Goal: Task Accomplishment & Management: Manage account settings

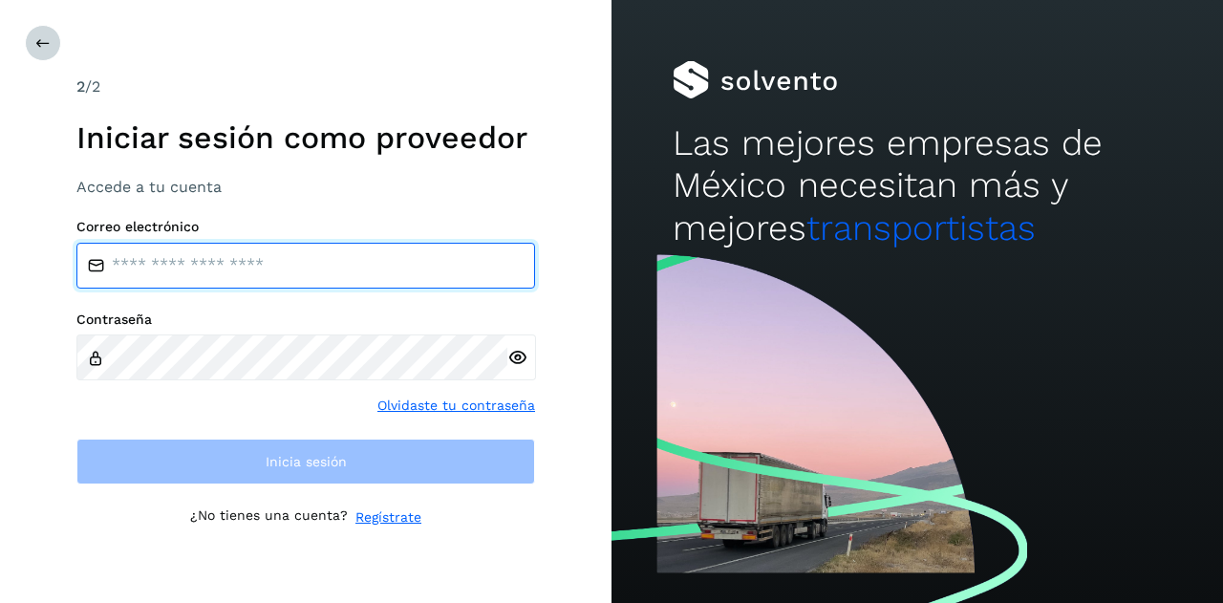
type input "**********"
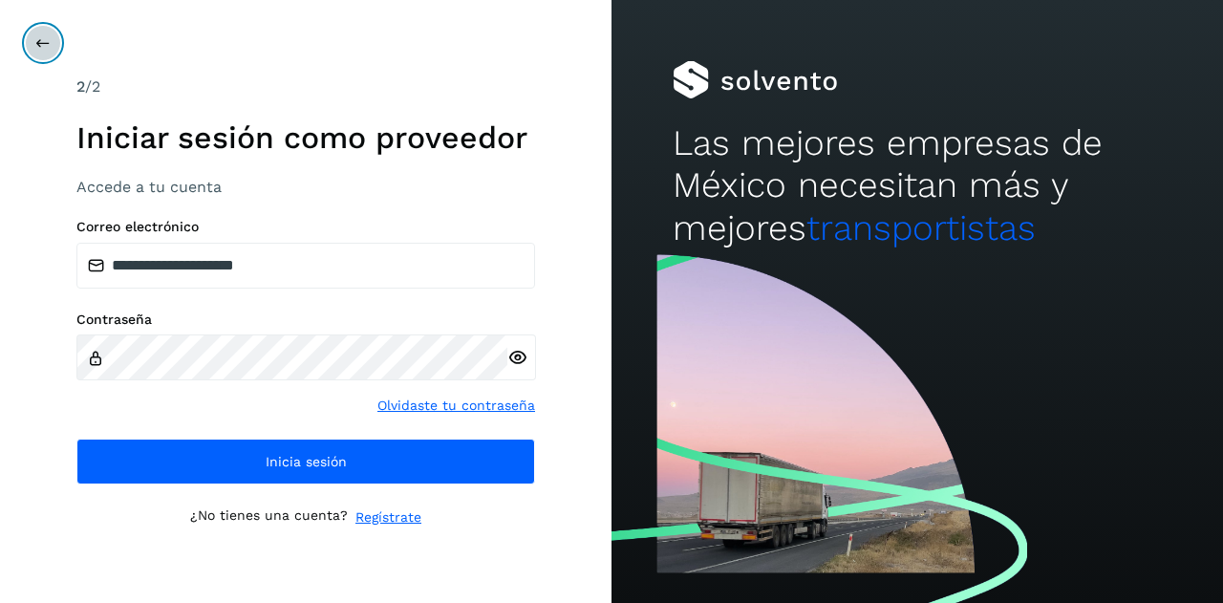
click at [43, 37] on icon at bounding box center [42, 42] width 15 height 15
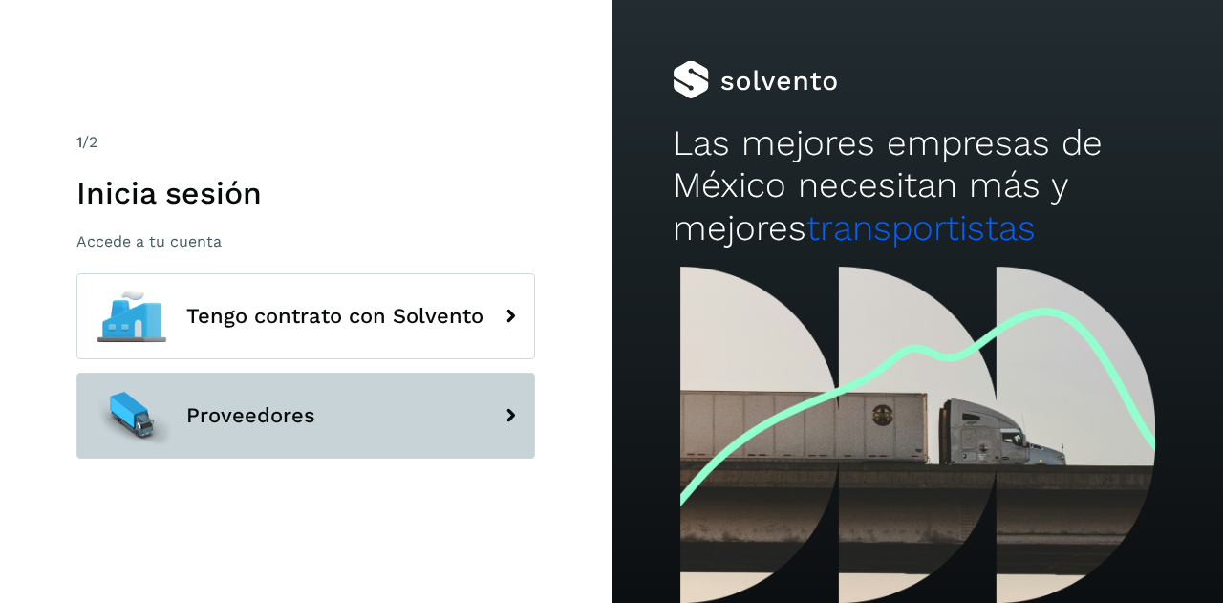
click at [139, 379] on div at bounding box center [132, 416] width 86 height 86
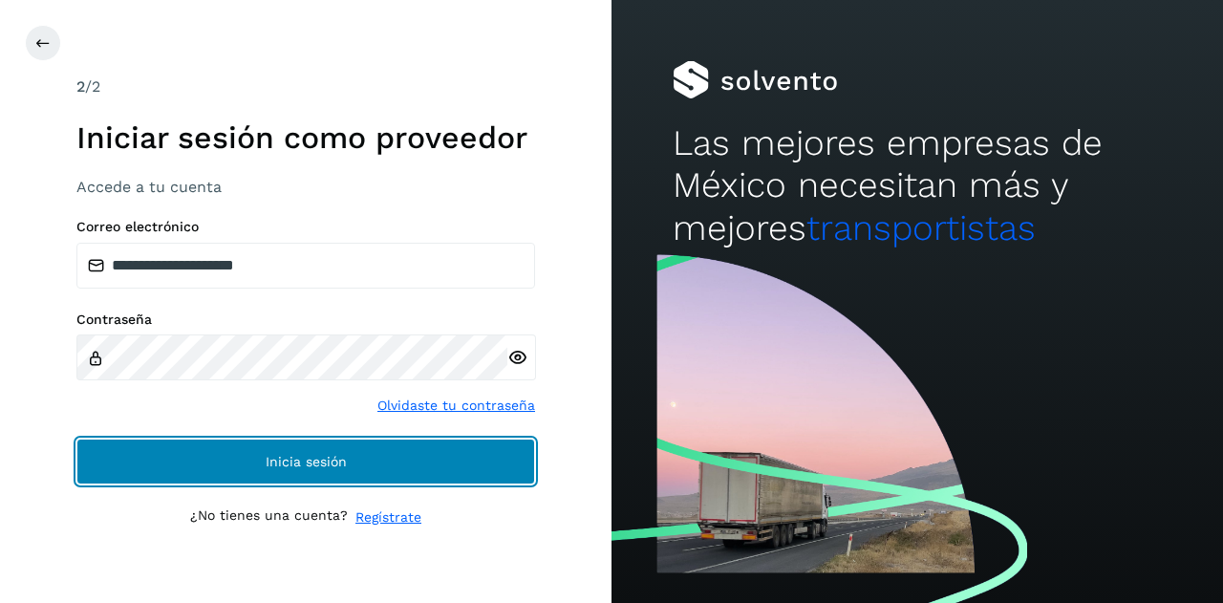
click at [180, 471] on button "Inicia sesión" at bounding box center [305, 462] width 459 height 46
click at [217, 442] on button "Inicia sesión" at bounding box center [305, 462] width 459 height 46
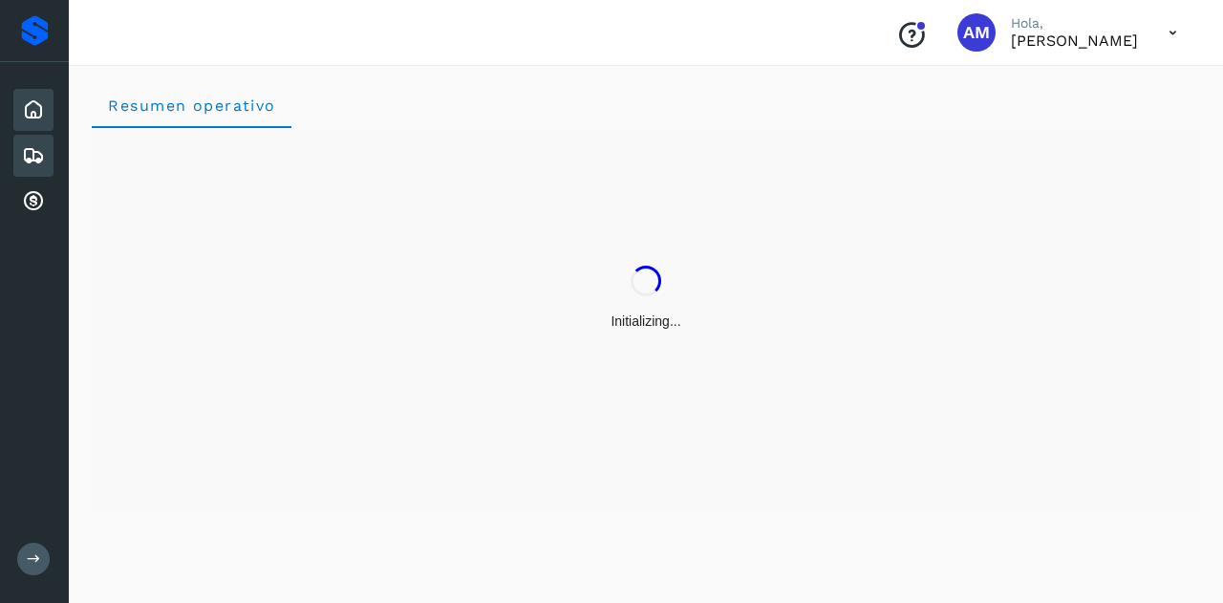
click at [44, 156] on icon at bounding box center [33, 155] width 23 height 23
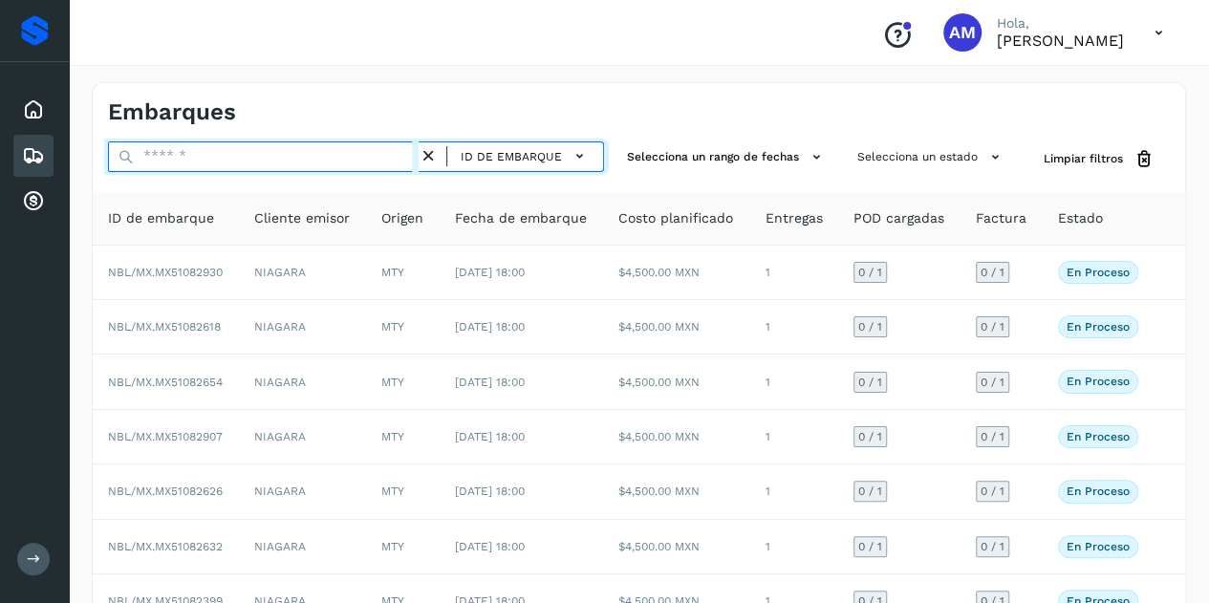
click at [164, 157] on input "text" at bounding box center [263, 156] width 311 height 31
paste input "**********"
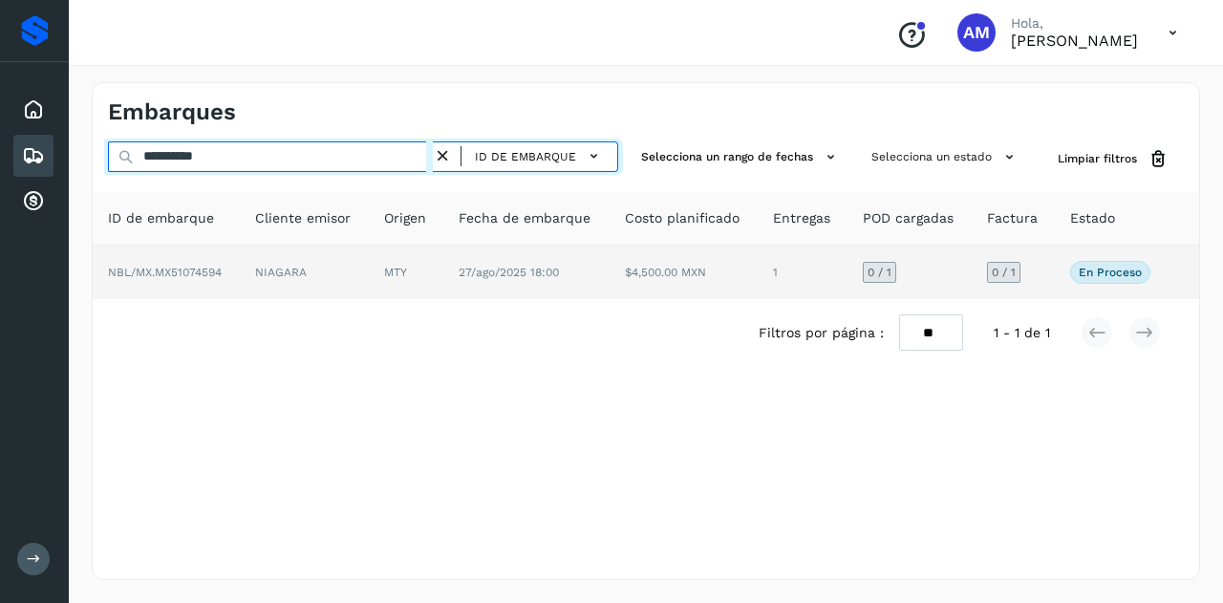
type input "**********"
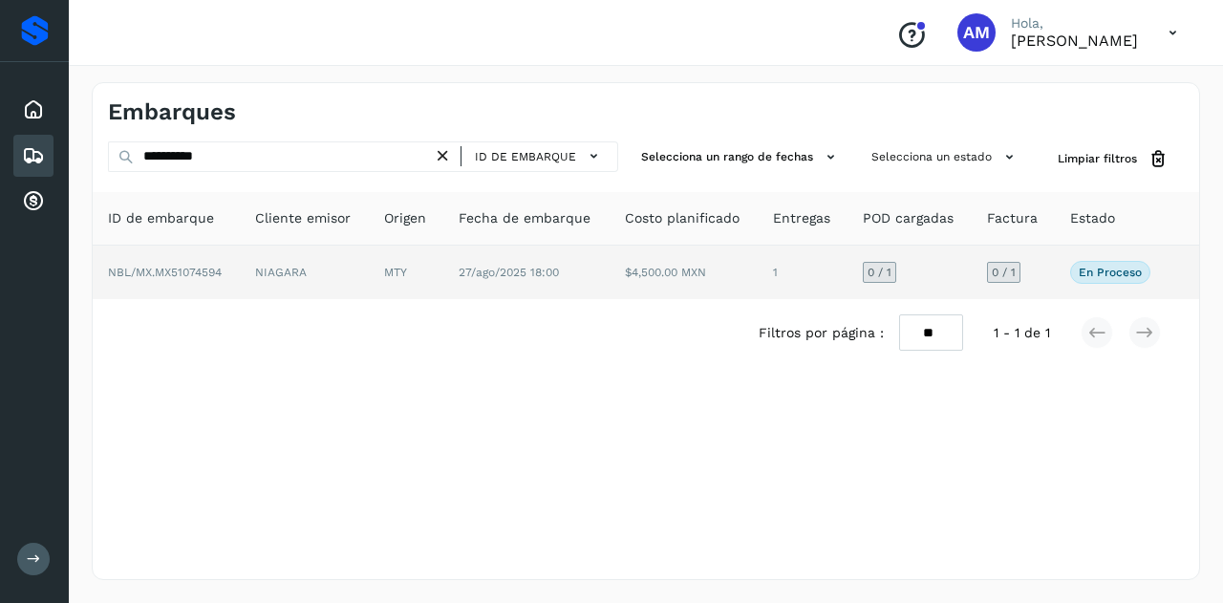
click at [140, 247] on td "NBL/MX.MX51074594" at bounding box center [166, 273] width 147 height 54
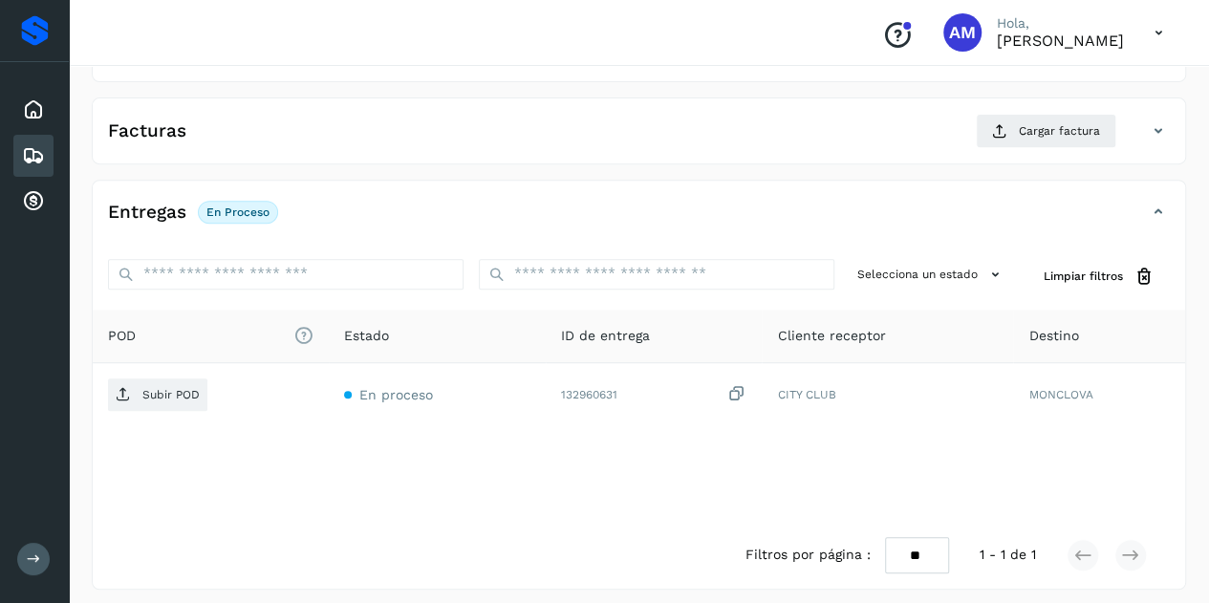
scroll to position [315, 0]
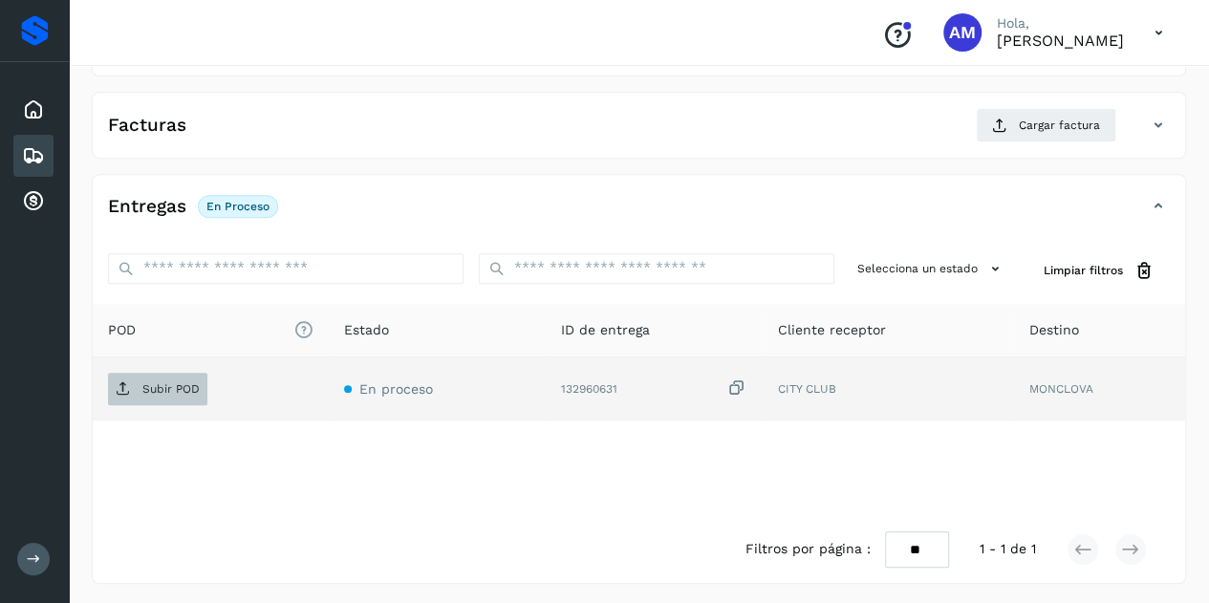
click at [170, 382] on p "Subir POD" at bounding box center [170, 388] width 57 height 13
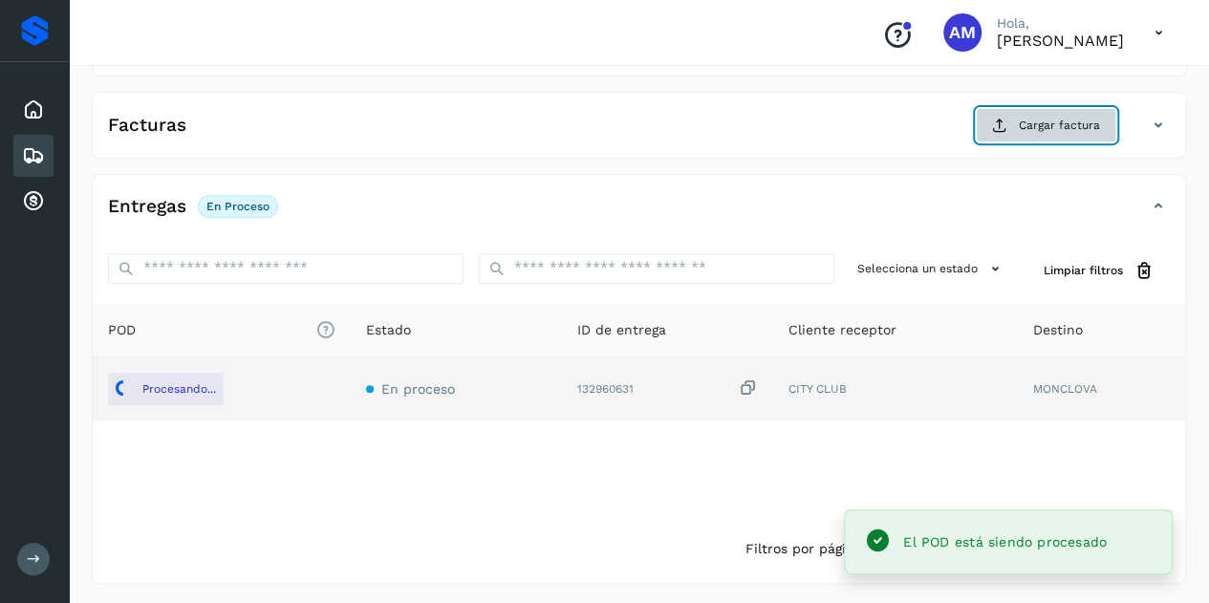
click at [1022, 110] on button "Cargar factura" at bounding box center [1046, 125] width 140 height 34
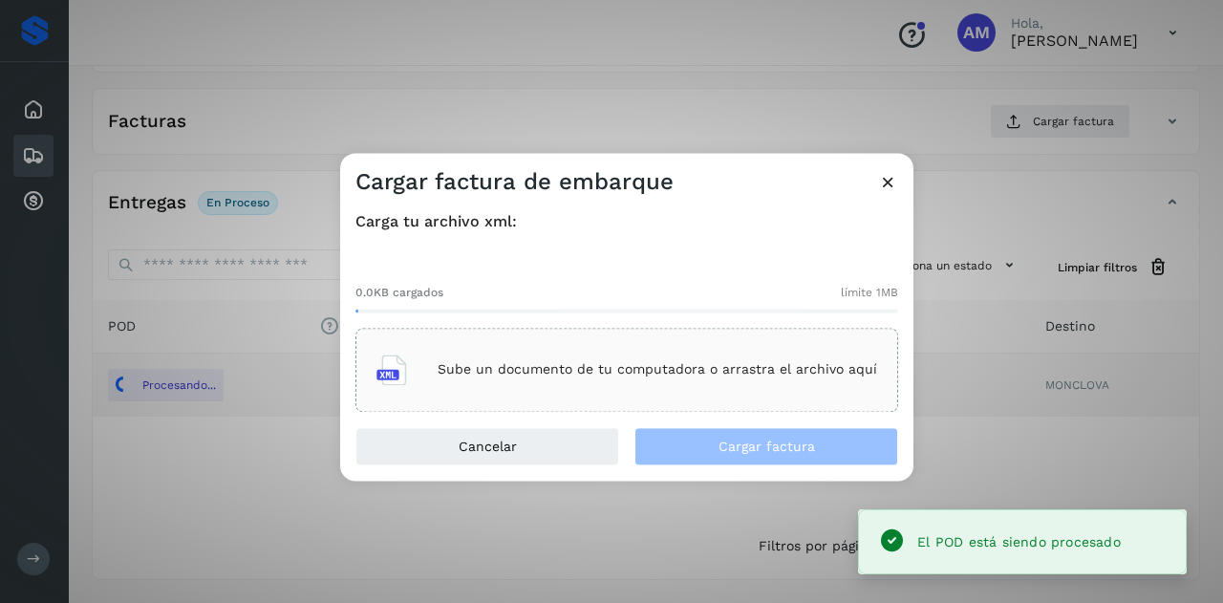
click at [653, 376] on p "Sube un documento de tu computadora o arrastra el archivo aquí" at bounding box center [658, 370] width 440 height 16
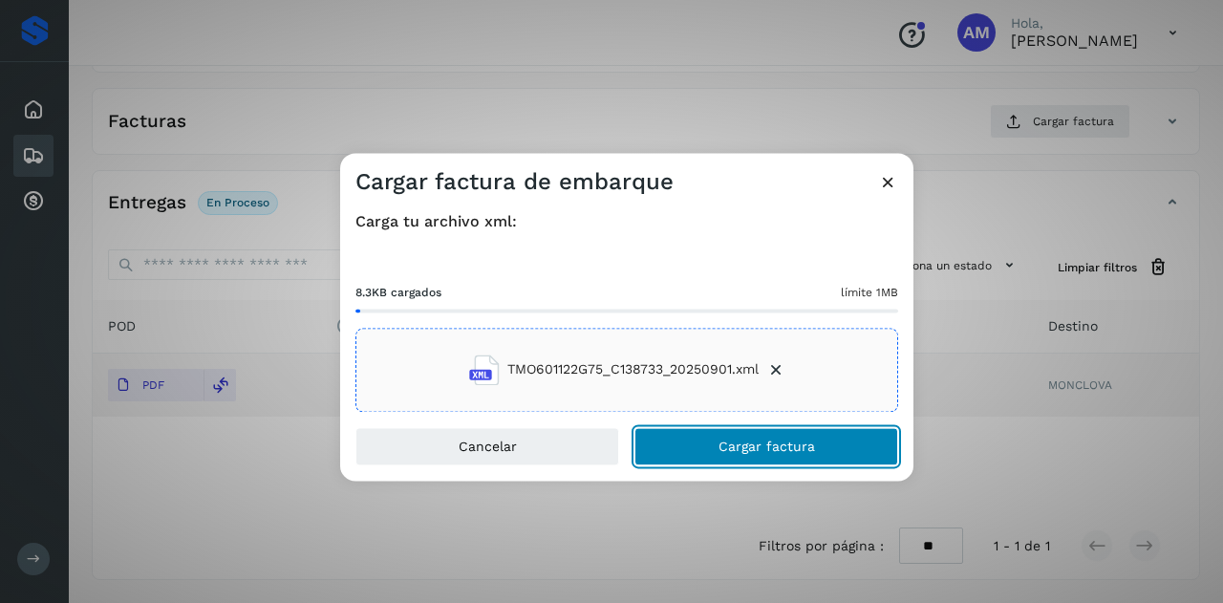
click at [715, 460] on button "Cargar factura" at bounding box center [766, 446] width 264 height 38
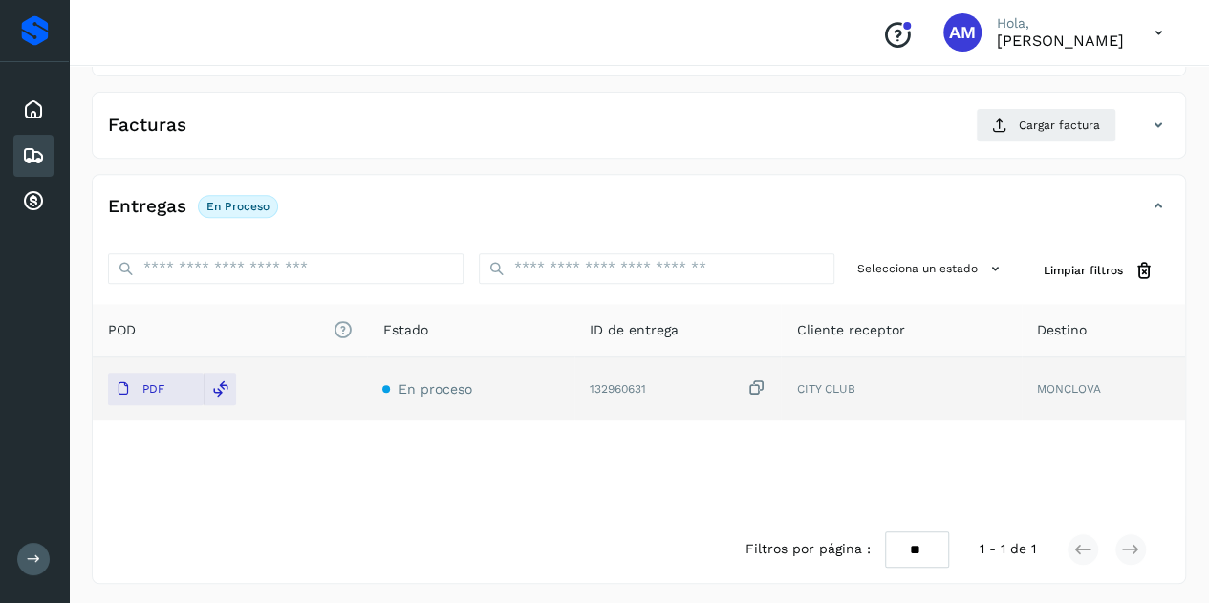
click at [903, 164] on div "✨ Muy pronto podrás gestionar todos tus accesorios desde esta misma página. Con…" at bounding box center [639, 189] width 1094 height 789
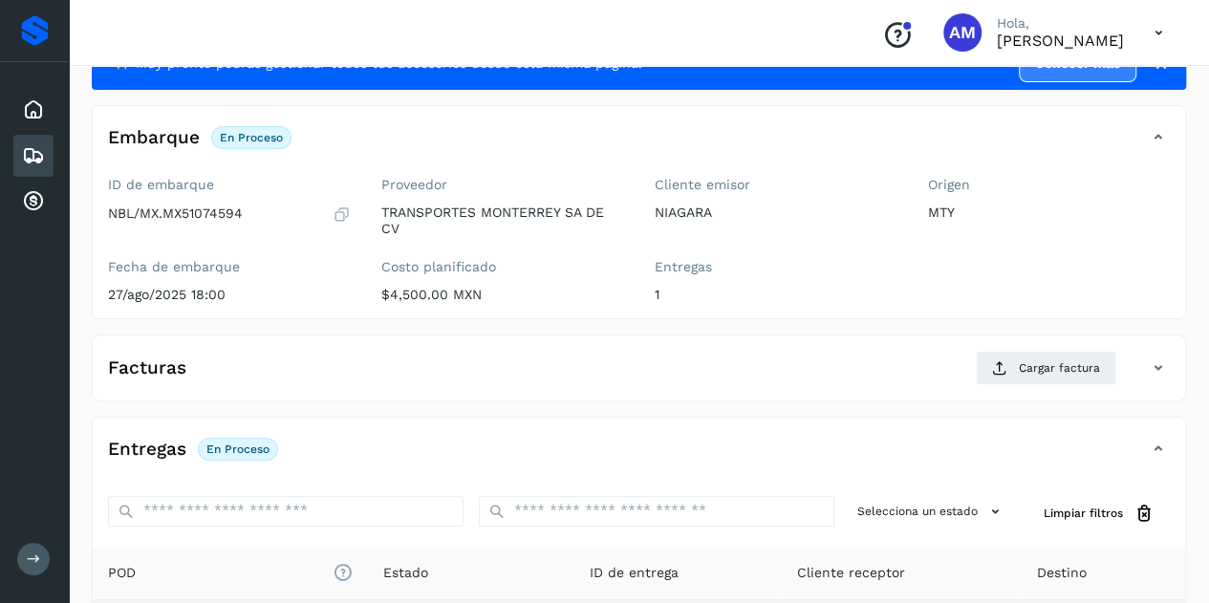
scroll to position [0, 0]
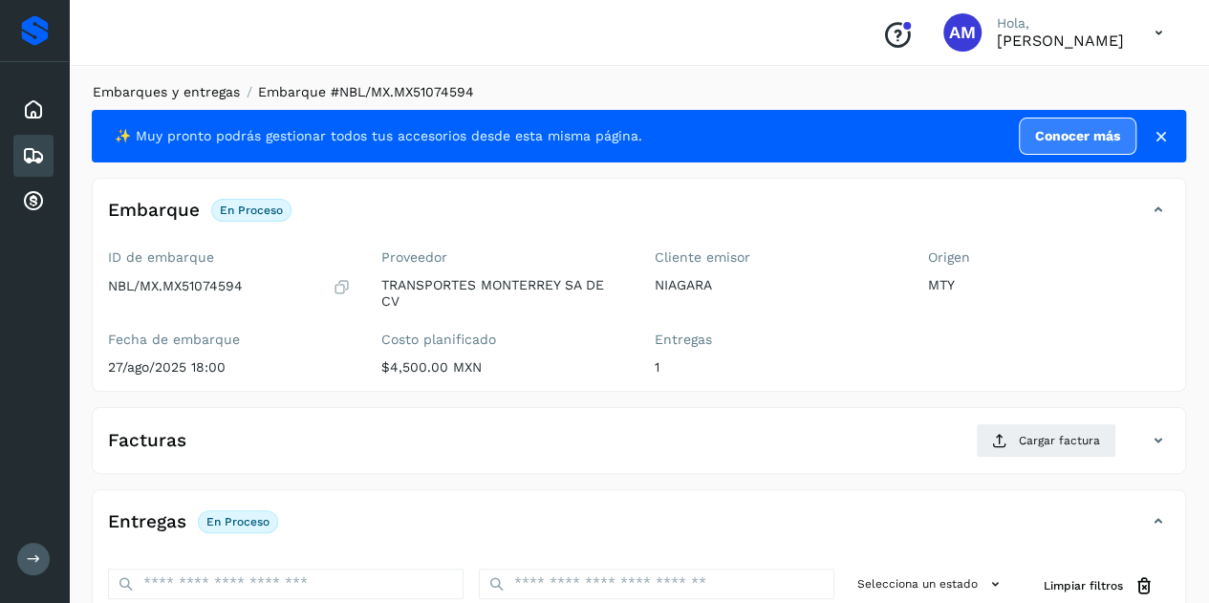
click at [224, 85] on link "Embarques y entregas" at bounding box center [166, 91] width 147 height 15
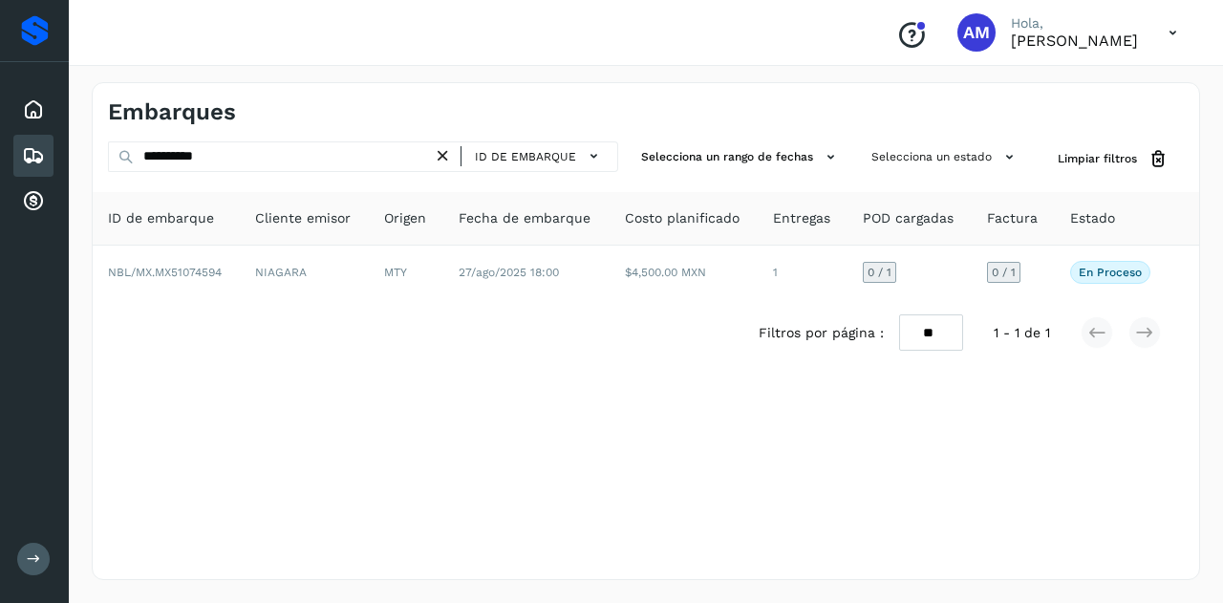
click at [442, 154] on icon at bounding box center [443, 156] width 20 height 20
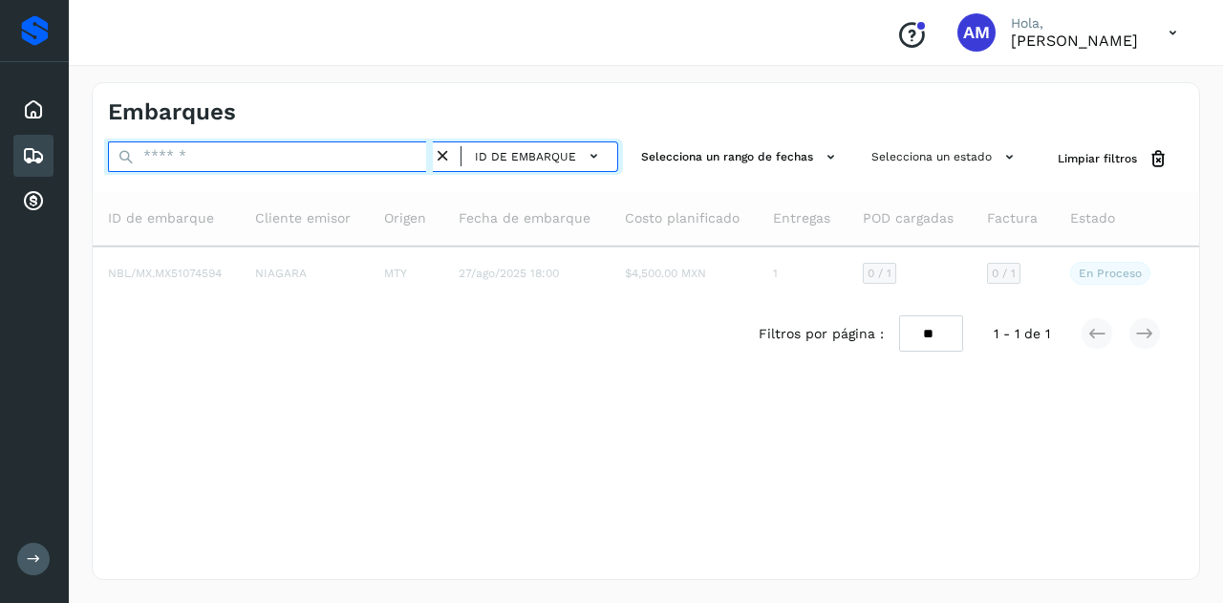
click at [383, 166] on input "text" at bounding box center [270, 156] width 325 height 31
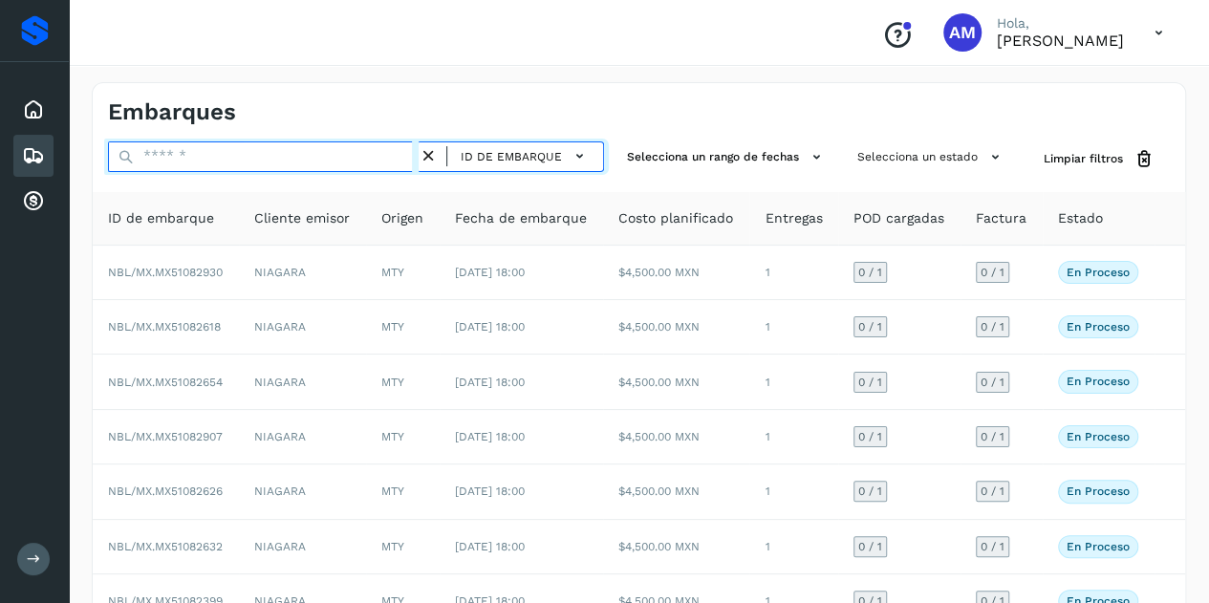
paste input "**********"
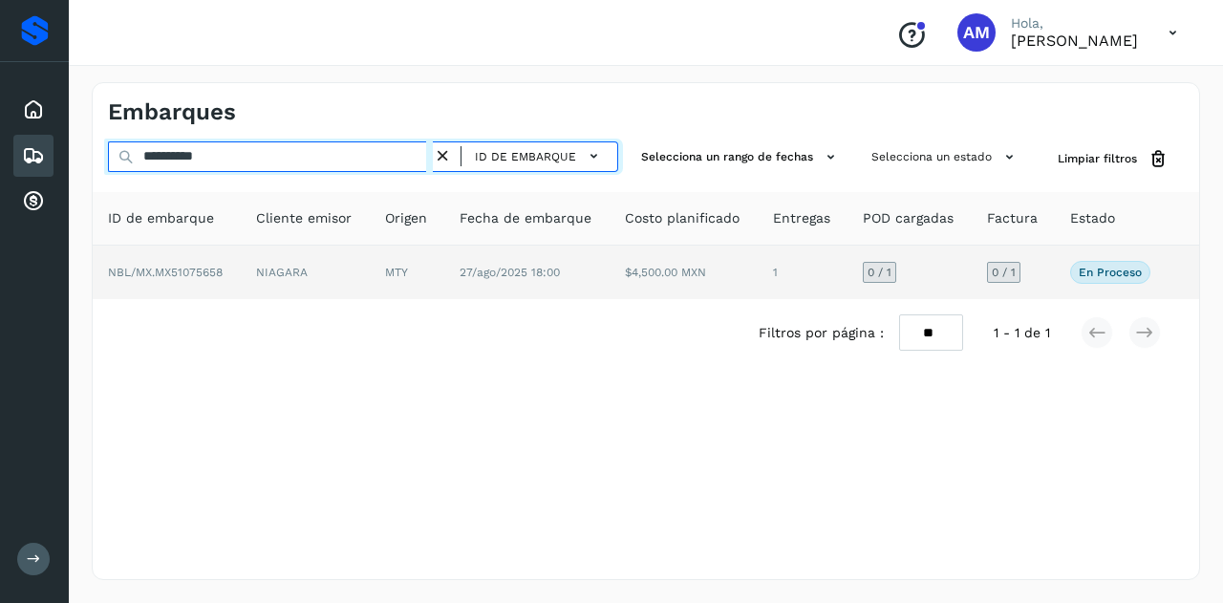
type input "**********"
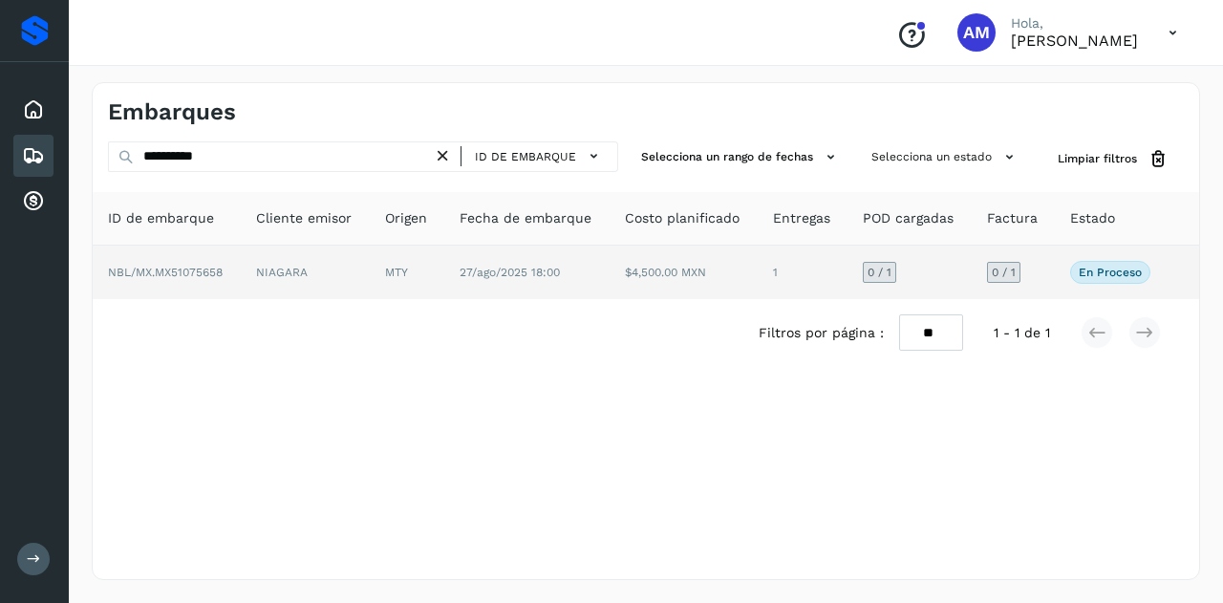
click at [380, 275] on td "MTY" at bounding box center [407, 273] width 75 height 54
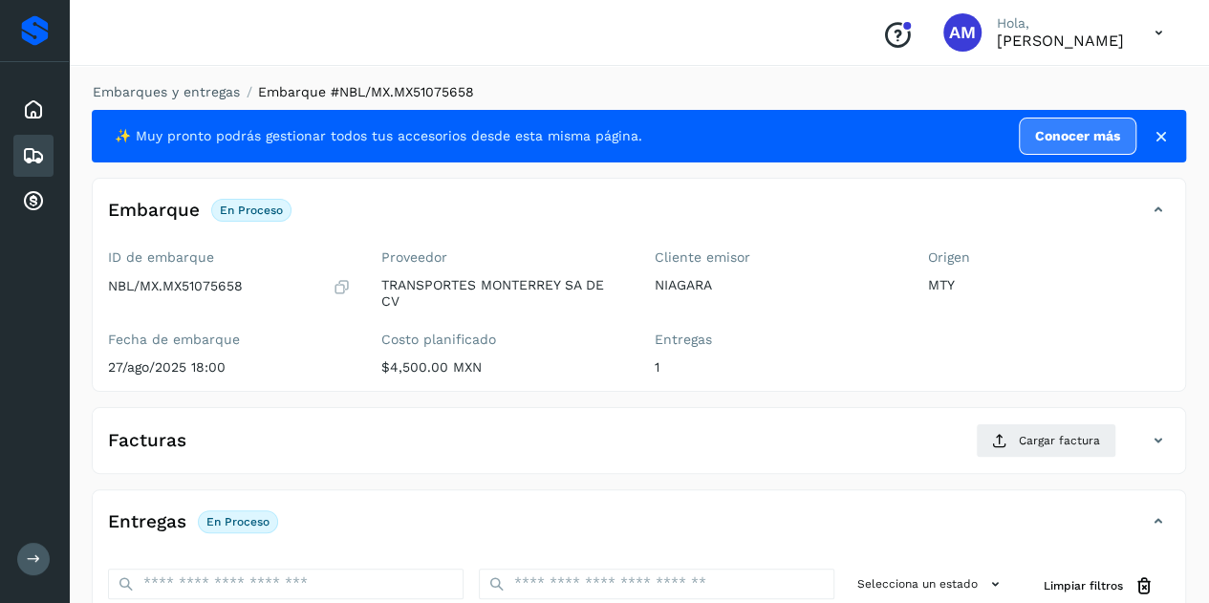
click at [1128, 169] on div "✨ Muy pronto podrás gestionar todos tus accesorios desde esta misma página. Con…" at bounding box center [639, 504] width 1094 height 789
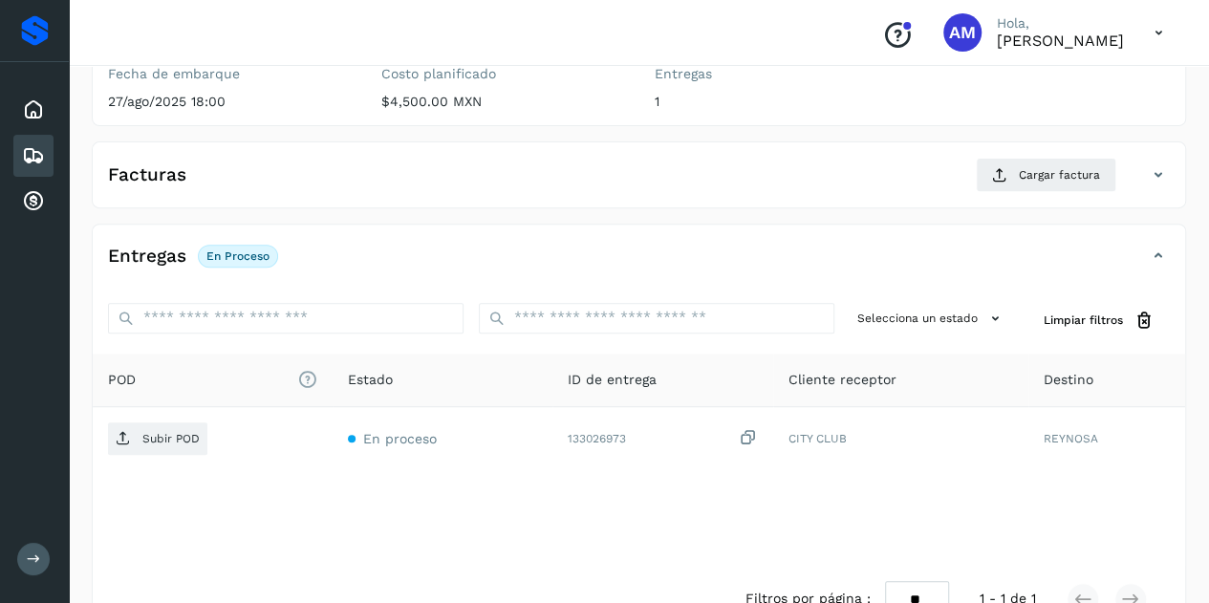
scroll to position [315, 0]
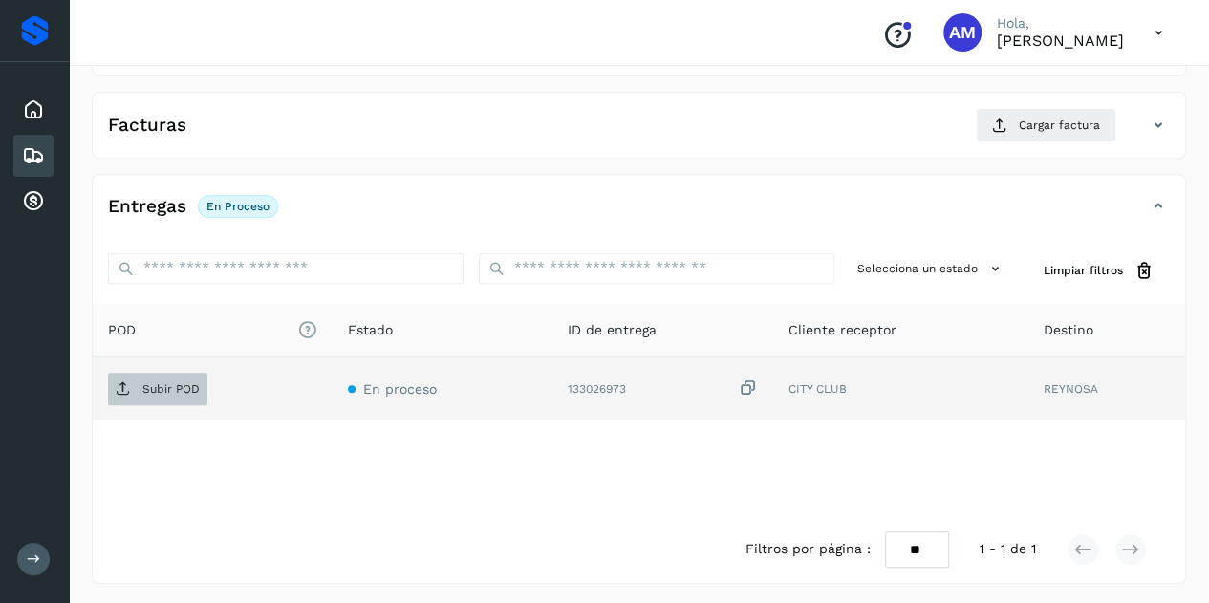
click at [179, 386] on p "Subir POD" at bounding box center [170, 388] width 57 height 13
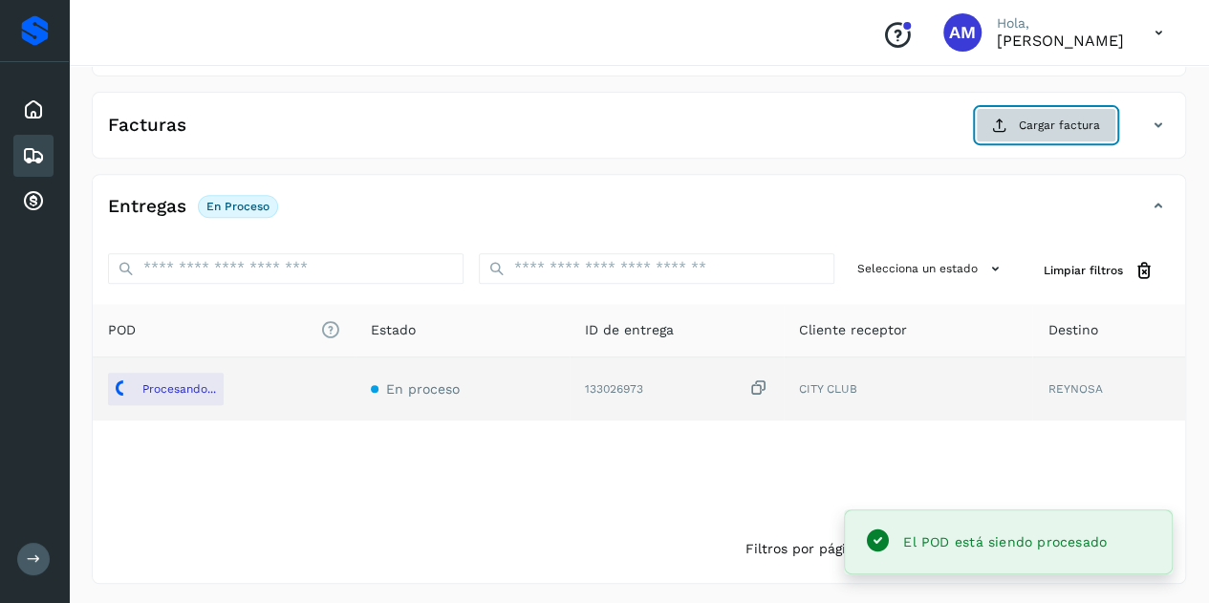
click at [1026, 124] on span "Cargar factura" at bounding box center [1059, 125] width 81 height 17
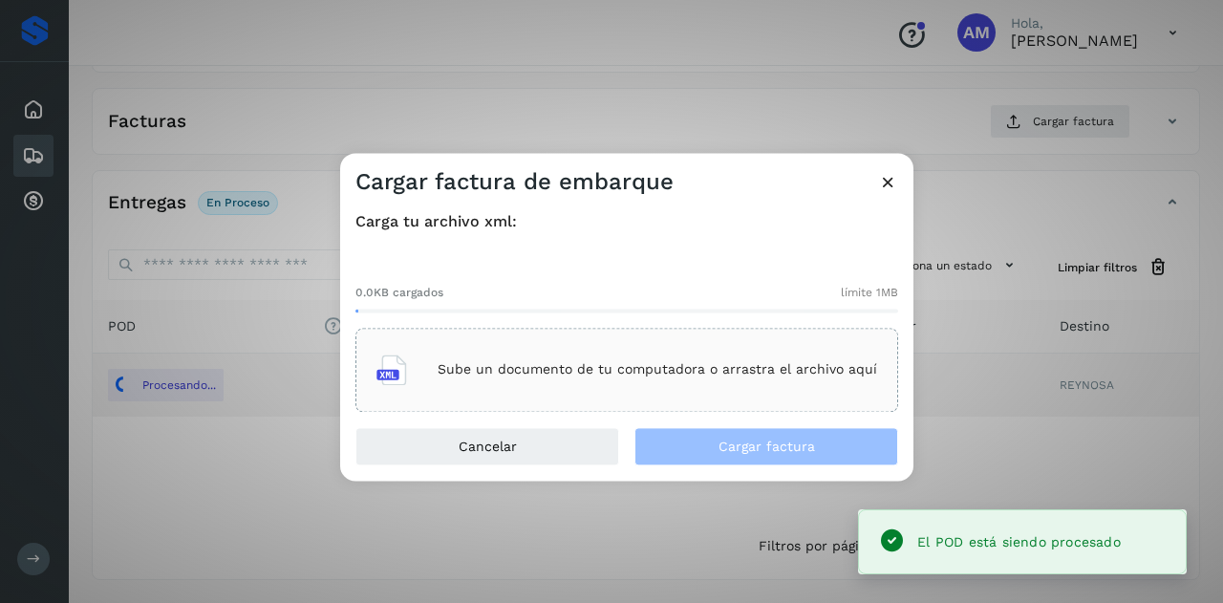
click at [723, 344] on div "Sube un documento de tu computadora o arrastra el archivo aquí" at bounding box center [626, 370] width 501 height 52
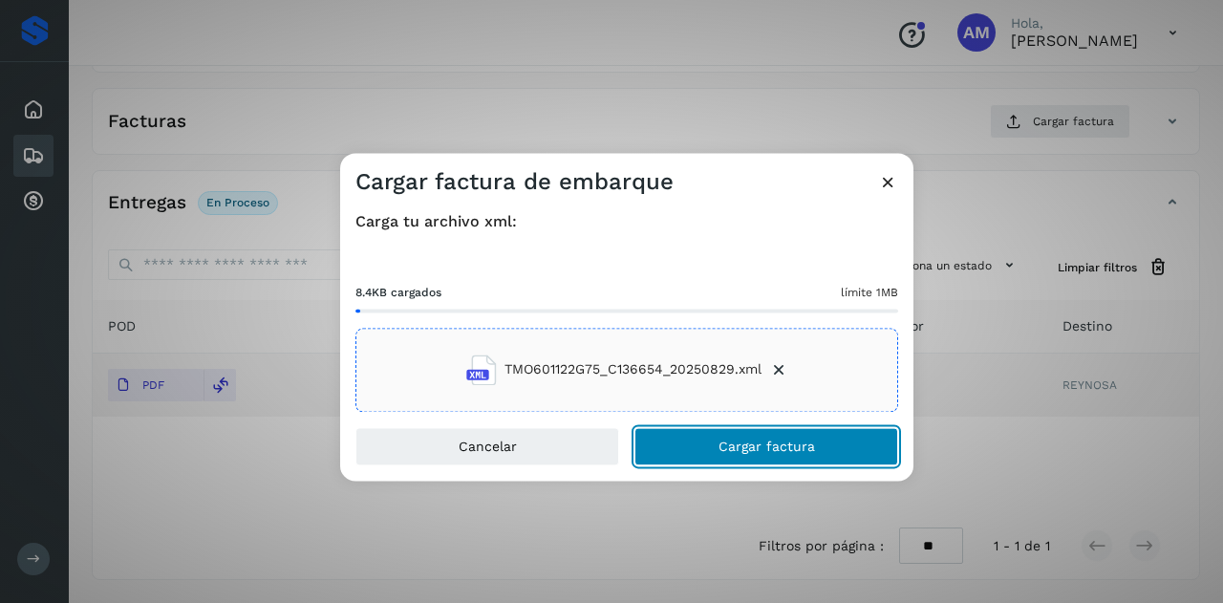
click at [695, 441] on button "Cargar factura" at bounding box center [766, 446] width 264 height 38
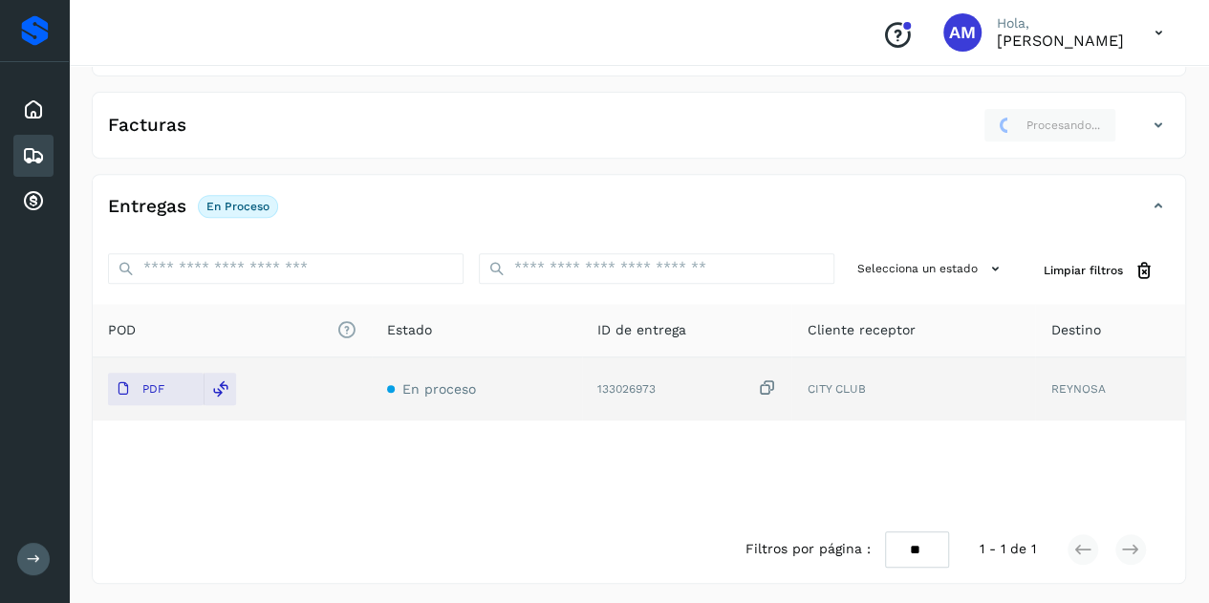
click at [860, 118] on div "Facturas Procesando..." at bounding box center [620, 125] width 1054 height 34
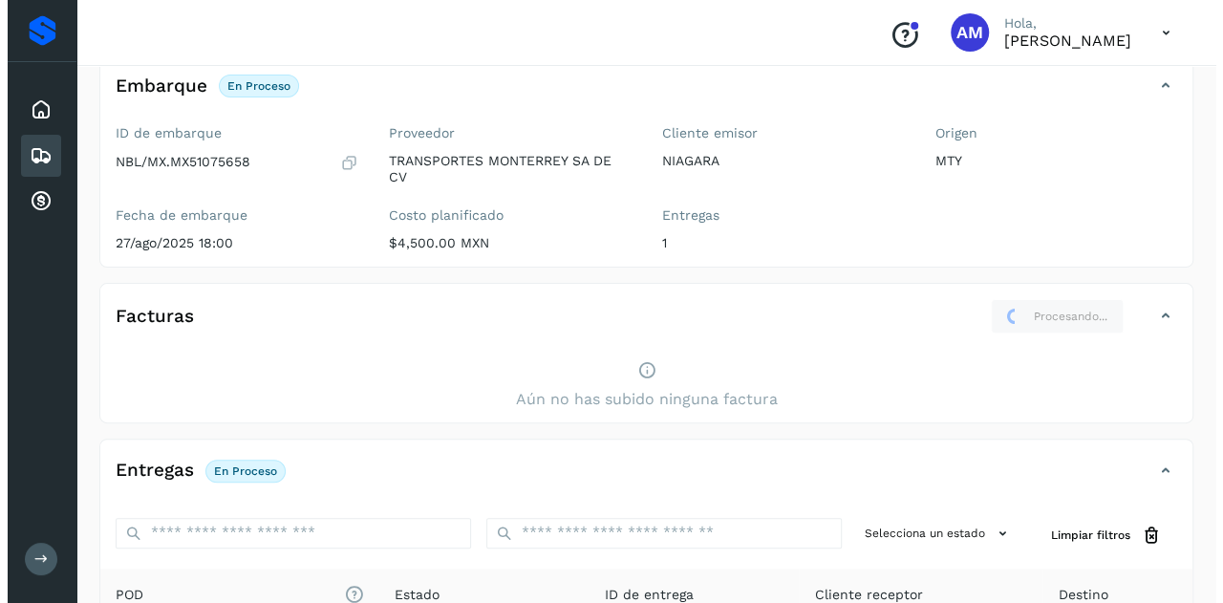
scroll to position [0, 0]
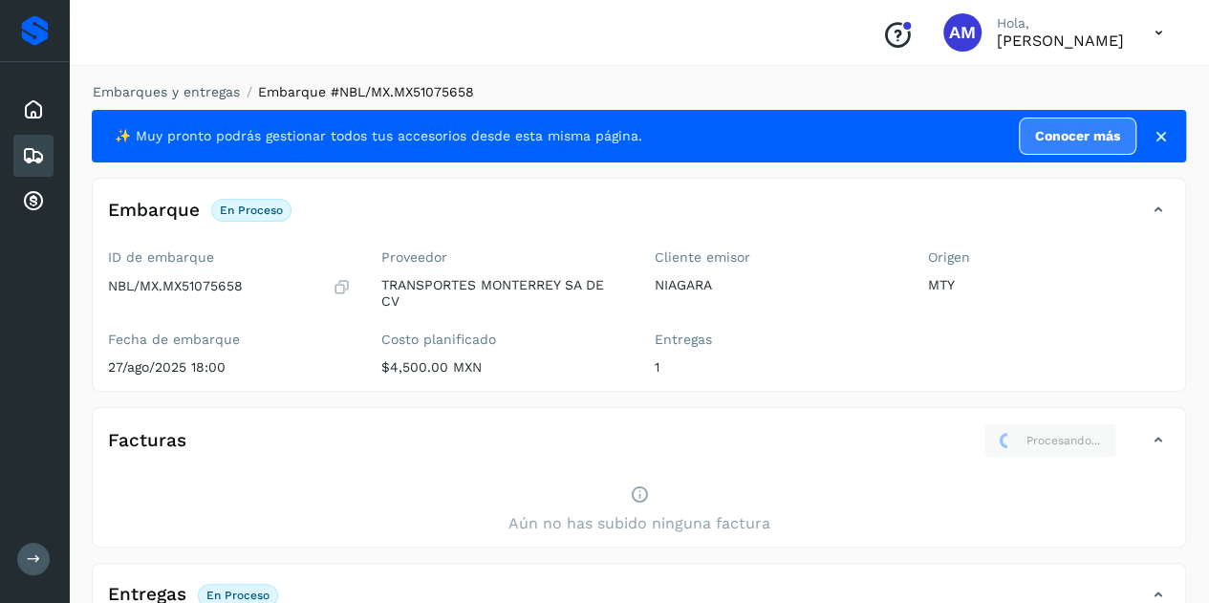
click at [177, 83] on li "Embarques y entregas" at bounding box center [160, 92] width 160 height 20
click at [162, 96] on link "Embarques y entregas" at bounding box center [166, 91] width 147 height 15
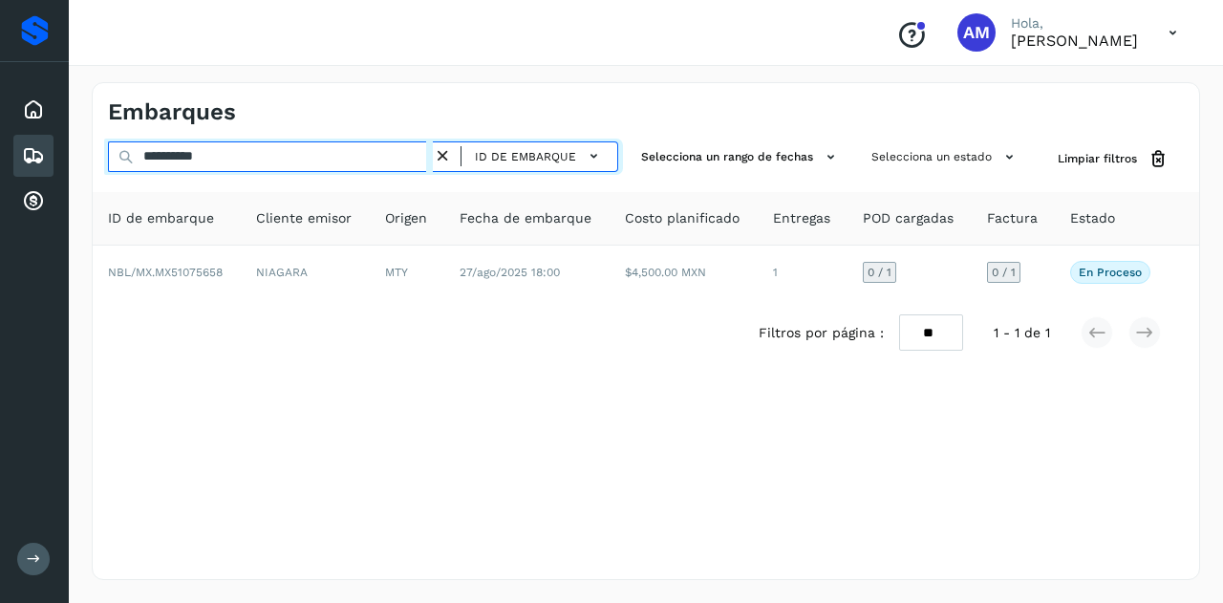
click at [330, 154] on input "**********" at bounding box center [270, 156] width 325 height 31
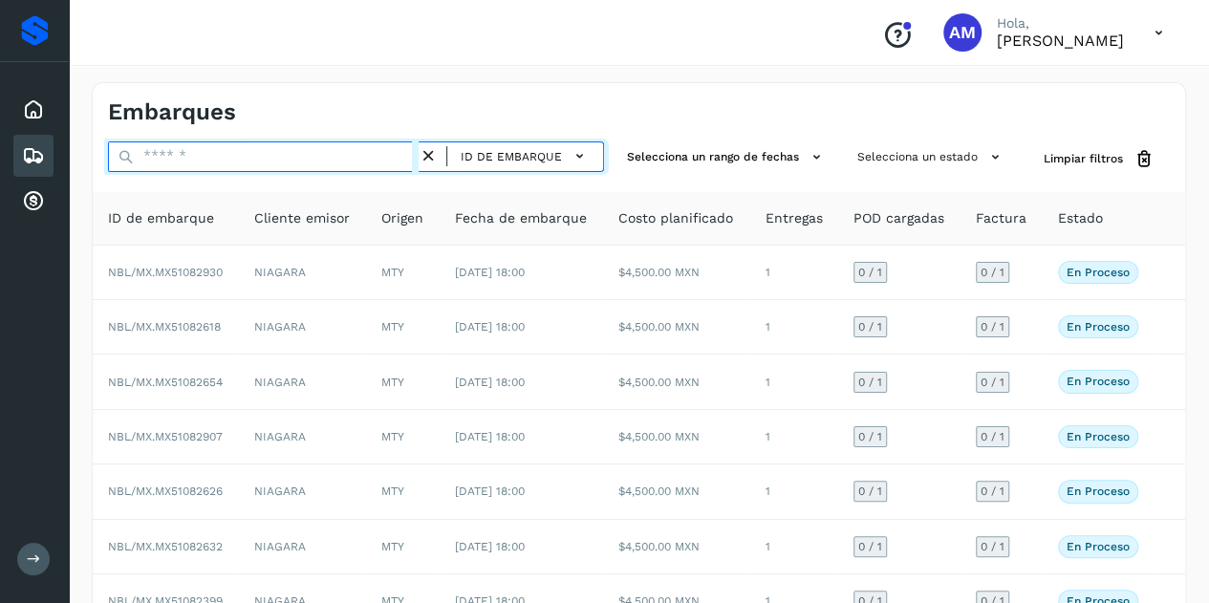
click at [240, 157] on input "text" at bounding box center [263, 156] width 311 height 31
paste input "**********"
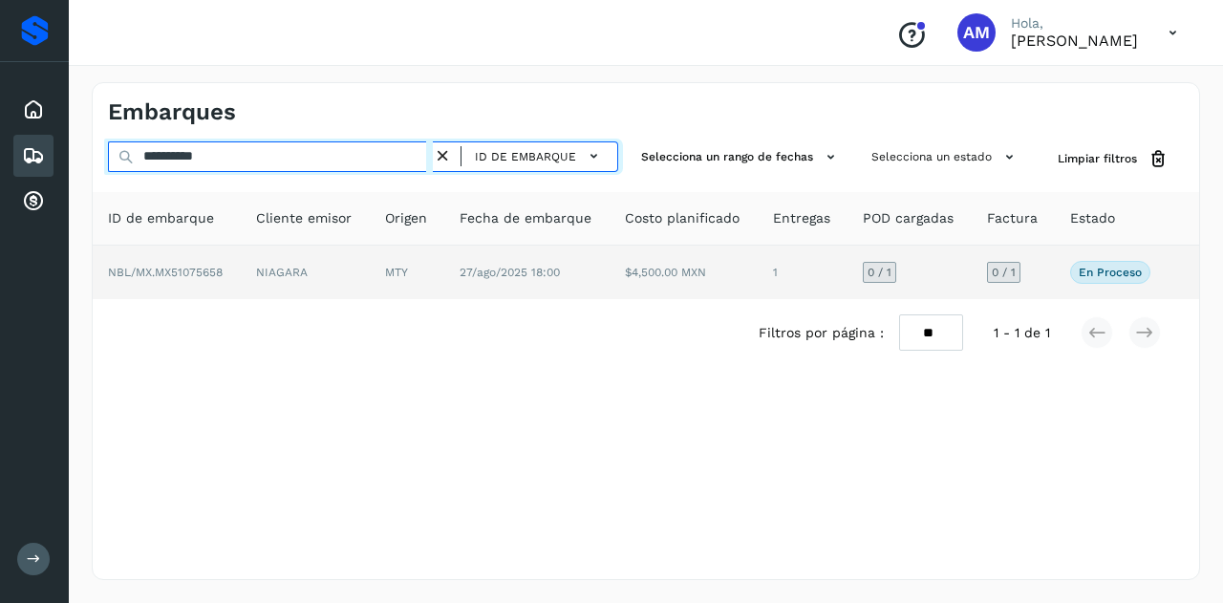
type input "**********"
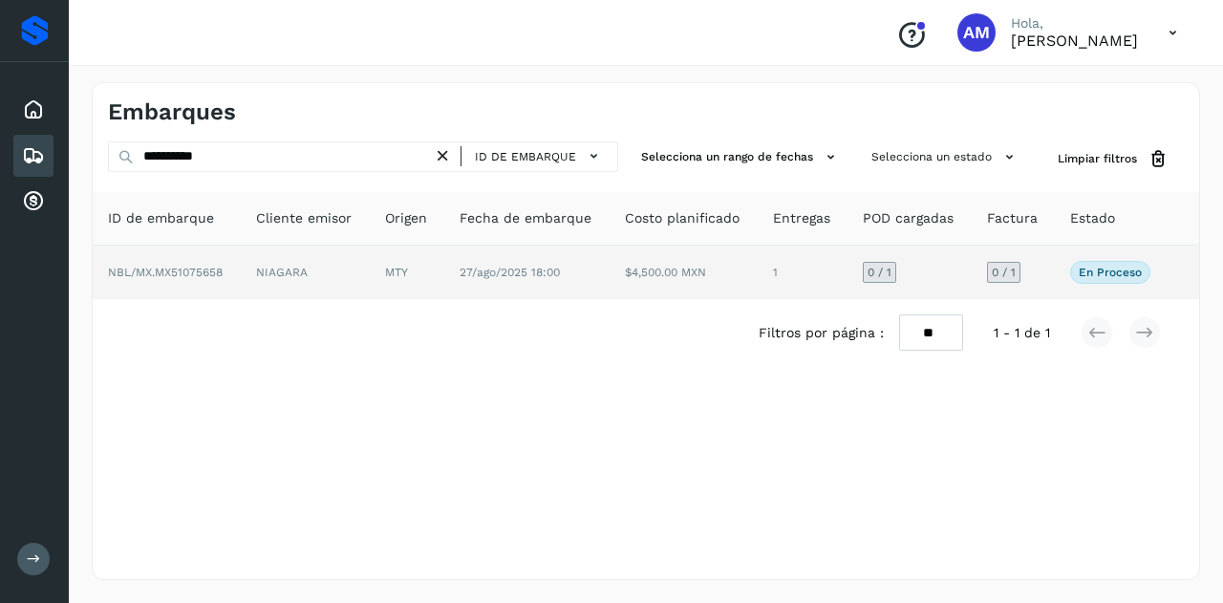
click at [224, 266] on td "NBL/MX.MX51075658" at bounding box center [167, 273] width 148 height 54
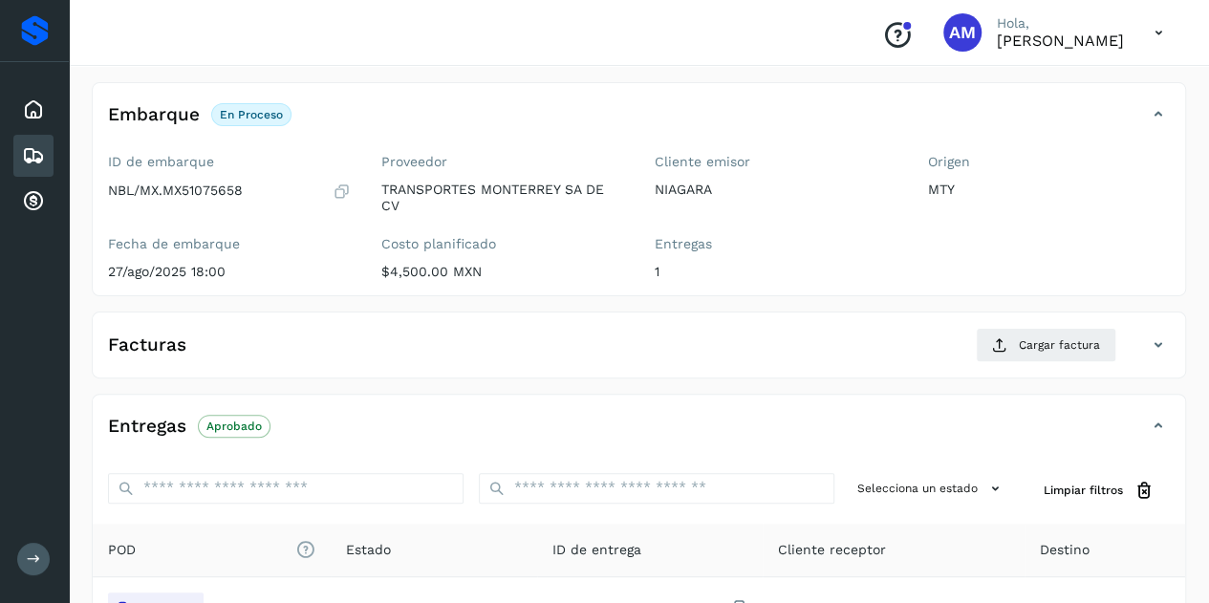
scroll to position [191, 0]
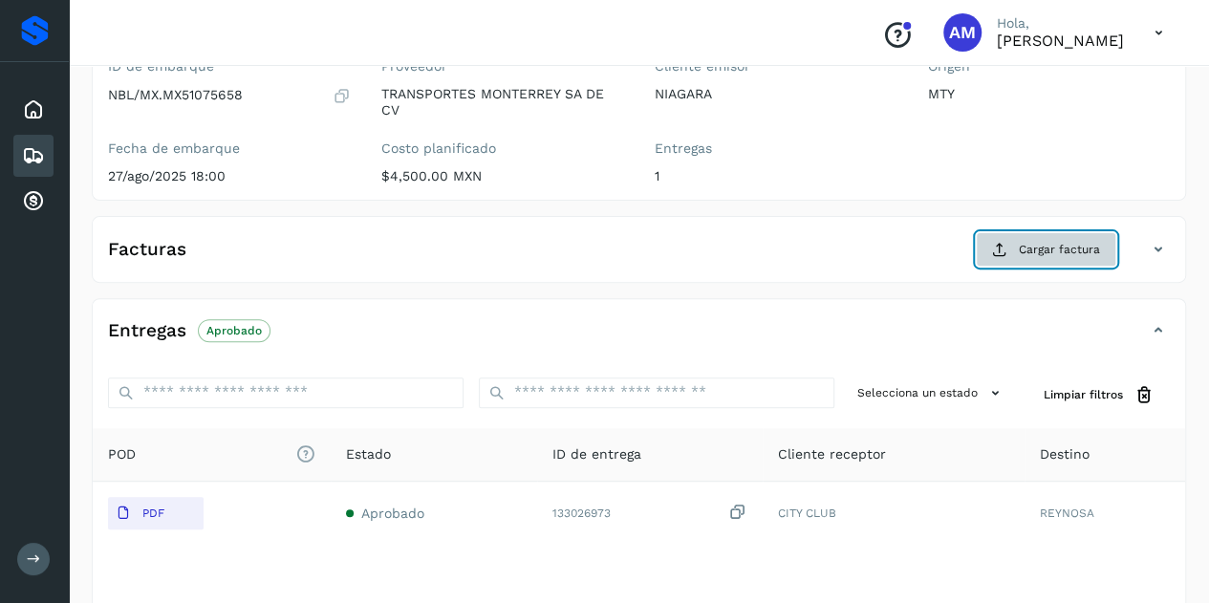
click at [1015, 244] on button "Cargar factura" at bounding box center [1046, 249] width 140 height 34
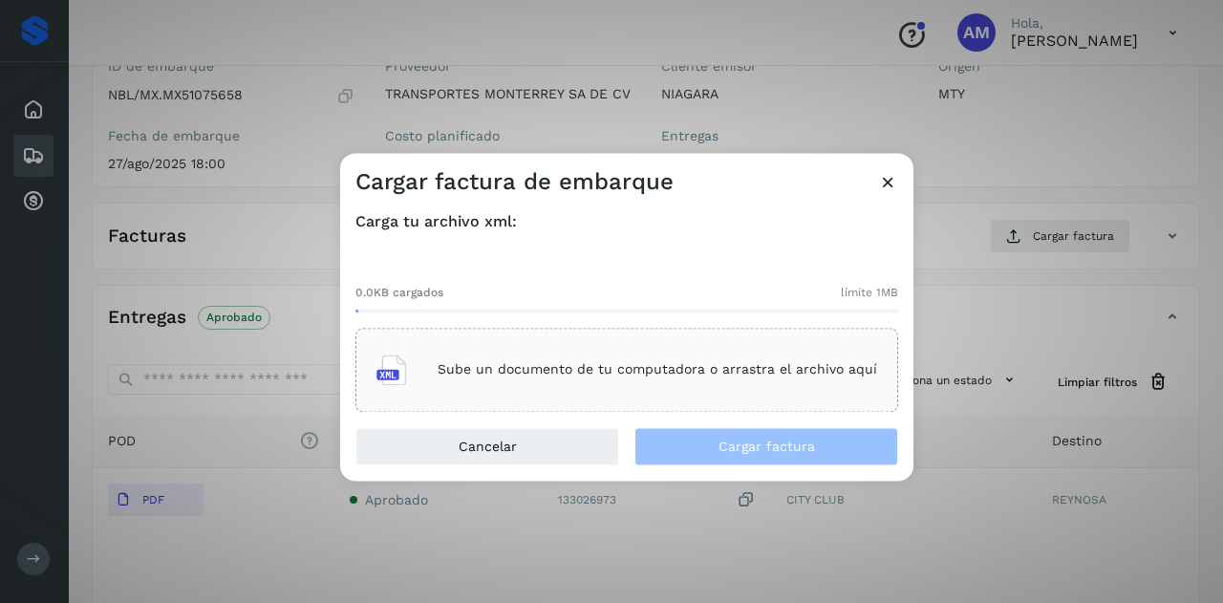
click at [539, 383] on div "Sube un documento de tu computadora o arrastra el archivo aquí" at bounding box center [626, 370] width 501 height 52
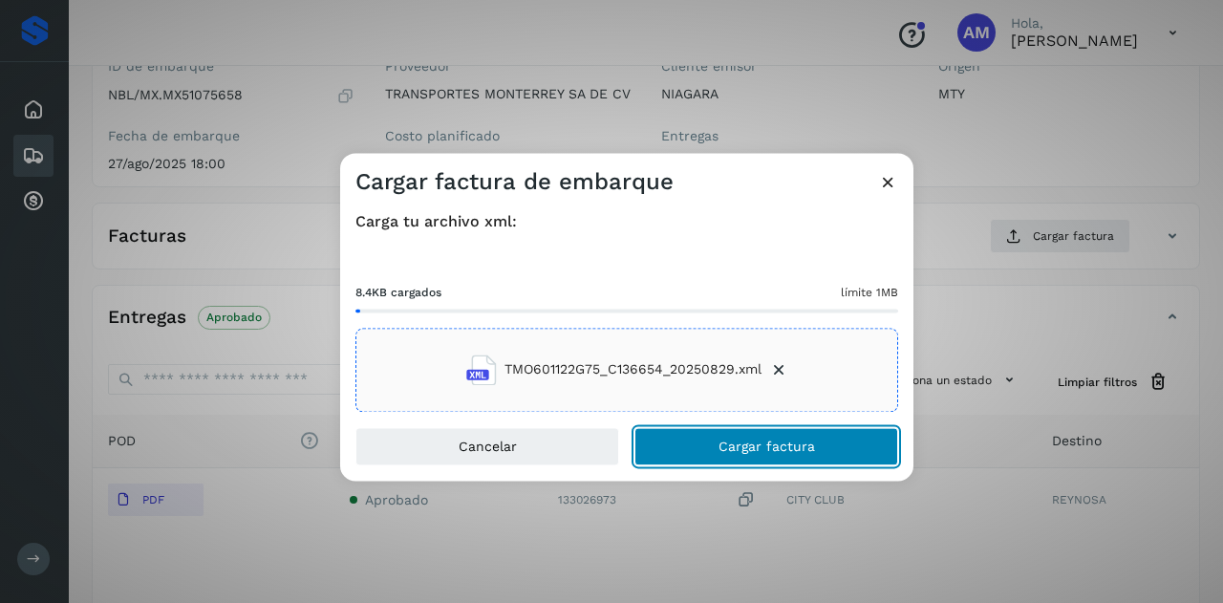
click at [791, 456] on button "Cargar factura" at bounding box center [766, 446] width 264 height 38
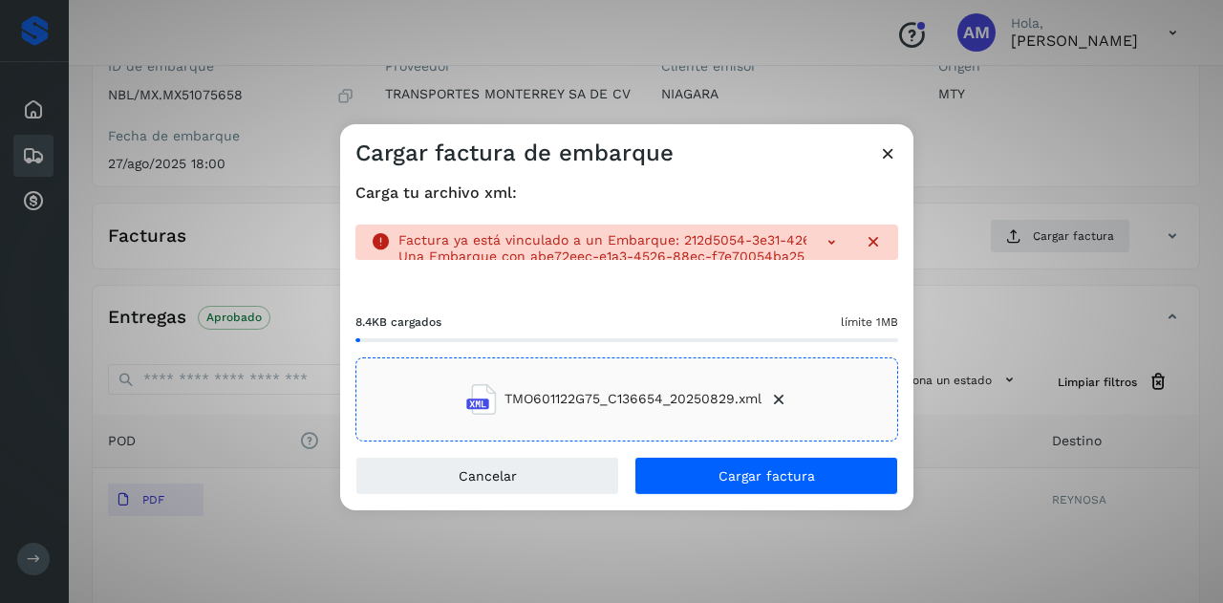
click at [879, 152] on icon at bounding box center [888, 152] width 20 height 20
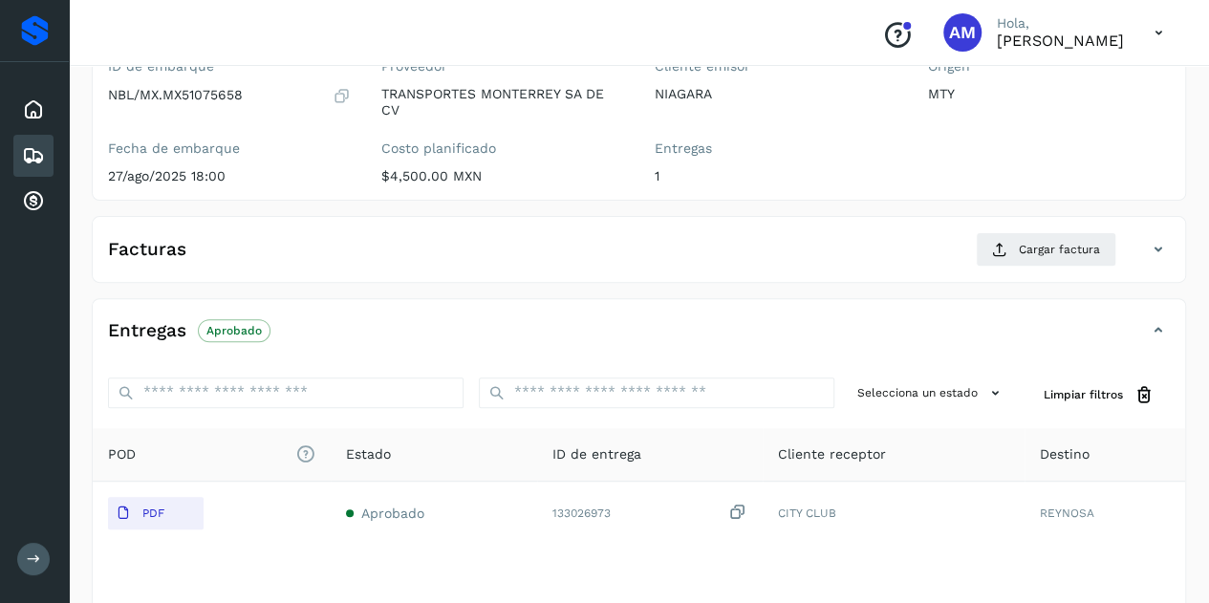
scroll to position [0, 0]
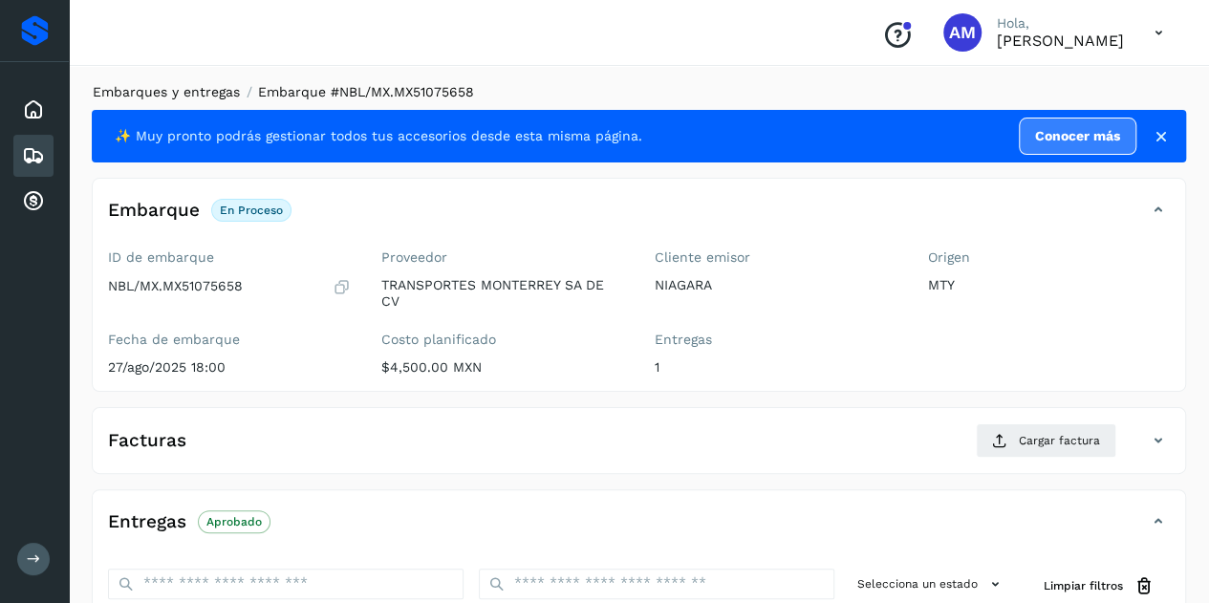
click at [201, 87] on link "Embarques y entregas" at bounding box center [166, 91] width 147 height 15
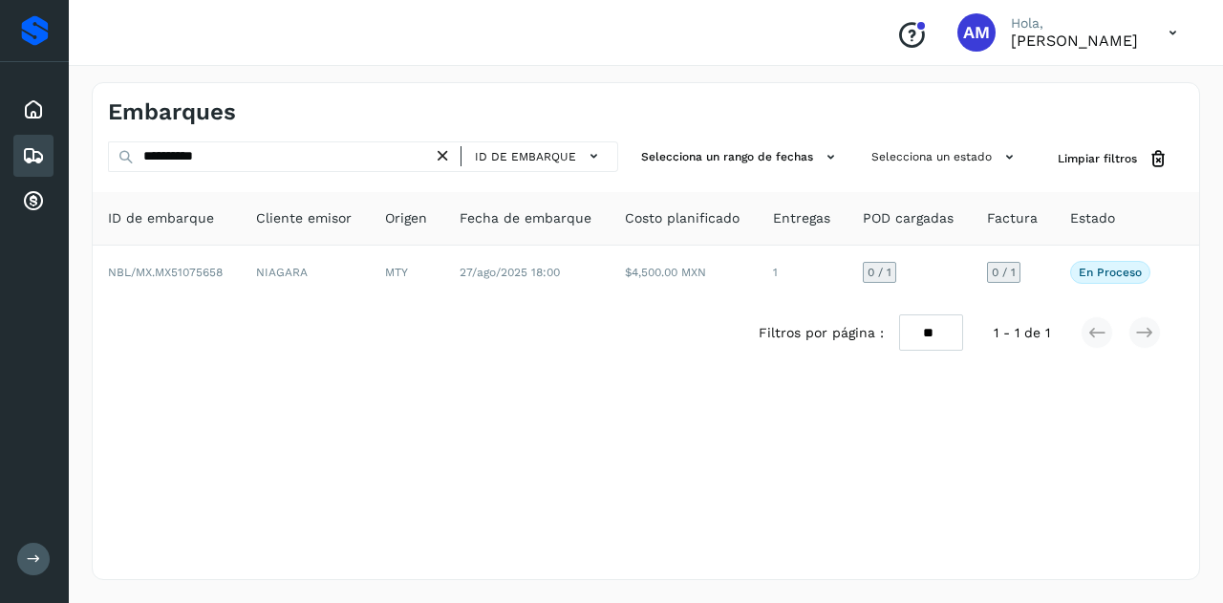
click at [441, 156] on icon at bounding box center [443, 156] width 20 height 20
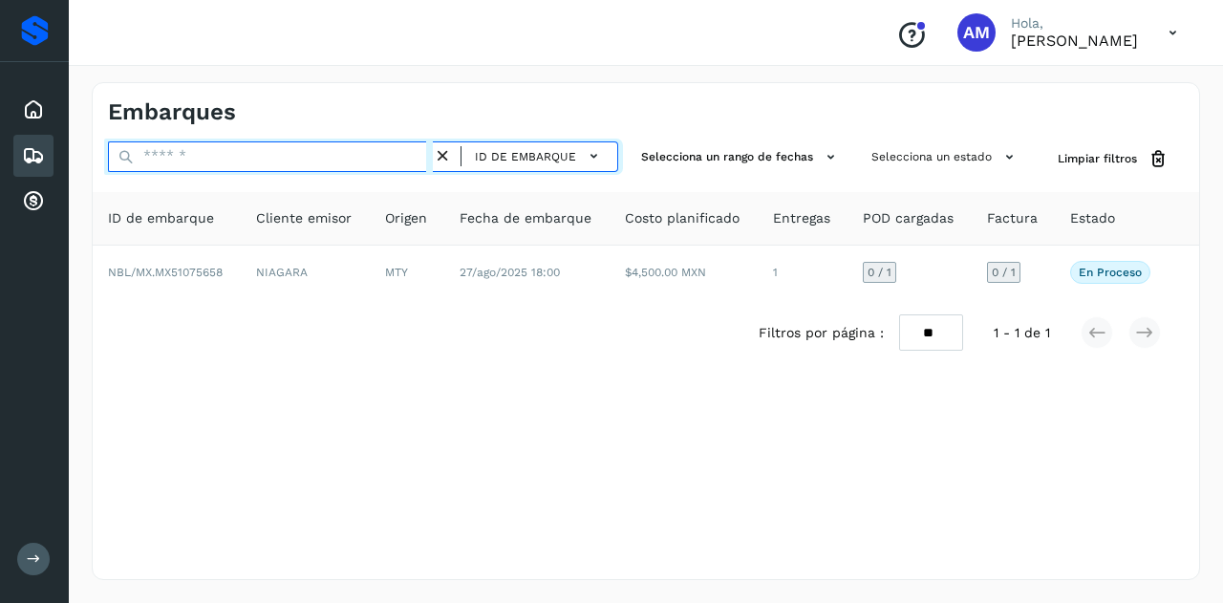
click at [342, 155] on input "text" at bounding box center [270, 156] width 325 height 31
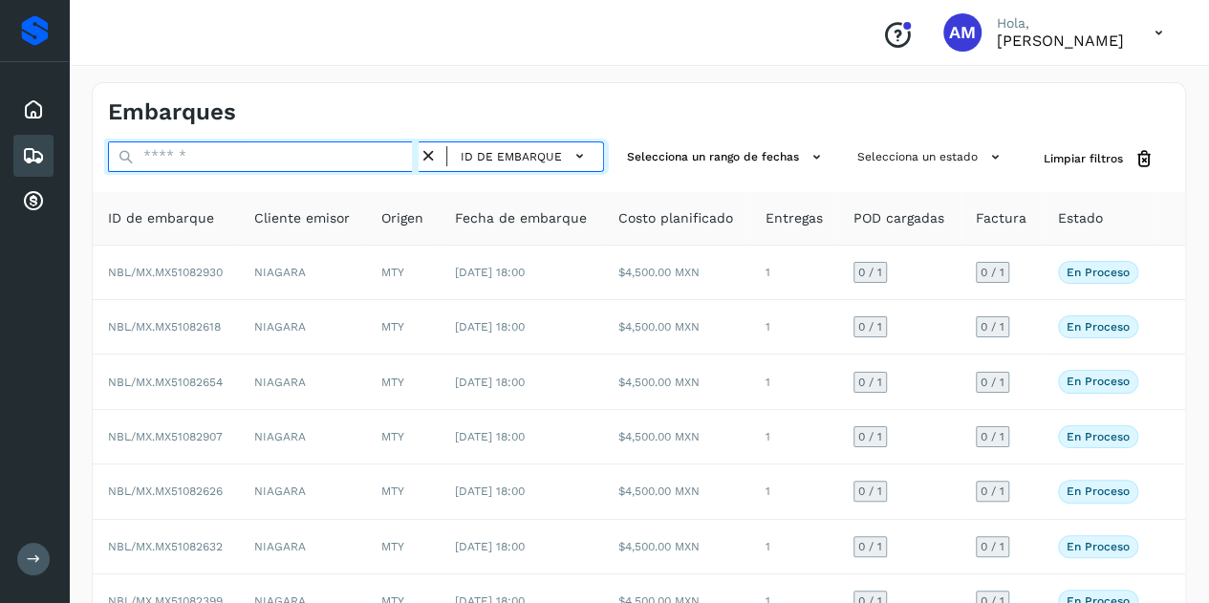
paste input "**********"
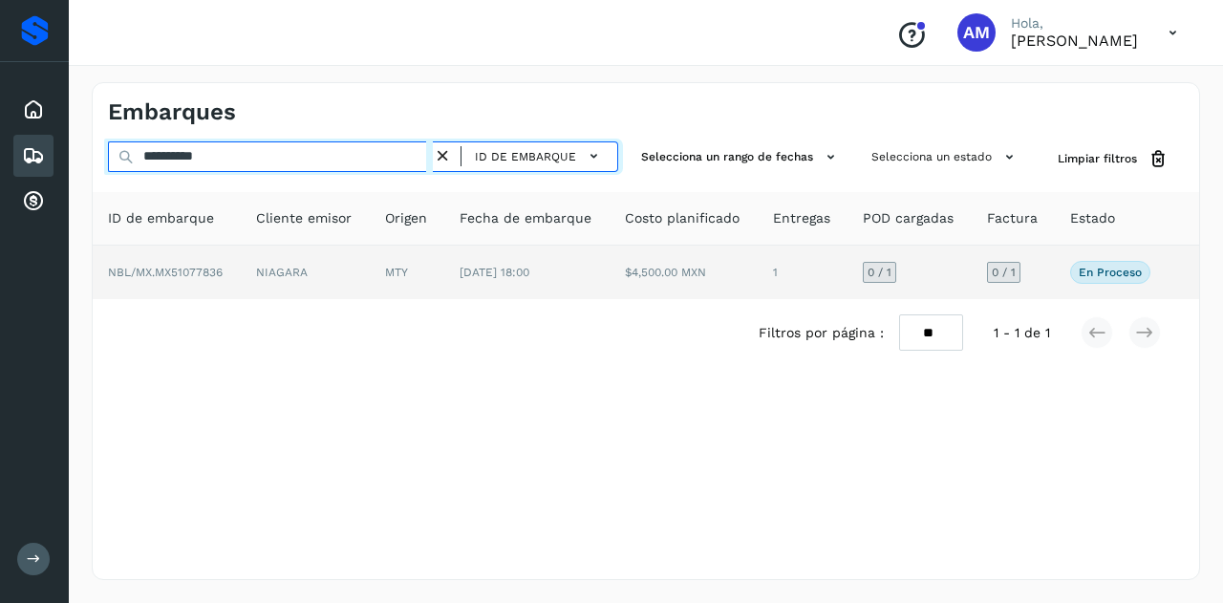
type input "**********"
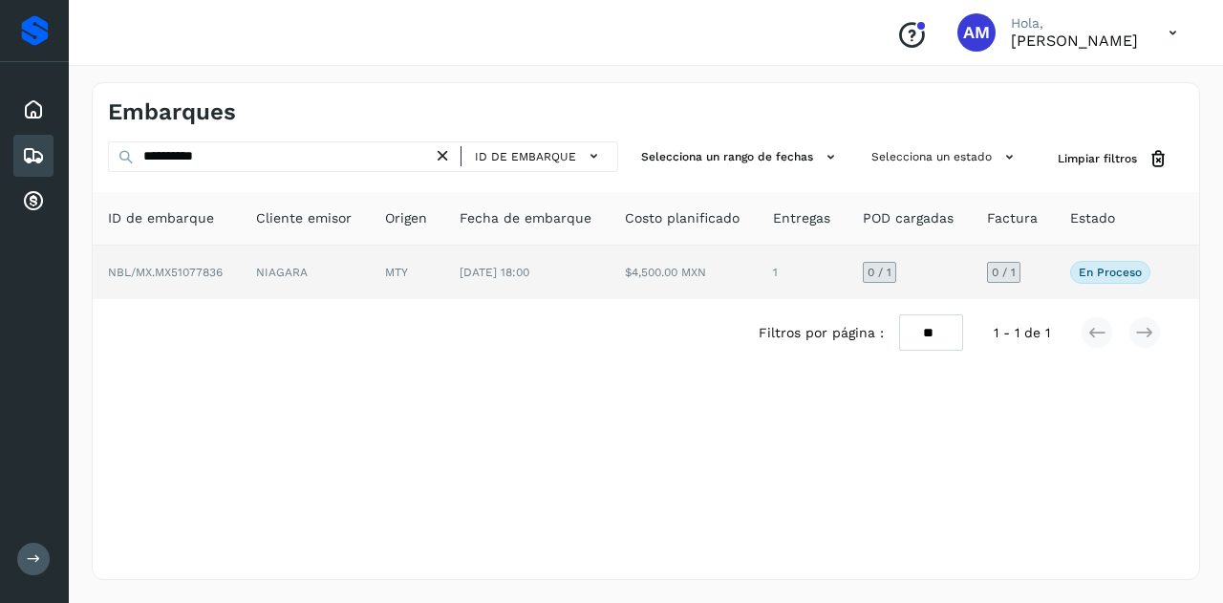
click at [216, 247] on td "NBL/MX.MX51077836" at bounding box center [167, 273] width 148 height 54
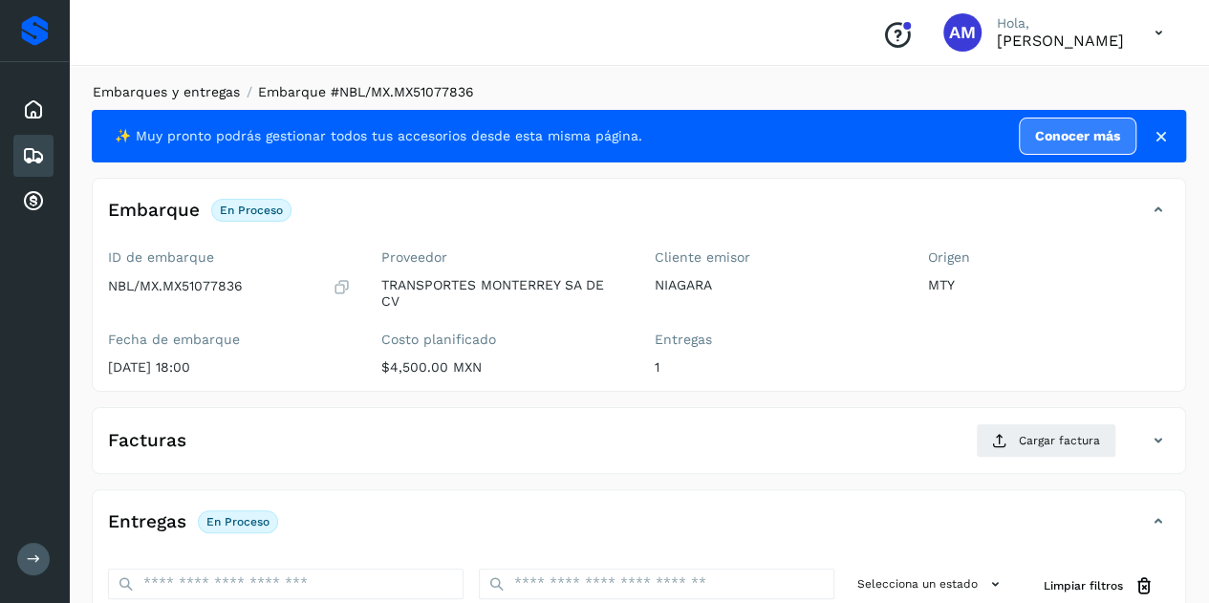
click at [164, 88] on link "Embarques y entregas" at bounding box center [166, 91] width 147 height 15
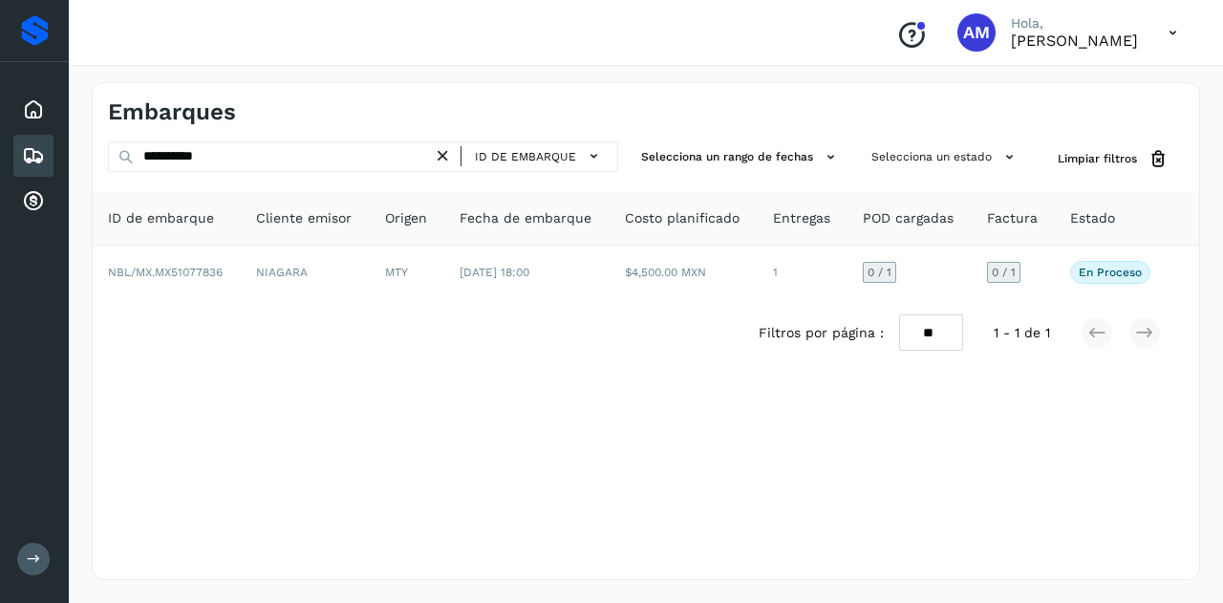
drag, startPoint x: 459, startPoint y: 161, endPoint x: 407, endPoint y: 161, distance: 51.6
click at [455, 161] on div "ID de embarque" at bounding box center [525, 156] width 185 height 31
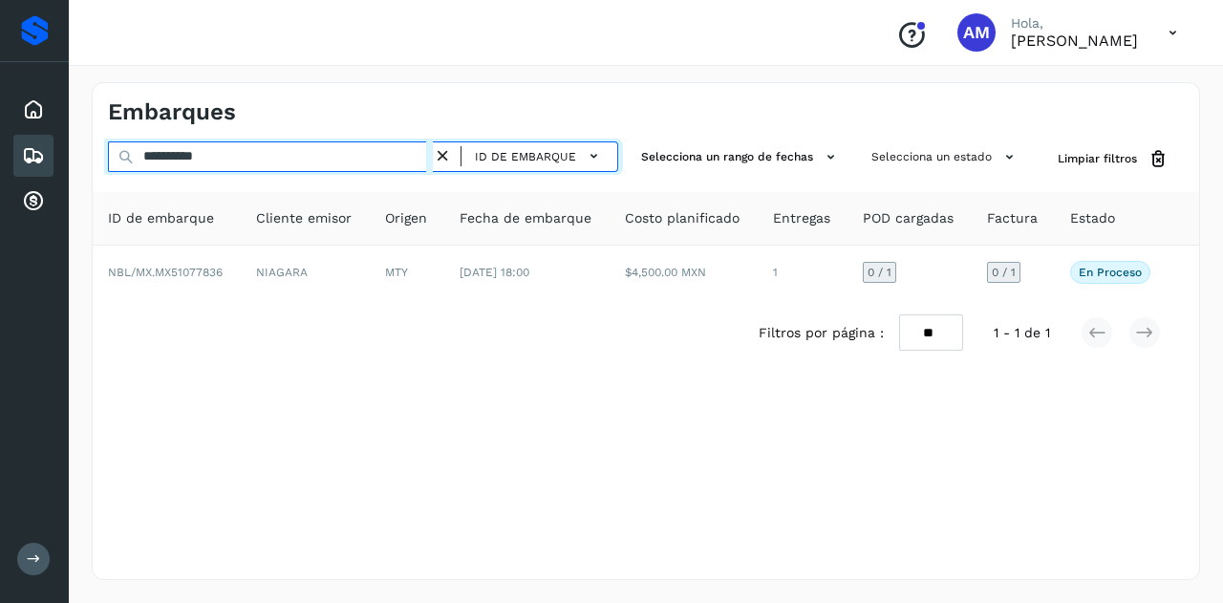
click at [269, 150] on input "**********" at bounding box center [270, 156] width 325 height 31
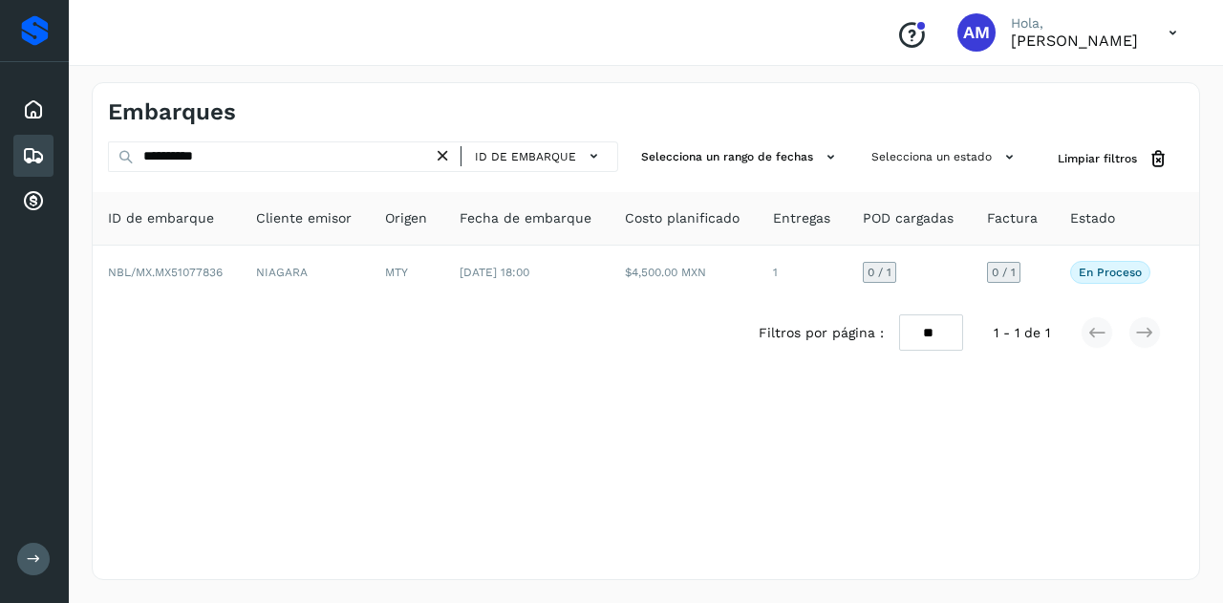
click at [453, 155] on icon at bounding box center [443, 156] width 20 height 20
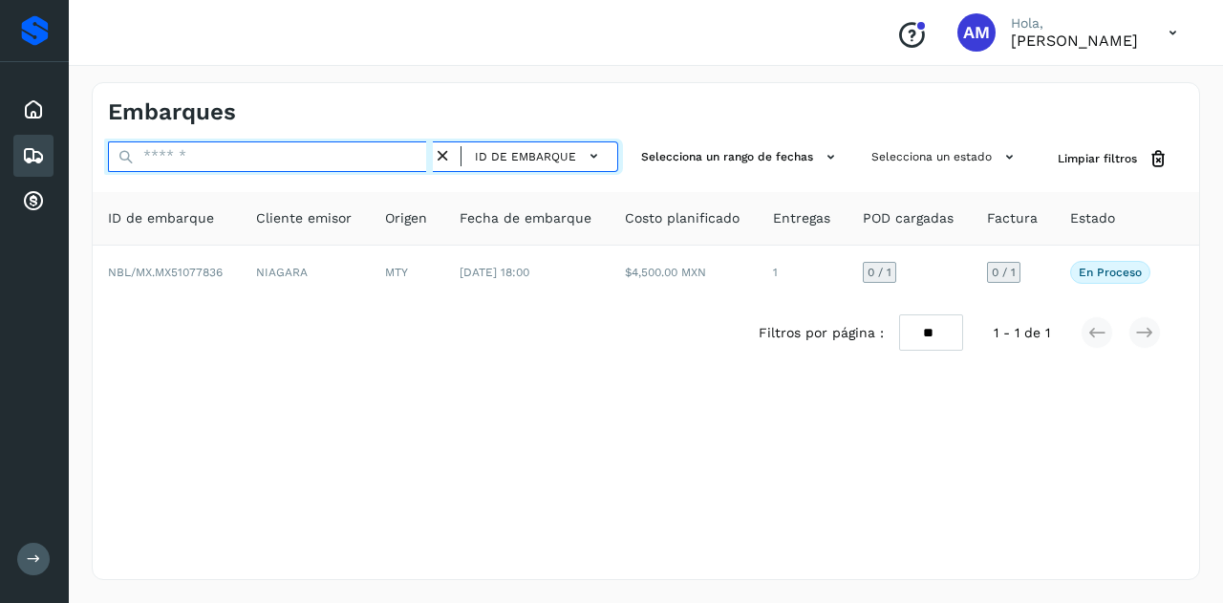
click at [394, 155] on input "text" at bounding box center [270, 156] width 325 height 31
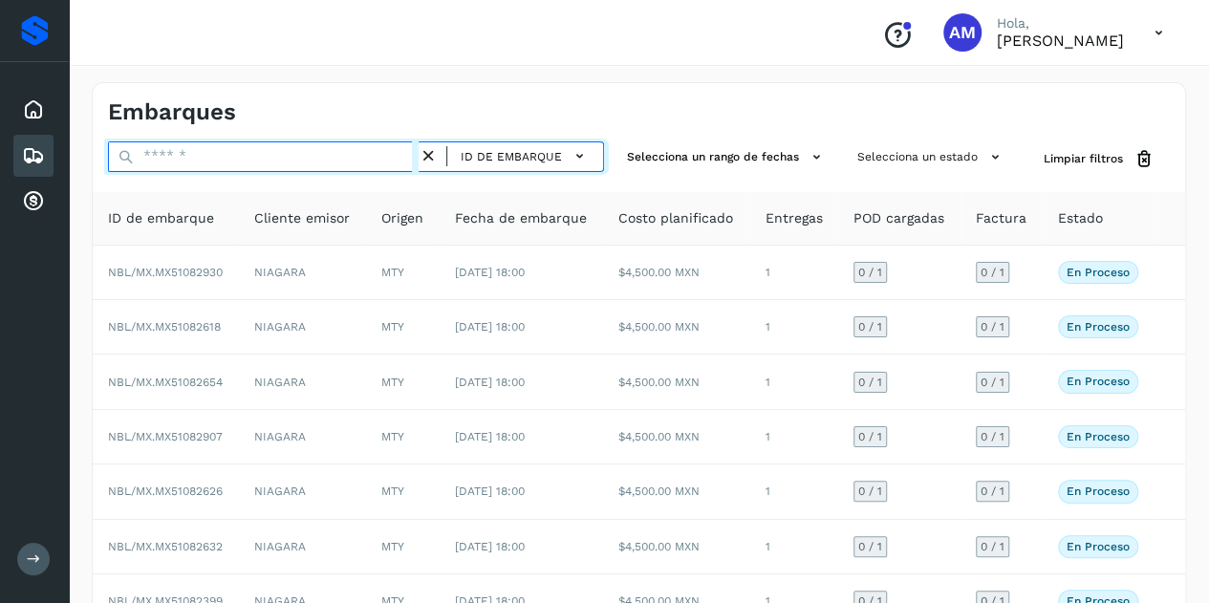
paste input "**********"
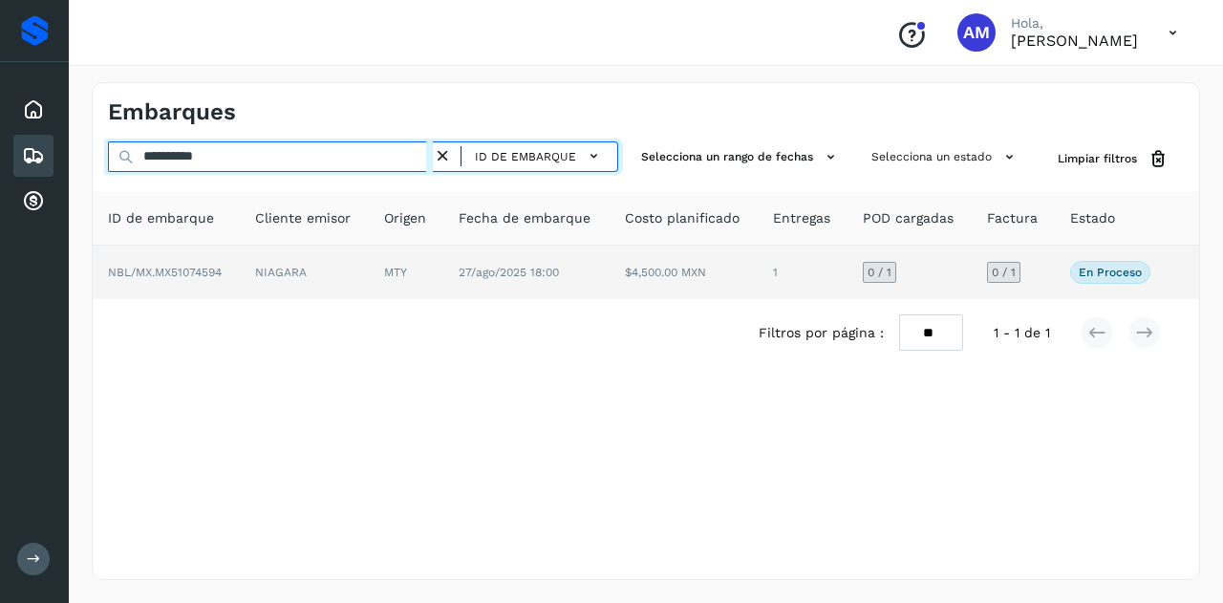
type input "**********"
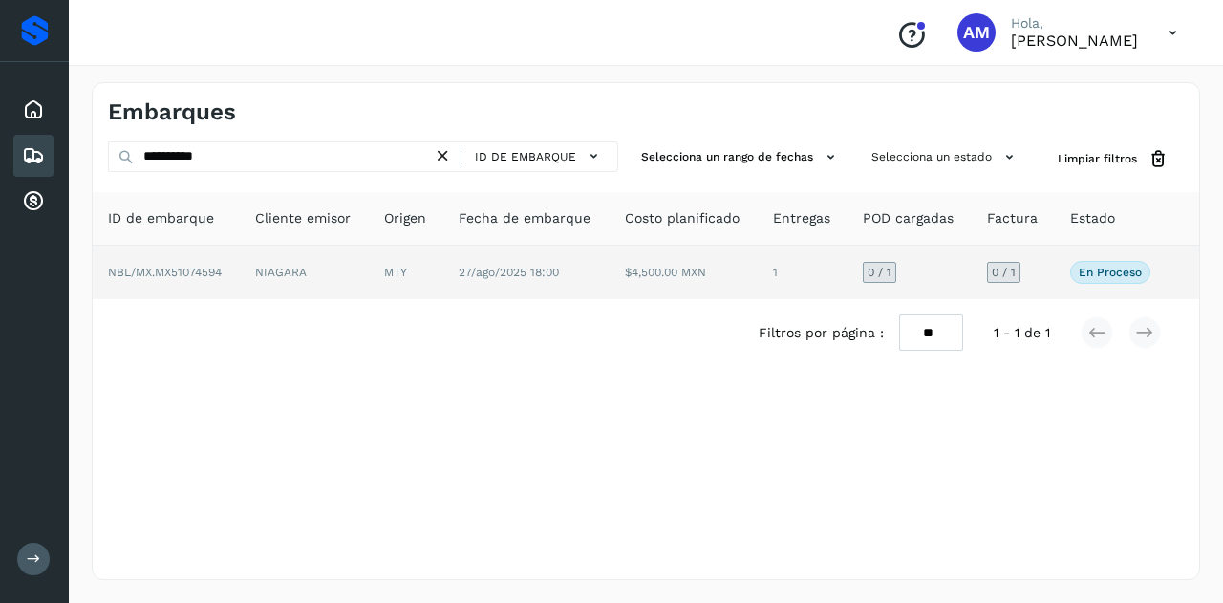
click at [335, 263] on td "NIAGARA" at bounding box center [304, 273] width 129 height 54
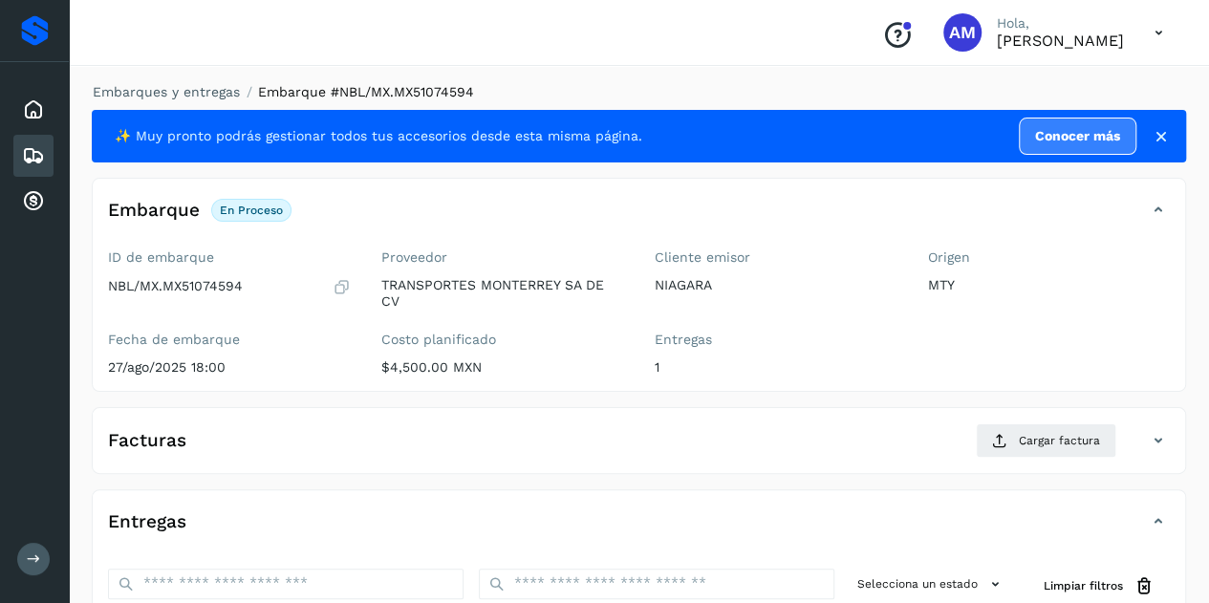
scroll to position [191, 0]
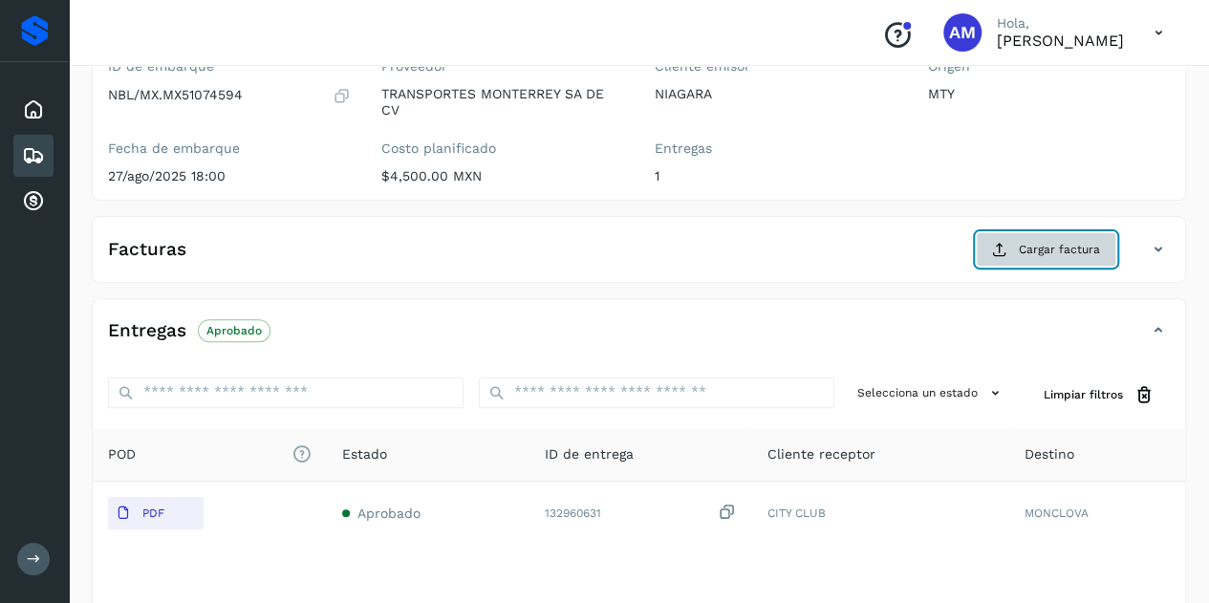
click at [978, 244] on button "Cargar factura" at bounding box center [1046, 249] width 140 height 34
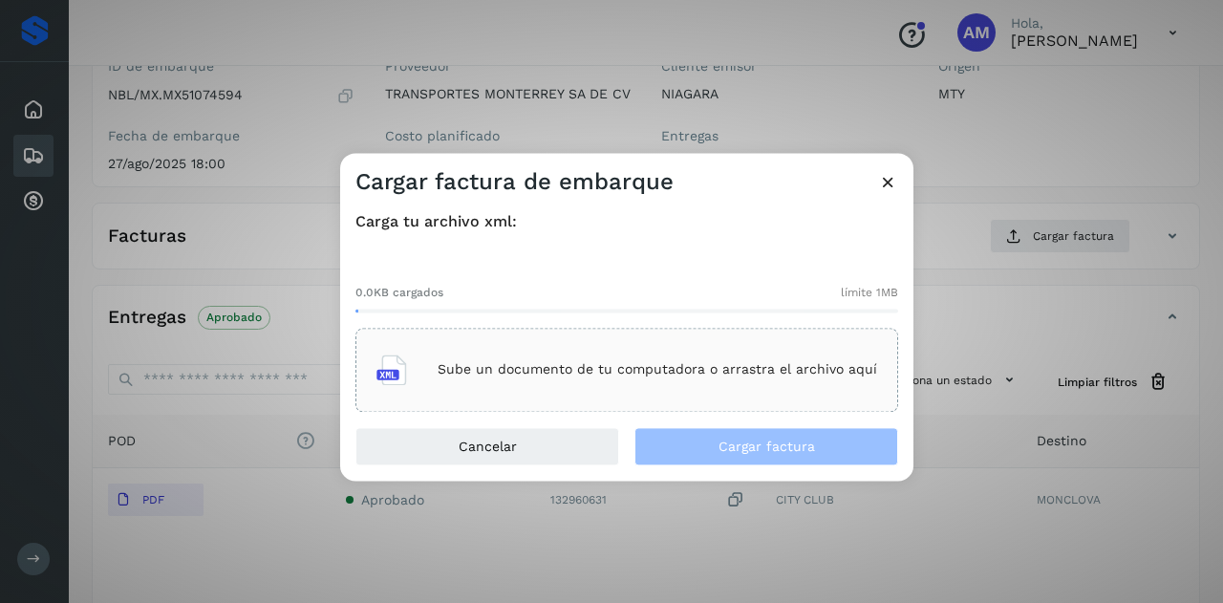
click at [634, 338] on div "Sube un documento de tu computadora o arrastra el archivo aquí" at bounding box center [626, 370] width 543 height 84
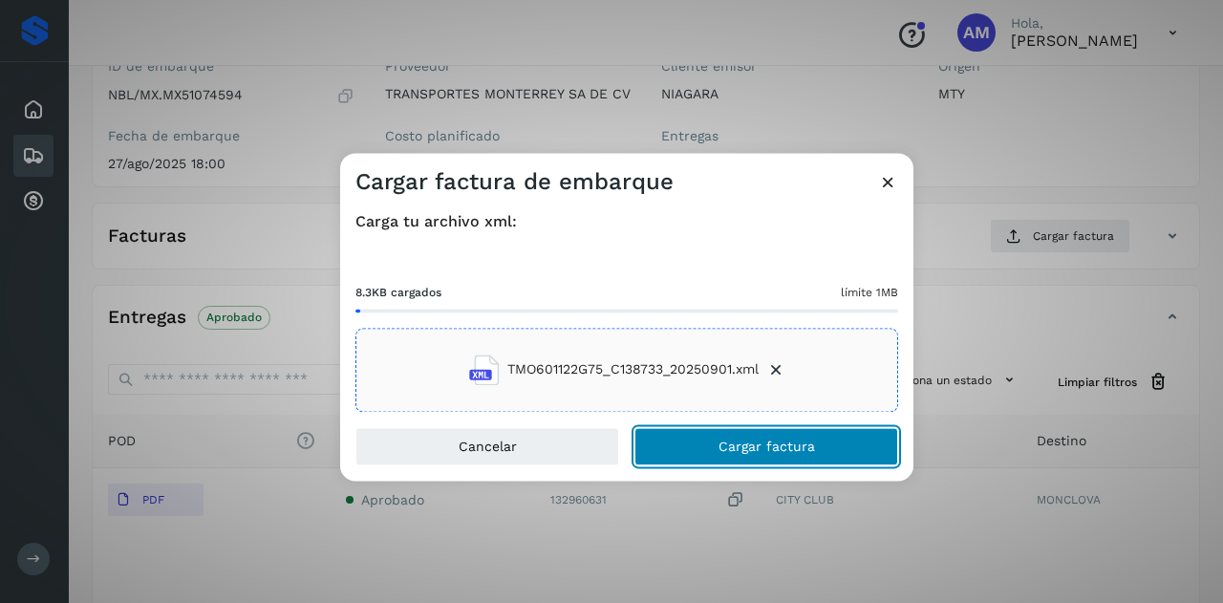
click at [721, 441] on span "Cargar factura" at bounding box center [767, 446] width 97 height 13
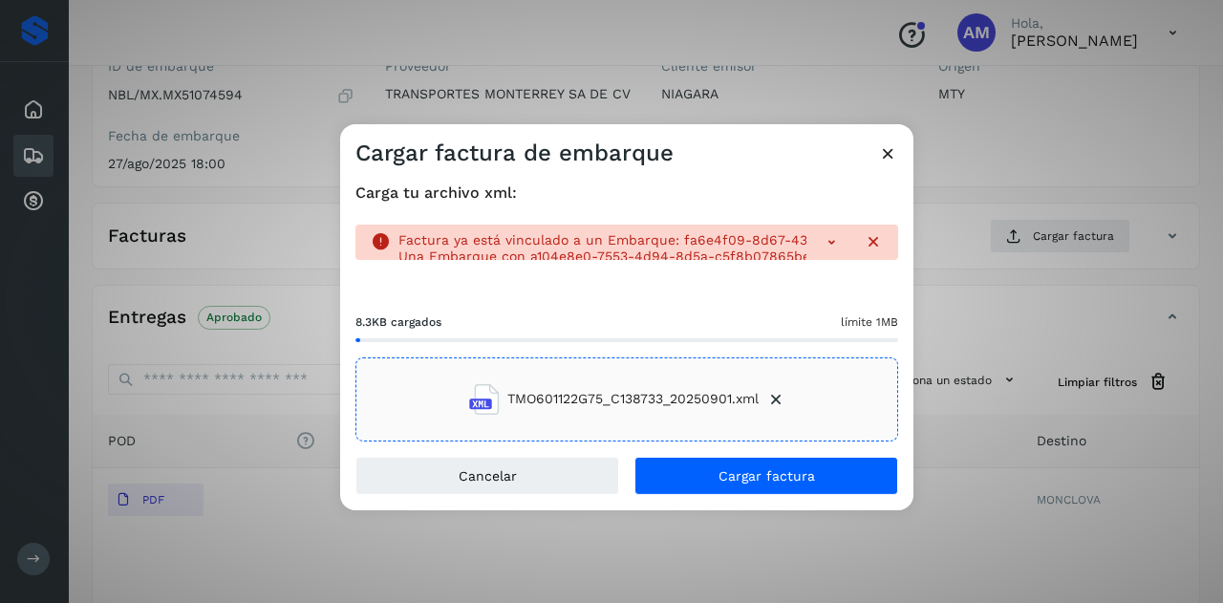
click at [889, 150] on icon at bounding box center [888, 152] width 20 height 20
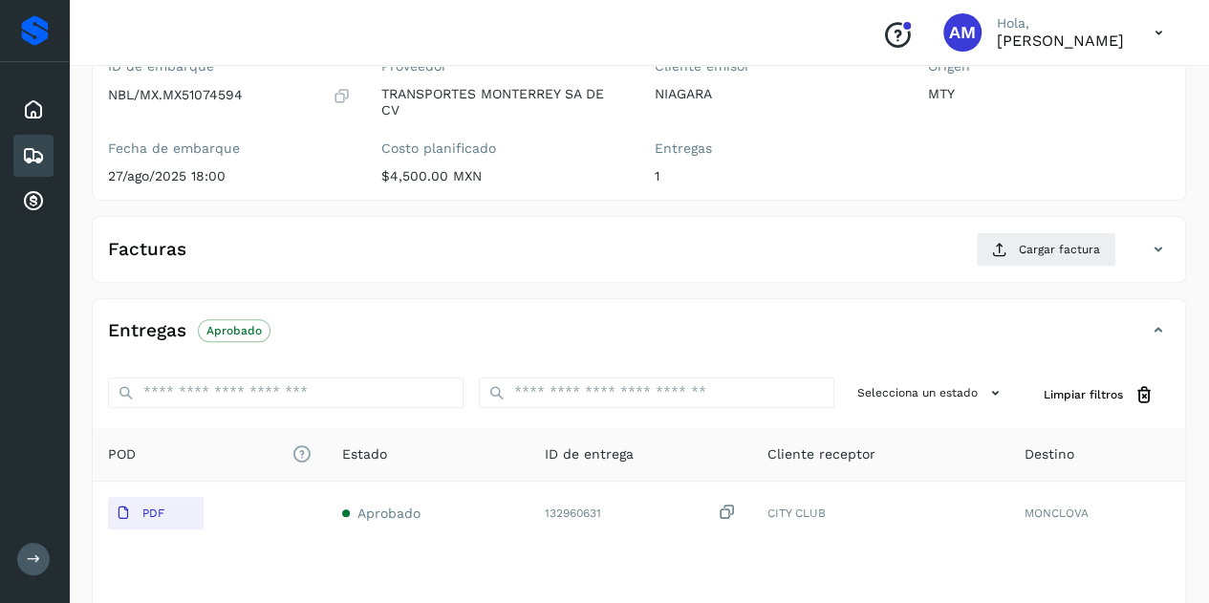
scroll to position [0, 0]
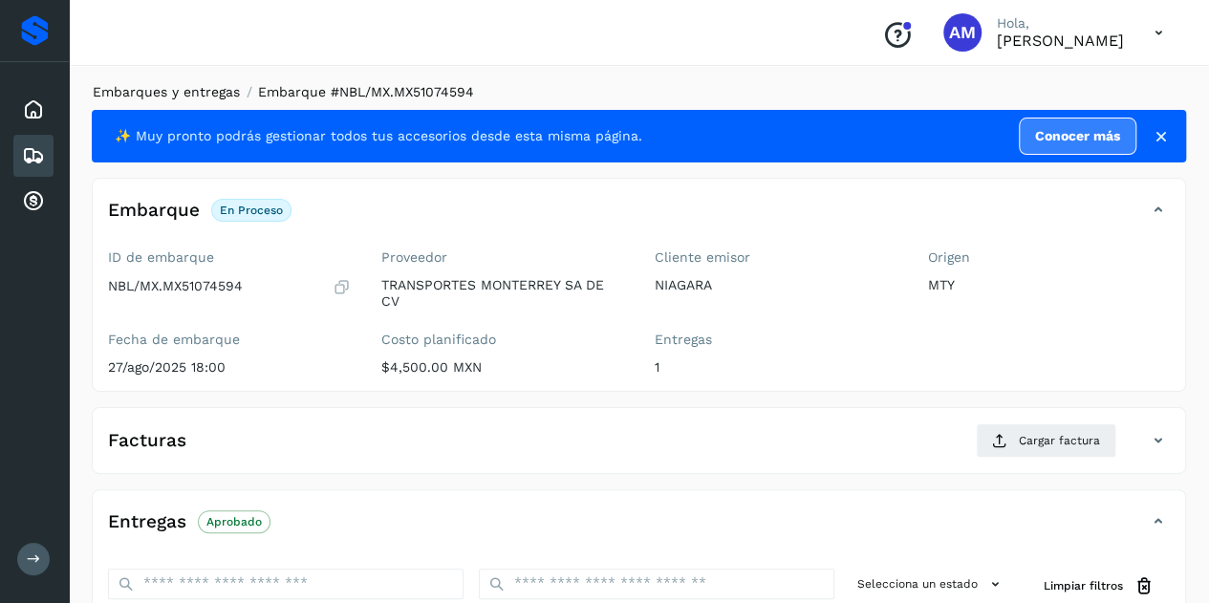
click at [120, 93] on link "Embarques y entregas" at bounding box center [166, 91] width 147 height 15
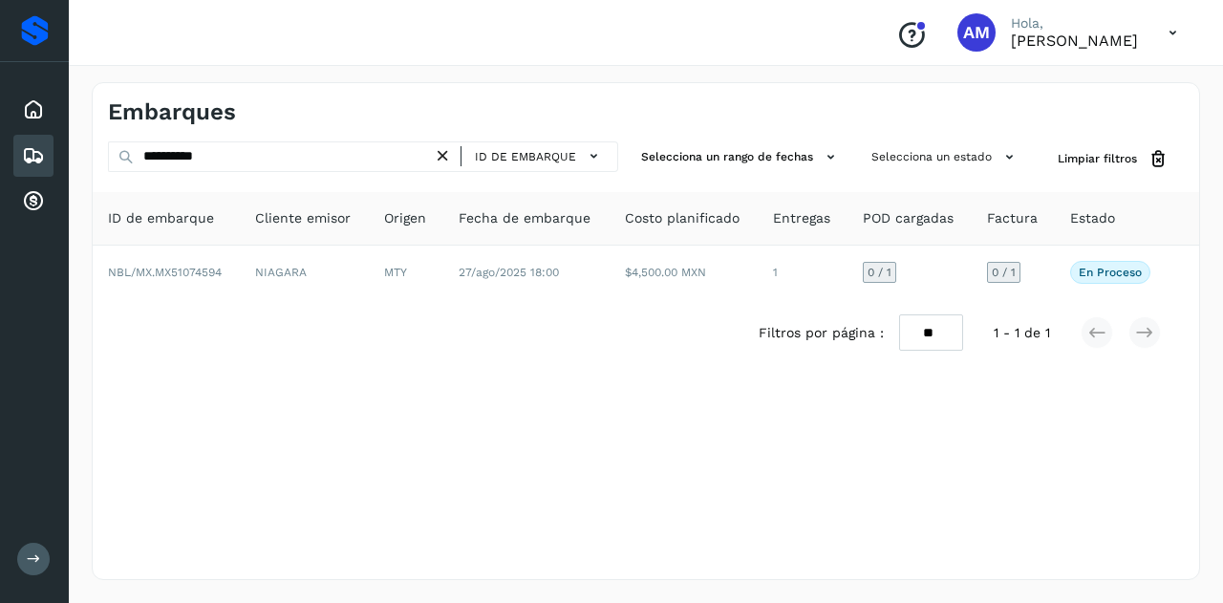
drag, startPoint x: 455, startPoint y: 156, endPoint x: 308, endPoint y: 156, distance: 147.2
click at [441, 158] on icon at bounding box center [443, 156] width 20 height 20
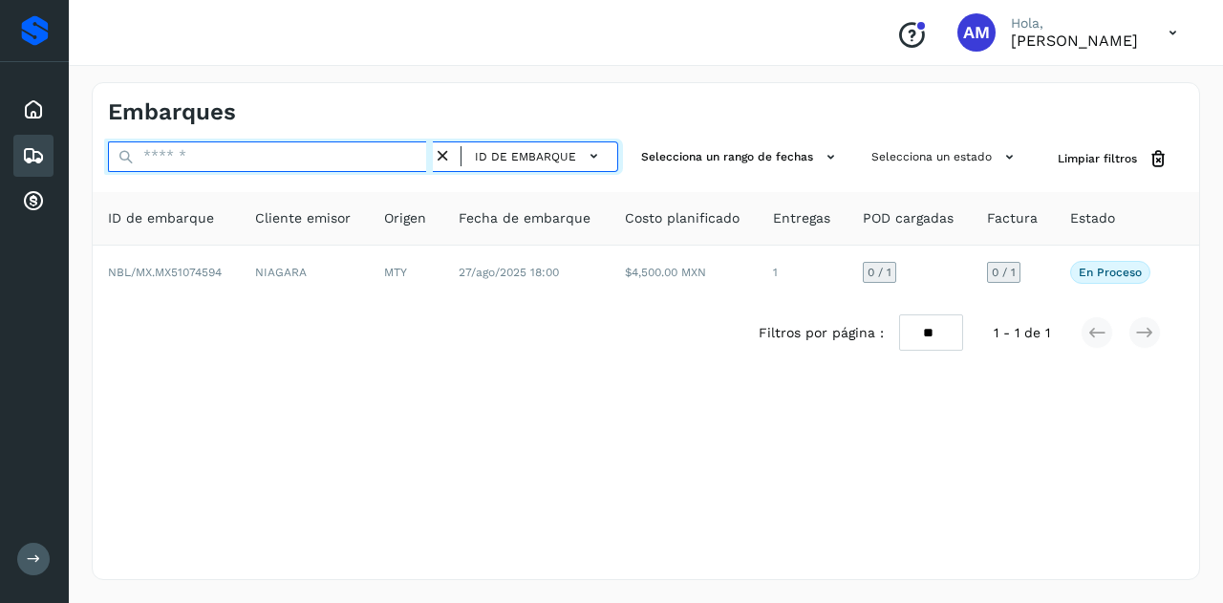
click at [308, 156] on input "text" at bounding box center [270, 156] width 325 height 31
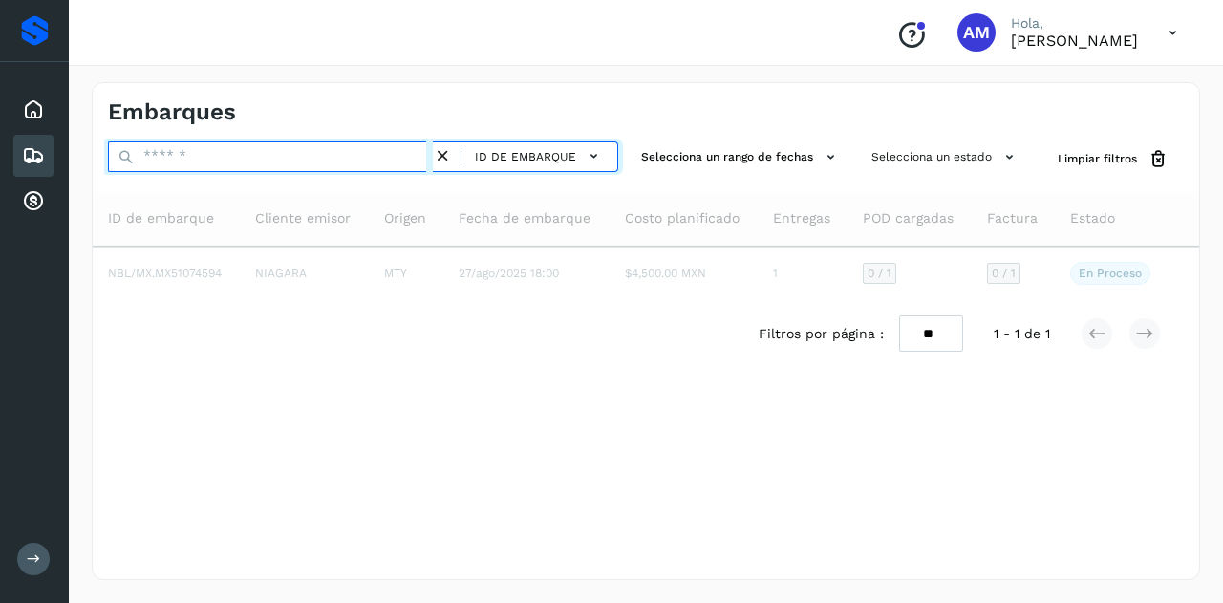
paste input "**********"
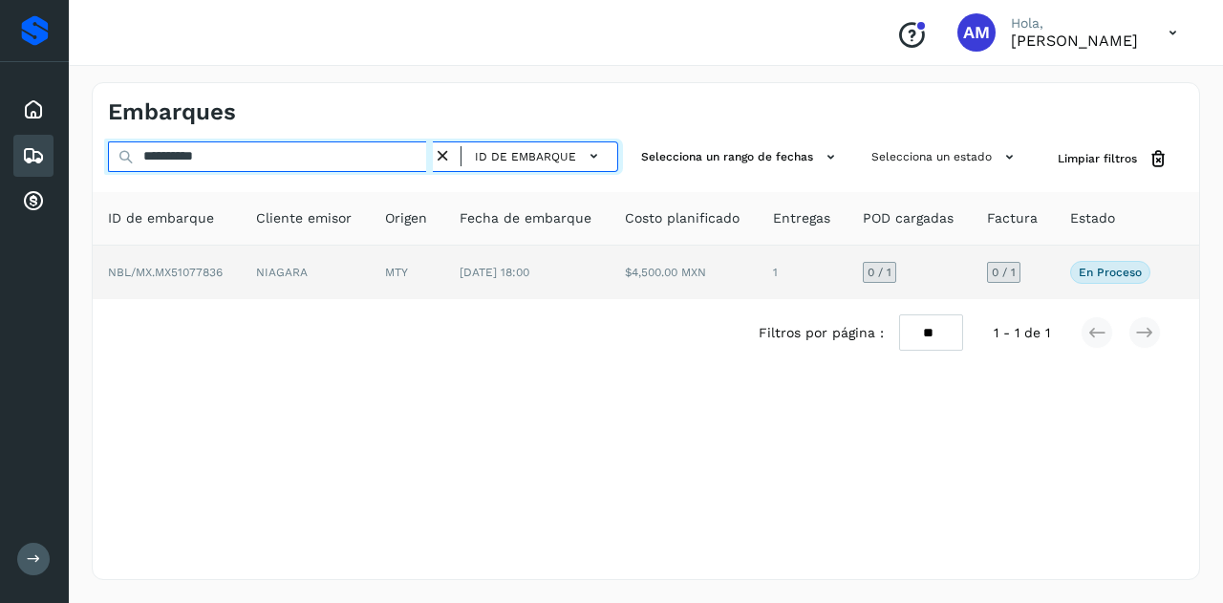
type input "**********"
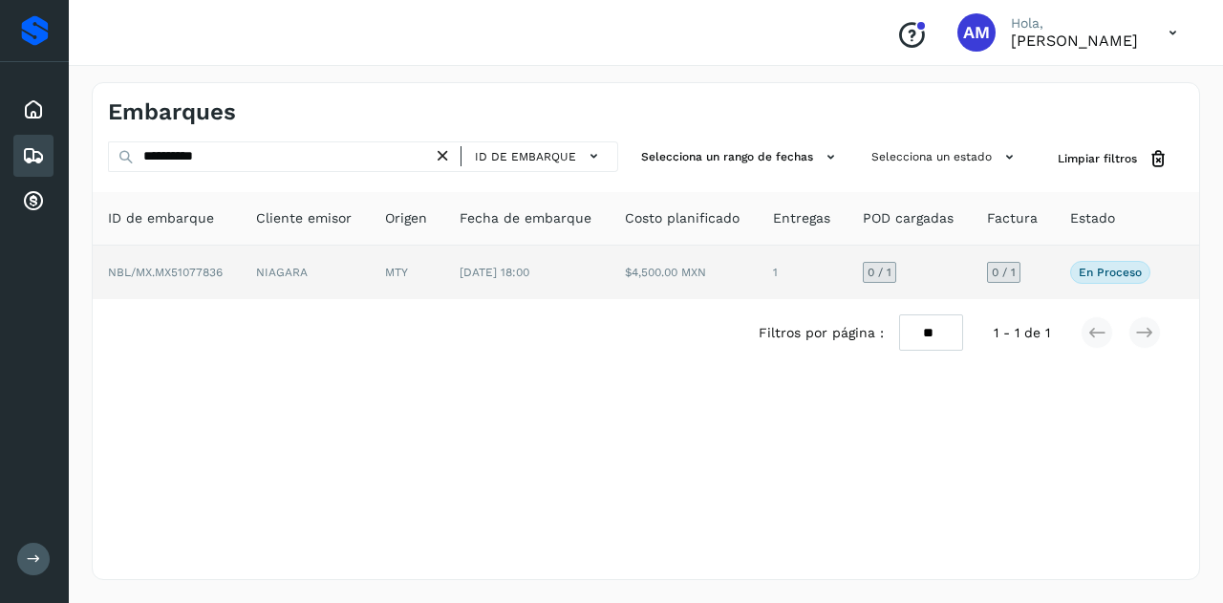
click at [179, 272] on span "NBL/MX.MX51077836" at bounding box center [165, 272] width 115 height 13
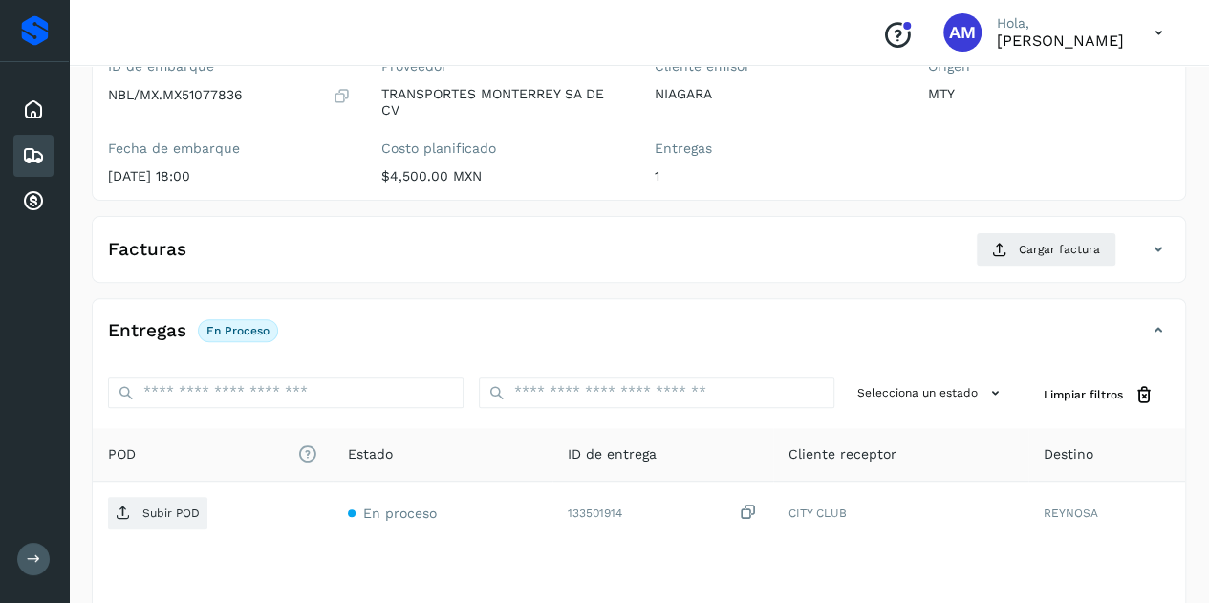
scroll to position [287, 0]
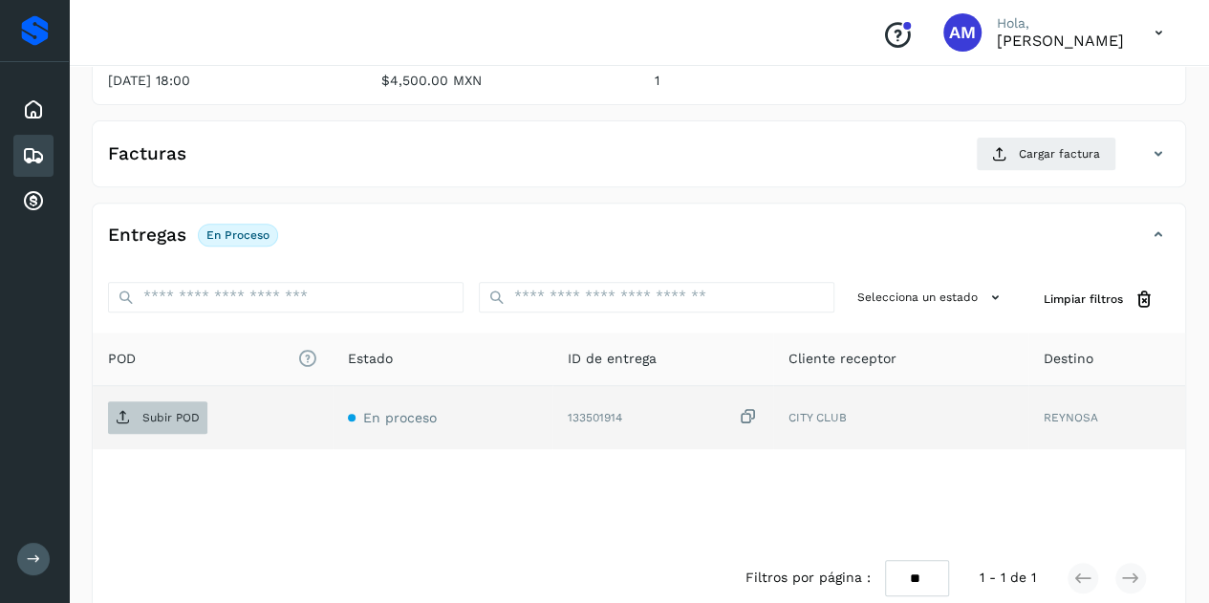
click at [156, 415] on p "Subir POD" at bounding box center [170, 417] width 57 height 13
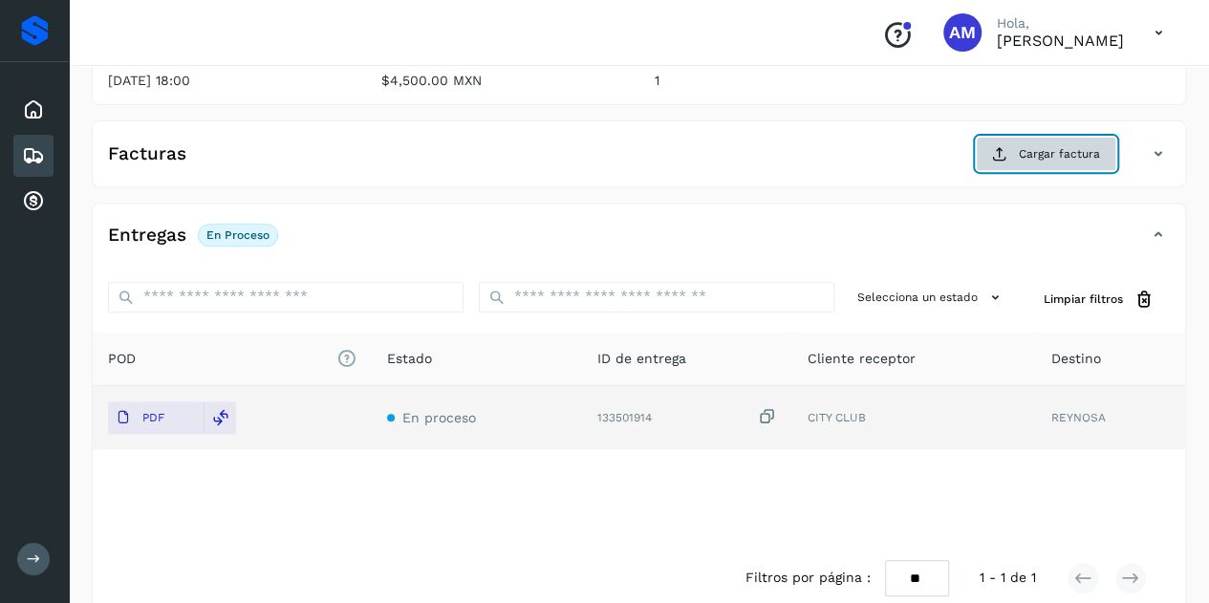
click at [1003, 150] on icon at bounding box center [999, 153] width 15 height 15
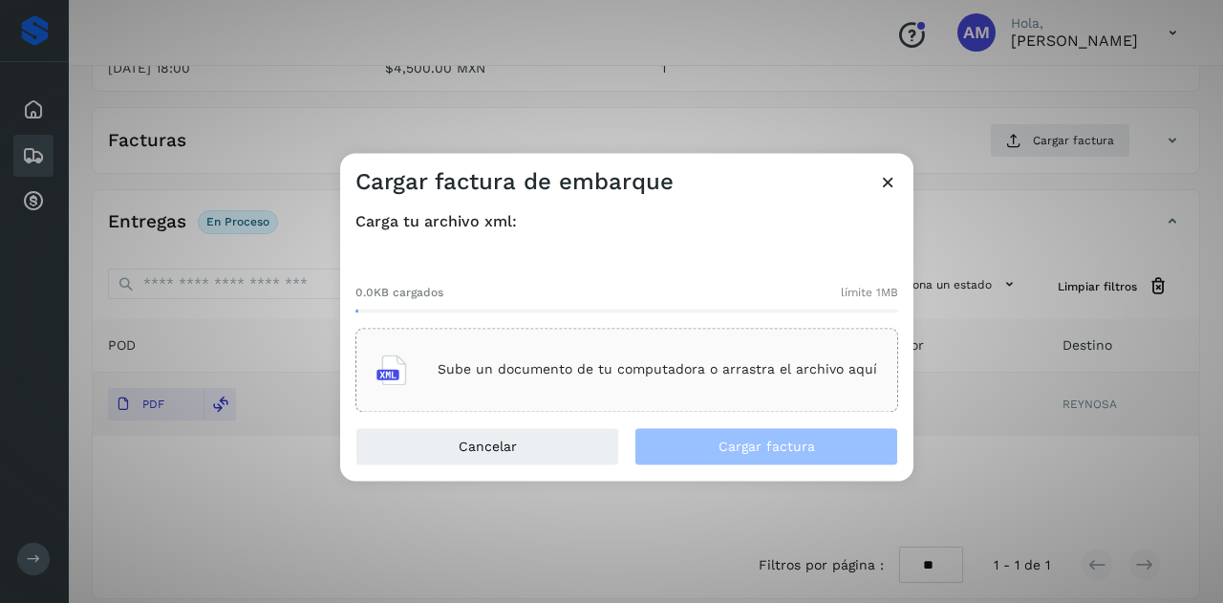
click at [573, 346] on div "Sube un documento de tu computadora o arrastra el archivo aquí" at bounding box center [626, 370] width 501 height 52
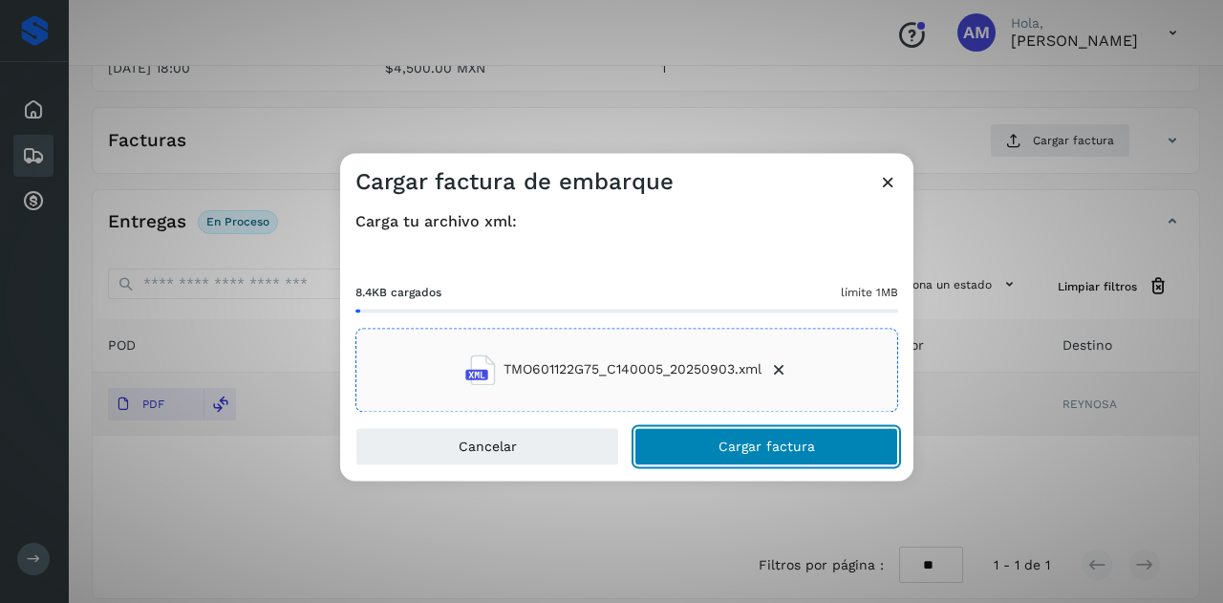
drag, startPoint x: 778, startPoint y: 456, endPoint x: 107, endPoint y: 444, distance: 670.9
click at [778, 456] on button "Cargar factura" at bounding box center [766, 446] width 264 height 38
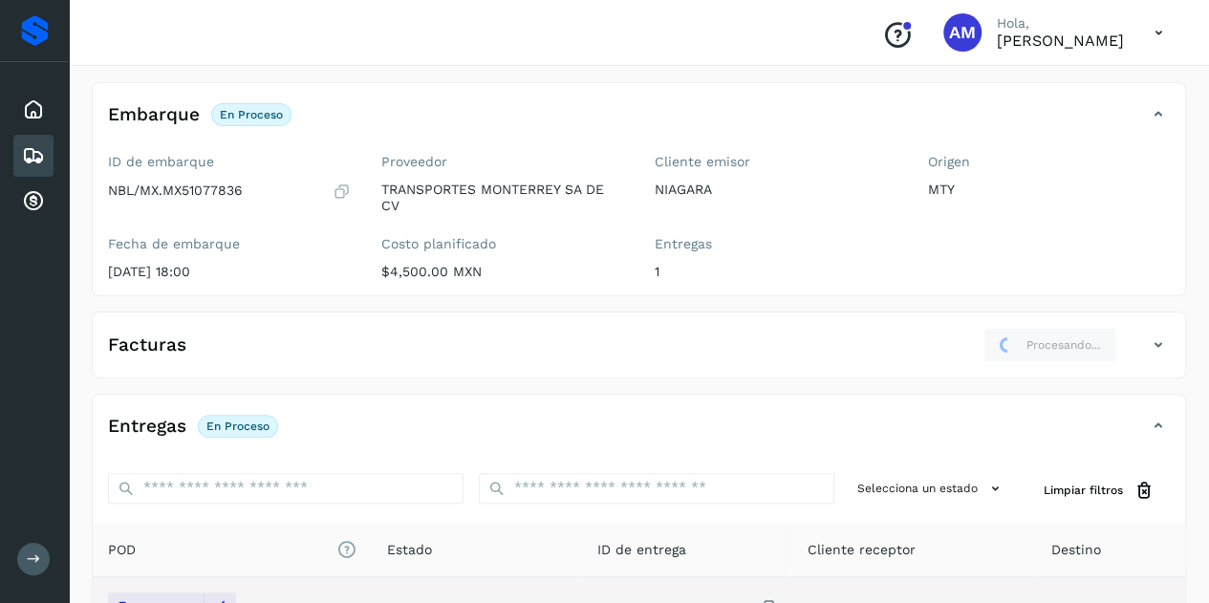
scroll to position [0, 0]
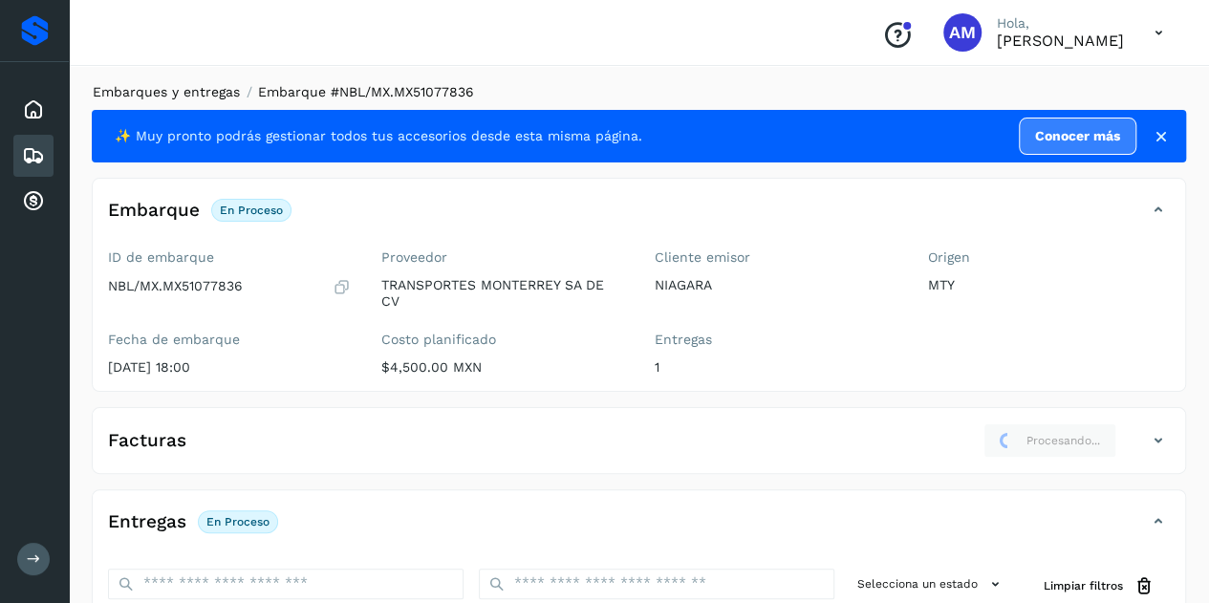
click at [159, 85] on link "Embarques y entregas" at bounding box center [166, 91] width 147 height 15
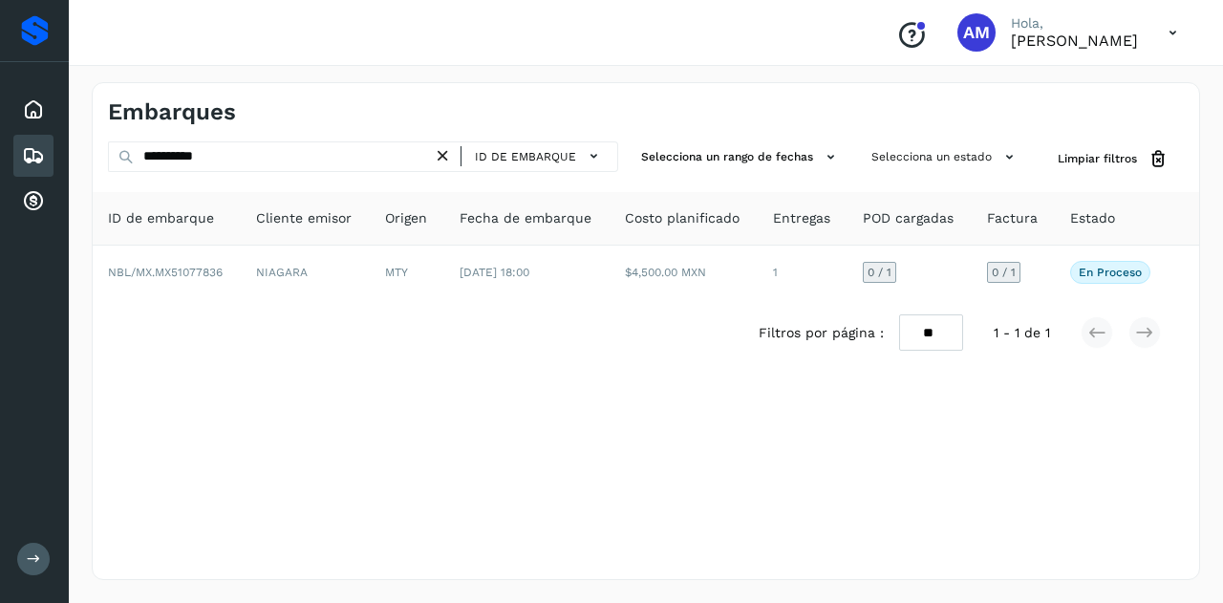
click at [438, 160] on icon at bounding box center [443, 156] width 20 height 20
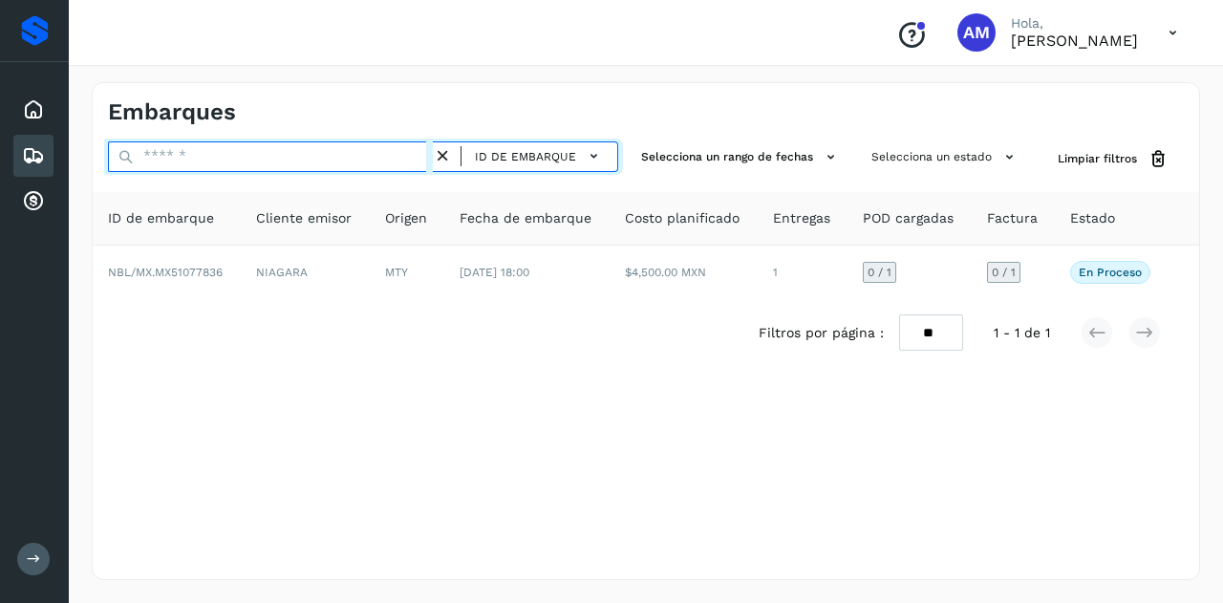
click at [376, 160] on input "text" at bounding box center [270, 156] width 325 height 31
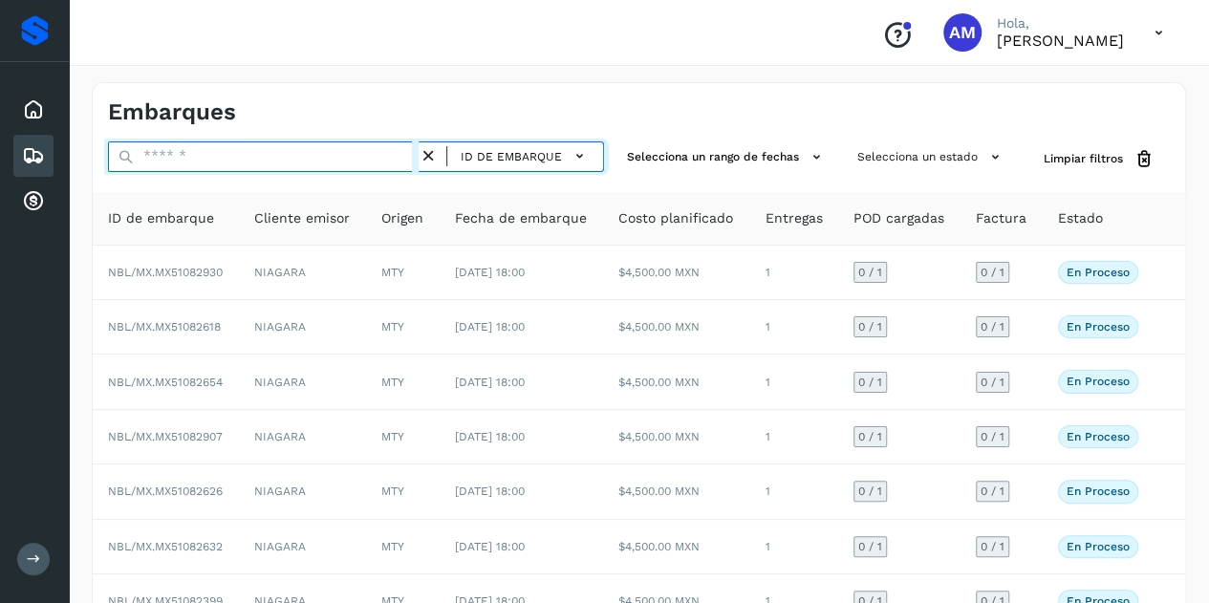
paste input "**********"
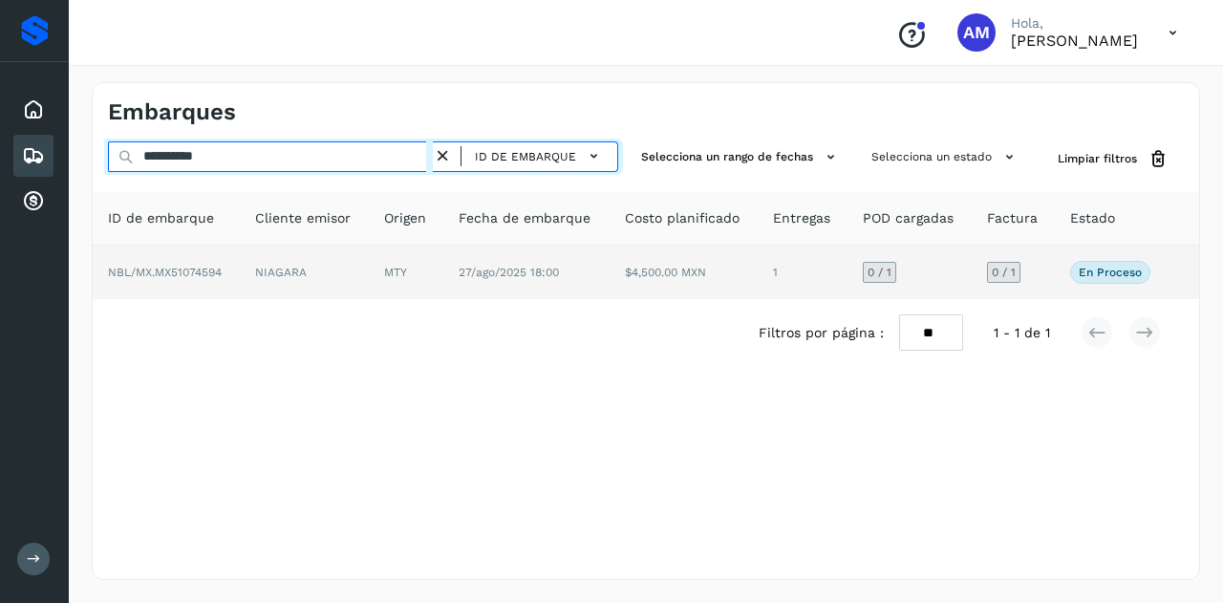
type input "**********"
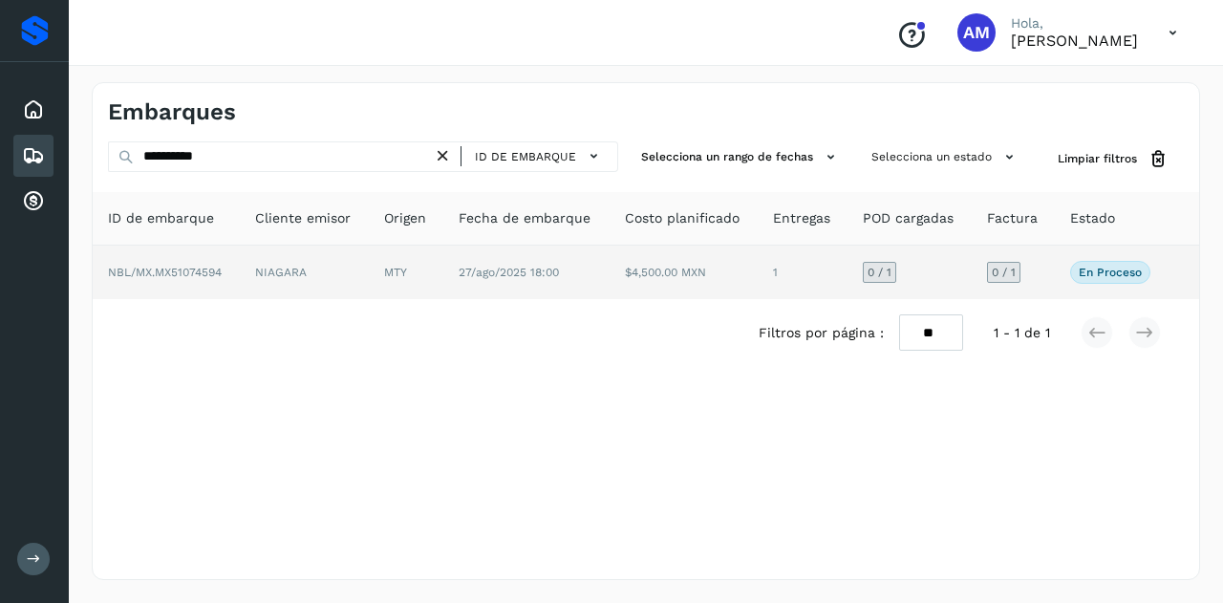
click at [401, 282] on td "MTY" at bounding box center [406, 273] width 75 height 54
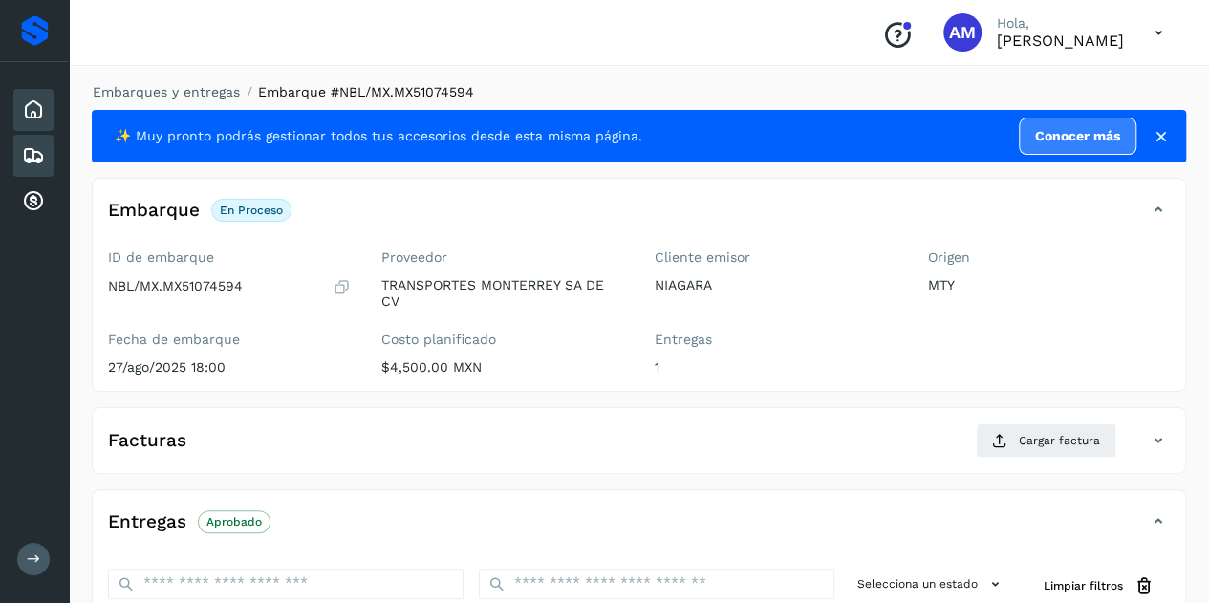
click at [33, 111] on icon at bounding box center [33, 109] width 23 height 23
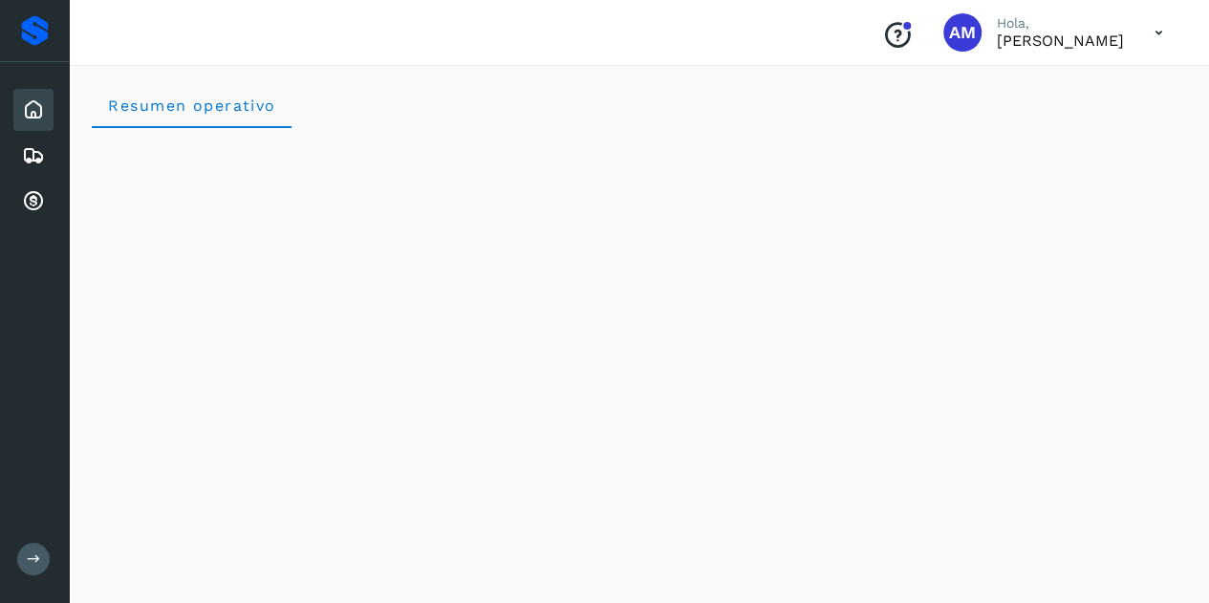
click at [54, 161] on div "Inicio Embarques Cuentas por cobrar" at bounding box center [34, 155] width 69 height 187
click at [32, 160] on icon at bounding box center [33, 155] width 23 height 23
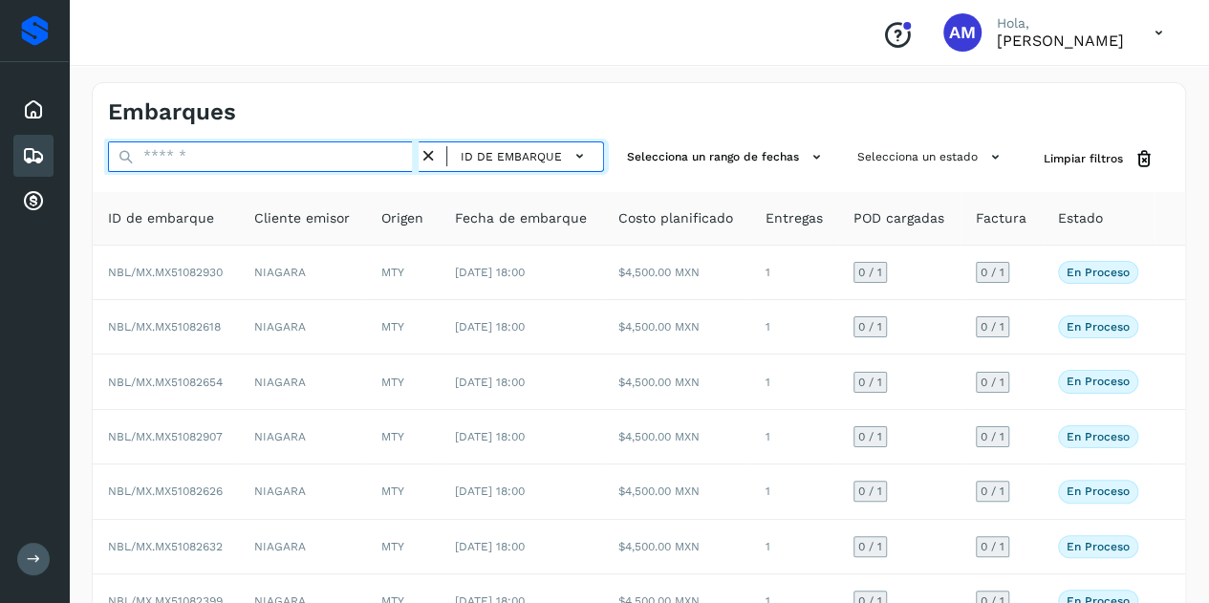
click at [169, 169] on input "text" at bounding box center [263, 156] width 311 height 31
paste input "**********"
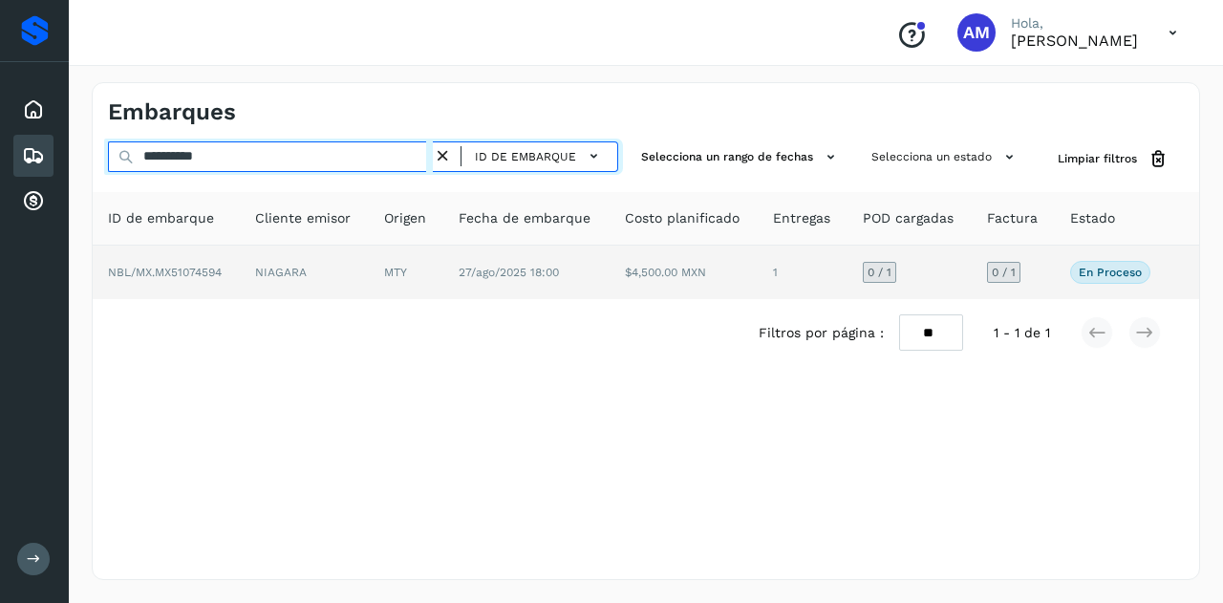
type input "**********"
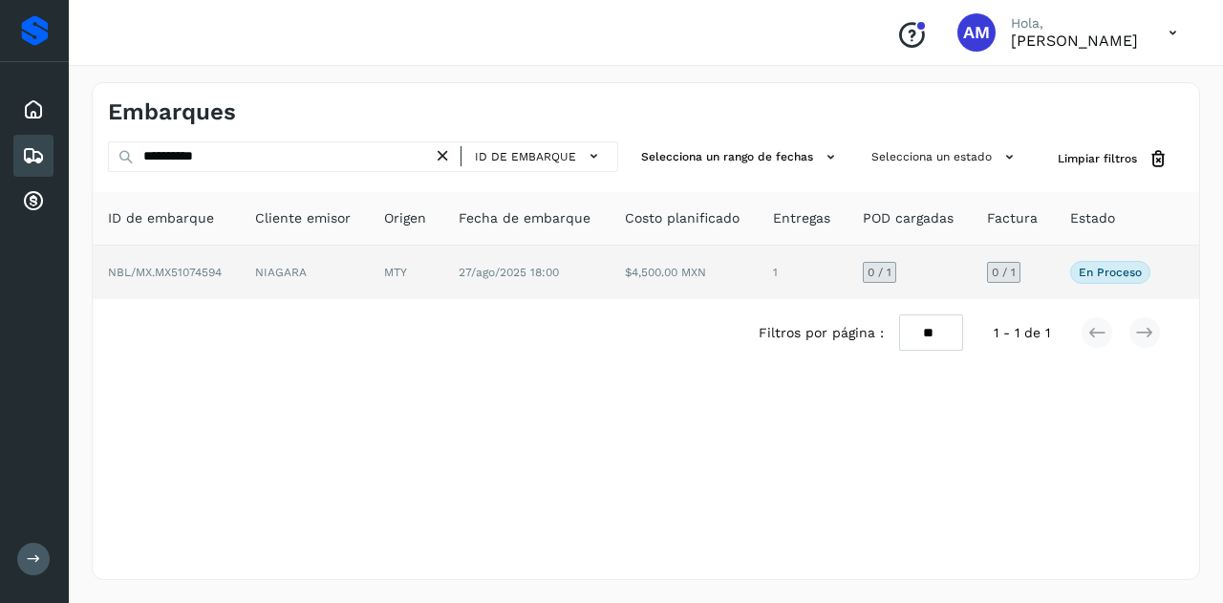
click at [295, 261] on td "NIAGARA" at bounding box center [304, 273] width 129 height 54
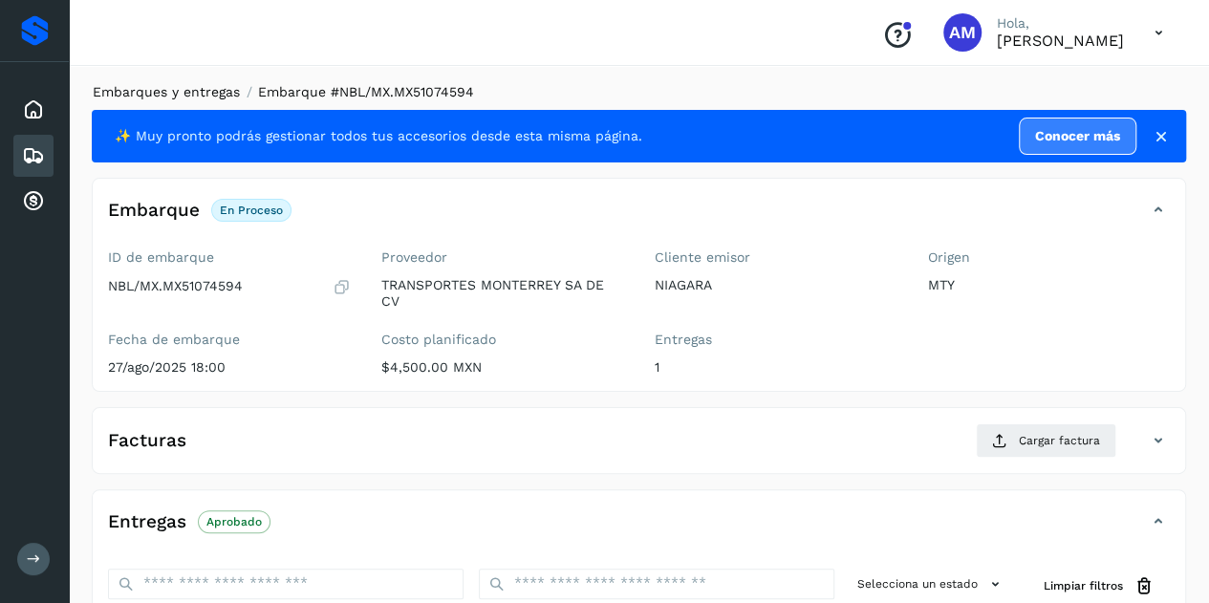
click at [153, 97] on link "Embarques y entregas" at bounding box center [166, 91] width 147 height 15
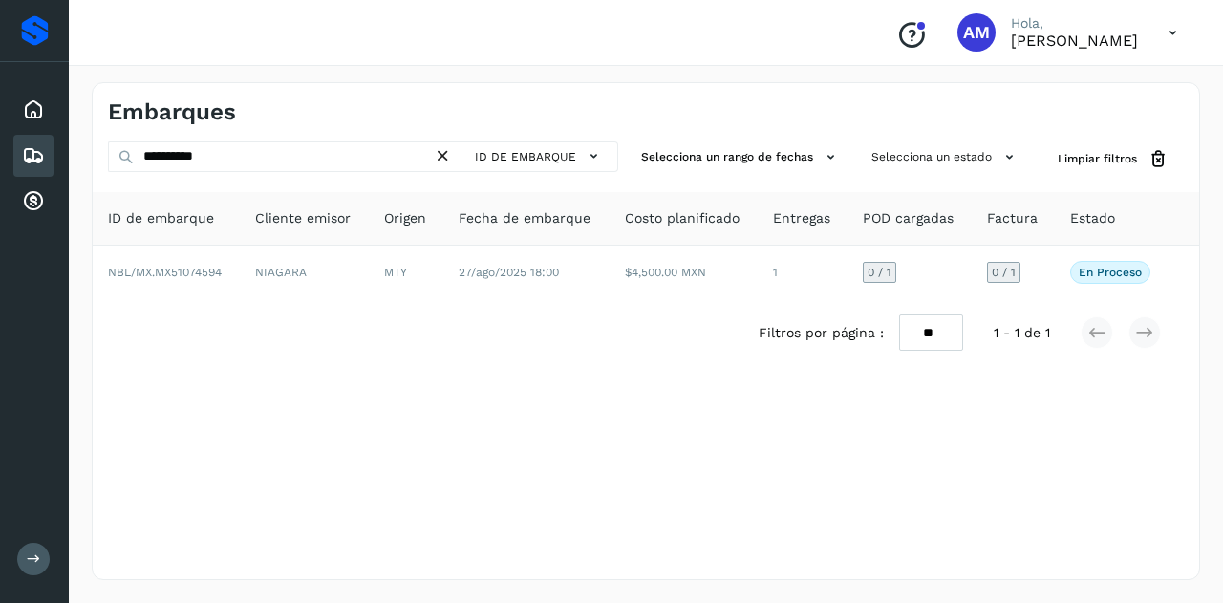
click at [445, 161] on icon at bounding box center [443, 156] width 20 height 20
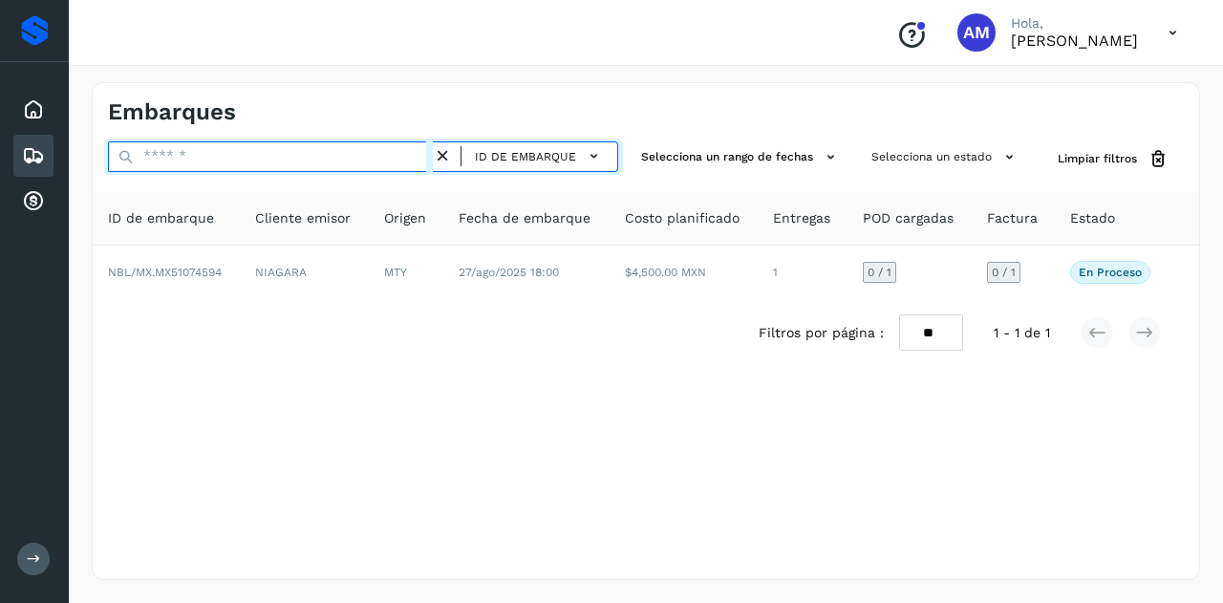
click at [366, 150] on input "text" at bounding box center [270, 156] width 325 height 31
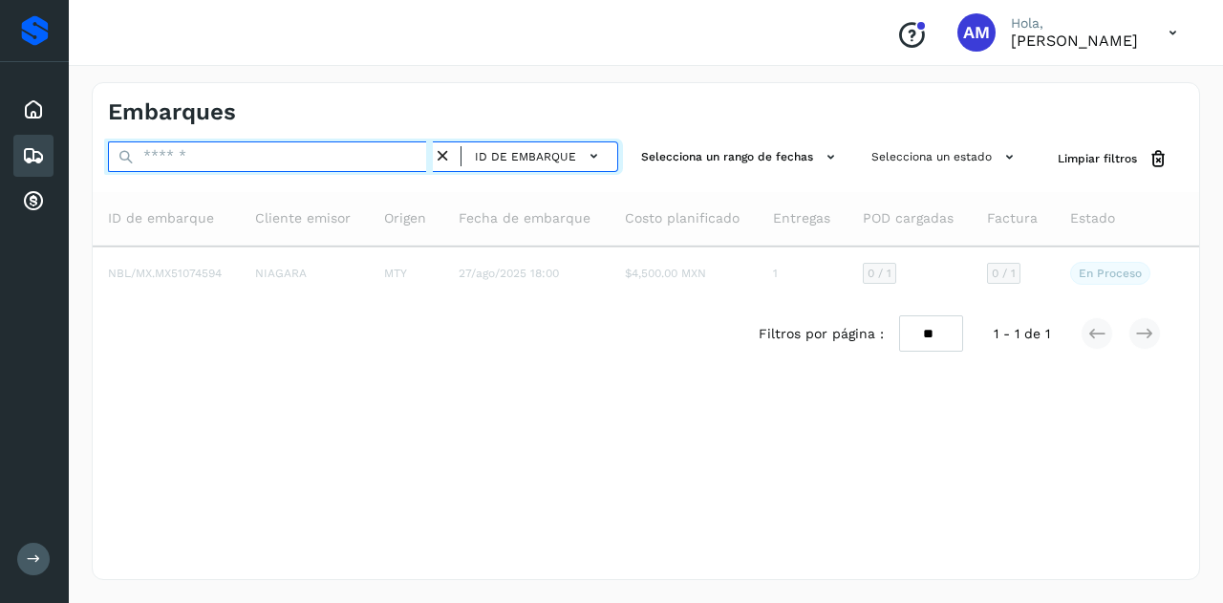
paste input "**********"
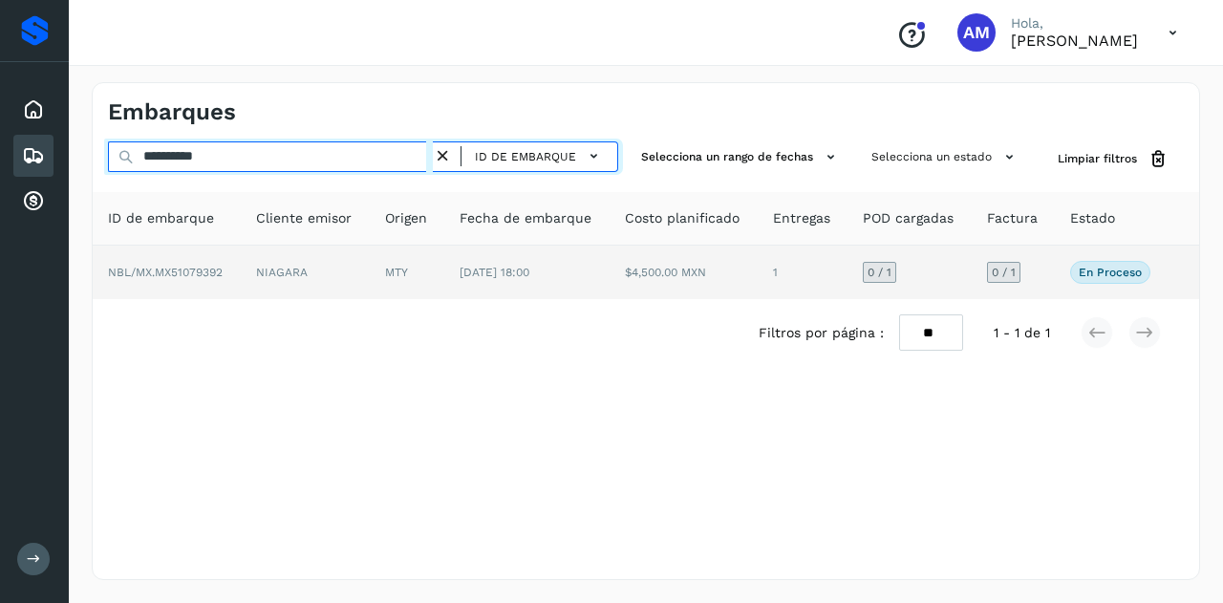
type input "**********"
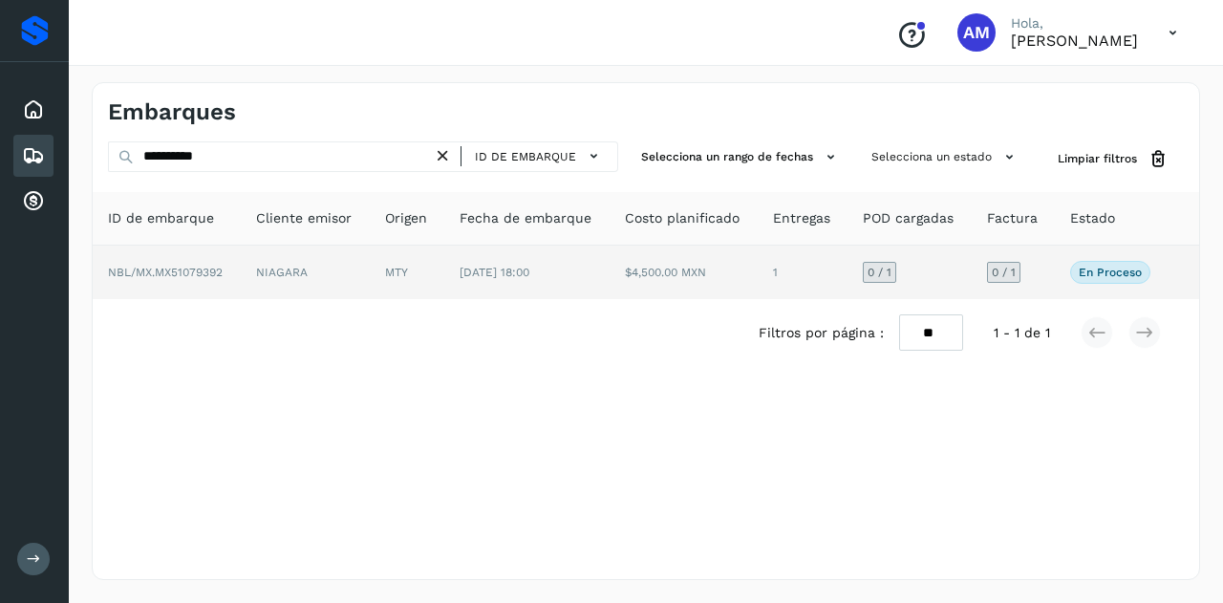
click at [367, 266] on td "NIAGARA" at bounding box center [305, 273] width 129 height 54
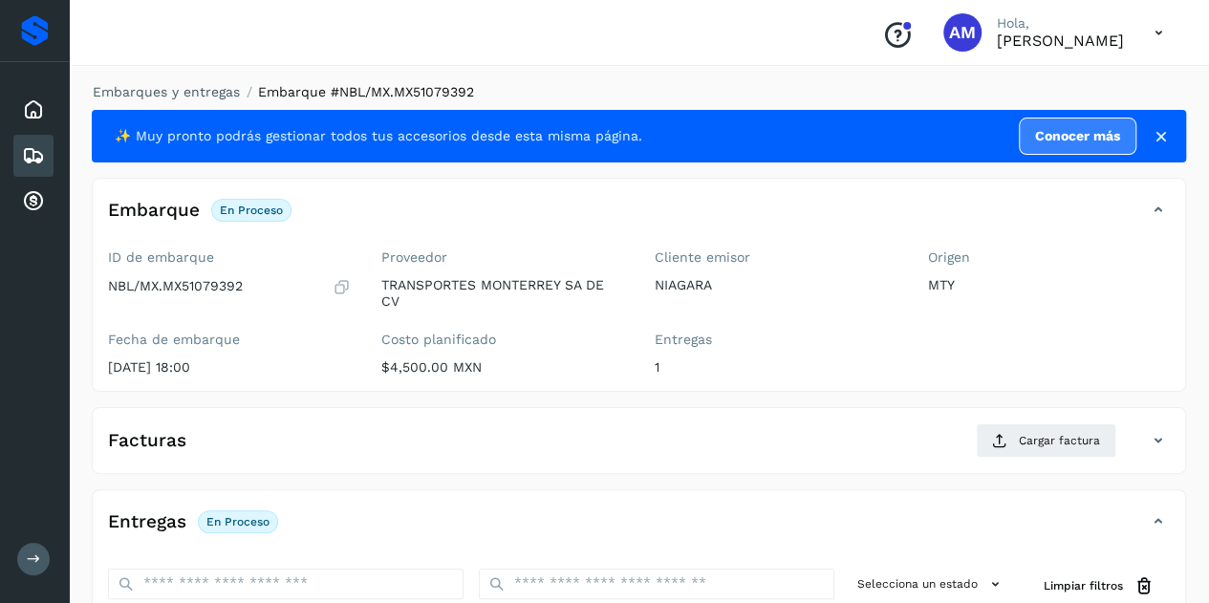
scroll to position [191, 0]
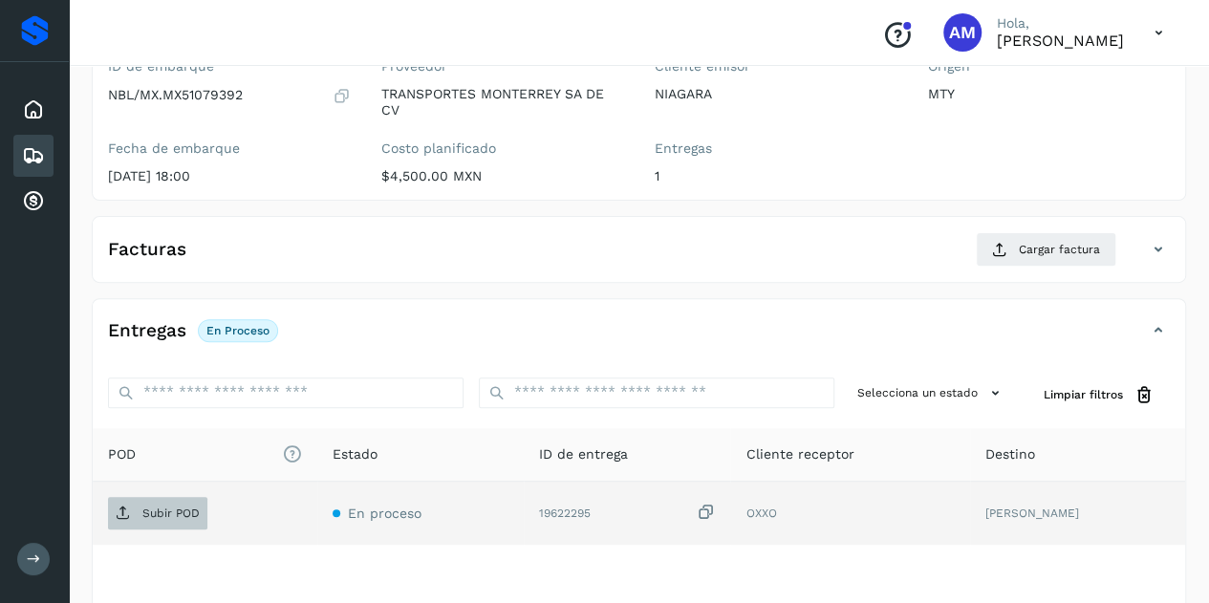
click at [127, 515] on icon at bounding box center [123, 512] width 15 height 15
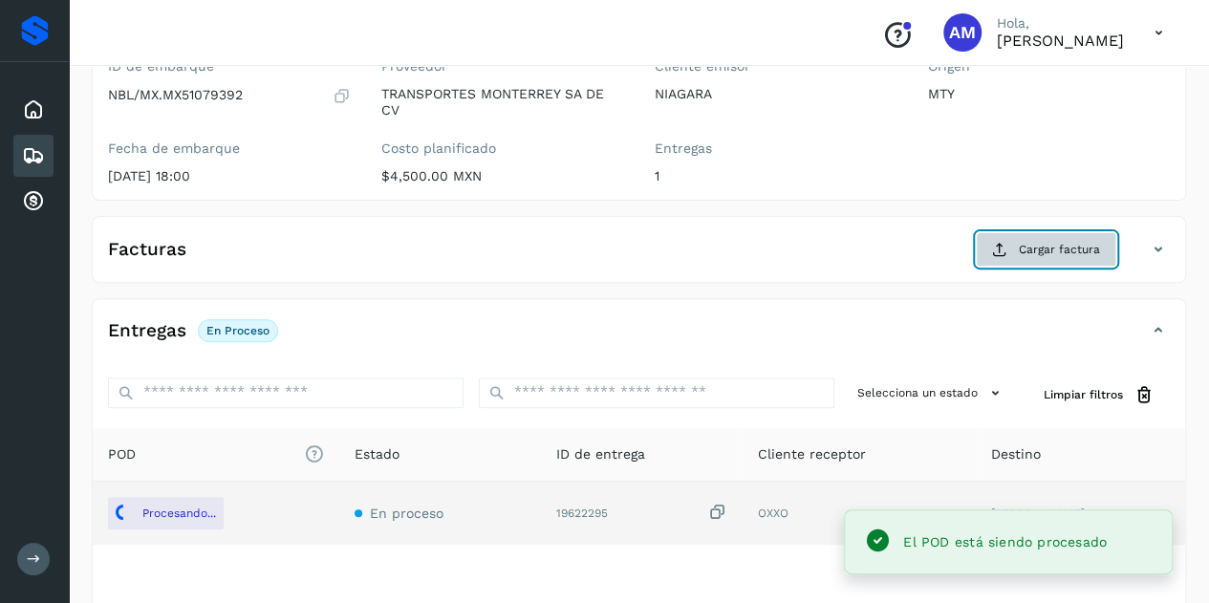
click at [1035, 255] on span "Cargar factura" at bounding box center [1059, 249] width 81 height 17
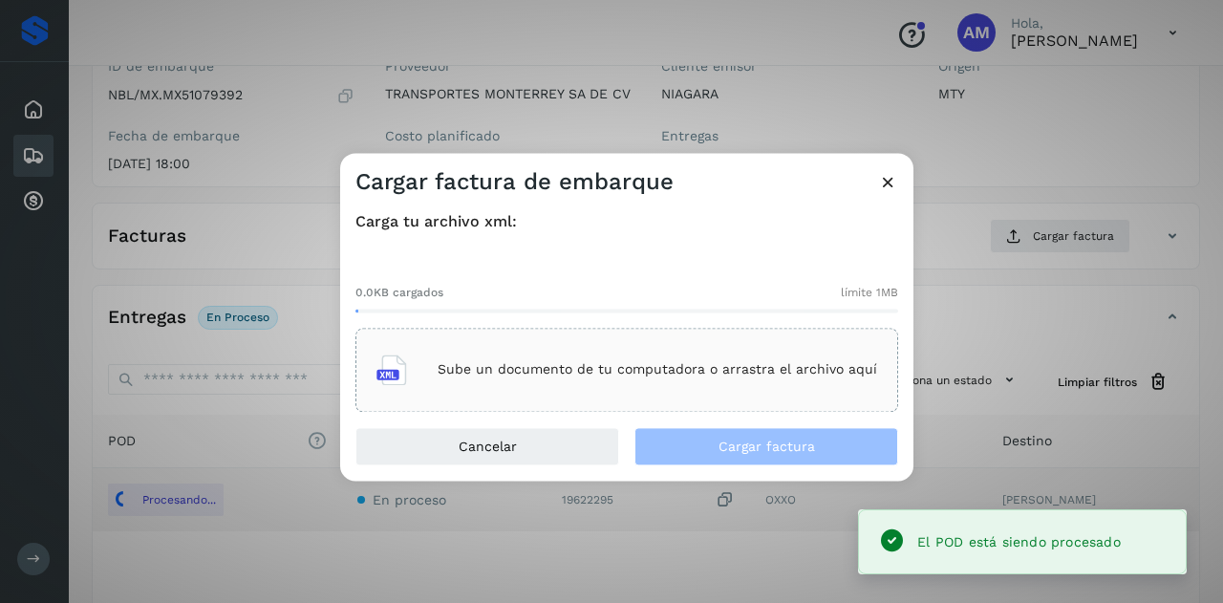
click at [506, 327] on div "0.0KB cargados límite 1MB Sube un documento de tu computadora o arrastra el arc…" at bounding box center [626, 332] width 543 height 159
click at [487, 346] on div "Sube un documento de tu computadora o arrastra el archivo aquí" at bounding box center [626, 370] width 501 height 52
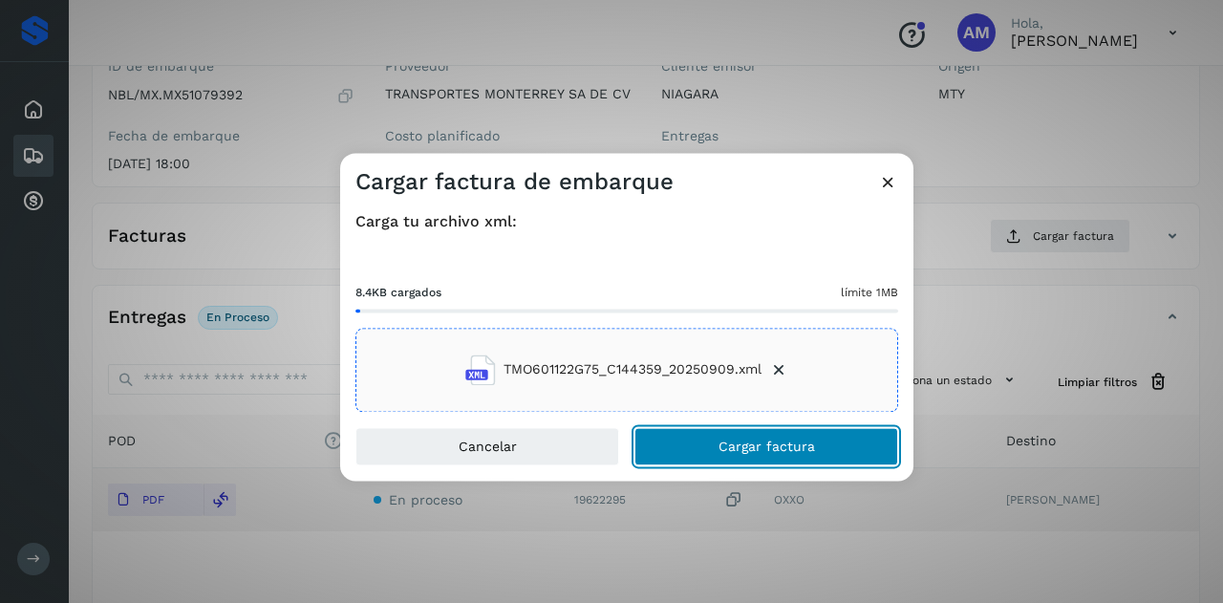
click at [698, 454] on button "Cargar factura" at bounding box center [766, 446] width 264 height 38
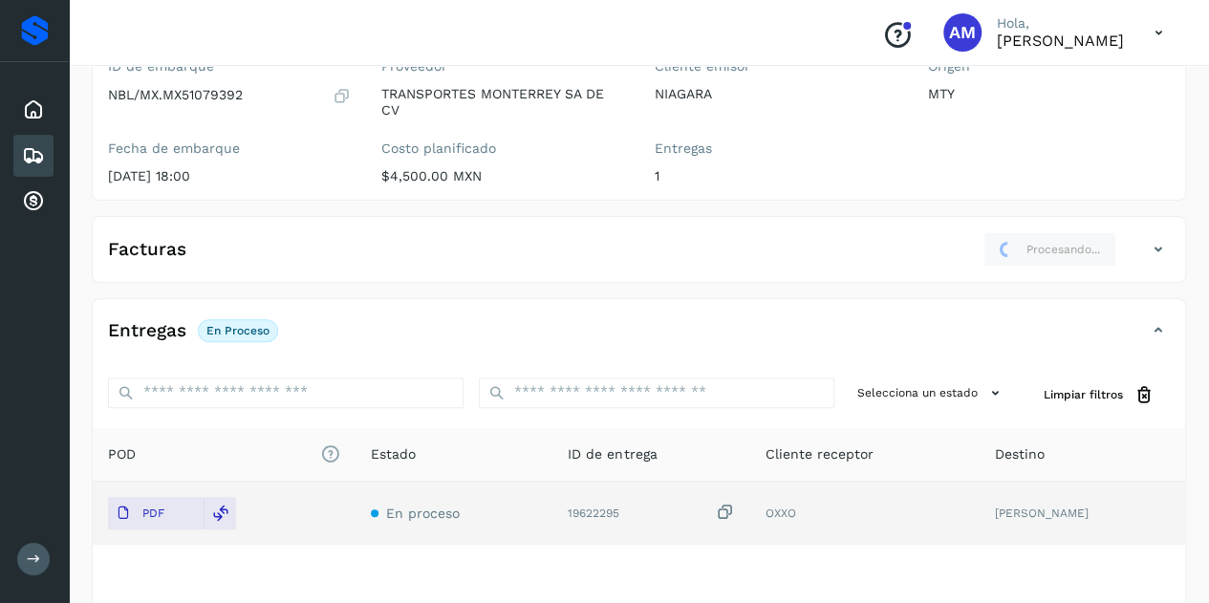
scroll to position [0, 0]
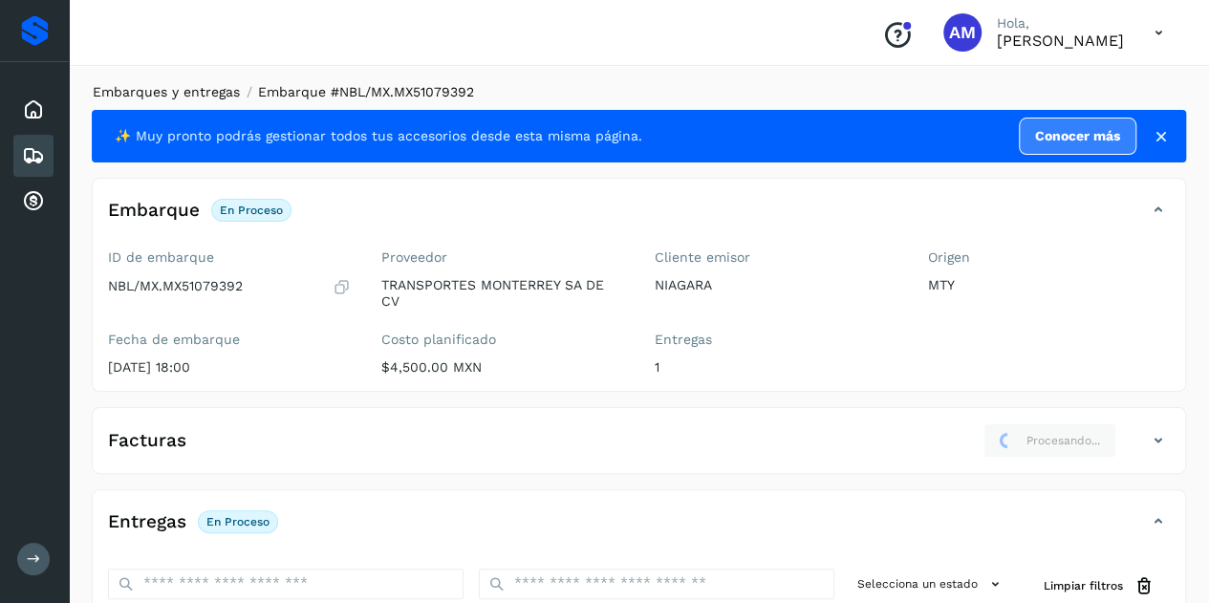
click at [153, 85] on link "Embarques y entregas" at bounding box center [166, 91] width 147 height 15
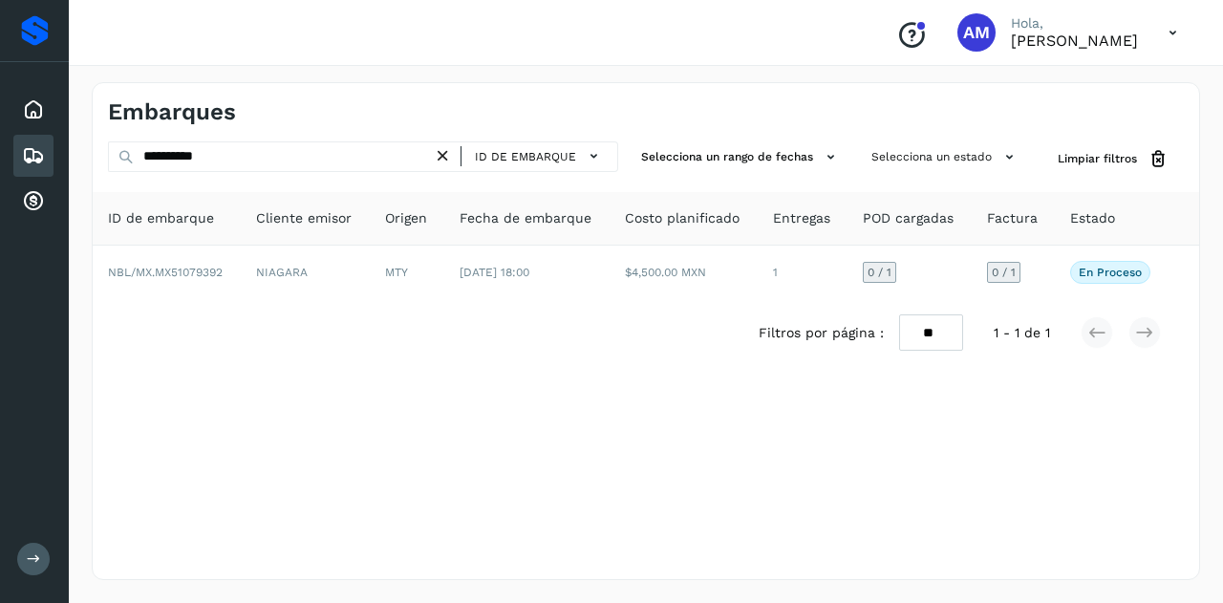
click at [444, 160] on icon at bounding box center [443, 156] width 20 height 20
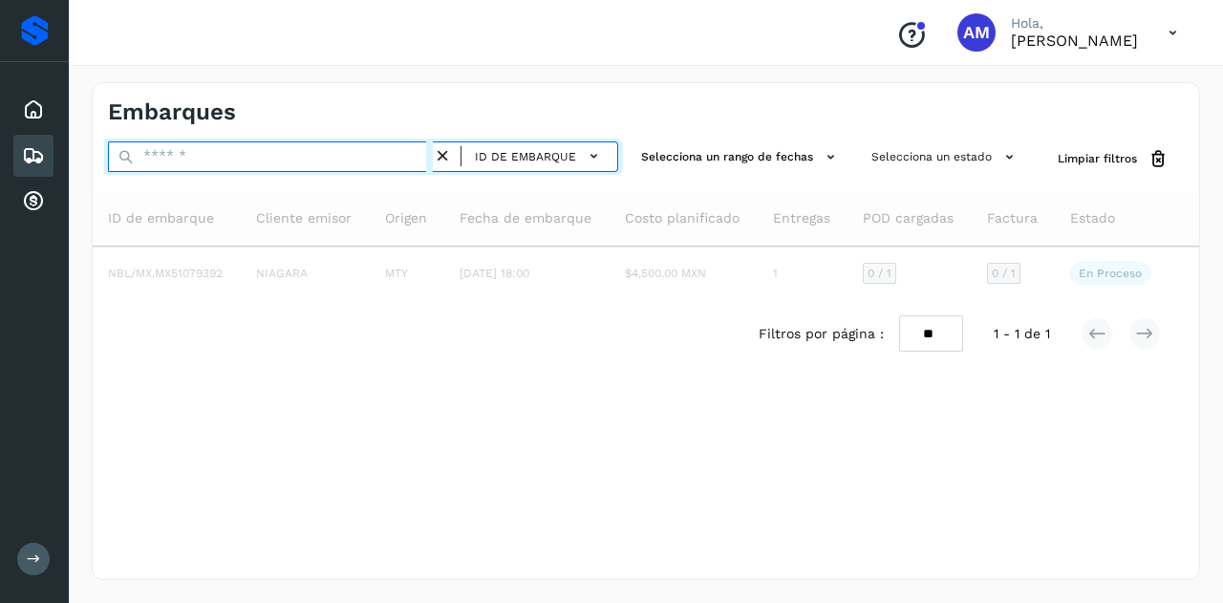
click at [371, 159] on input "text" at bounding box center [270, 156] width 325 height 31
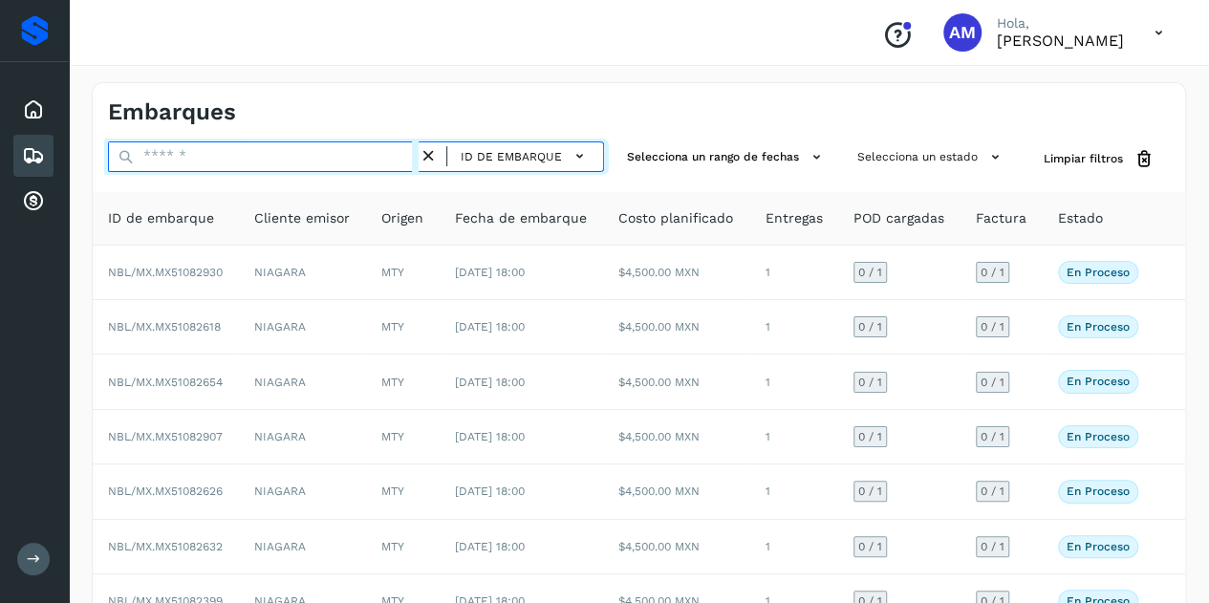
paste input "**********"
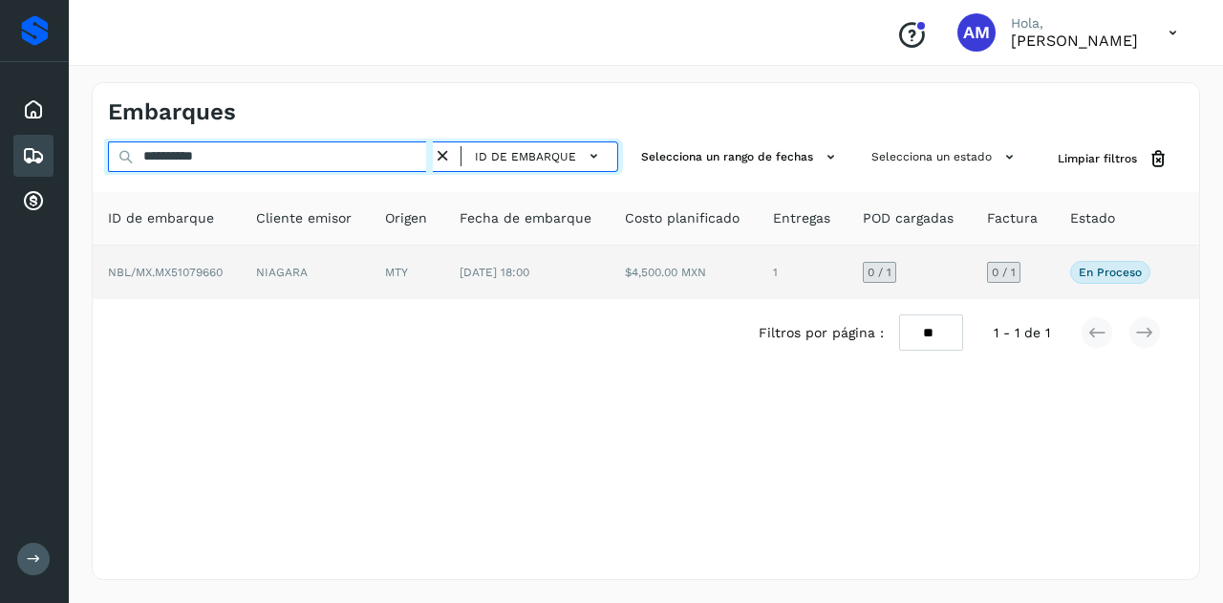
type input "**********"
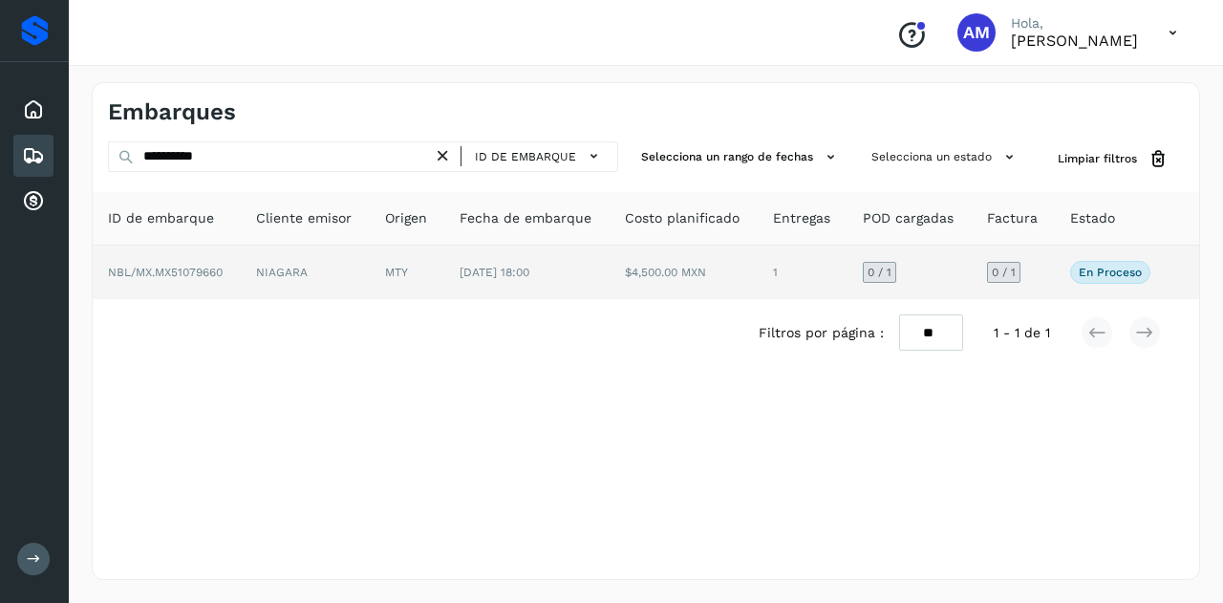
click at [325, 269] on td "NIAGARA" at bounding box center [305, 273] width 129 height 54
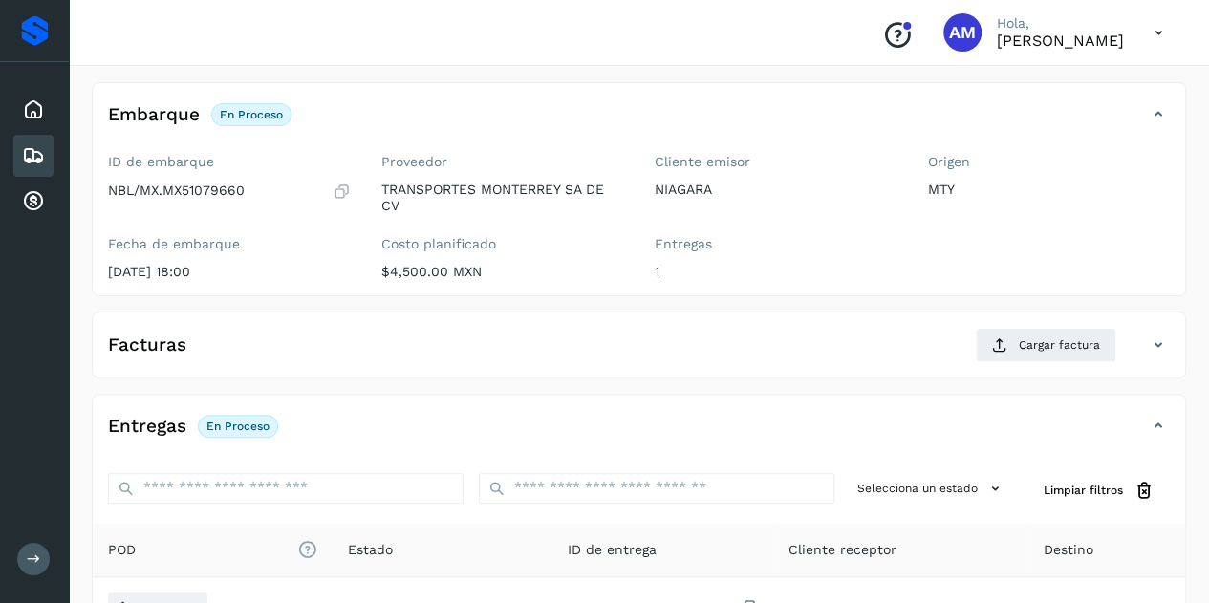
scroll to position [191, 0]
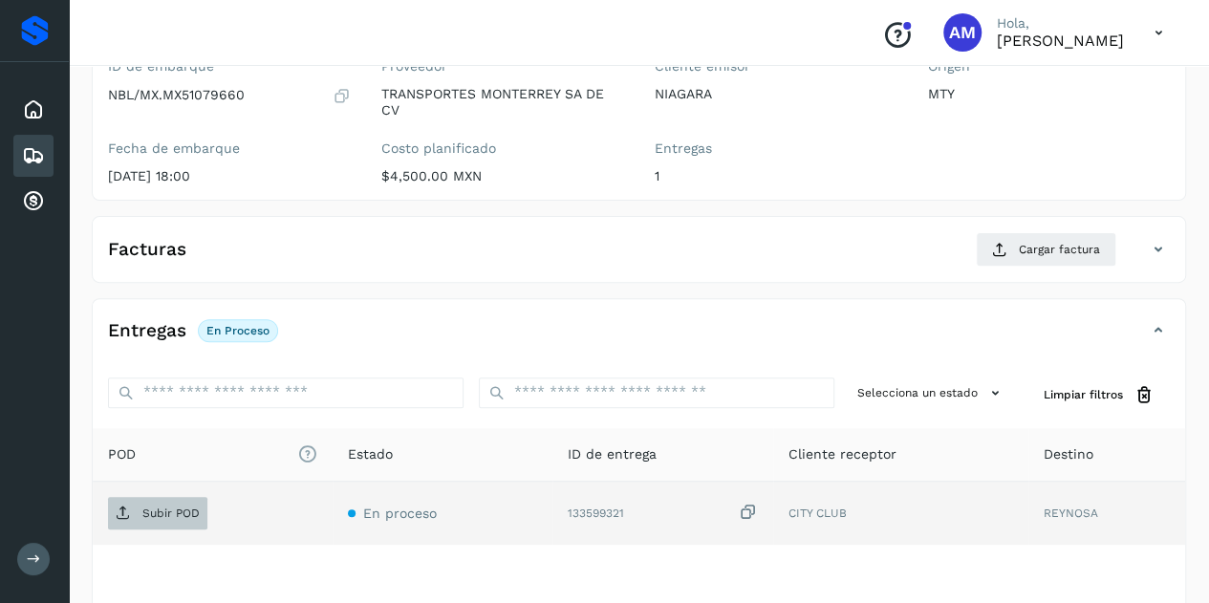
click at [140, 514] on span "Subir POD" at bounding box center [157, 513] width 99 height 31
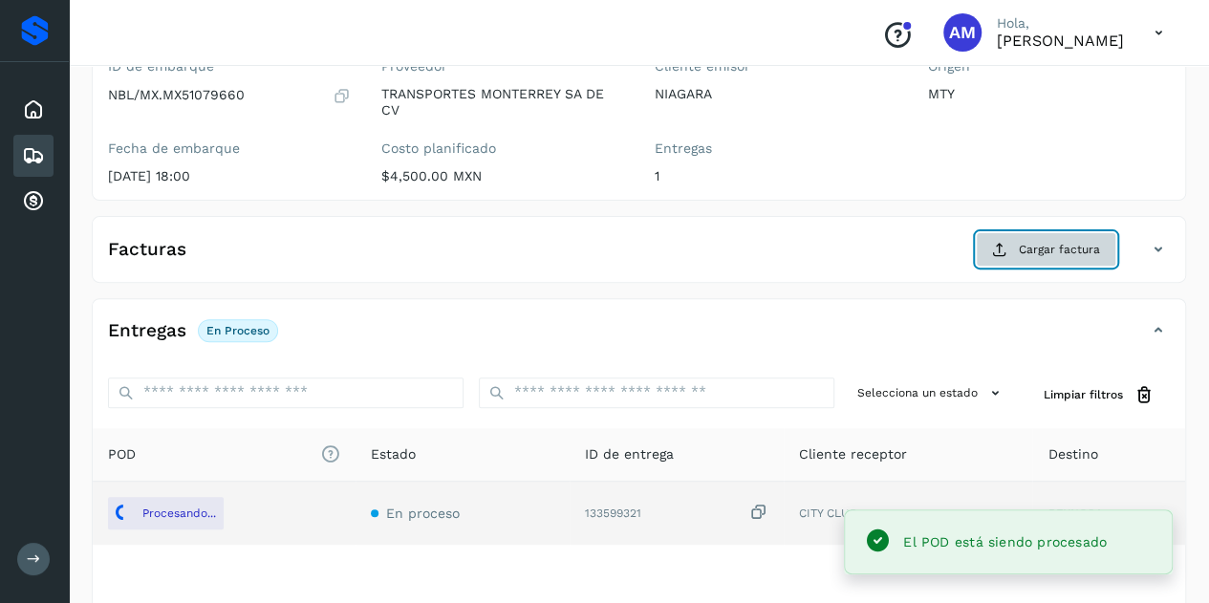
click at [1018, 257] on button "Cargar factura" at bounding box center [1046, 249] width 140 height 34
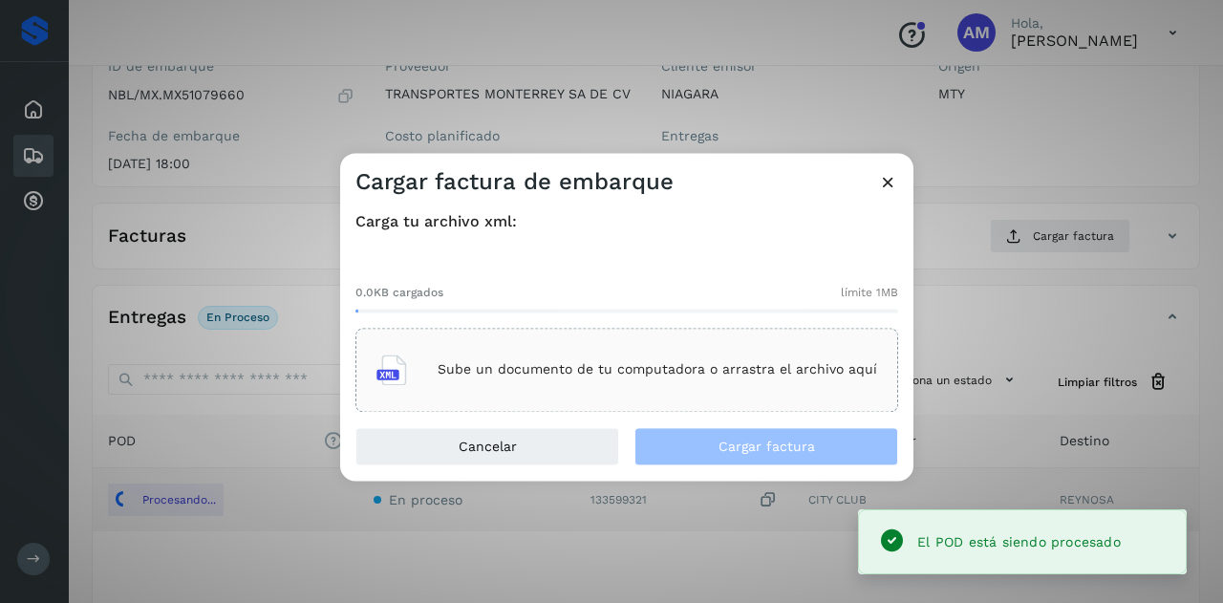
click at [759, 360] on div "Sube un documento de tu computadora o arrastra el archivo aquí" at bounding box center [626, 370] width 501 height 52
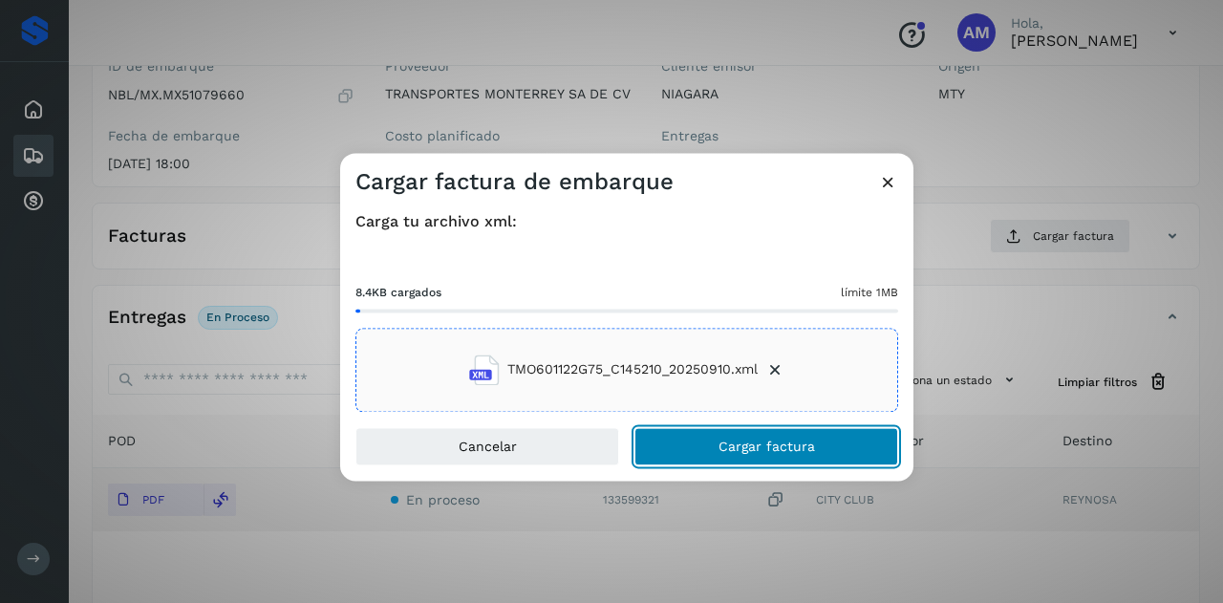
click at [691, 453] on button "Cargar factura" at bounding box center [766, 446] width 264 height 38
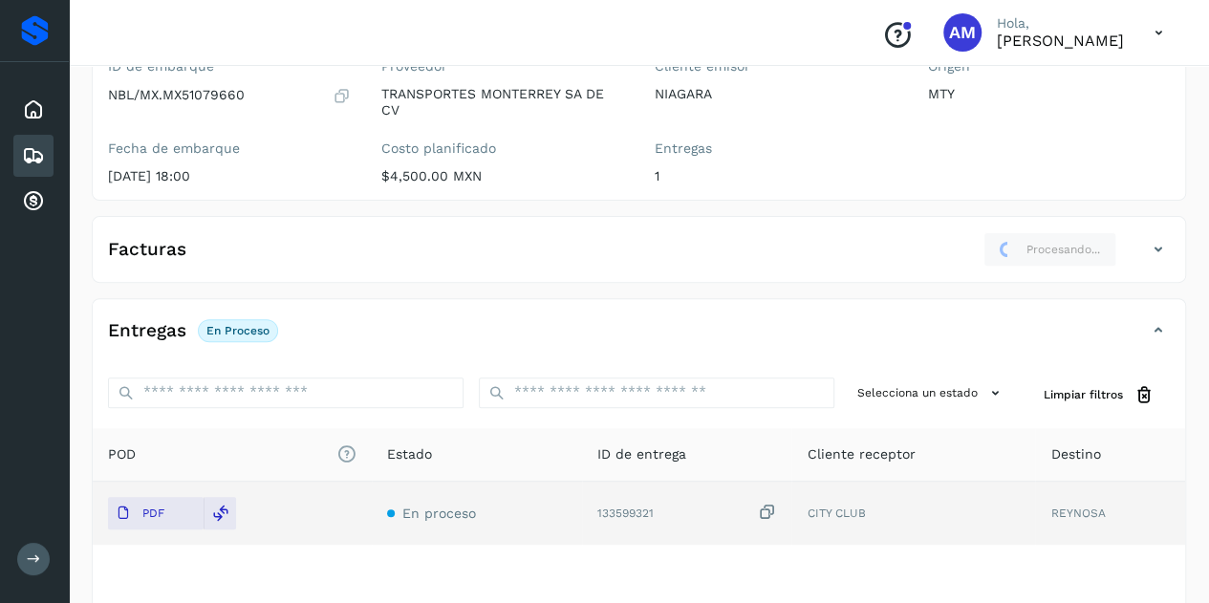
scroll to position [0, 0]
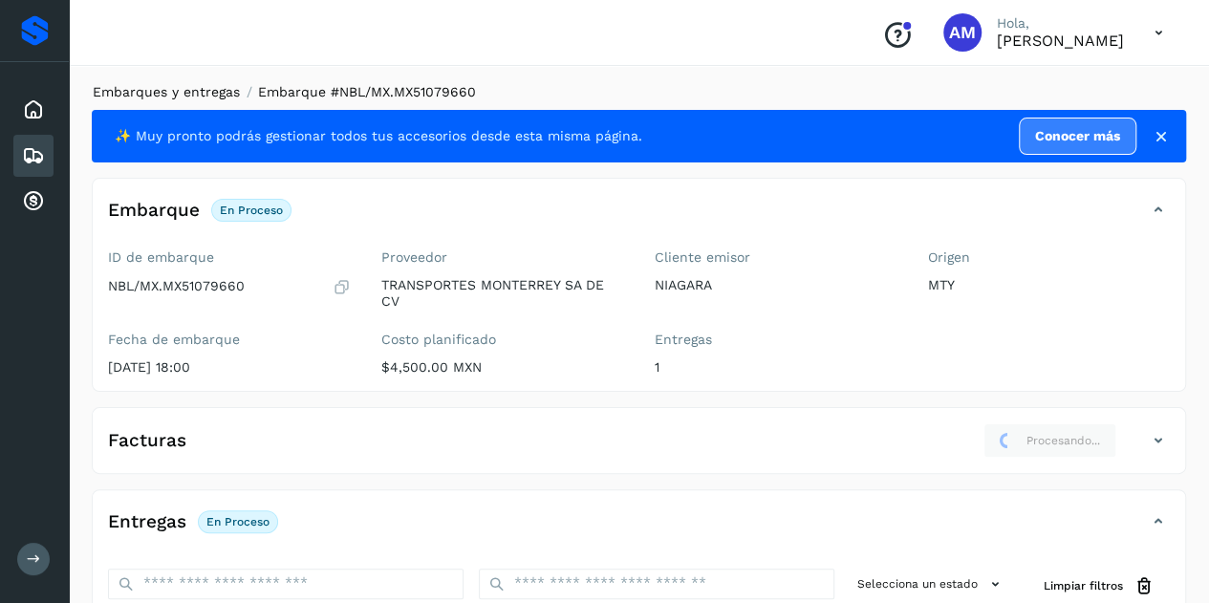
click at [137, 87] on link "Embarques y entregas" at bounding box center [166, 91] width 147 height 15
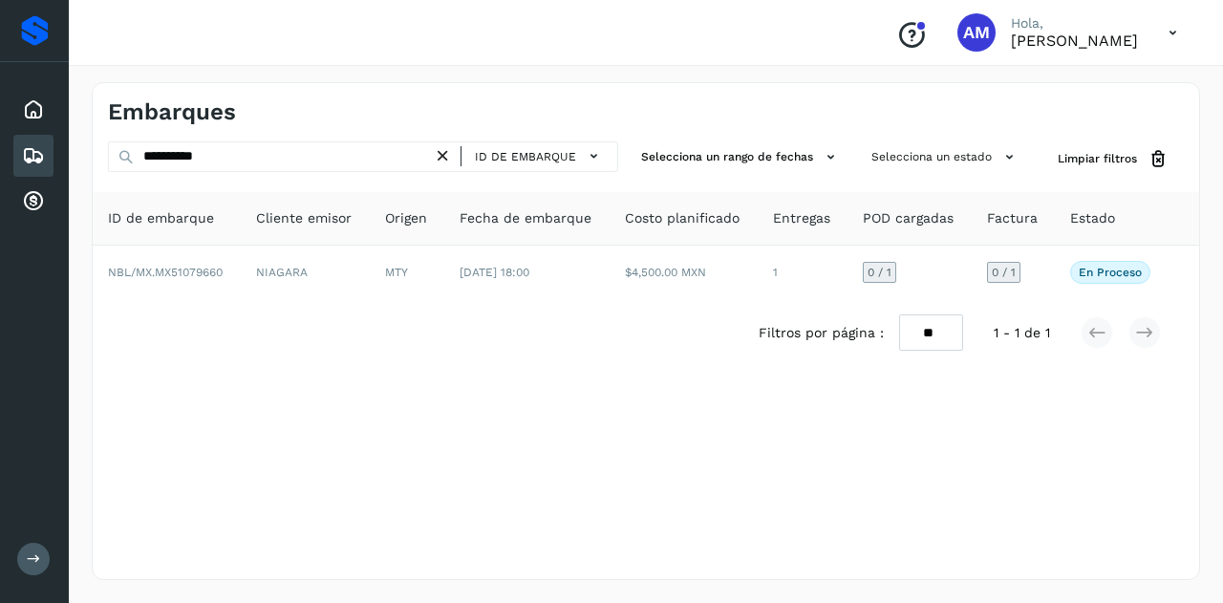
click at [444, 166] on div "ID de embarque" at bounding box center [525, 156] width 185 height 31
click at [442, 156] on icon at bounding box center [443, 156] width 20 height 20
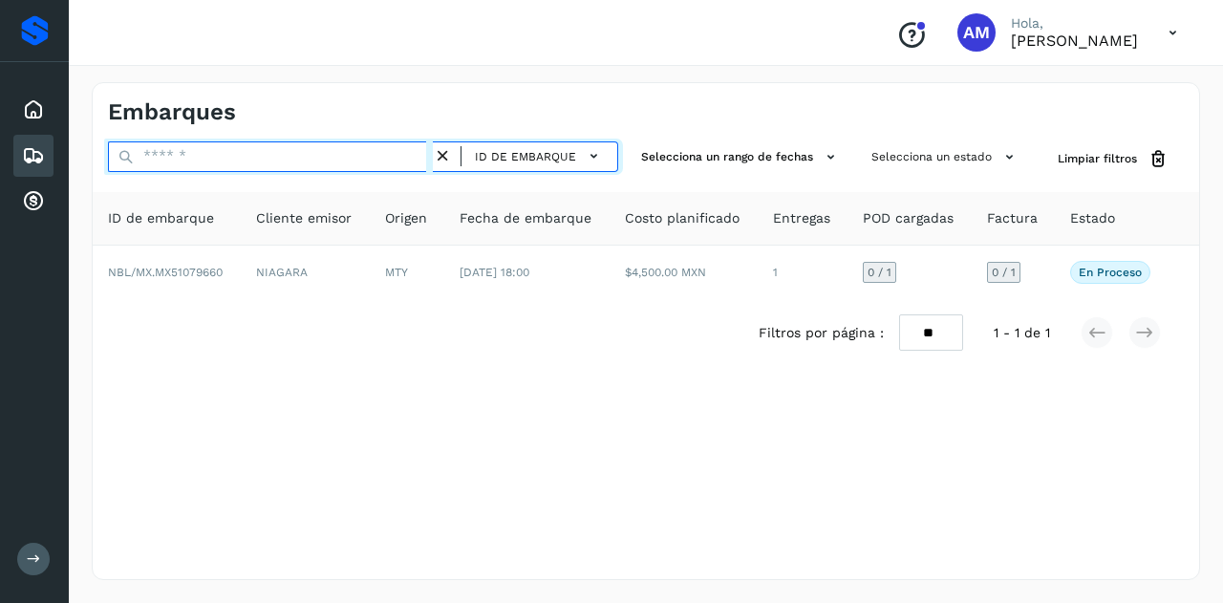
click at [380, 154] on input "text" at bounding box center [270, 156] width 325 height 31
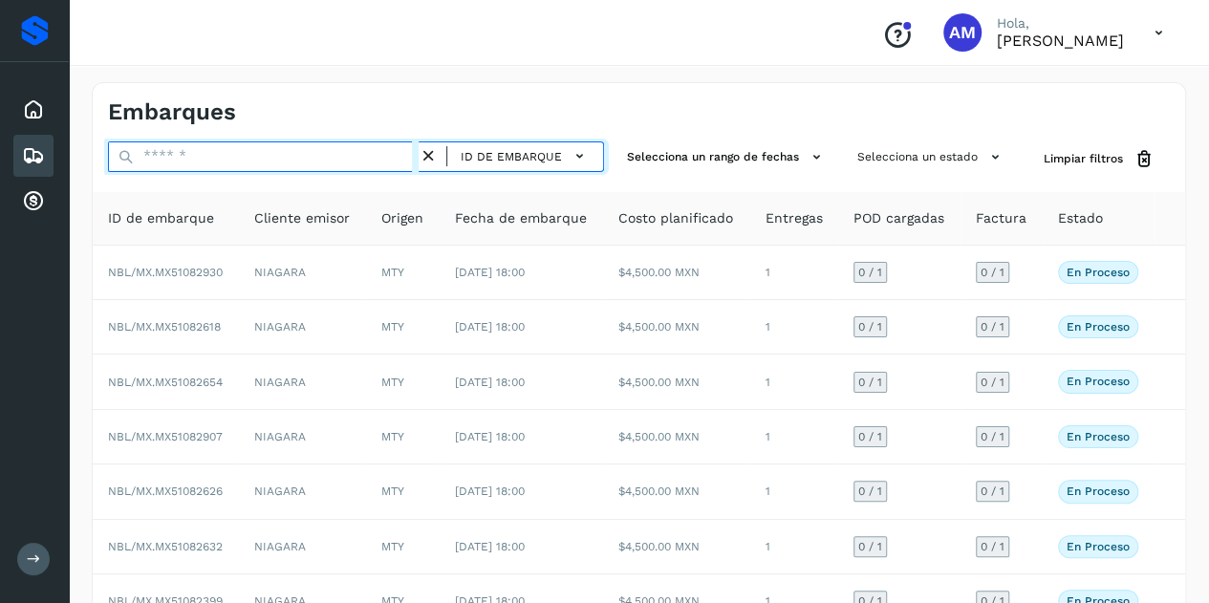
click at [347, 161] on input "text" at bounding box center [263, 156] width 311 height 31
paste input "**********"
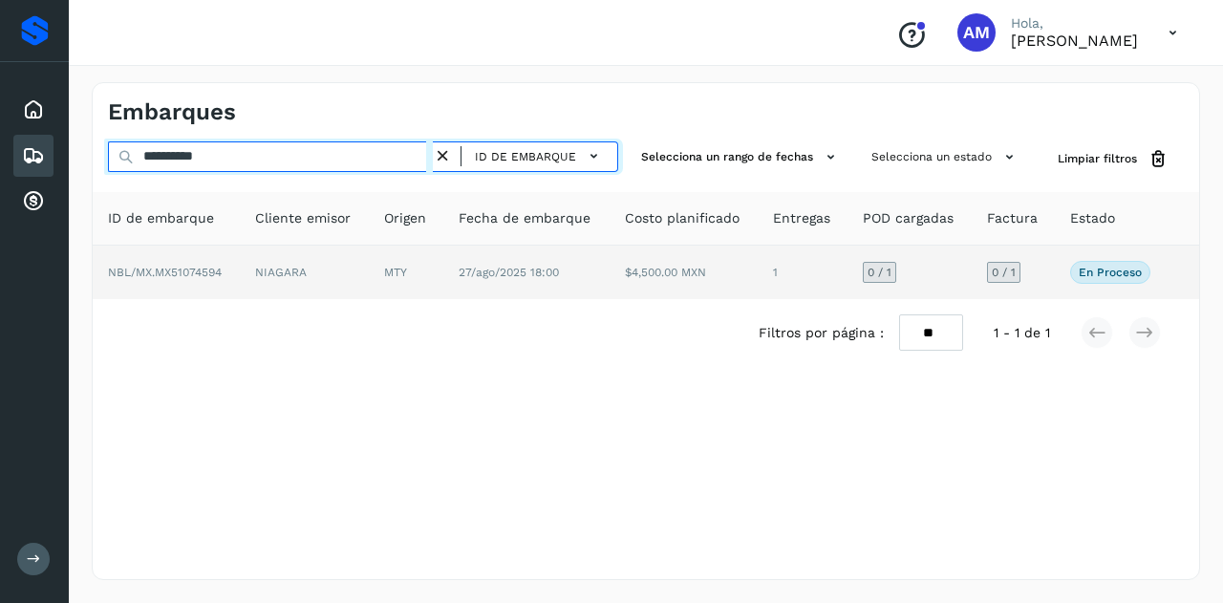
type input "**********"
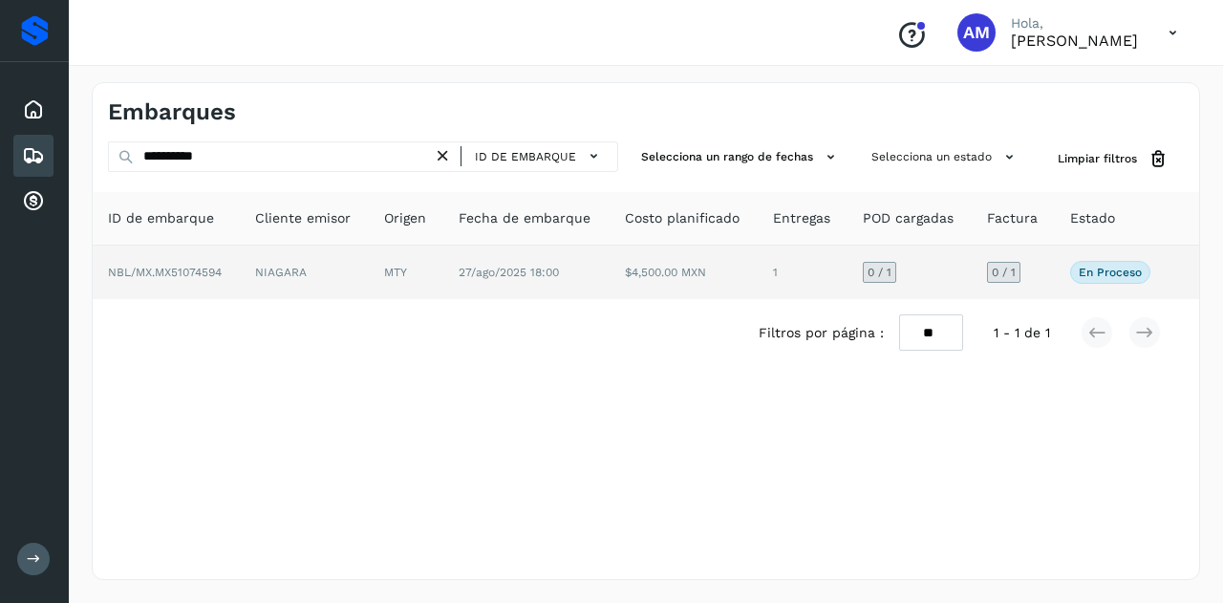
click at [333, 259] on td "NIAGARA" at bounding box center [304, 273] width 129 height 54
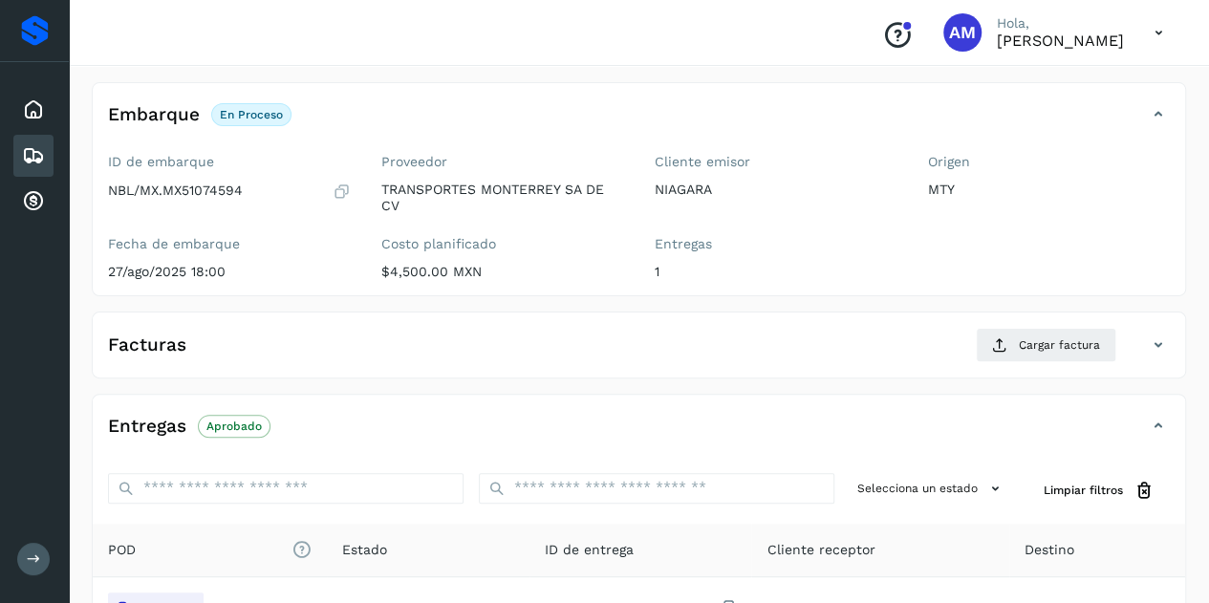
scroll to position [191, 0]
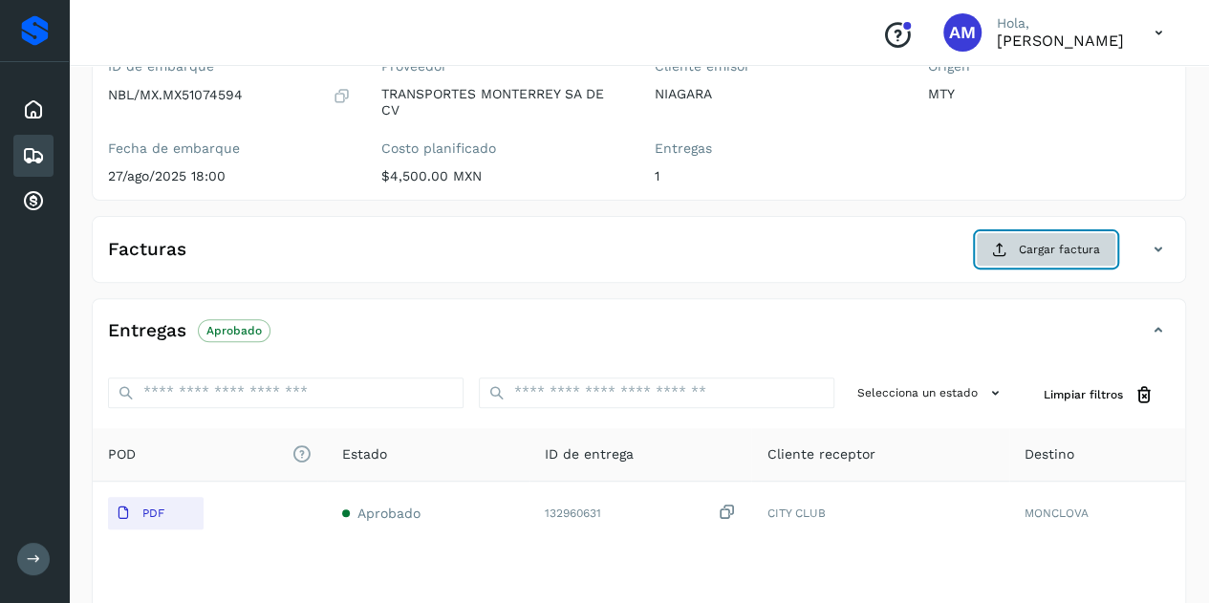
click at [1016, 244] on button "Cargar factura" at bounding box center [1046, 249] width 140 height 34
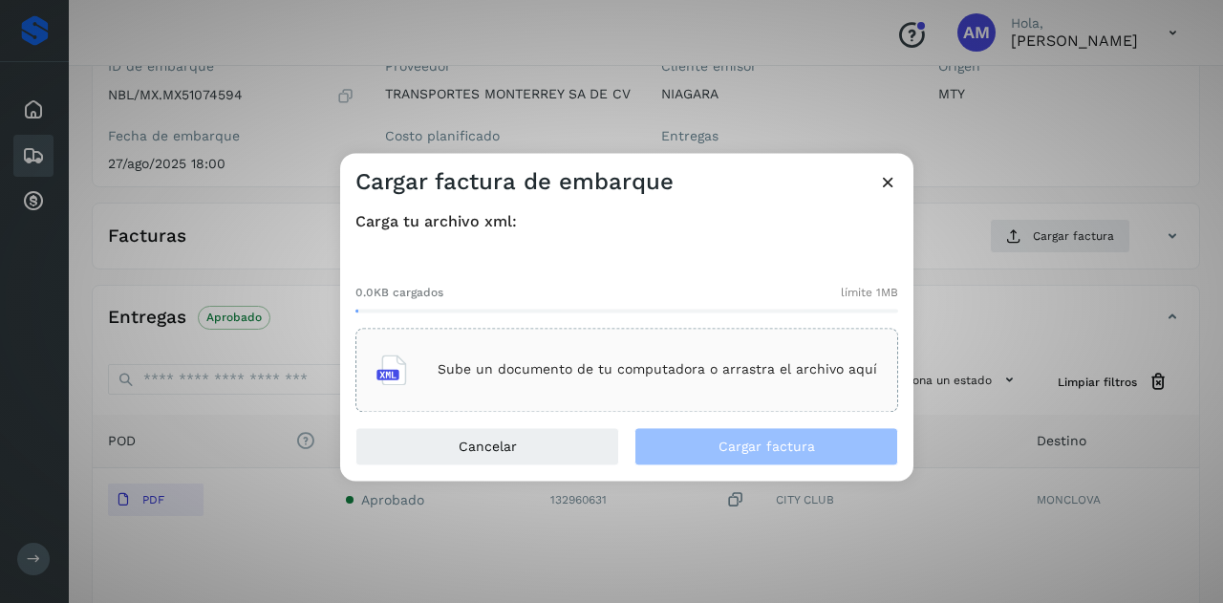
click at [485, 345] on div "Sube un documento de tu computadora o arrastra el archivo aquí" at bounding box center [626, 370] width 501 height 52
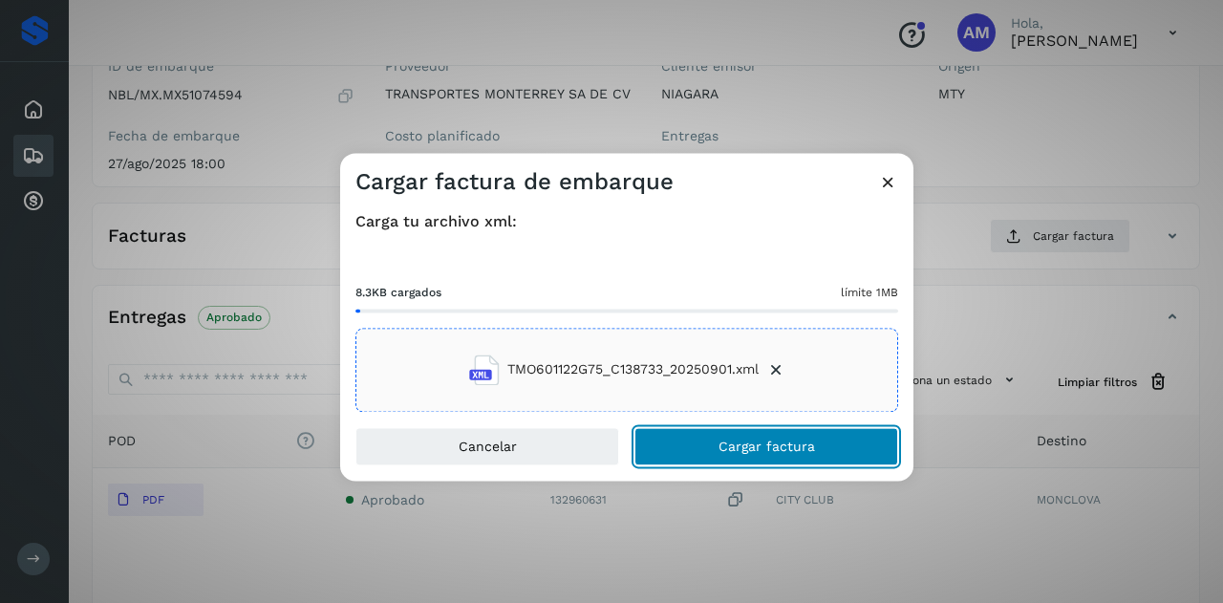
click at [816, 455] on button "Cargar factura" at bounding box center [766, 446] width 264 height 38
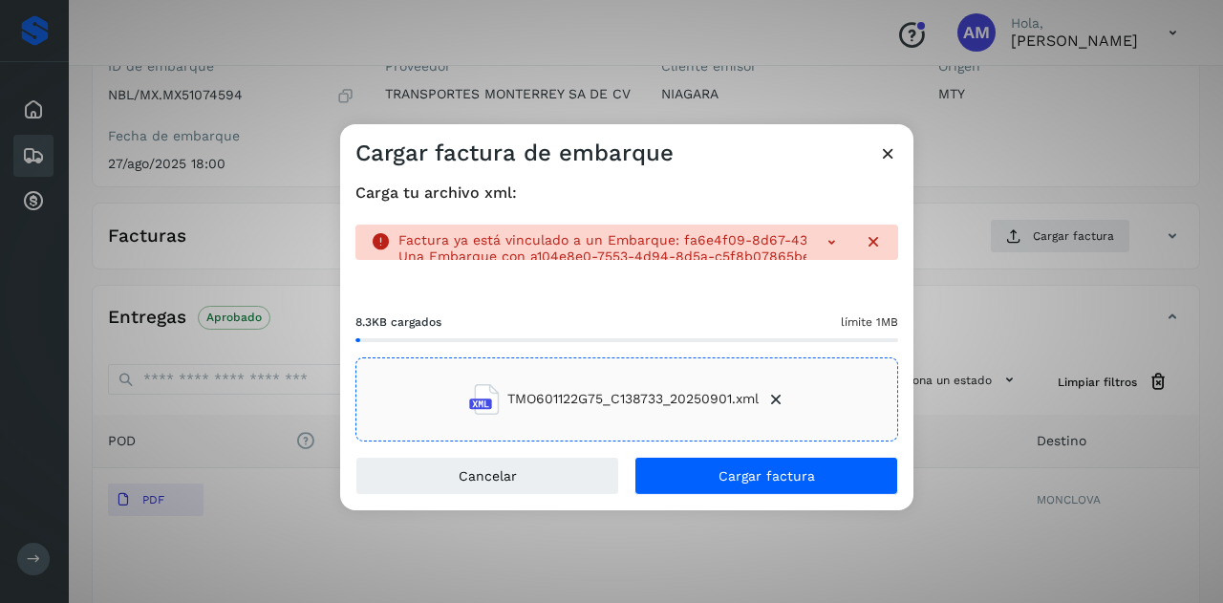
click at [889, 154] on icon at bounding box center [888, 152] width 20 height 20
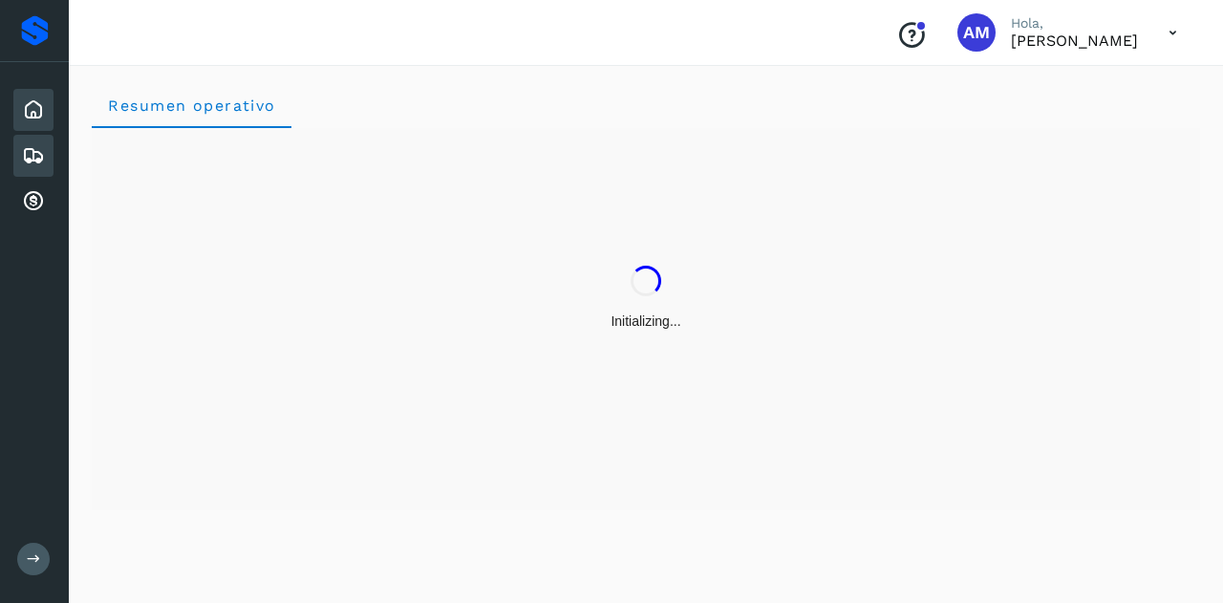
click at [28, 147] on icon at bounding box center [33, 155] width 23 height 23
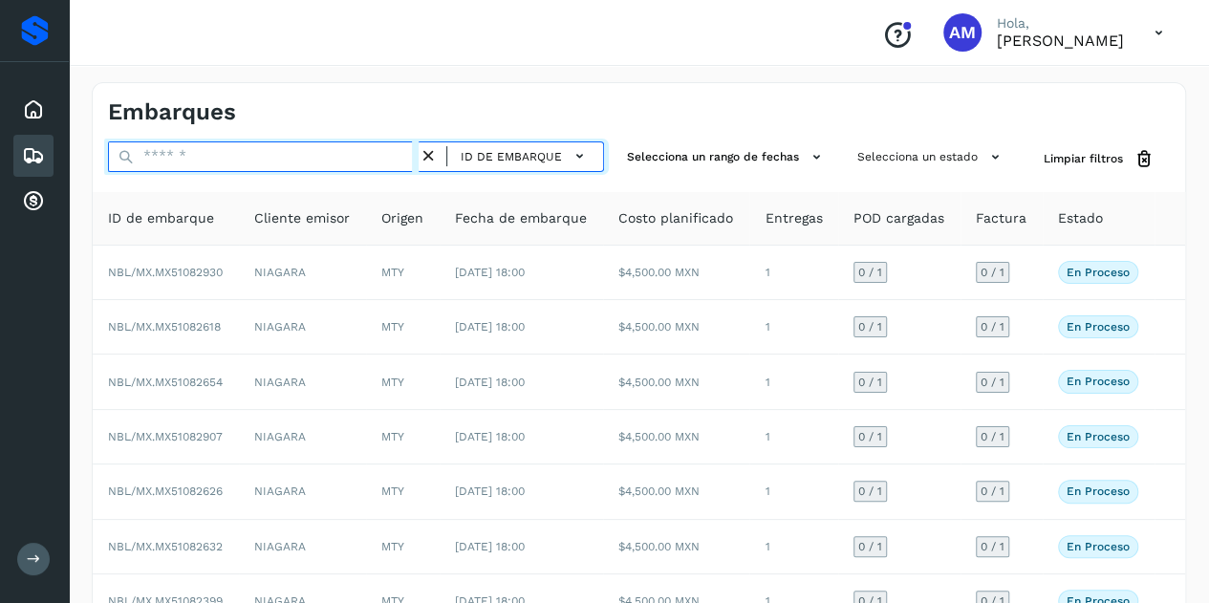
click at [212, 159] on input "text" at bounding box center [263, 156] width 311 height 31
paste input "*******"
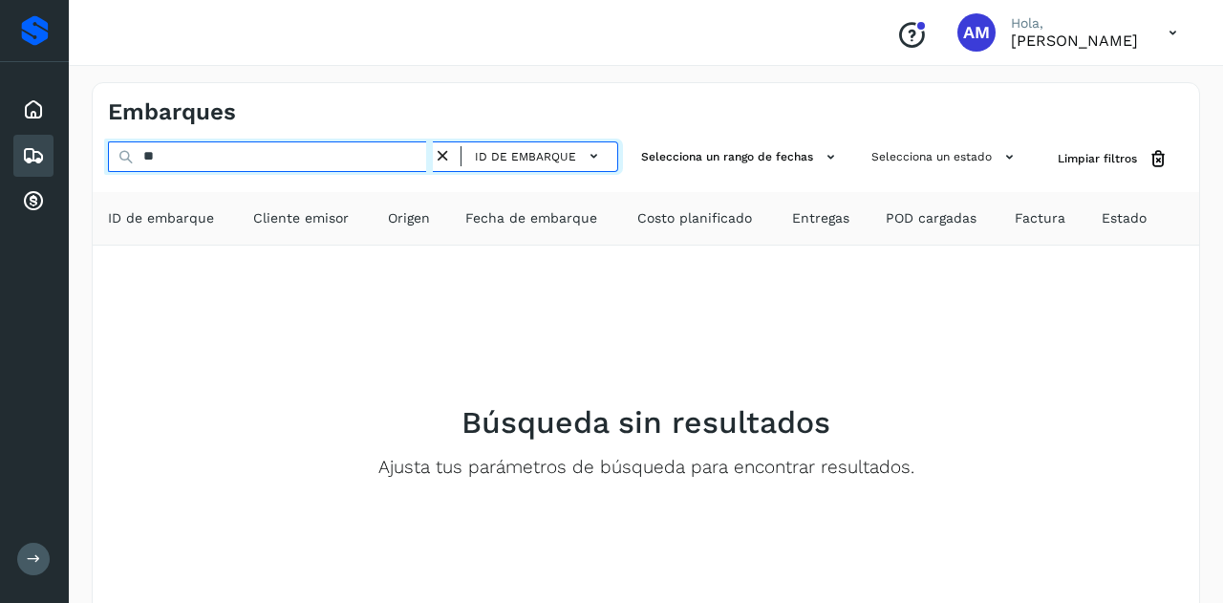
type input "*"
paste input "**********"
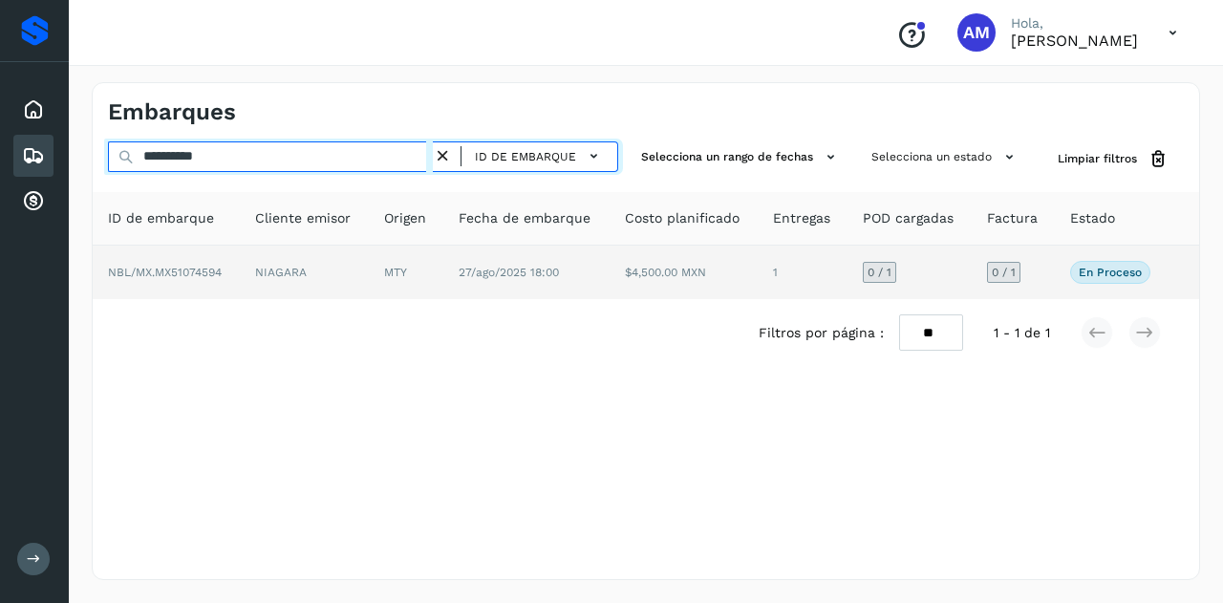
type input "**********"
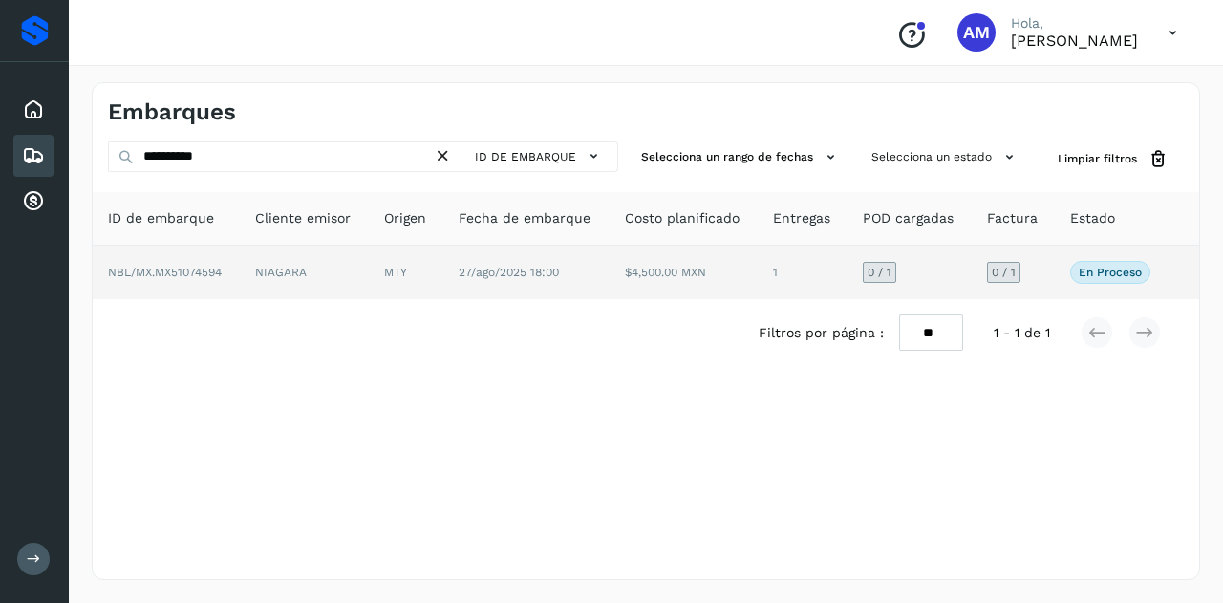
click at [378, 282] on td "MTY" at bounding box center [406, 273] width 75 height 54
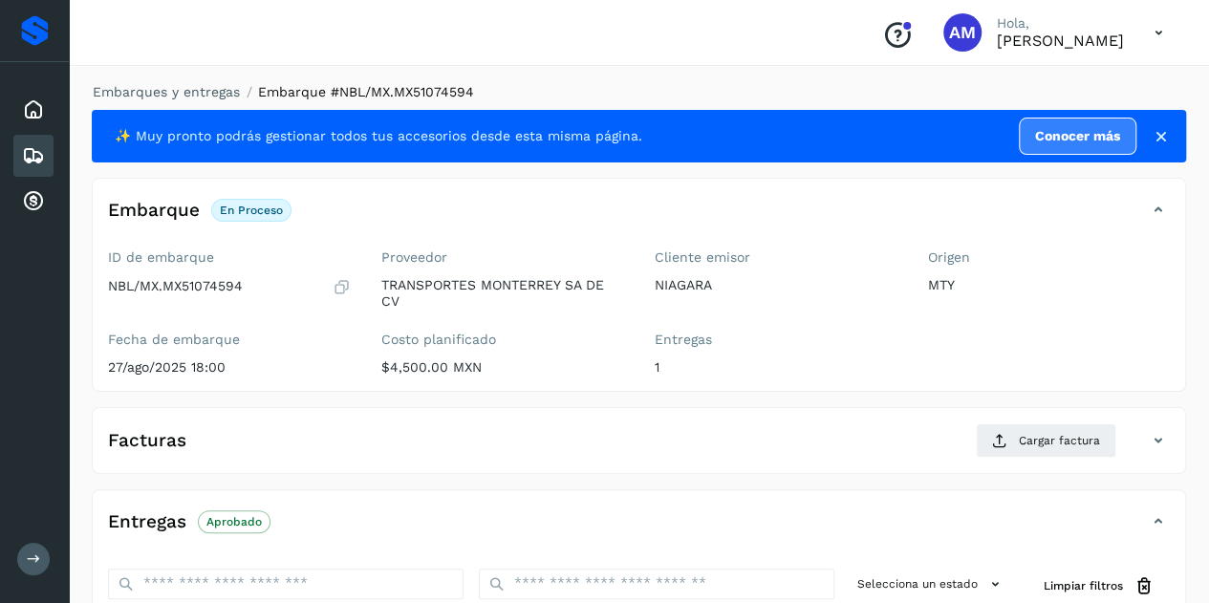
scroll to position [96, 0]
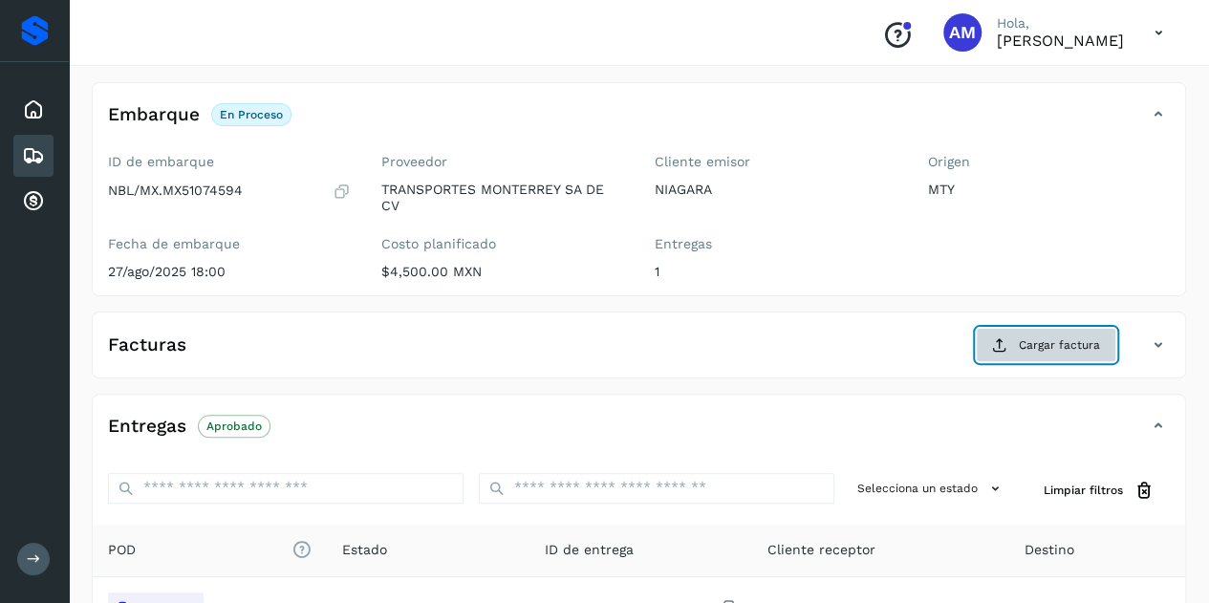
click at [1024, 349] on span "Cargar factura" at bounding box center [1059, 344] width 81 height 17
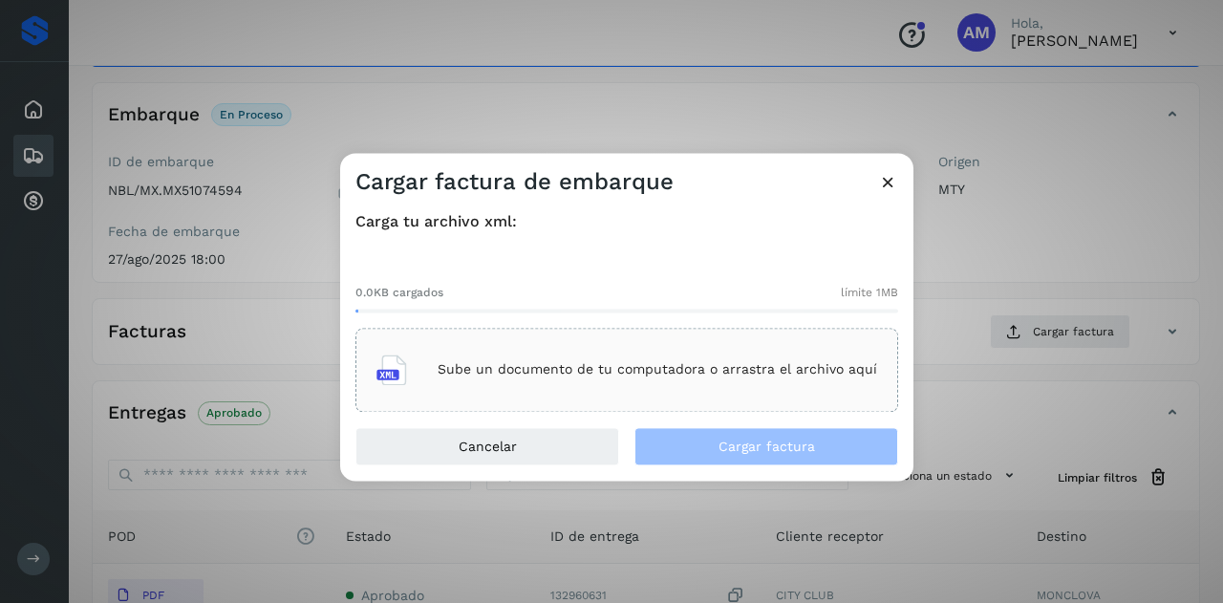
click at [629, 353] on div "Sube un documento de tu computadora o arrastra el archivo aquí" at bounding box center [626, 370] width 501 height 52
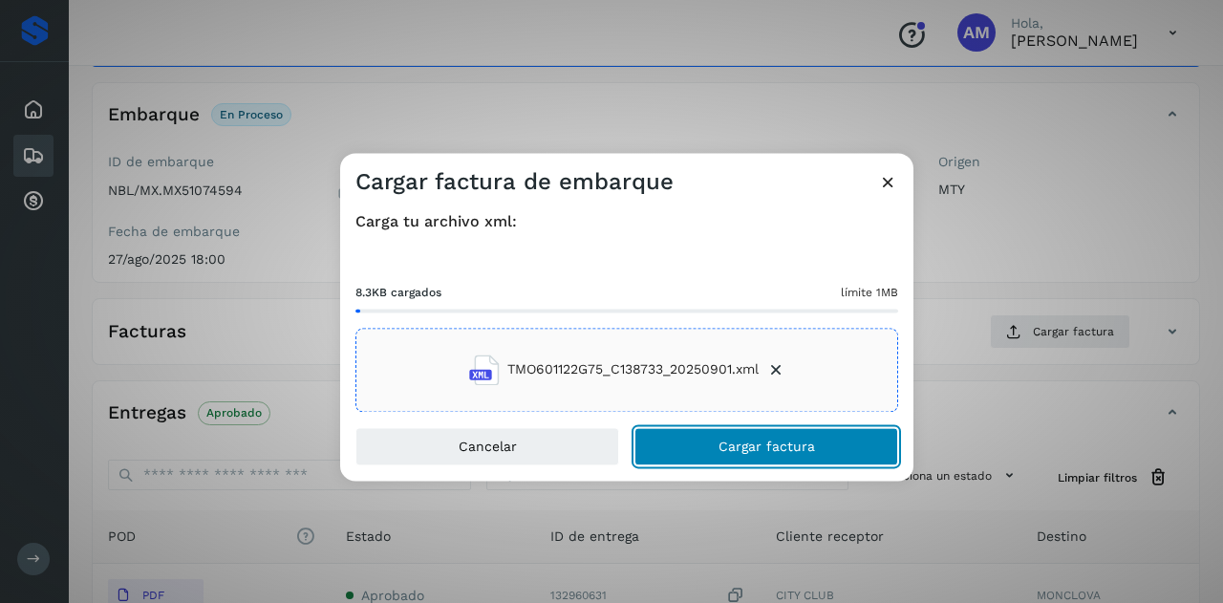
click at [719, 446] on button "Cargar factura" at bounding box center [766, 446] width 264 height 38
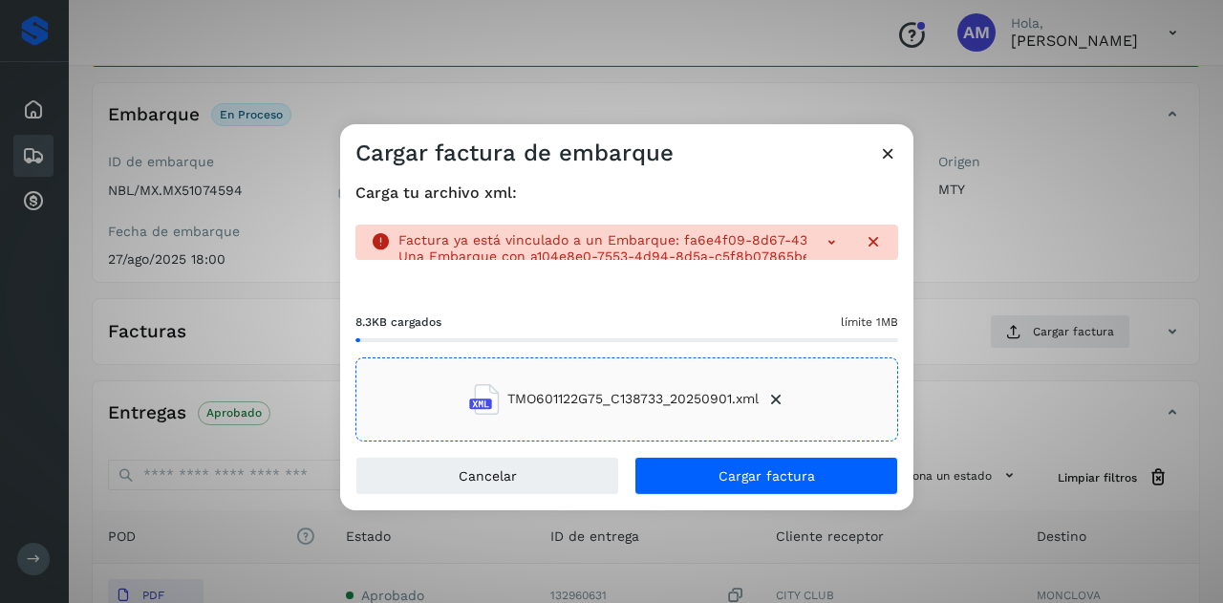
click at [828, 241] on icon at bounding box center [831, 241] width 19 height 19
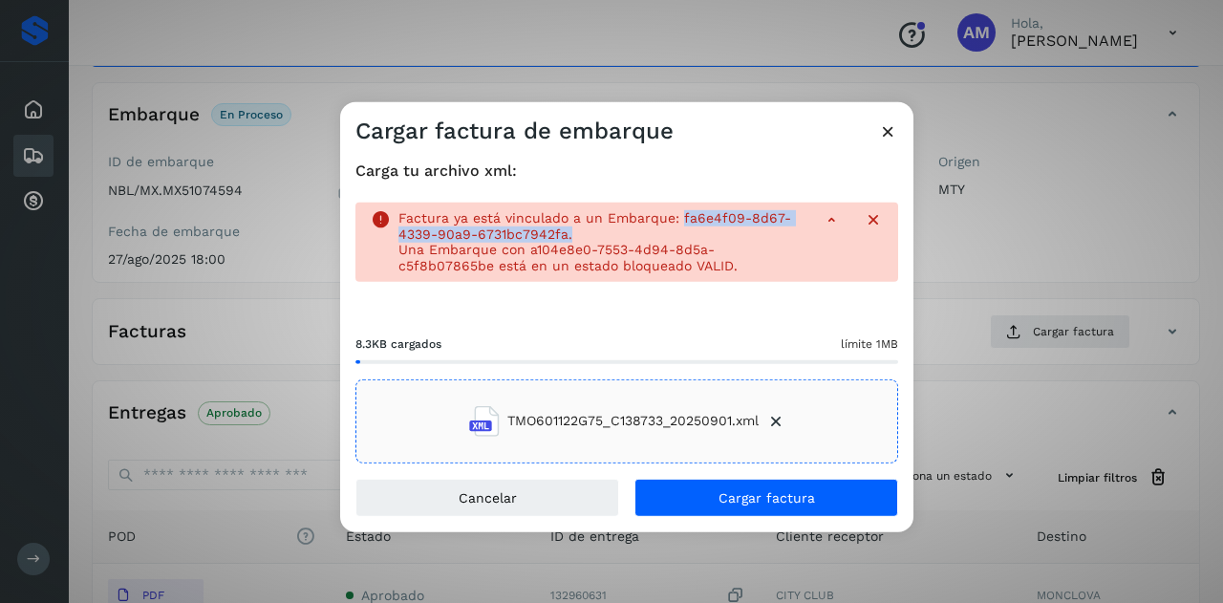
drag, startPoint x: 677, startPoint y: 221, endPoint x: 715, endPoint y: 235, distance: 40.8
click at [715, 235] on p "Factura ya está vinculado a un Embarque: fa6e4f09-8d67-4339-90a9-6731bc7942fa." at bounding box center [602, 226] width 408 height 32
copy p "fa6e4f09-8d67-4339-90a9-6731bc7942fa."
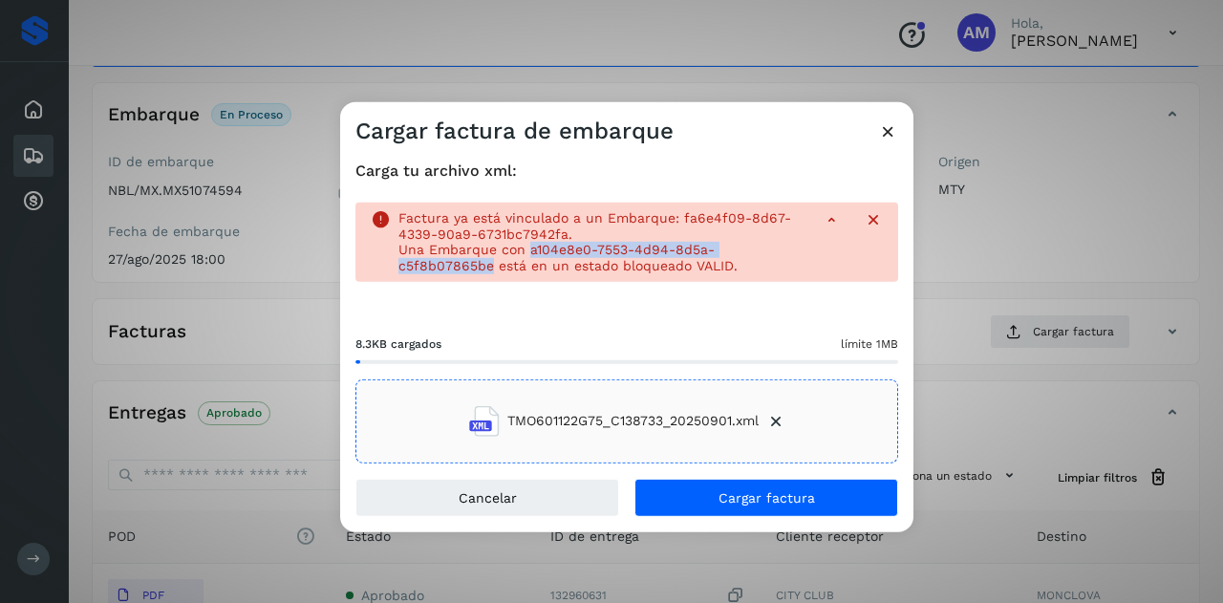
drag, startPoint x: 526, startPoint y: 254, endPoint x: 827, endPoint y: 255, distance: 301.0
click at [827, 255] on div "Factura ya está vinculado a un Embarque: fa6e4f09-8d67-4339-90a9-6731bc7942fa. …" at bounding box center [626, 242] width 543 height 79
copy p "a104e8e0-7553-4d94-8d5a-c5f8b07865be"
click at [884, 129] on icon at bounding box center [888, 130] width 20 height 20
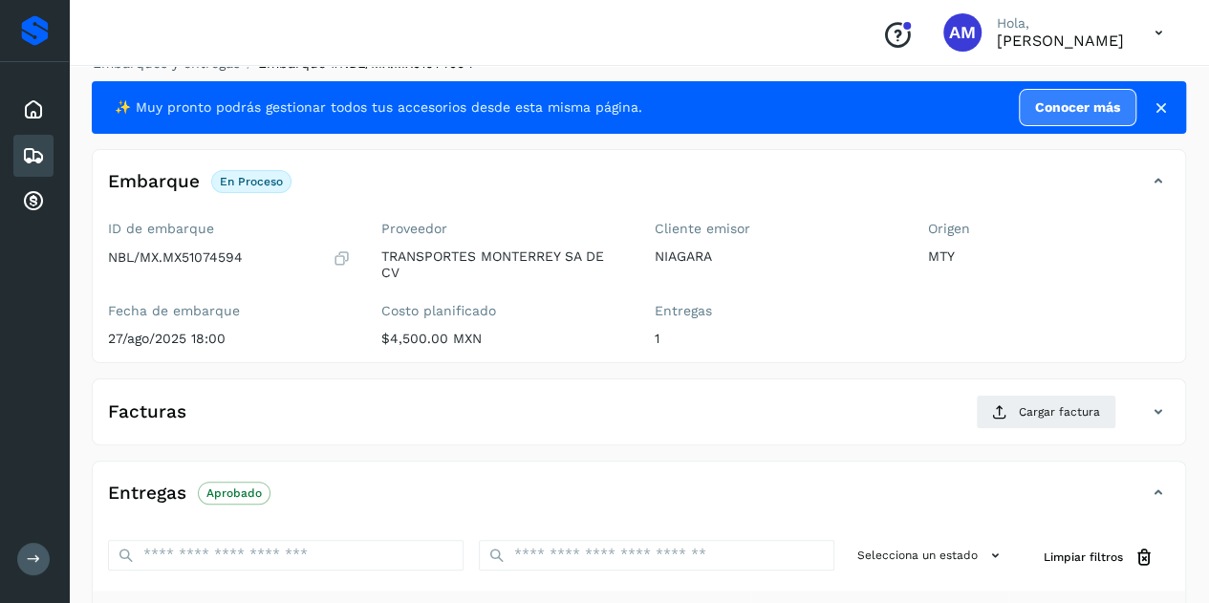
scroll to position [0, 0]
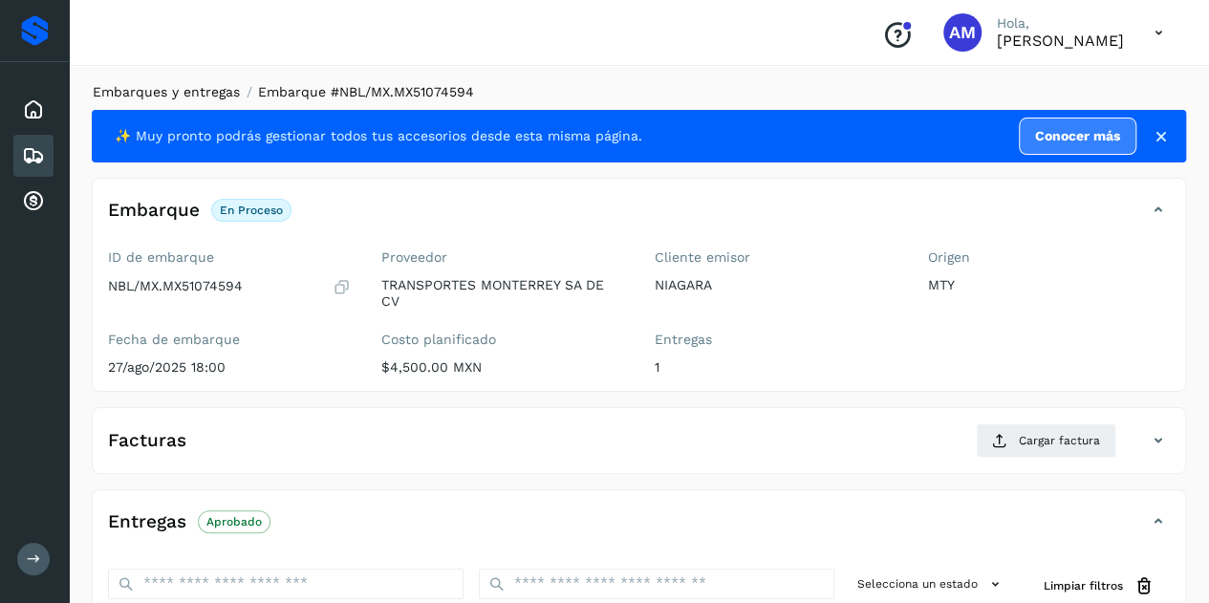
click at [185, 87] on link "Embarques y entregas" at bounding box center [166, 91] width 147 height 15
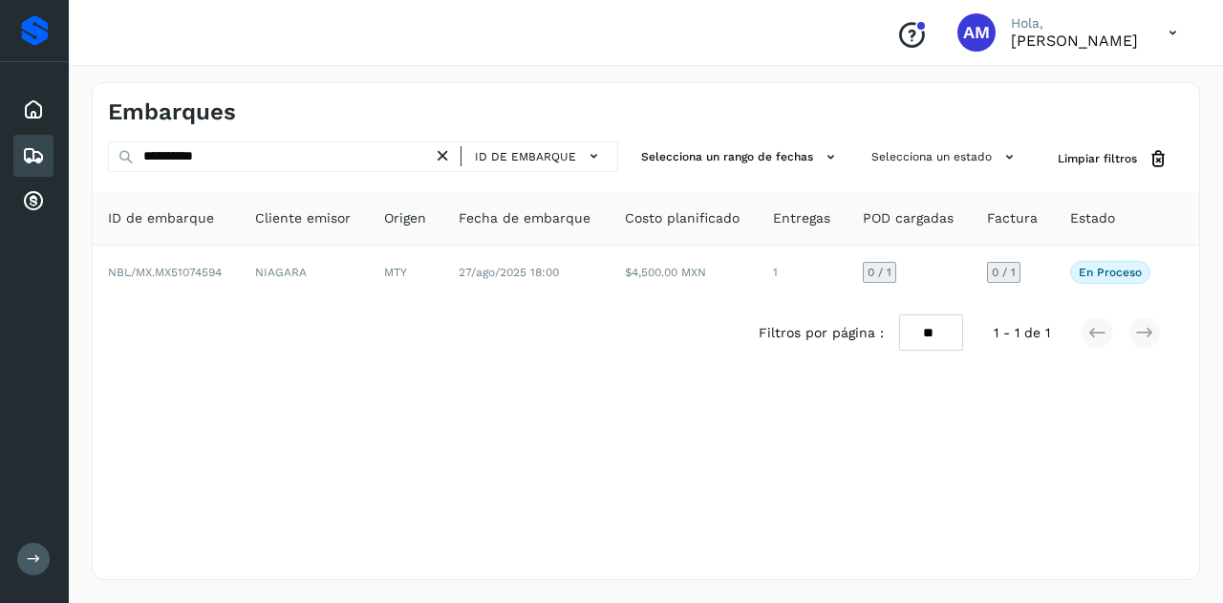
click at [447, 158] on icon at bounding box center [443, 156] width 20 height 20
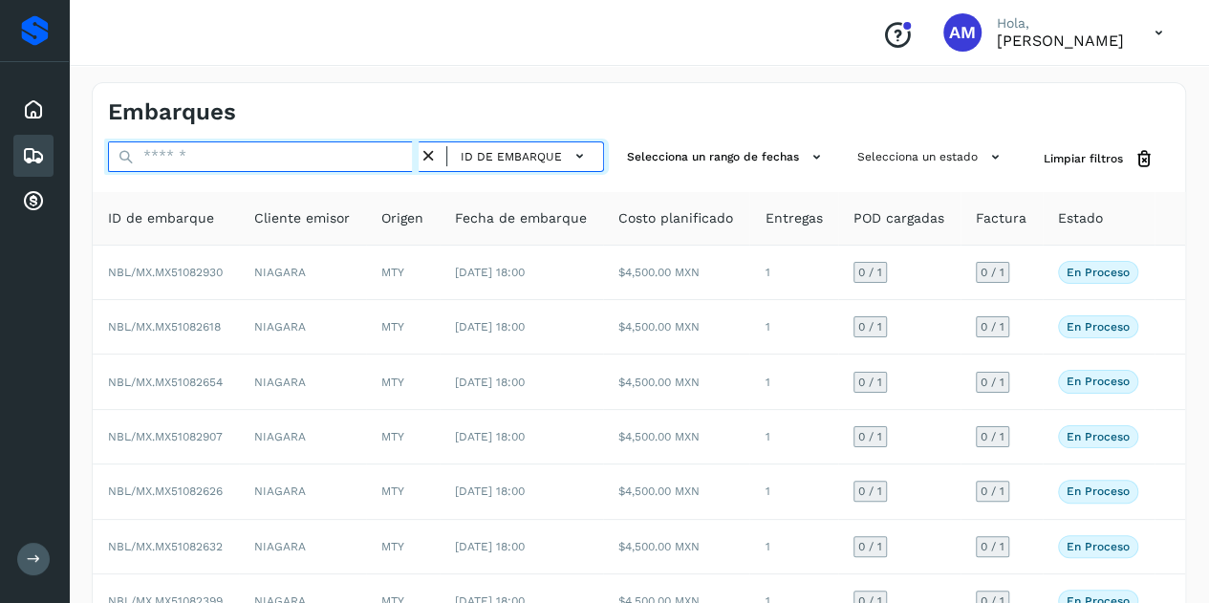
click at [371, 148] on input "text" at bounding box center [263, 156] width 311 height 31
type input "*"
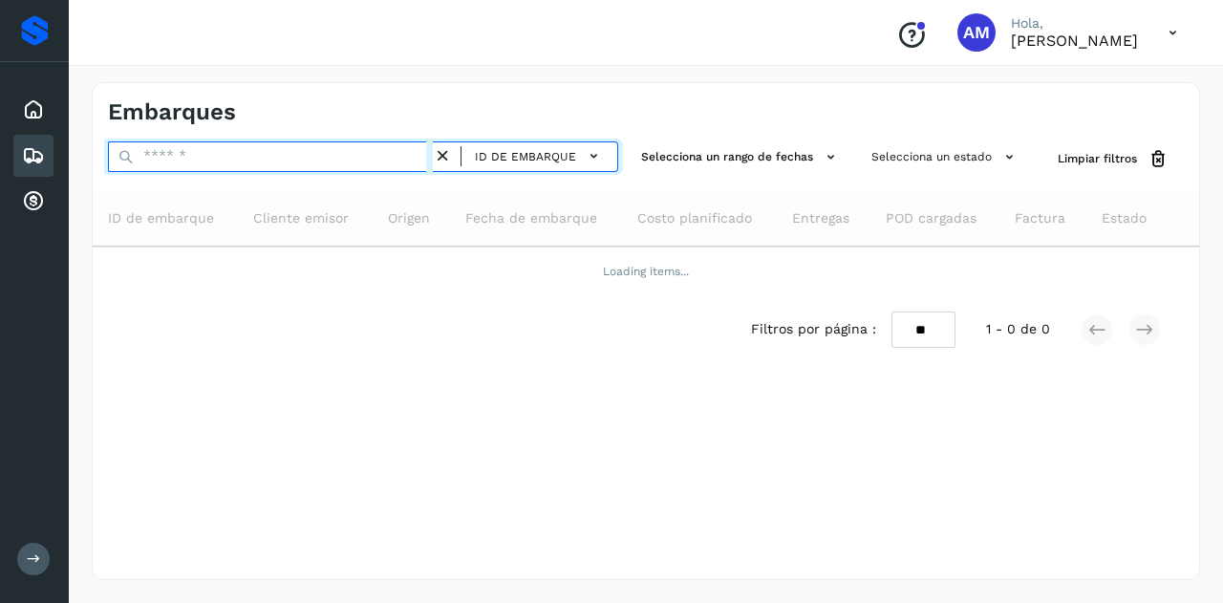
paste input "**********"
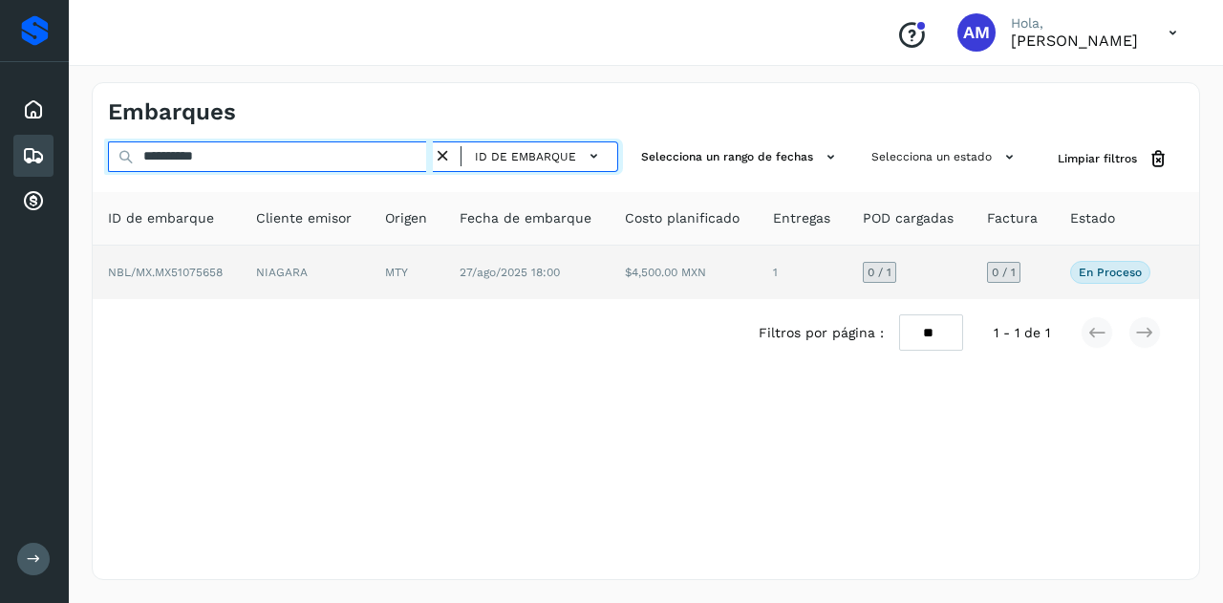
type input "**********"
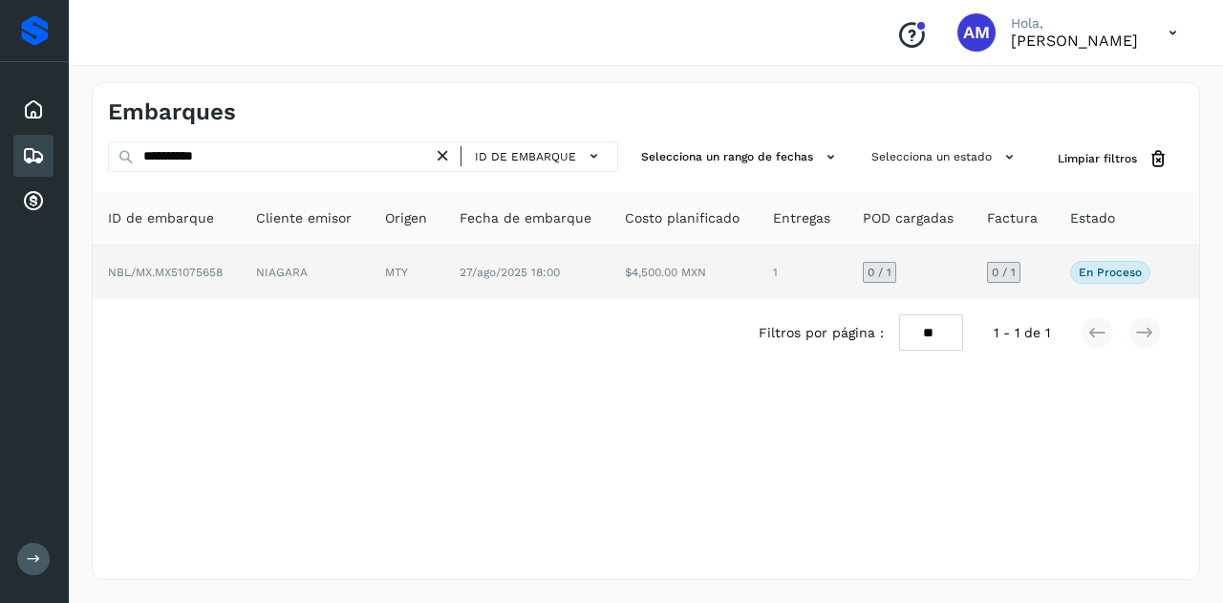
click at [256, 271] on td "NIAGARA" at bounding box center [305, 273] width 129 height 54
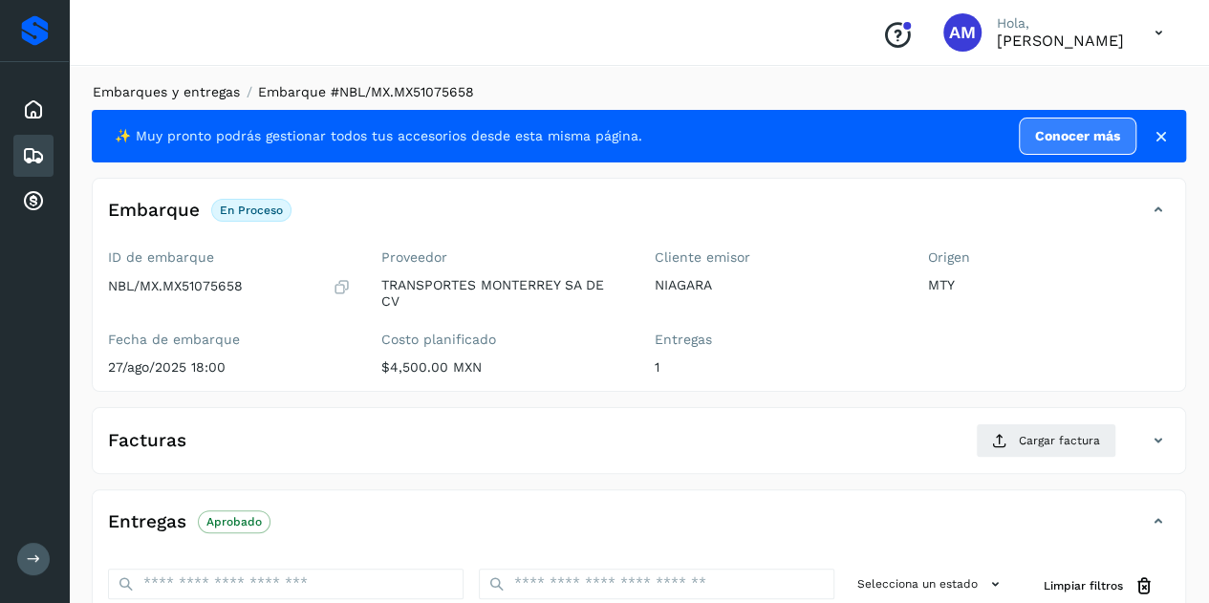
click at [187, 95] on link "Embarques y entregas" at bounding box center [166, 91] width 147 height 15
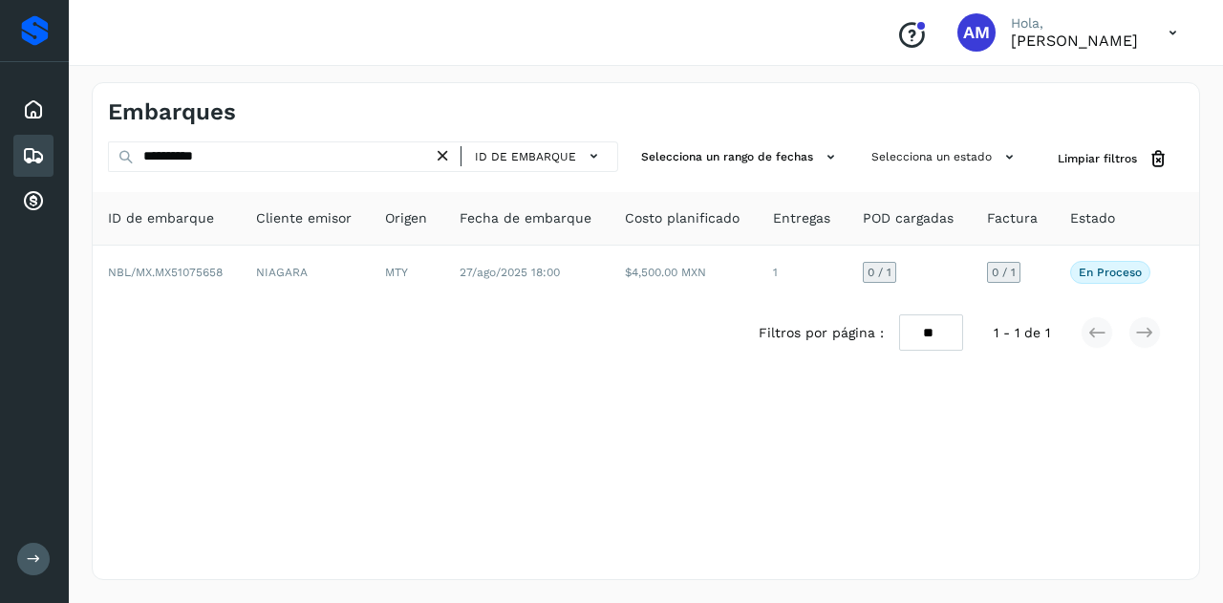
drag, startPoint x: 450, startPoint y: 158, endPoint x: 397, endPoint y: 149, distance: 54.2
click at [449, 158] on icon at bounding box center [443, 156] width 20 height 20
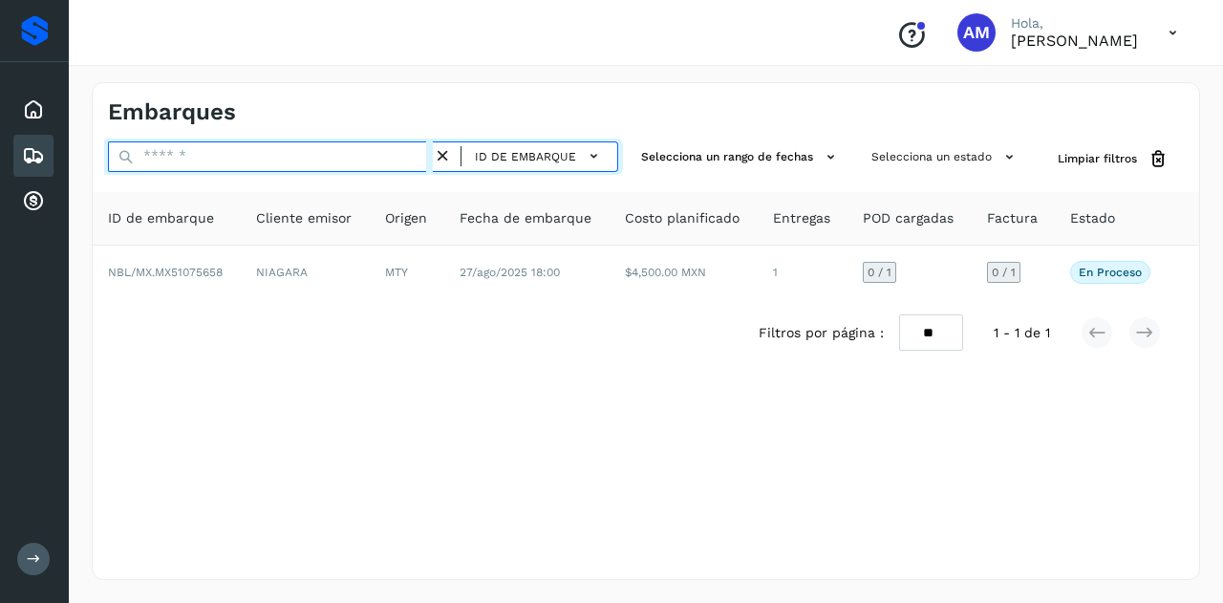
click at [397, 149] on input "text" at bounding box center [270, 156] width 325 height 31
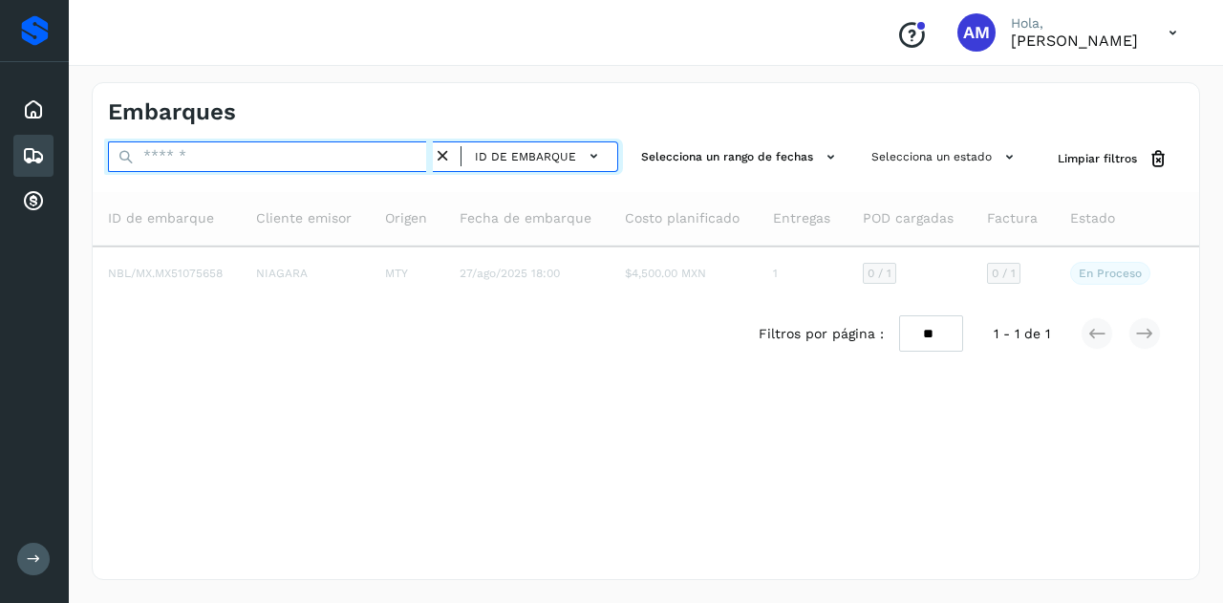
paste input "**********"
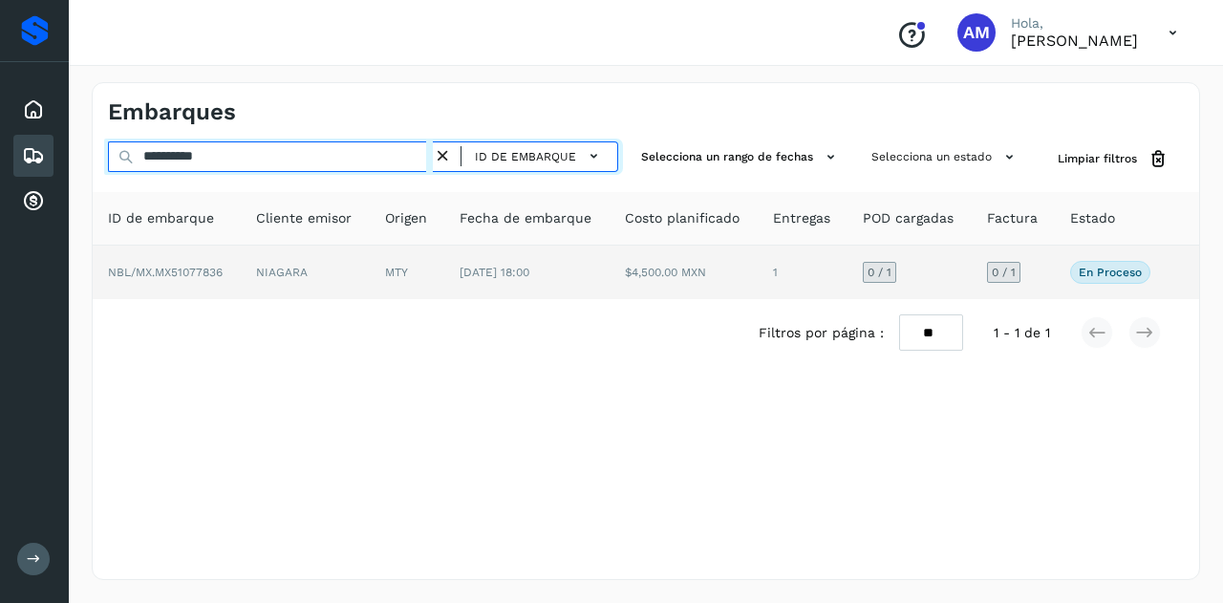
type input "**********"
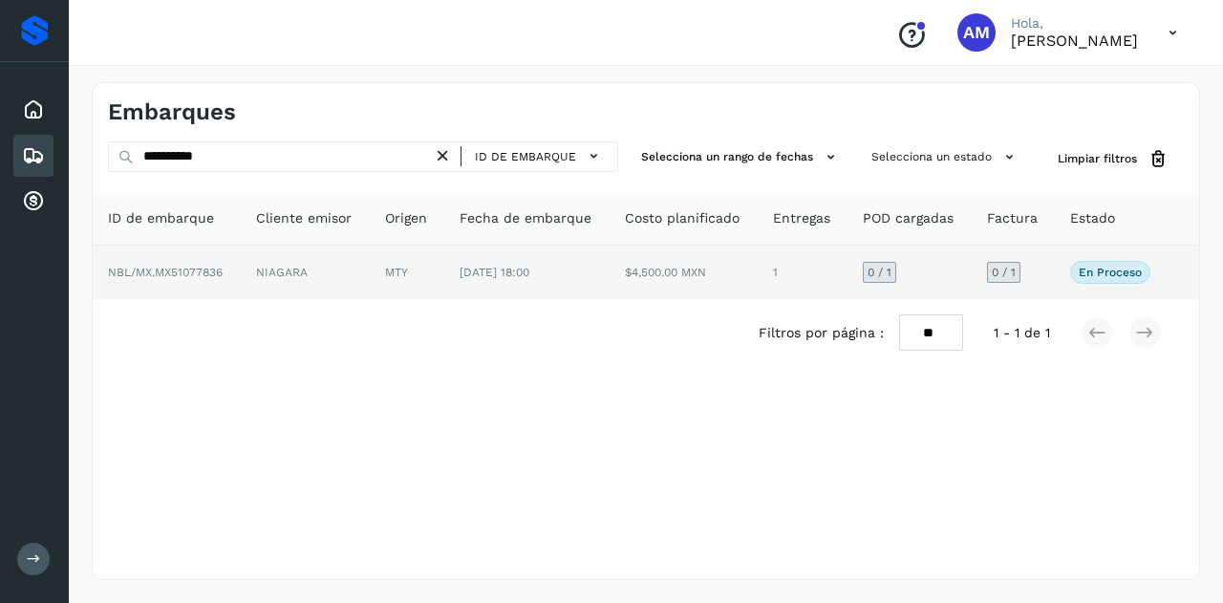
click at [394, 287] on td "MTY" at bounding box center [407, 273] width 75 height 54
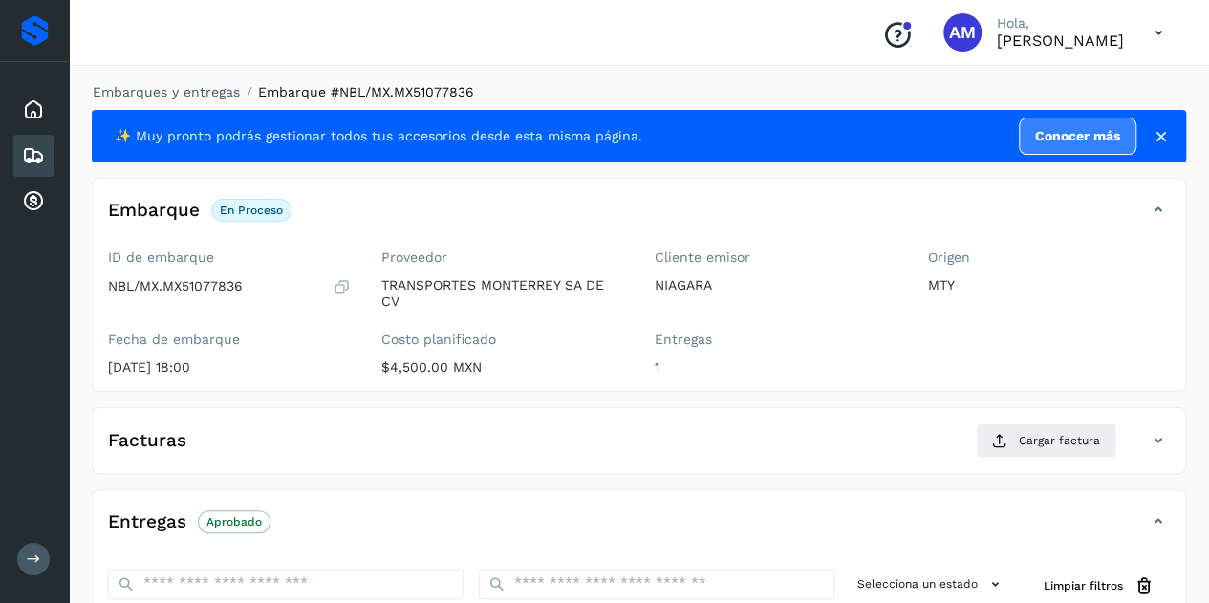
click at [201, 81] on div "Embarques y entregas Embarque #NBL/MX.MX51077836 ✨ Muy pronto podrás gestionar …" at bounding box center [639, 490] width 1140 height 863
click at [198, 88] on link "Embarques y entregas" at bounding box center [166, 91] width 147 height 15
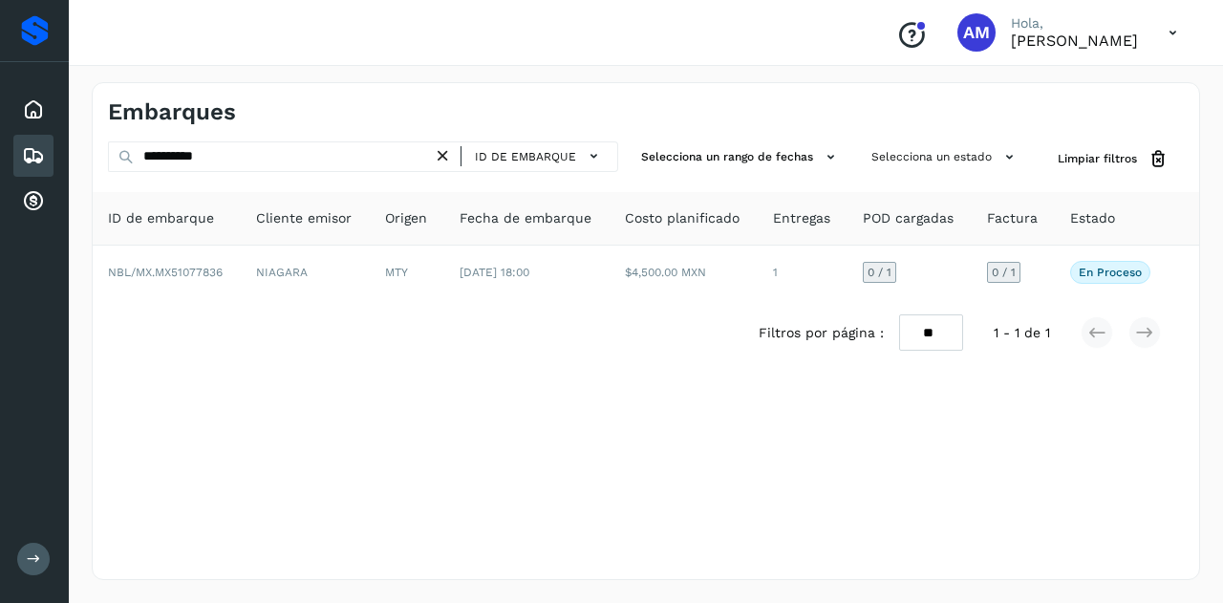
drag, startPoint x: 451, startPoint y: 152, endPoint x: 430, endPoint y: 154, distance: 21.1
click at [451, 152] on icon at bounding box center [443, 156] width 20 height 20
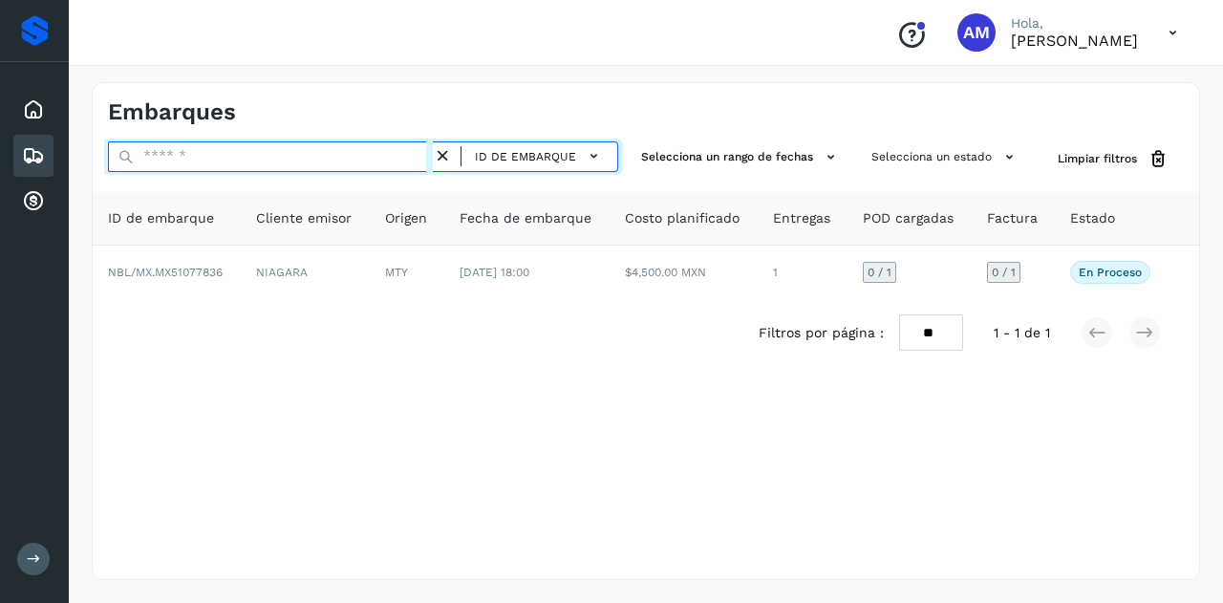
drag, startPoint x: 410, startPoint y: 153, endPoint x: 394, endPoint y: 154, distance: 16.3
click at [401, 154] on input "text" at bounding box center [270, 156] width 325 height 31
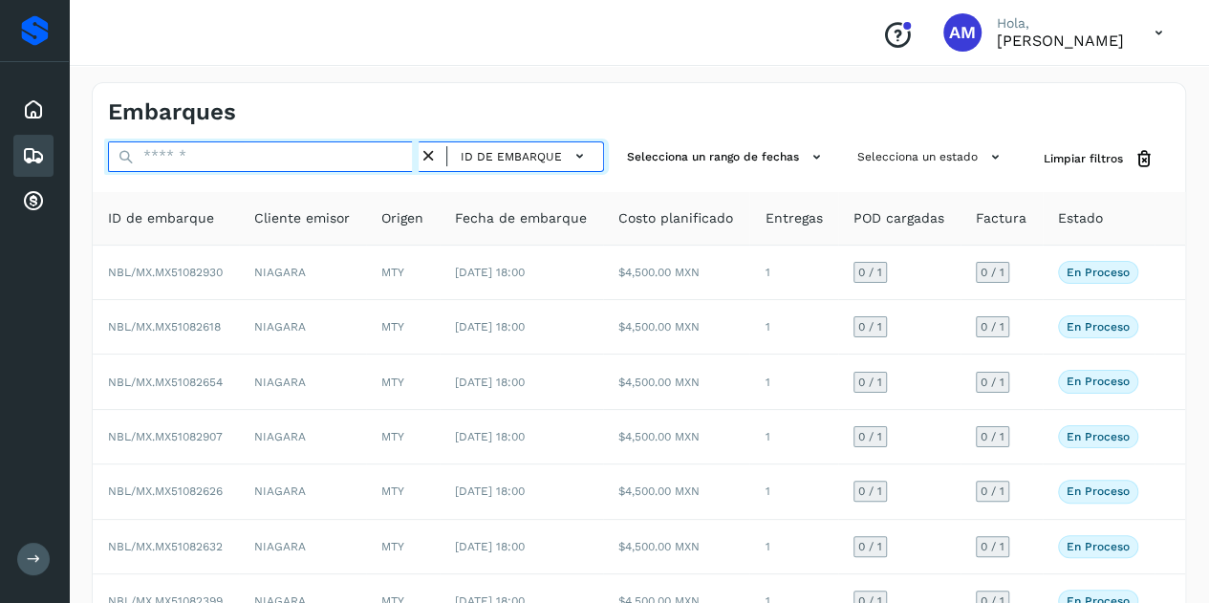
paste input "**********"
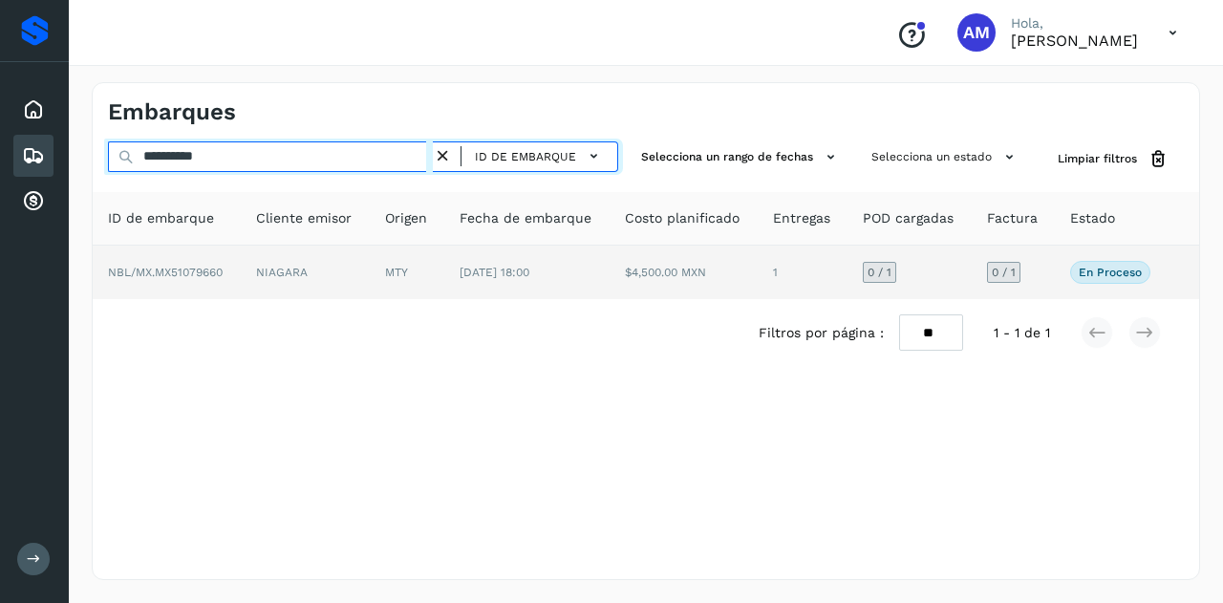
type input "**********"
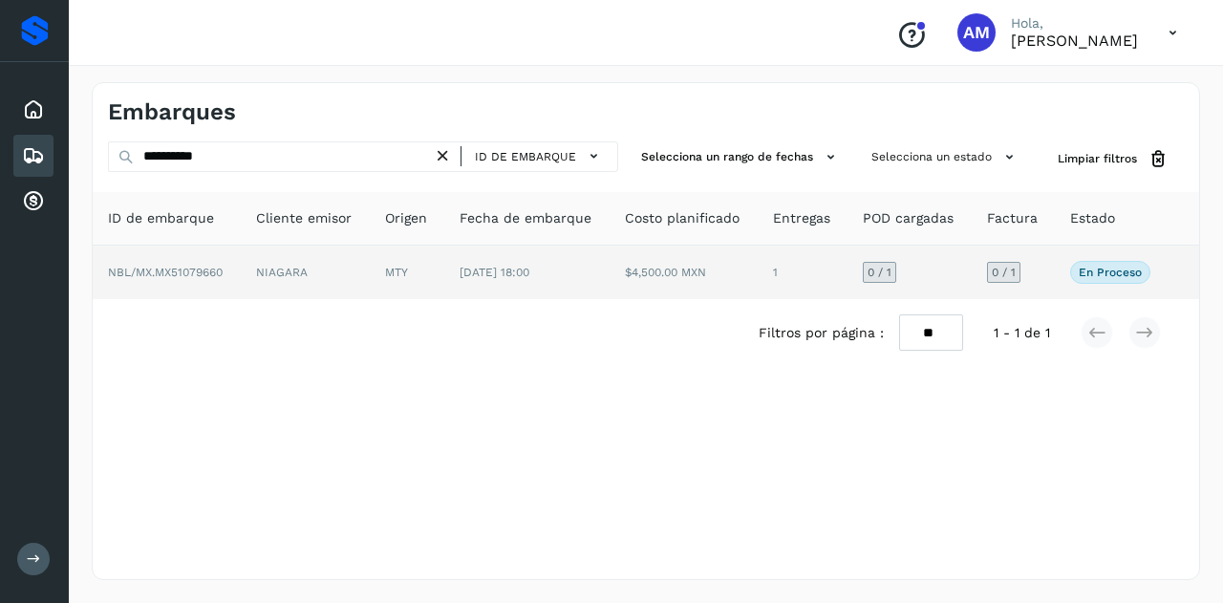
click at [265, 272] on td "NIAGARA" at bounding box center [305, 273] width 129 height 54
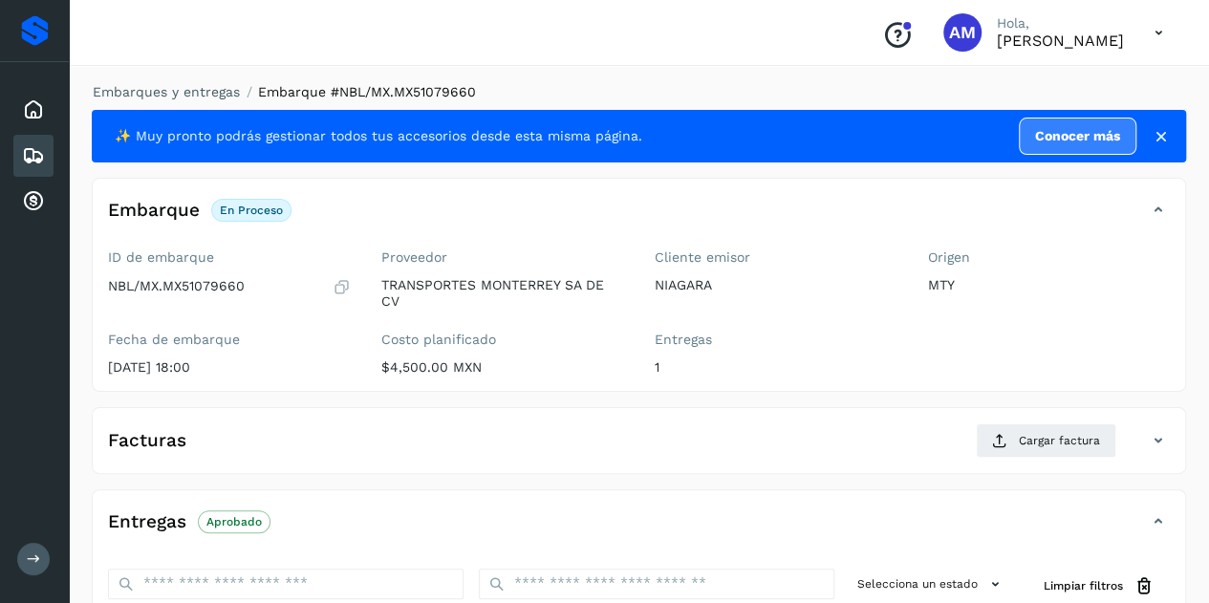
click at [189, 101] on li "Embarques y entregas" at bounding box center [160, 92] width 160 height 20
click at [187, 91] on link "Embarques y entregas" at bounding box center [166, 91] width 147 height 15
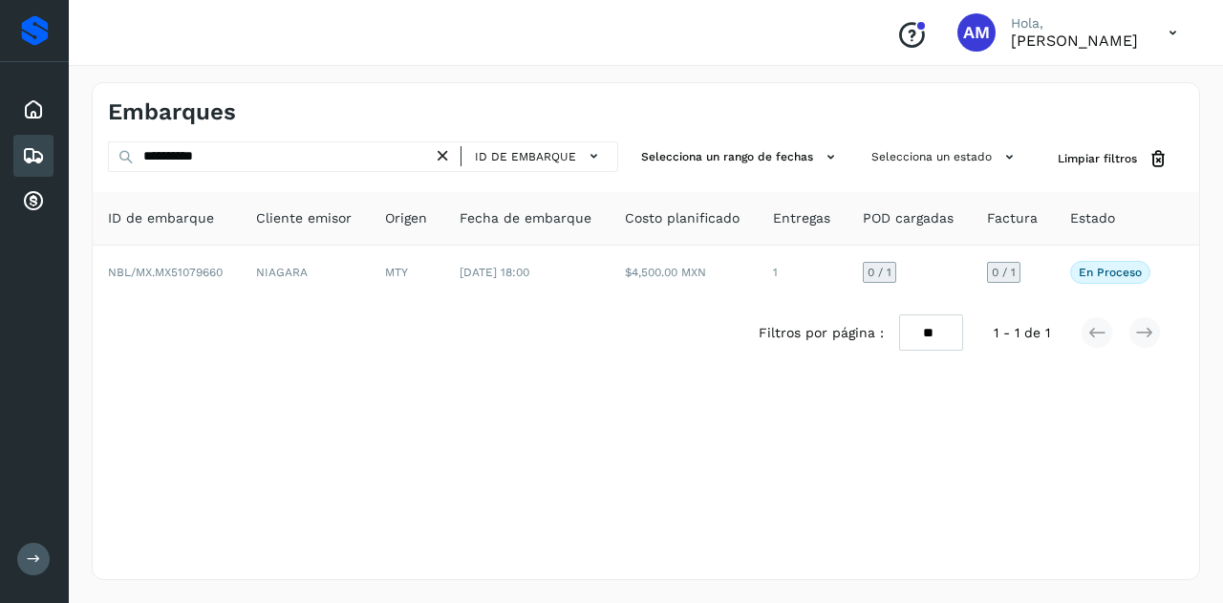
drag, startPoint x: 452, startPoint y: 154, endPoint x: 331, endPoint y: 153, distance: 121.4
click at [447, 155] on icon at bounding box center [443, 156] width 20 height 20
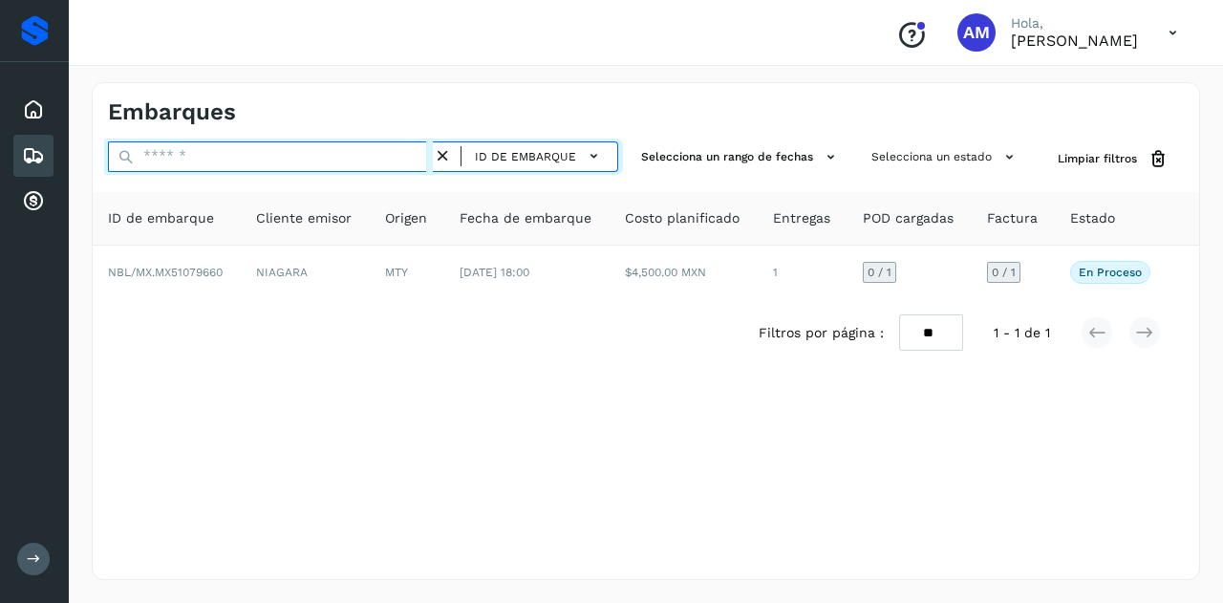
drag, startPoint x: 330, startPoint y: 153, endPoint x: 287, endPoint y: 160, distance: 43.5
click at [317, 155] on input "text" at bounding box center [270, 156] width 325 height 31
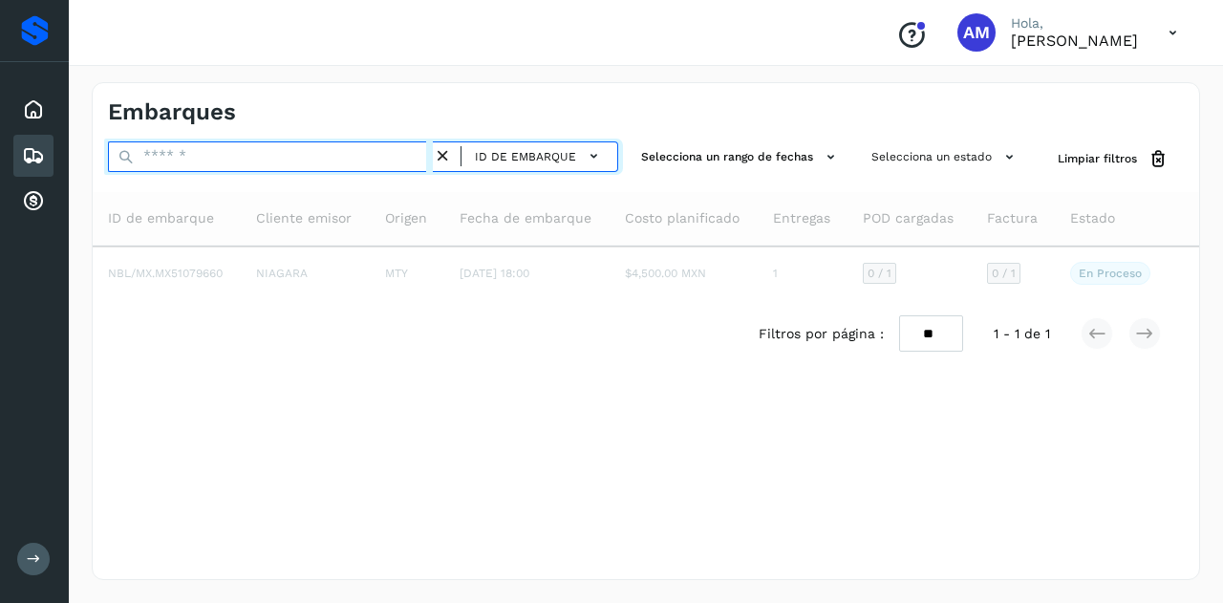
paste input "**********"
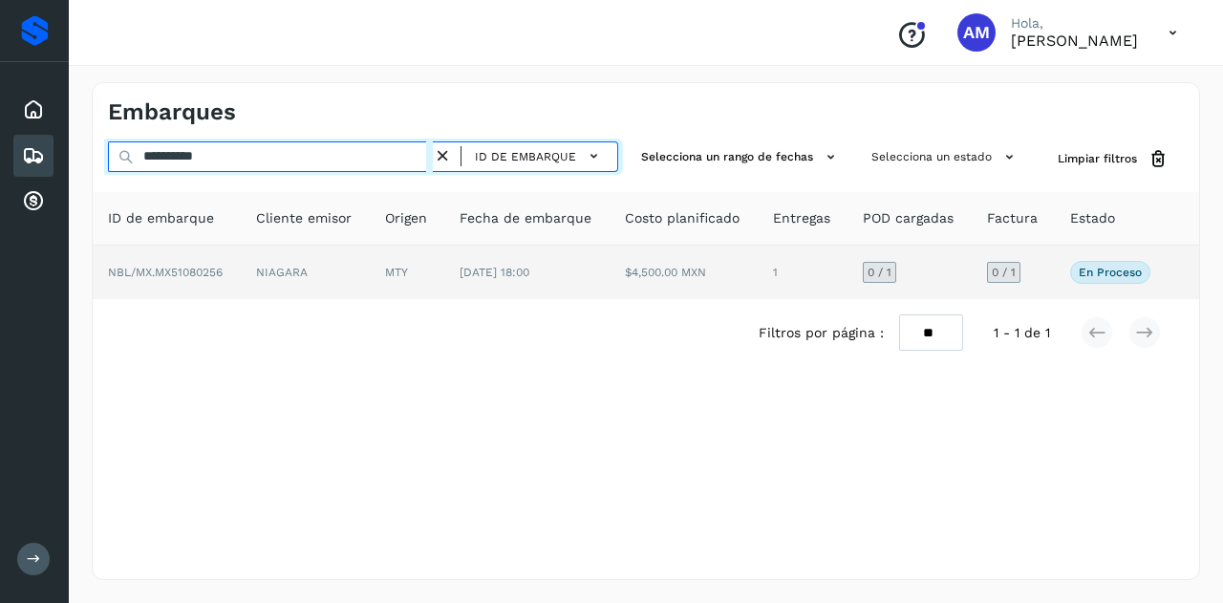
type input "**********"
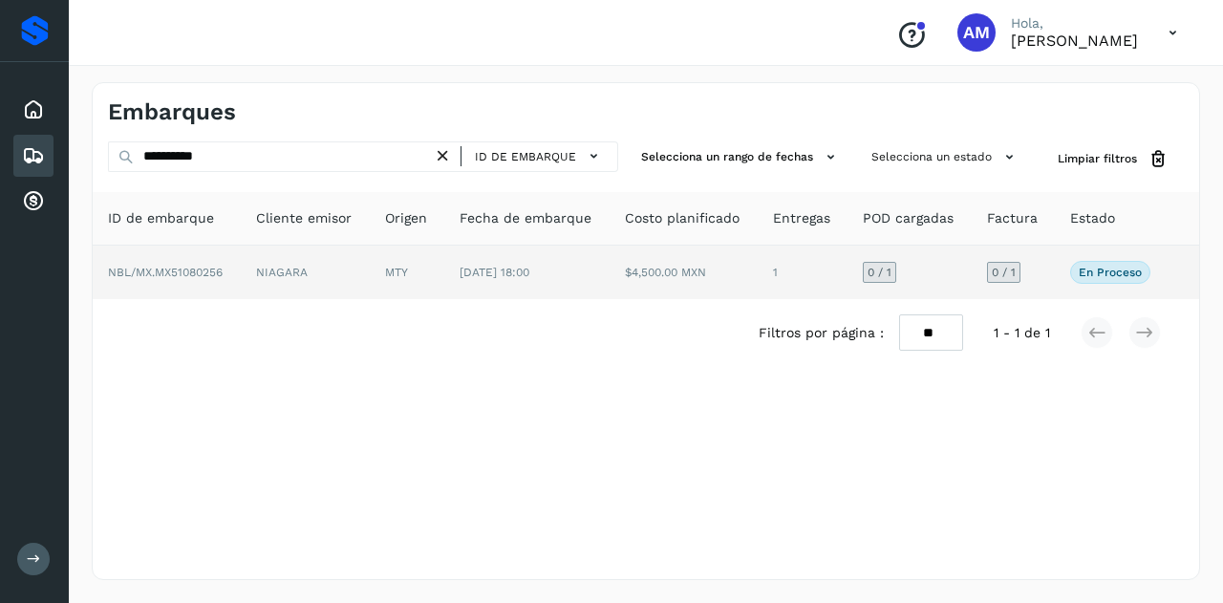
click at [204, 270] on span "NBL/MX.MX51080256" at bounding box center [165, 272] width 115 height 13
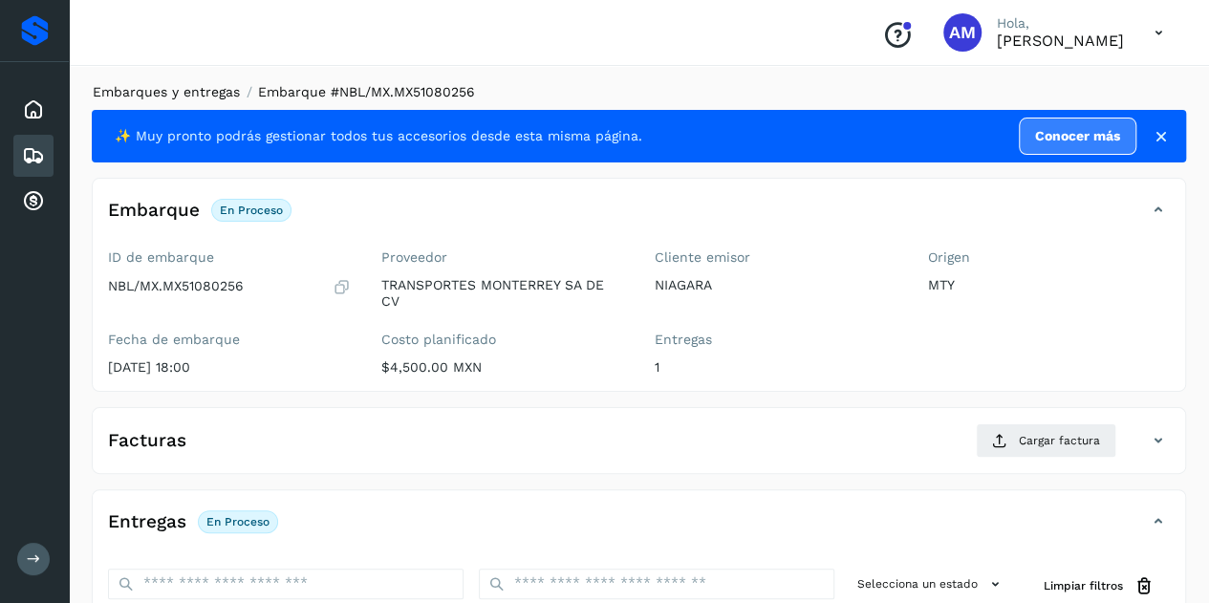
click at [147, 93] on link "Embarques y entregas" at bounding box center [166, 91] width 147 height 15
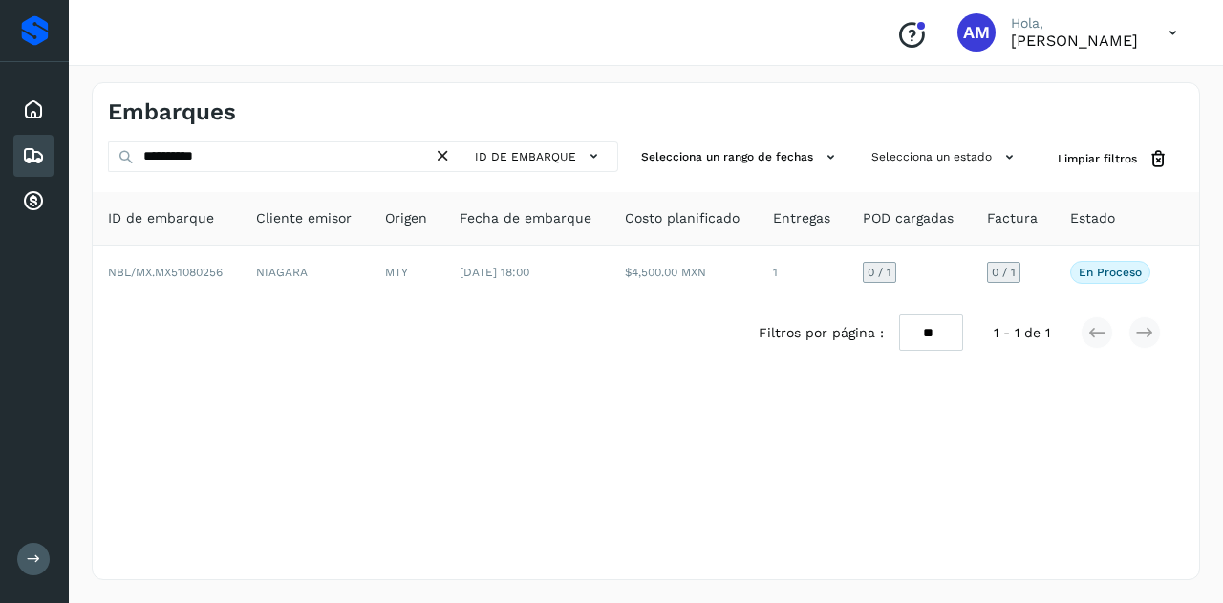
drag, startPoint x: 448, startPoint y: 156, endPoint x: 414, endPoint y: 156, distance: 34.4
click at [443, 156] on icon at bounding box center [443, 156] width 20 height 20
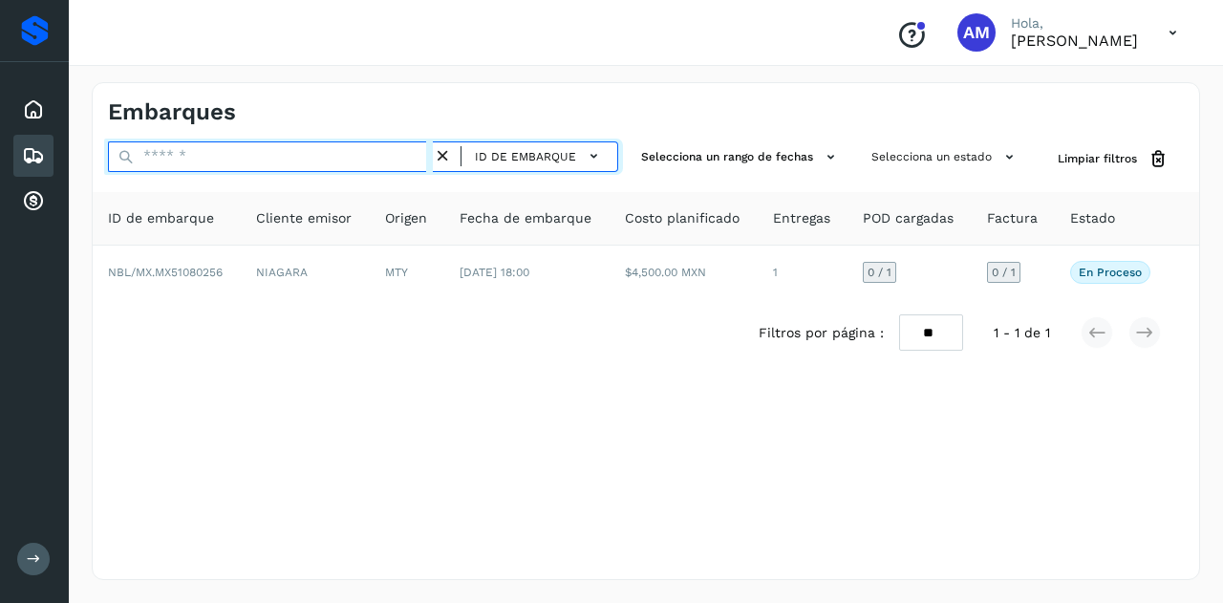
click at [401, 155] on input "text" at bounding box center [270, 156] width 325 height 31
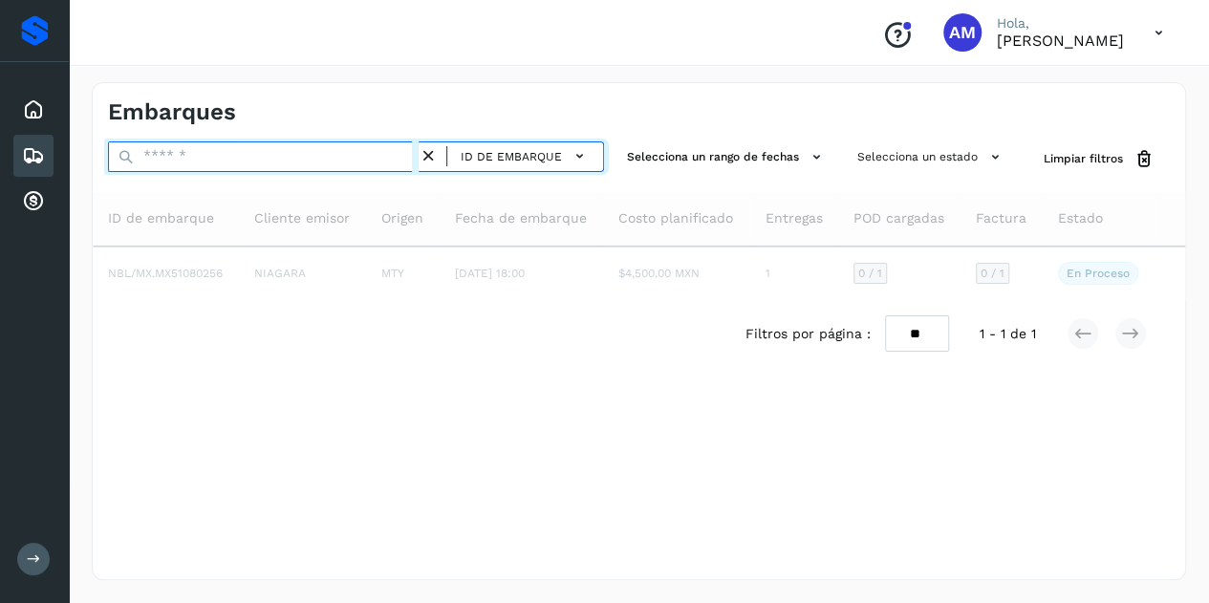
paste input "**********"
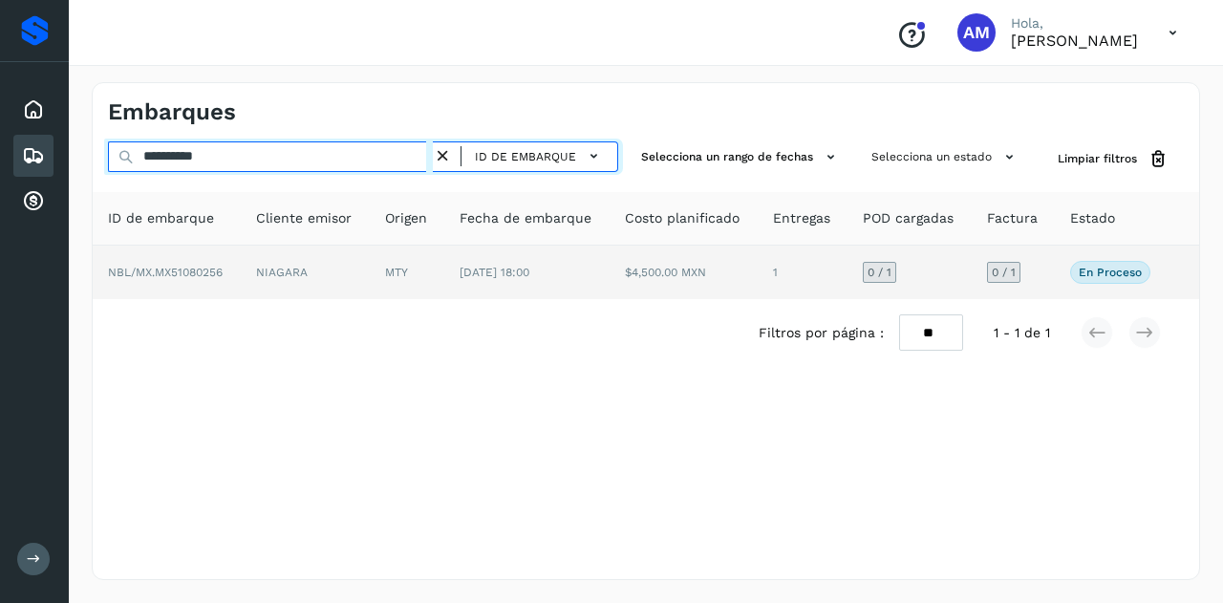
type input "**********"
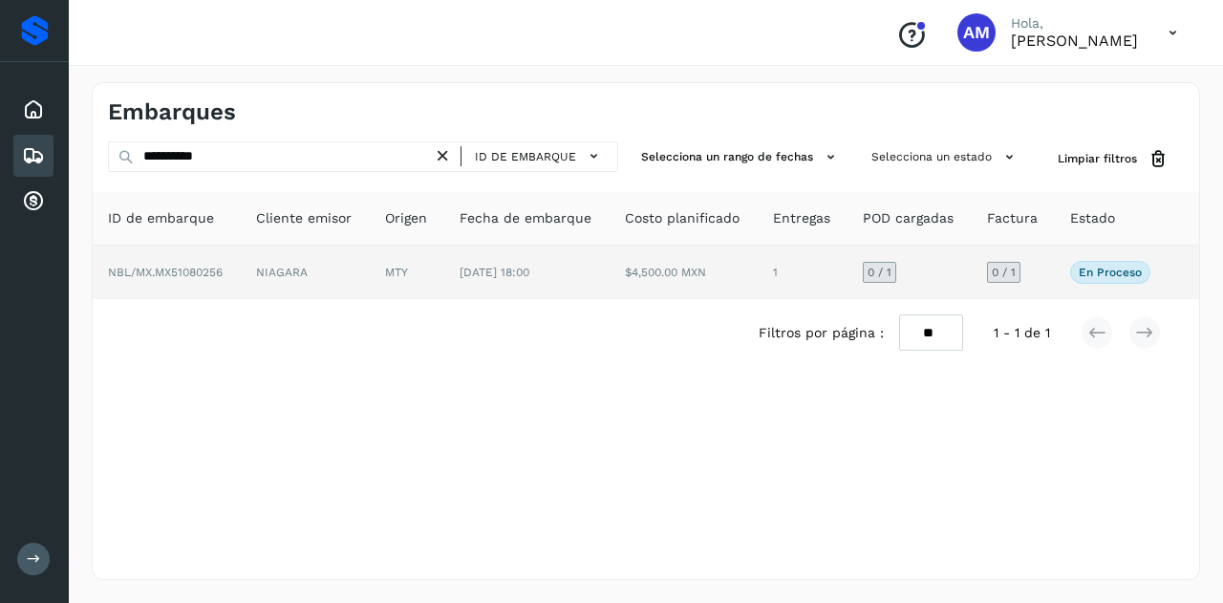
click at [260, 271] on td "NIAGARA" at bounding box center [305, 273] width 129 height 54
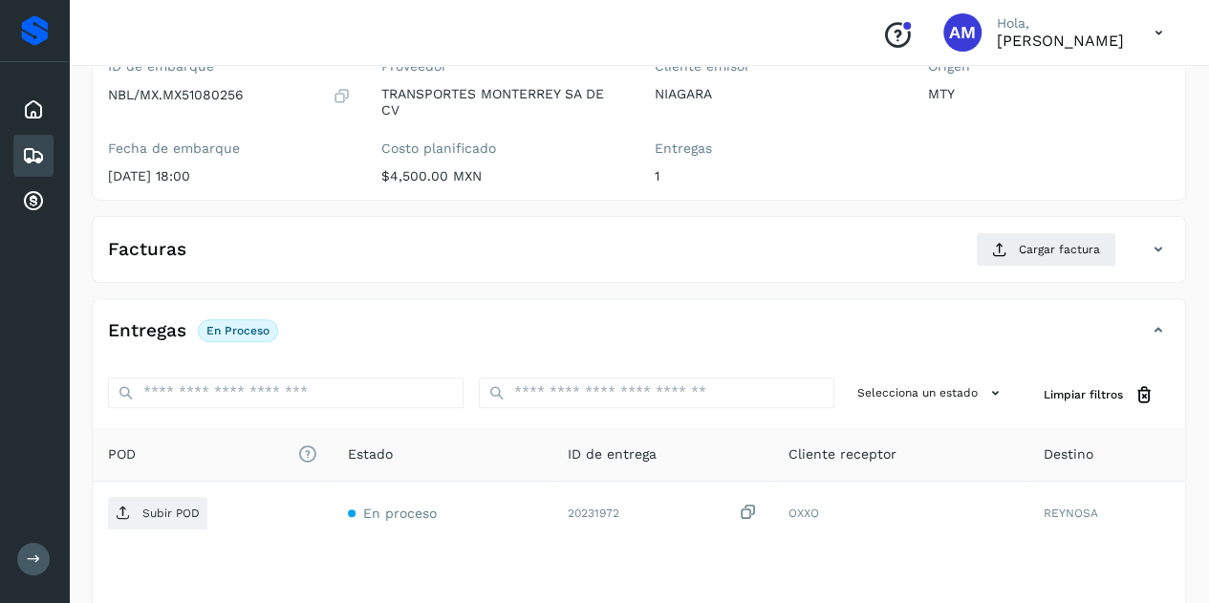
scroll to position [315, 0]
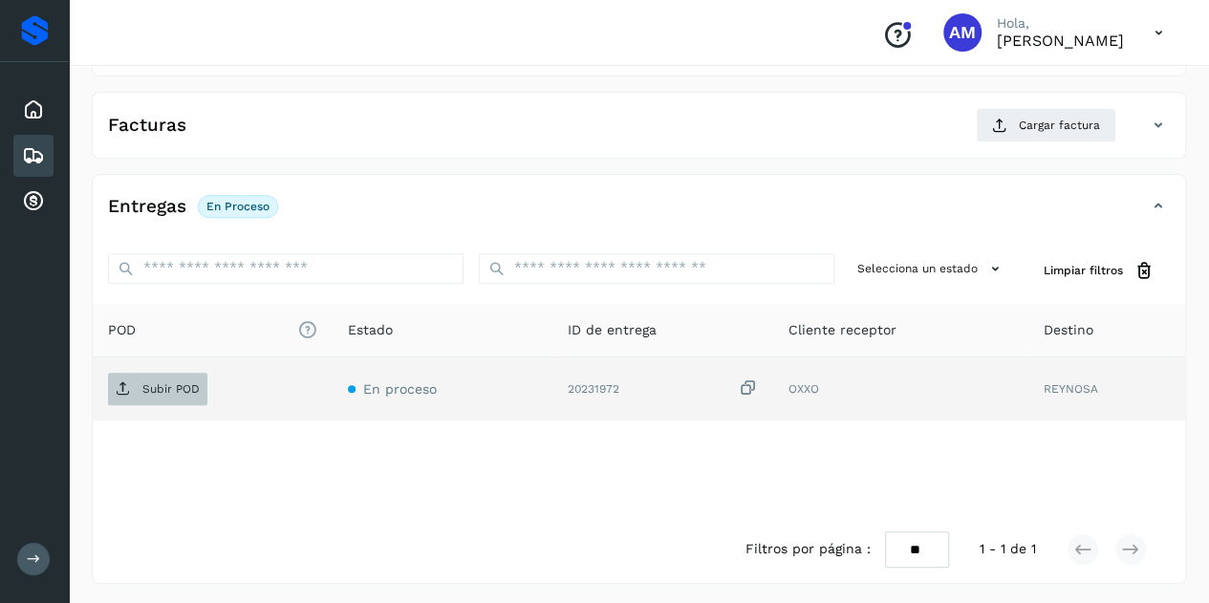
click at [166, 373] on button "Subir POD" at bounding box center [157, 389] width 99 height 32
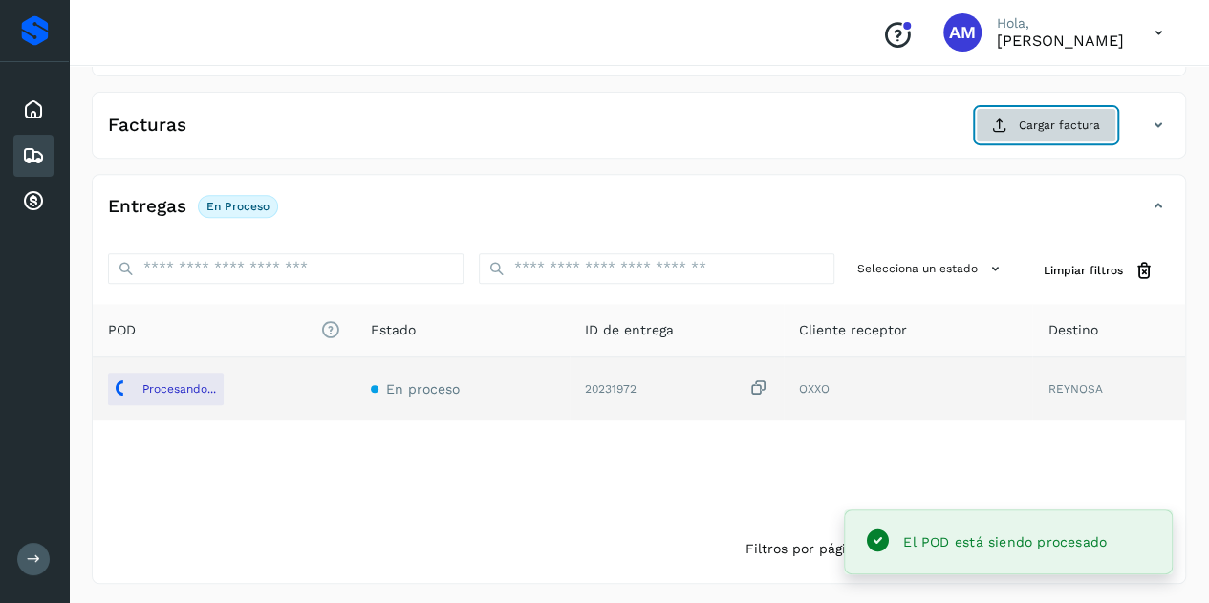
click at [1013, 132] on button "Cargar factura" at bounding box center [1046, 125] width 140 height 34
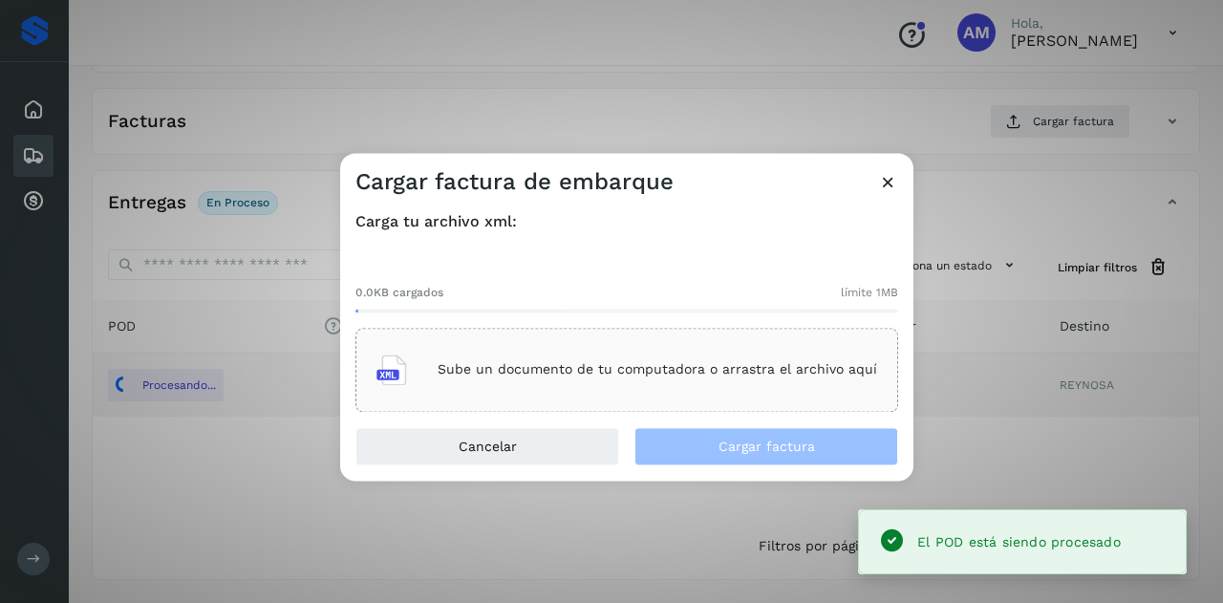
click at [698, 363] on p "Sube un documento de tu computadora o arrastra el archivo aquí" at bounding box center [658, 370] width 440 height 16
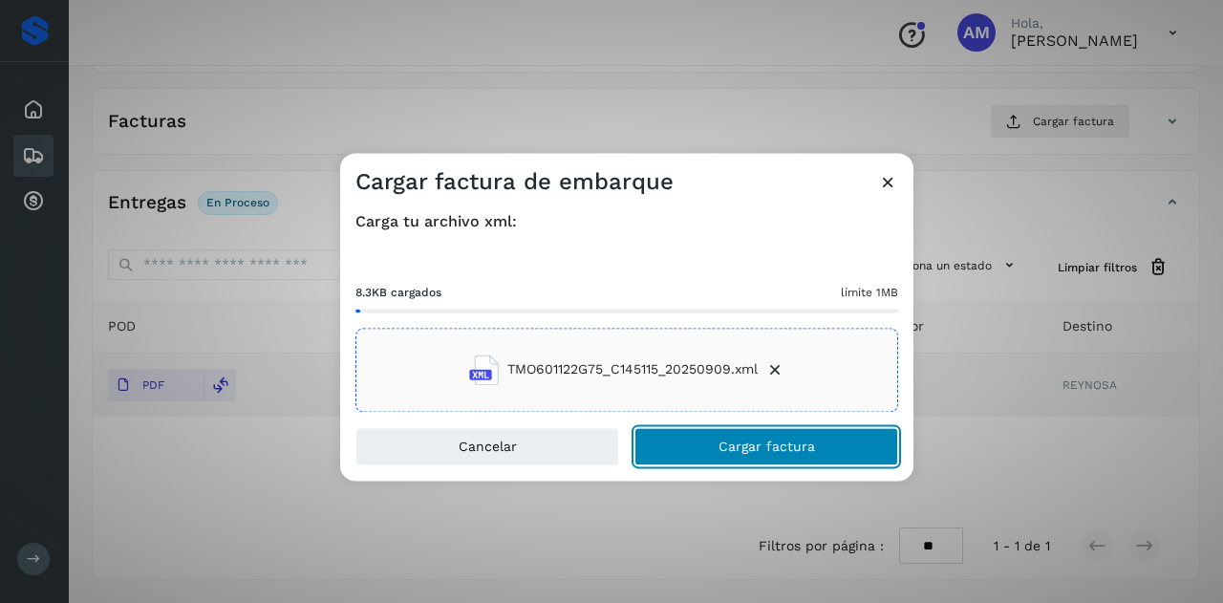
click at [715, 439] on button "Cargar factura" at bounding box center [766, 446] width 264 height 38
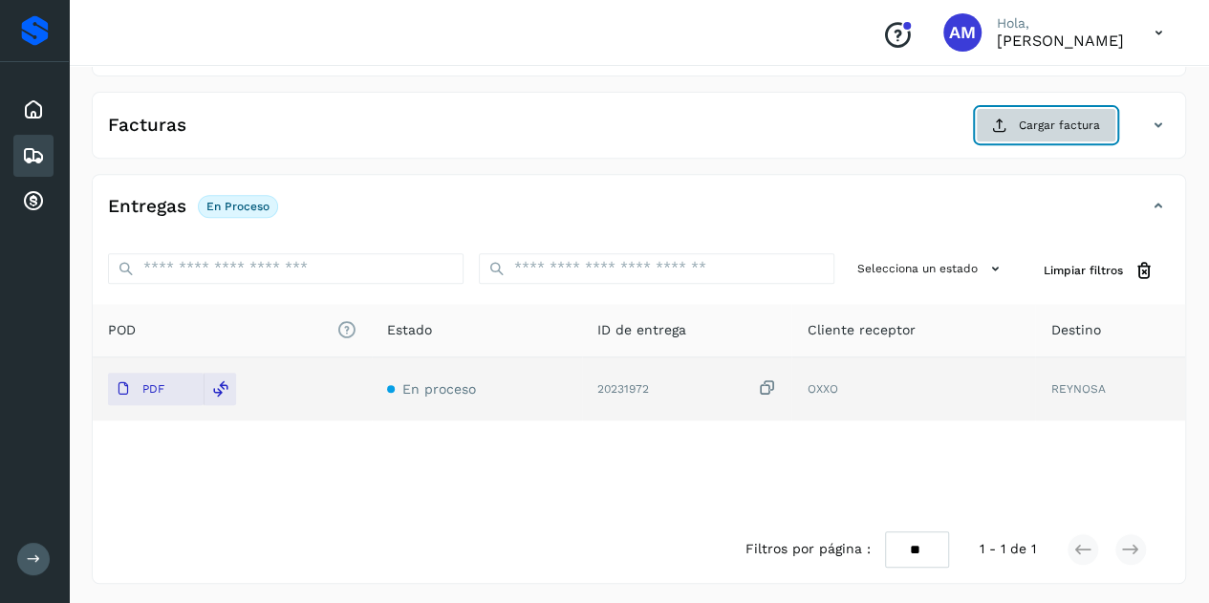
click at [989, 127] on button "Cargar factura" at bounding box center [1046, 125] width 140 height 34
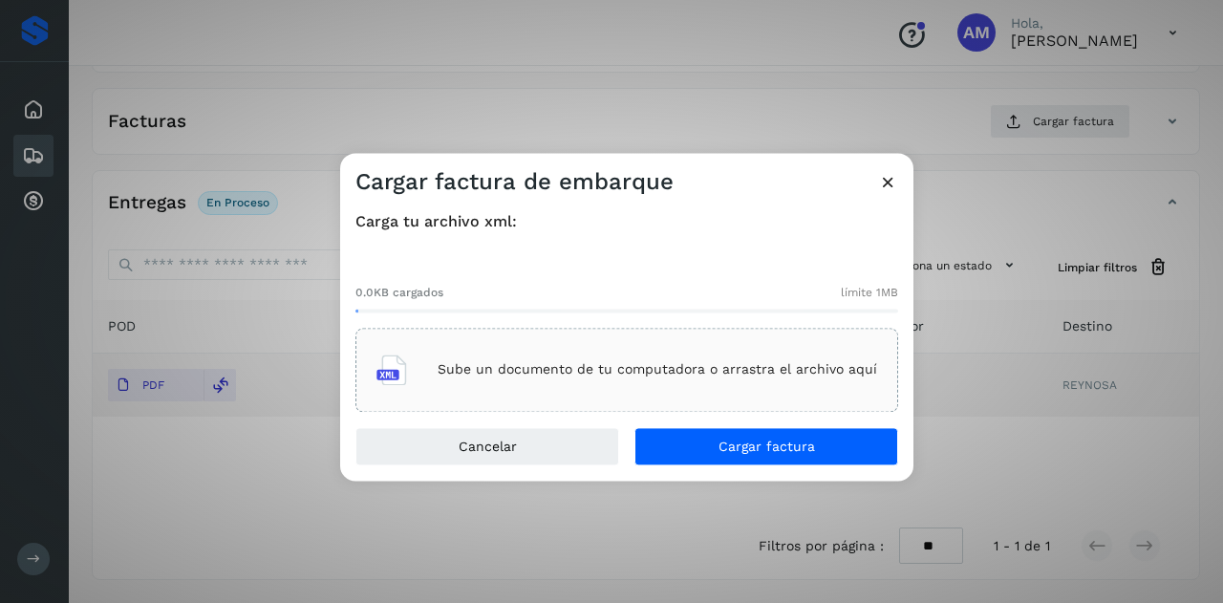
click at [678, 367] on p "Sube un documento de tu computadora o arrastra el archivo aquí" at bounding box center [658, 370] width 440 height 16
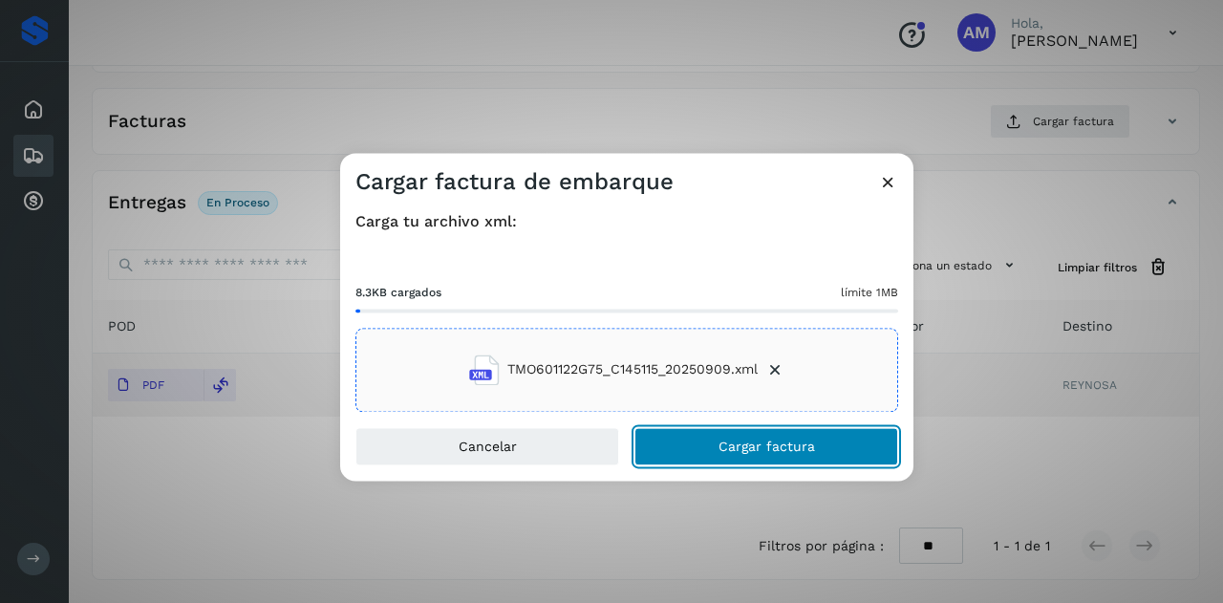
drag, startPoint x: 718, startPoint y: 441, endPoint x: 506, endPoint y: 455, distance: 211.6
click at [717, 441] on button "Cargar factura" at bounding box center [766, 446] width 264 height 38
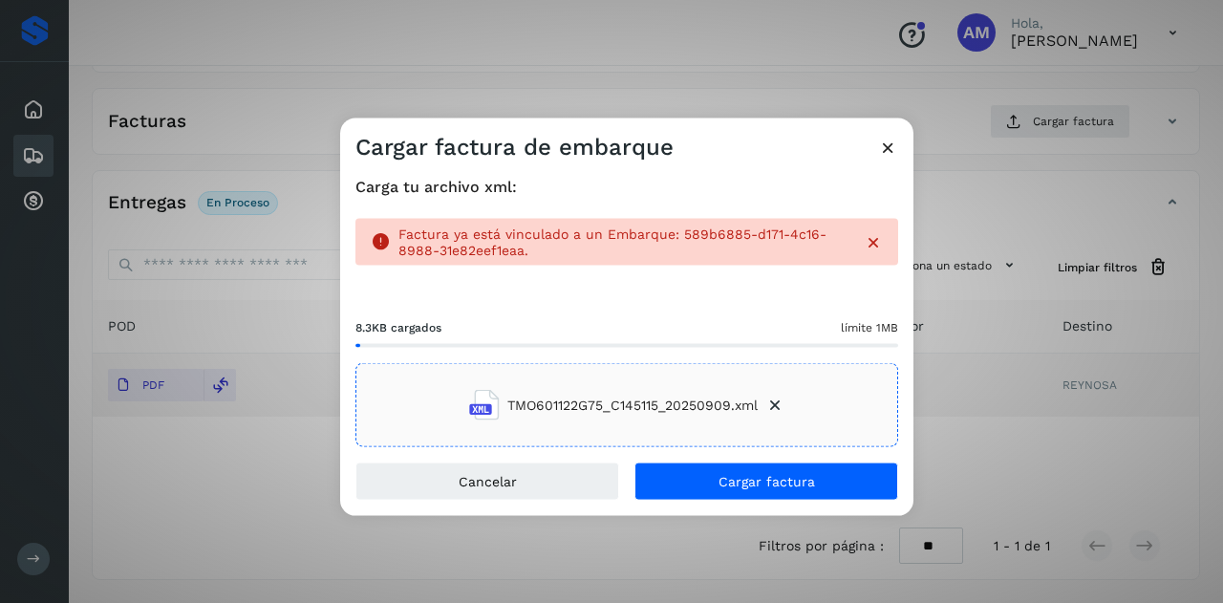
click at [889, 144] on icon at bounding box center [888, 147] width 20 height 20
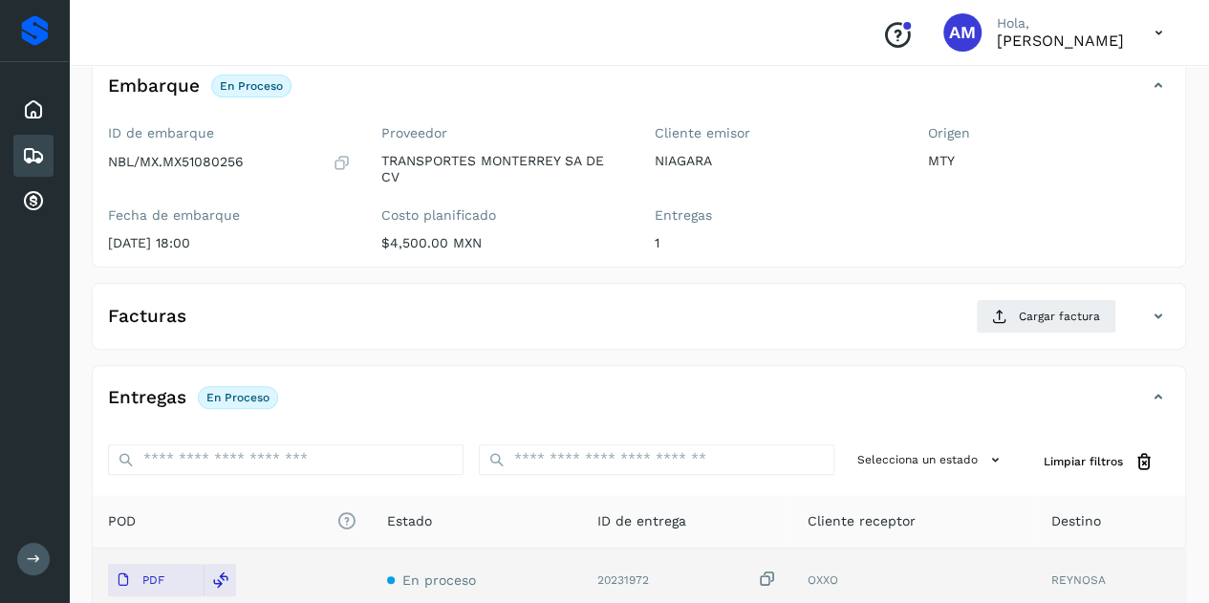
scroll to position [0, 0]
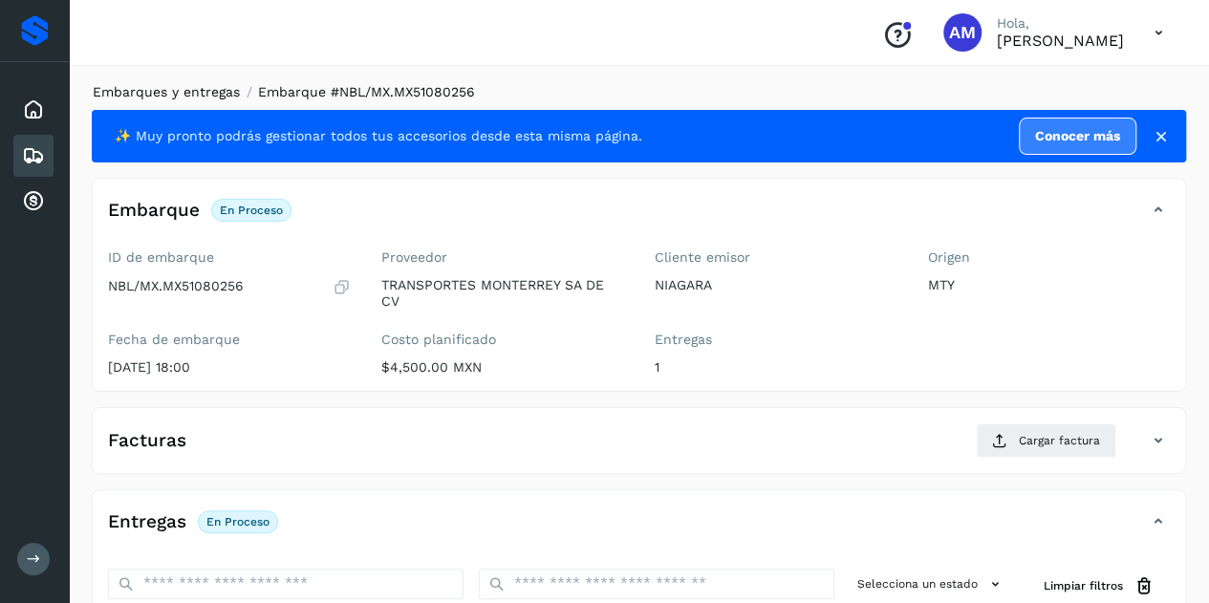
click at [132, 88] on link "Embarques y entregas" at bounding box center [166, 91] width 147 height 15
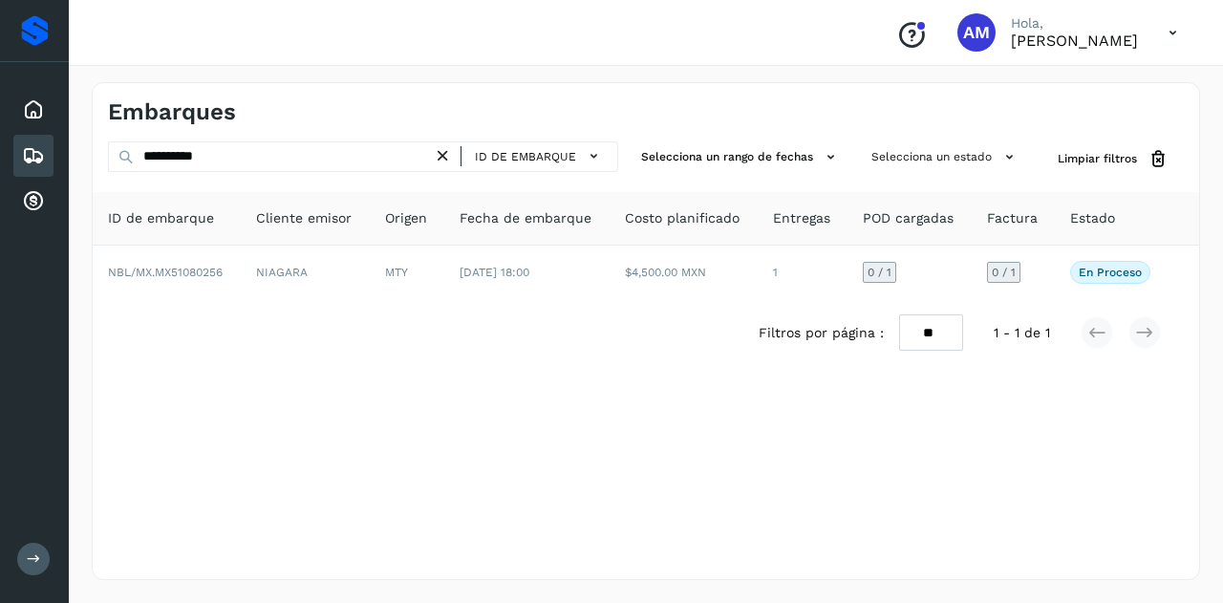
drag, startPoint x: 444, startPoint y: 158, endPoint x: 386, endPoint y: 154, distance: 58.4
click at [443, 158] on icon at bounding box center [443, 156] width 20 height 20
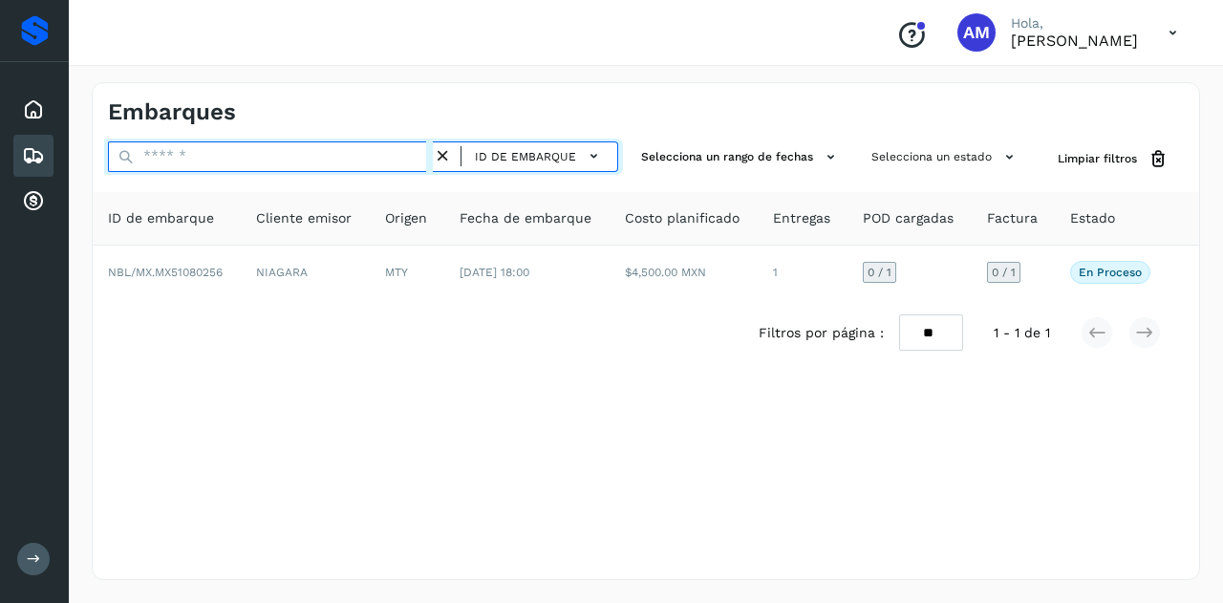
click at [386, 154] on input "text" at bounding box center [270, 156] width 325 height 31
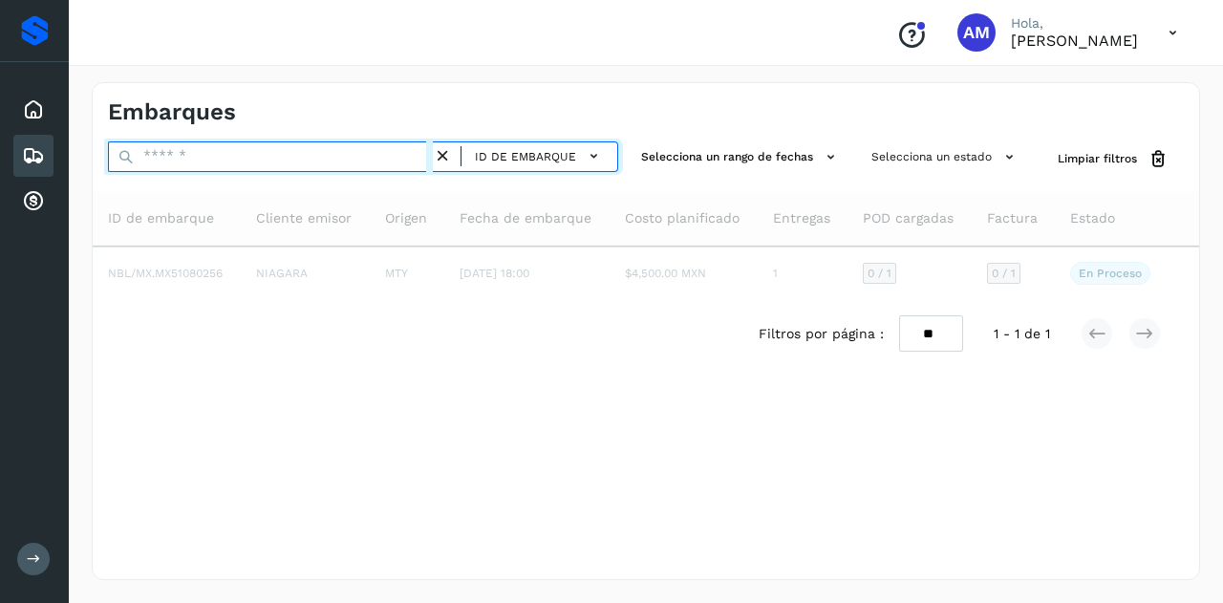
paste input "**********"
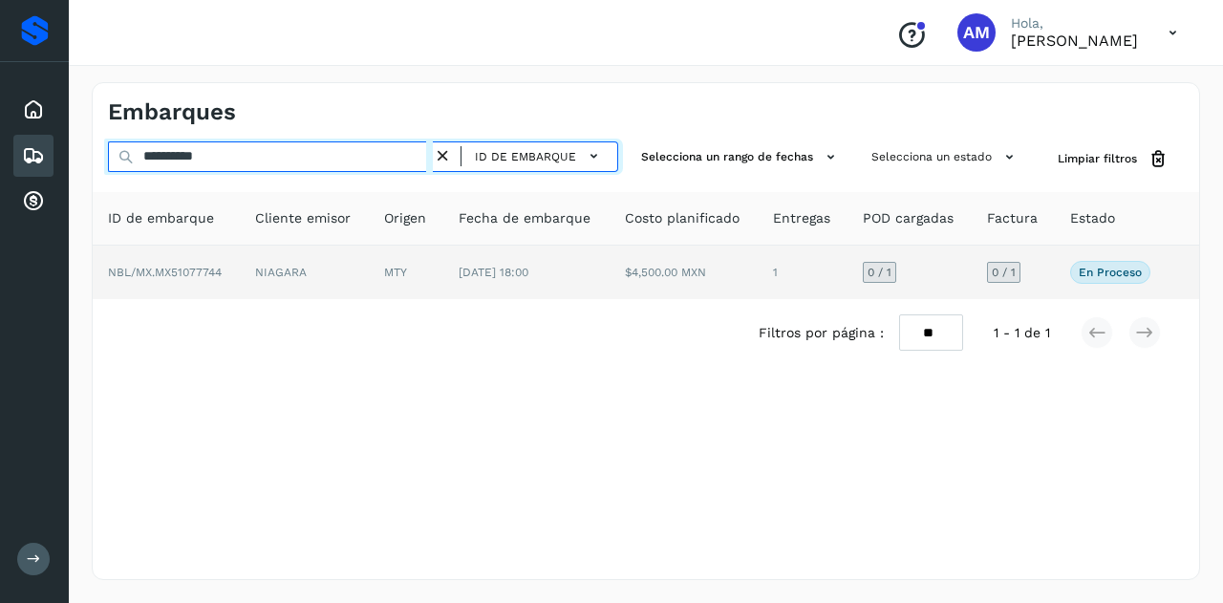
type input "**********"
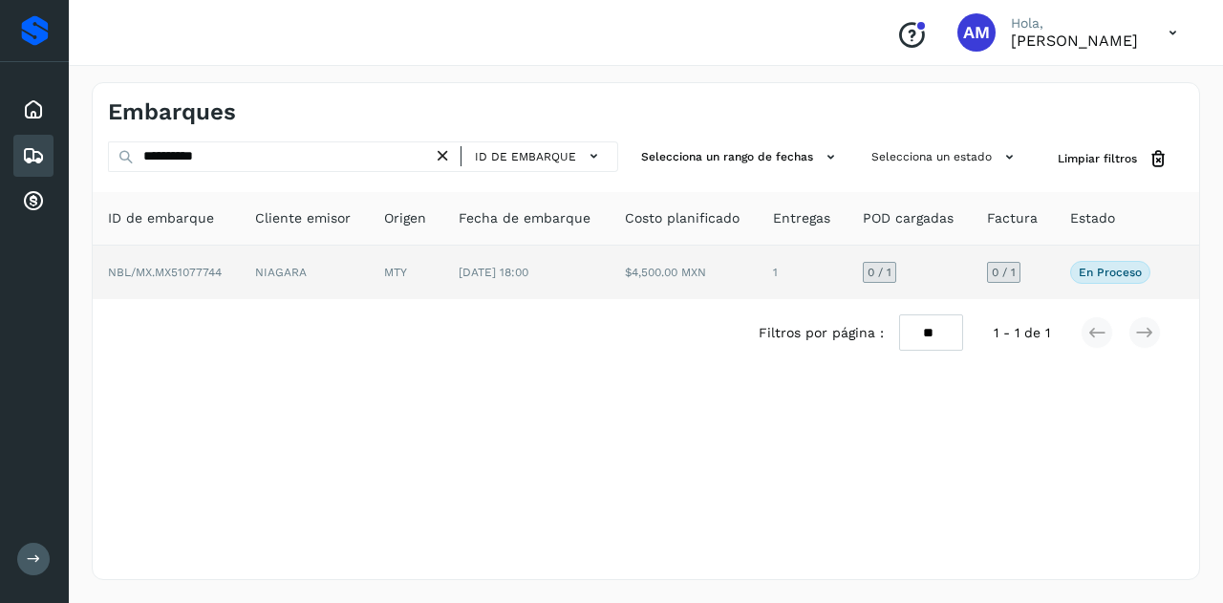
click at [354, 269] on td "NIAGARA" at bounding box center [304, 273] width 129 height 54
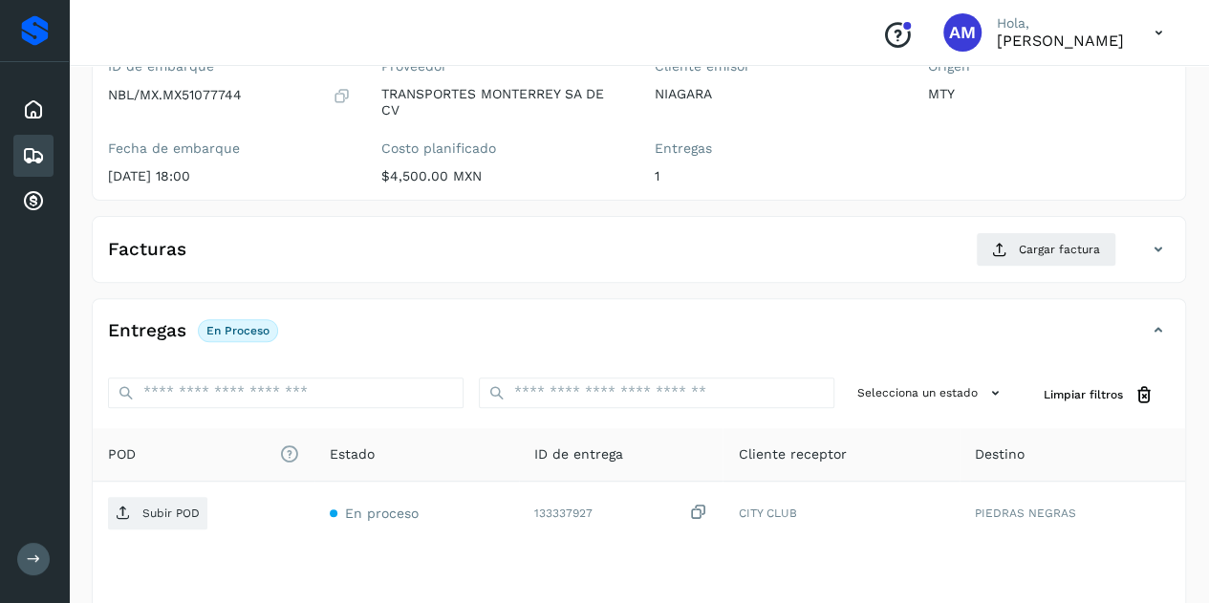
scroll to position [287, 0]
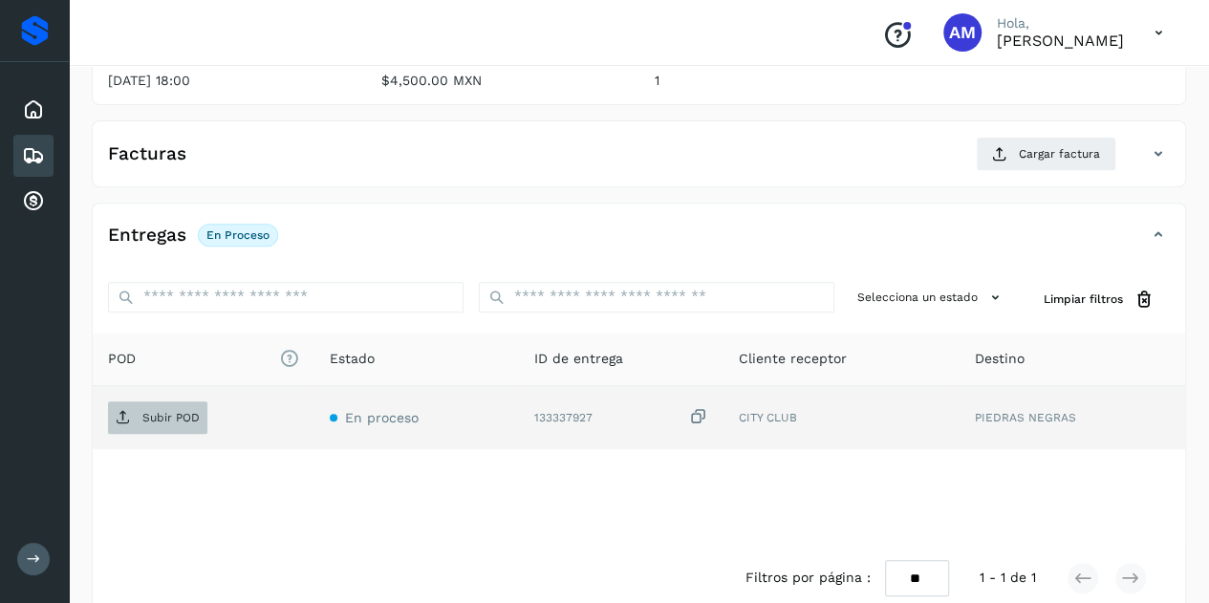
click at [175, 418] on p "Subir POD" at bounding box center [170, 417] width 57 height 13
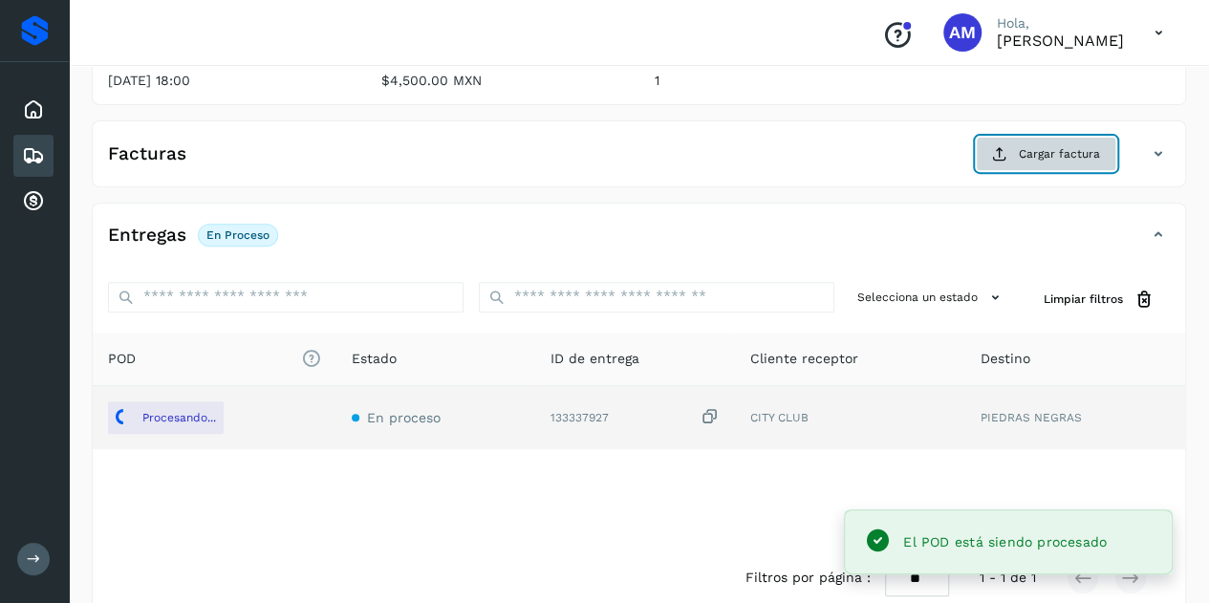
click at [1009, 150] on button "Cargar factura" at bounding box center [1046, 154] width 140 height 34
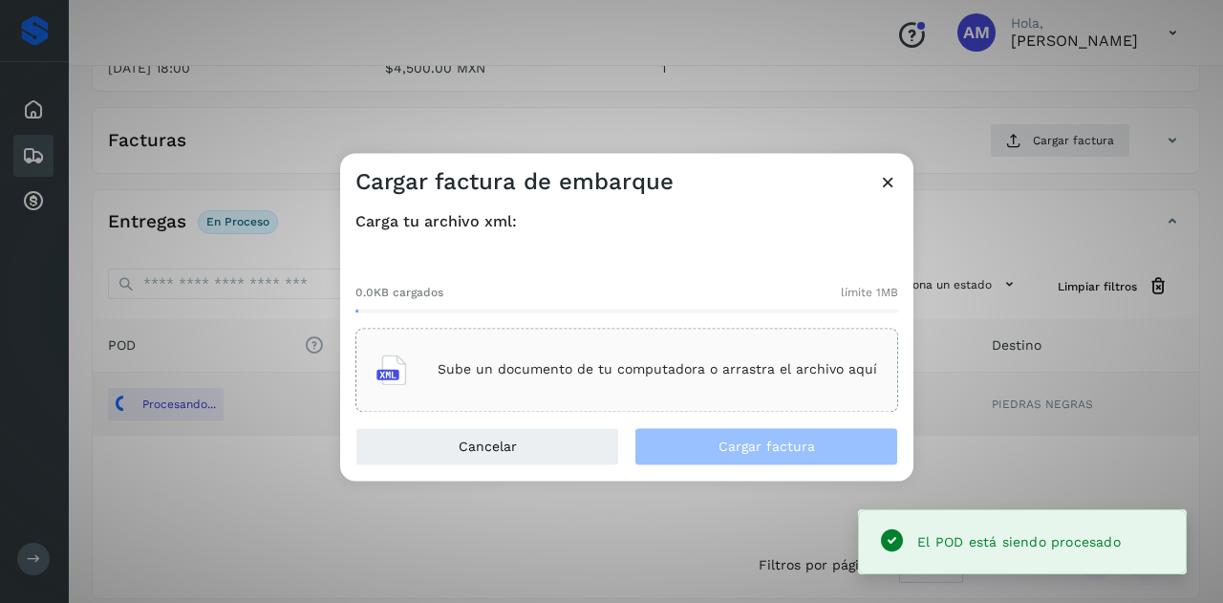
click at [750, 355] on div "Sube un documento de tu computadora o arrastra el archivo aquí" at bounding box center [626, 370] width 501 height 52
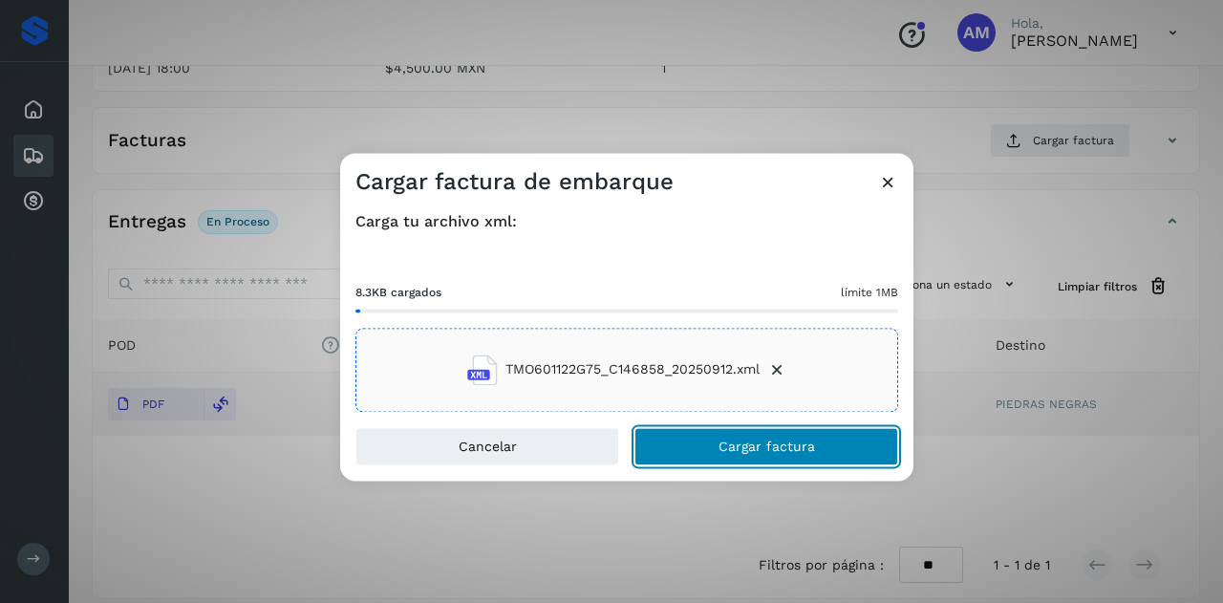
click at [715, 442] on button "Cargar factura" at bounding box center [766, 446] width 264 height 38
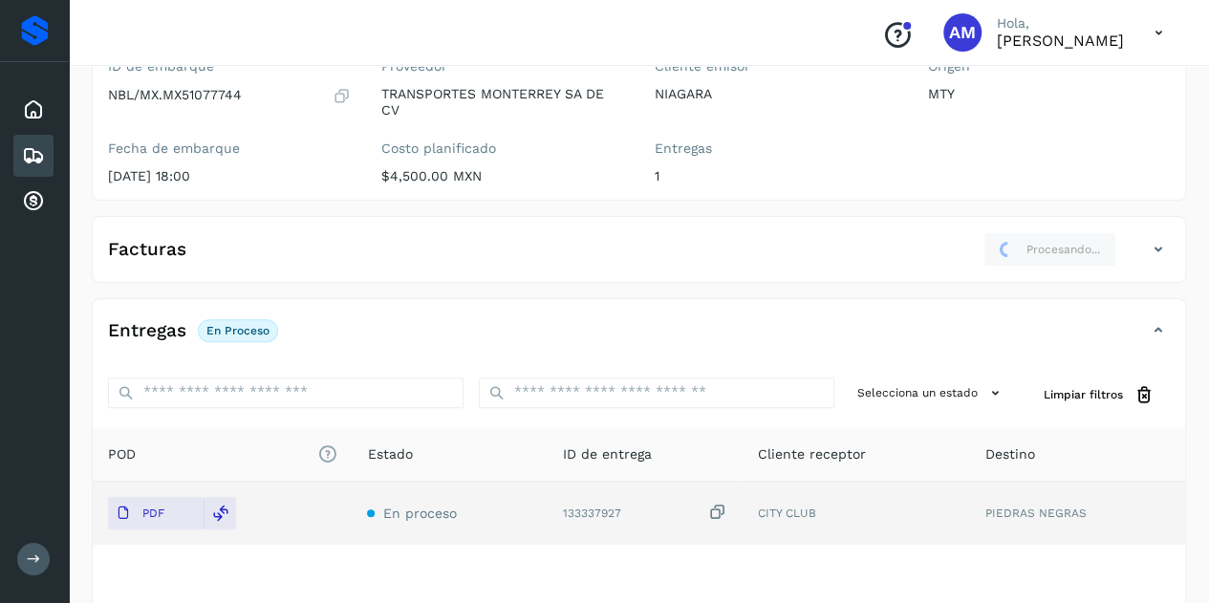
scroll to position [0, 0]
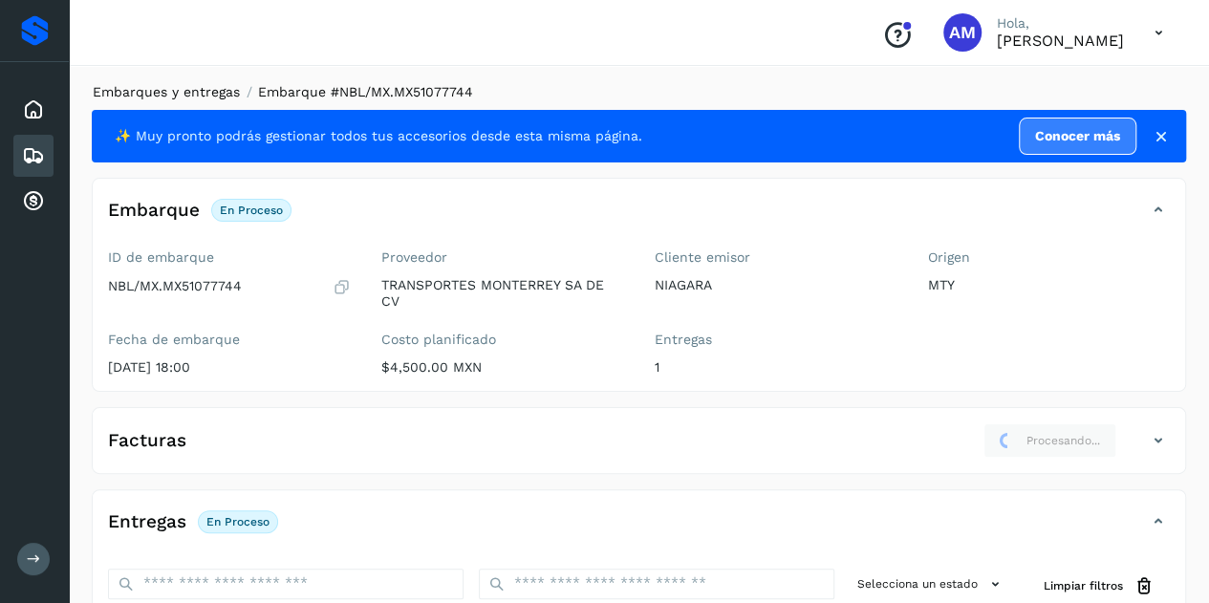
click at [147, 87] on link "Embarques y entregas" at bounding box center [166, 91] width 147 height 15
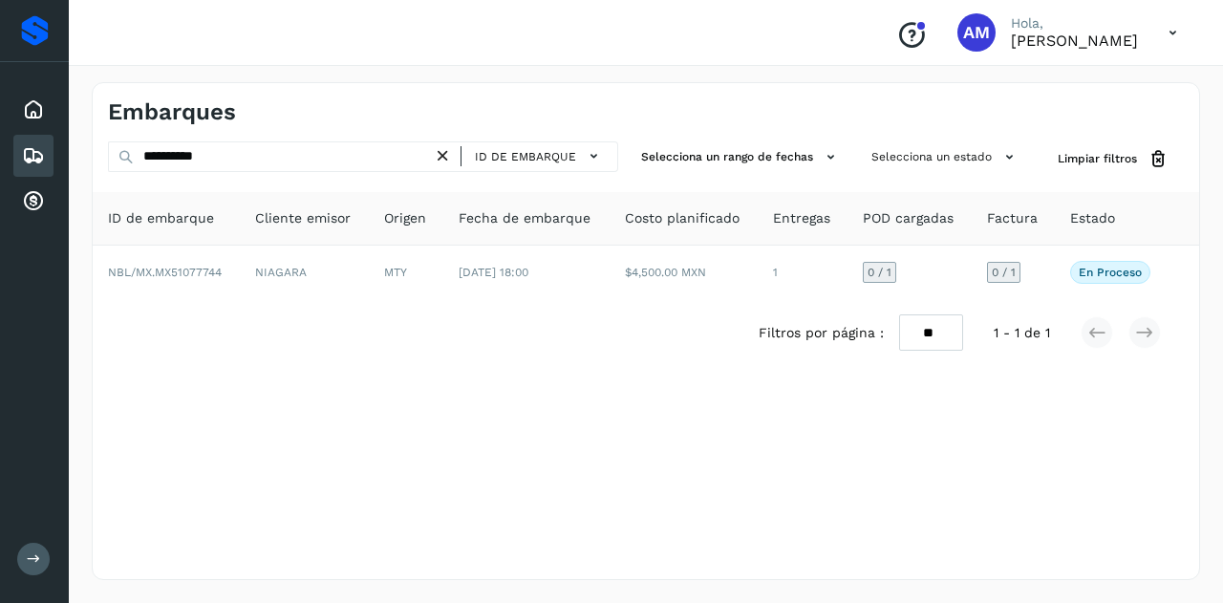
click at [443, 151] on icon at bounding box center [443, 156] width 20 height 20
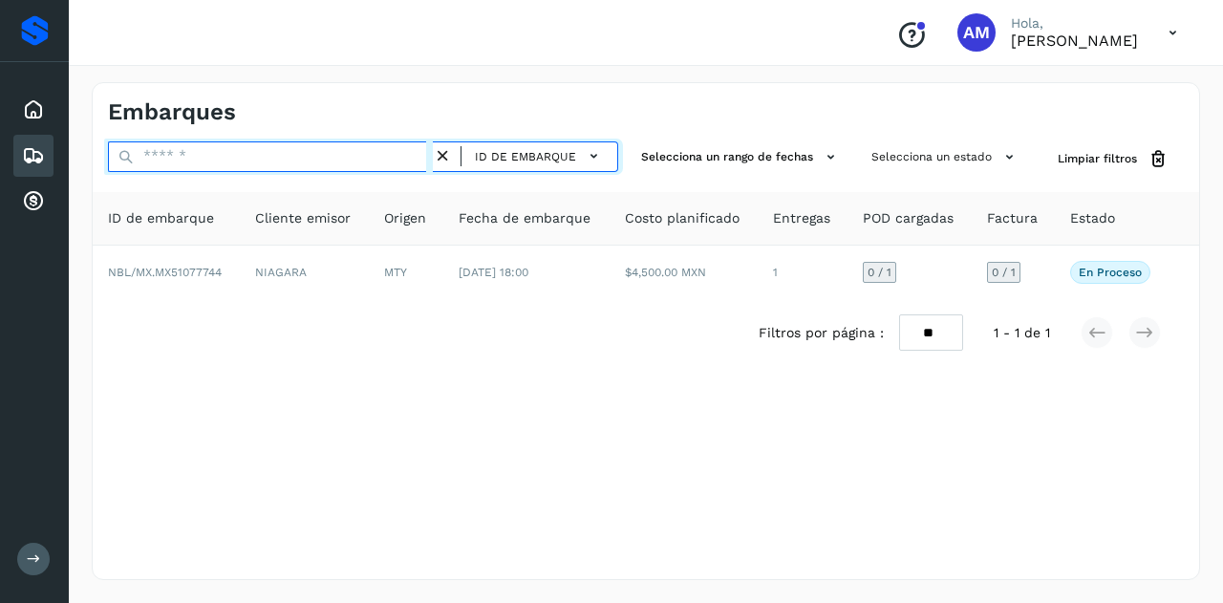
click at [388, 152] on input "text" at bounding box center [270, 156] width 325 height 31
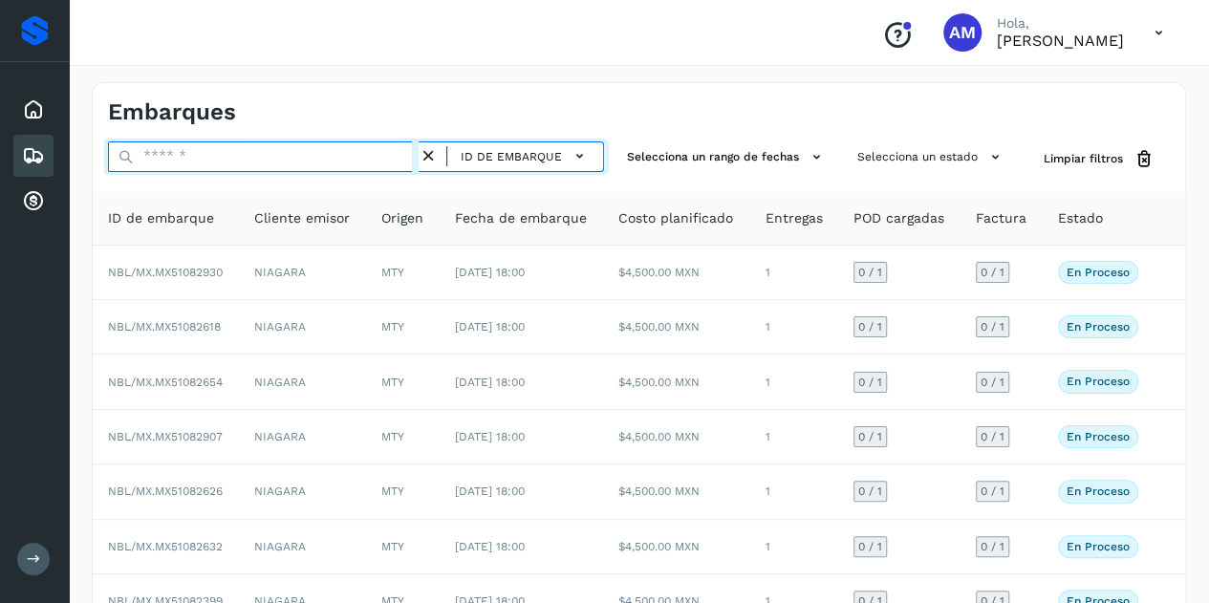
paste input "**********"
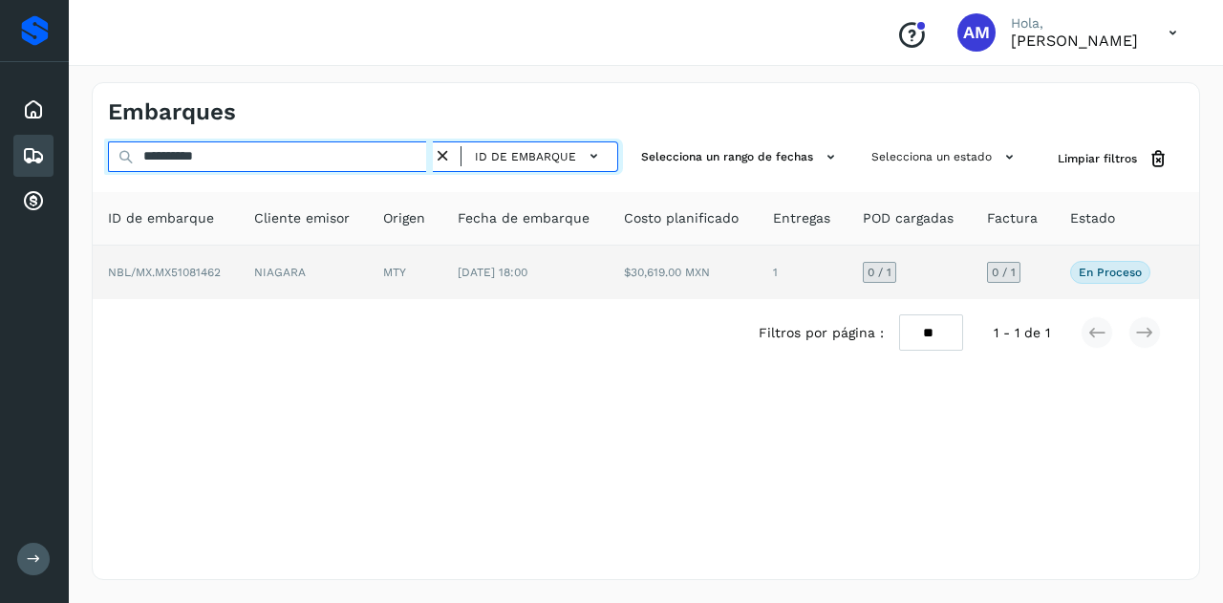
type input "**********"
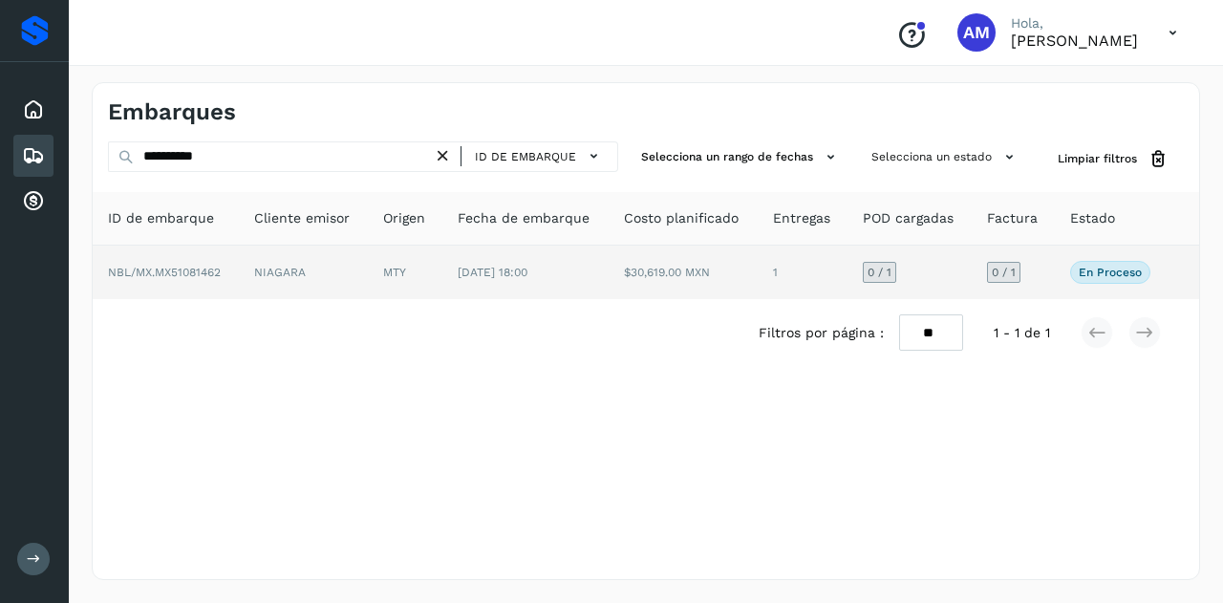
click at [405, 290] on td "MTY" at bounding box center [405, 273] width 75 height 54
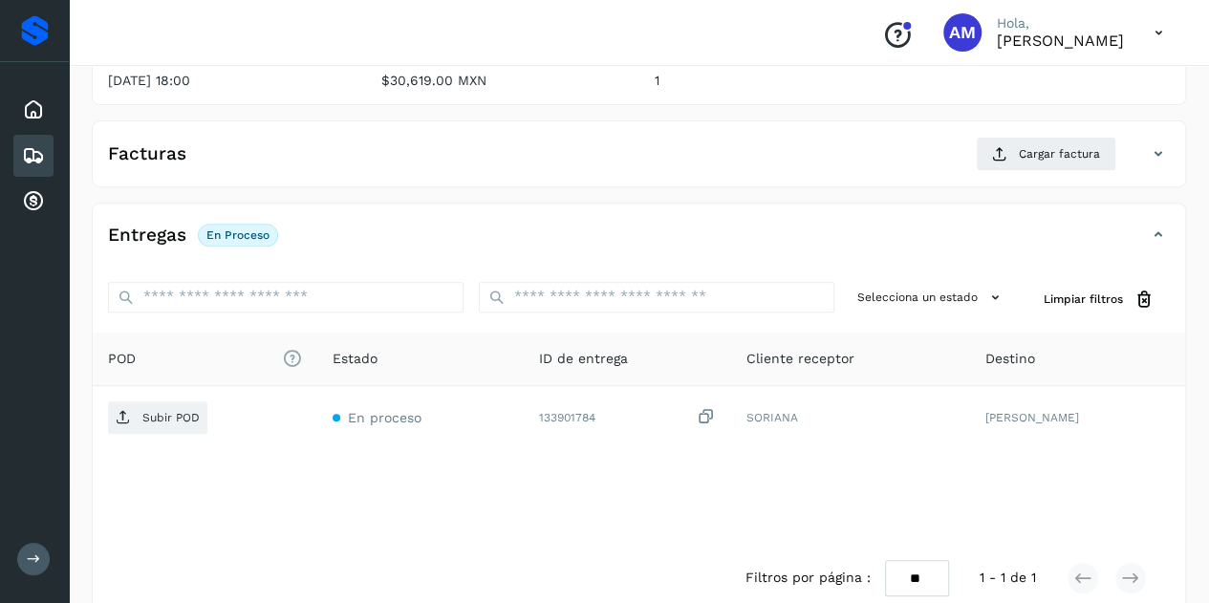
scroll to position [315, 0]
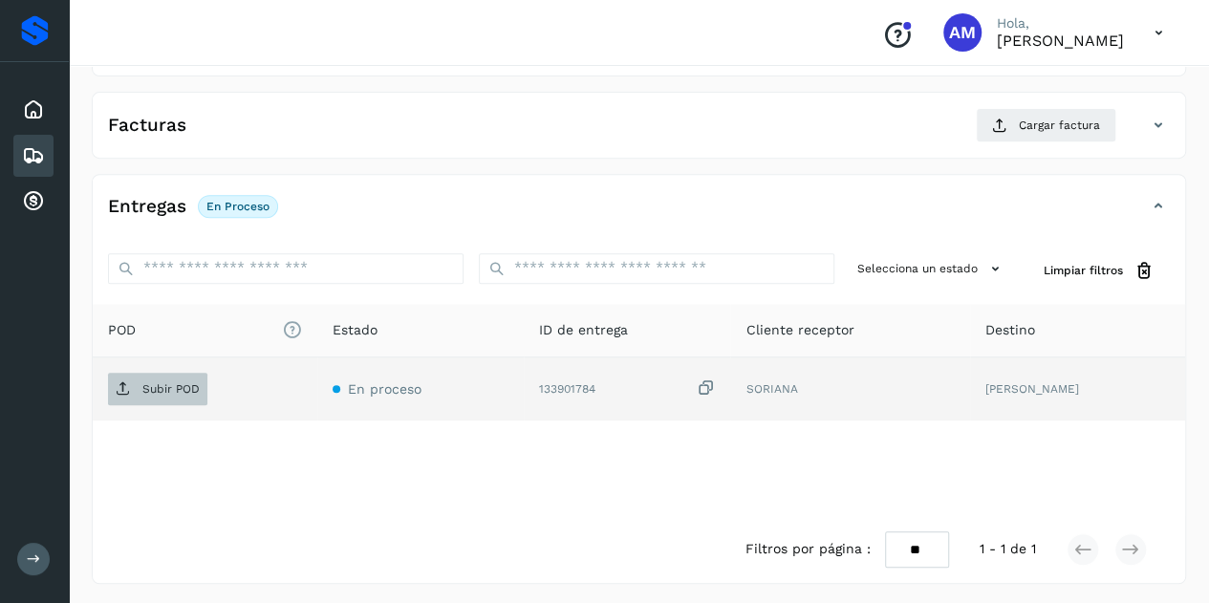
click at [161, 382] on p "Subir POD" at bounding box center [170, 388] width 57 height 13
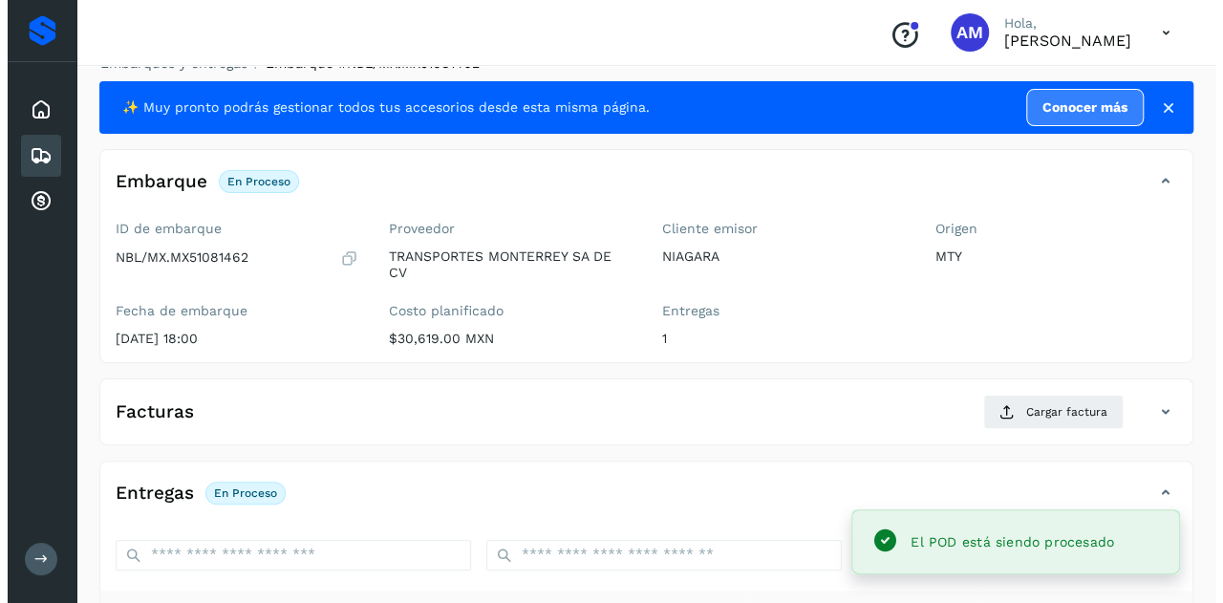
scroll to position [0, 0]
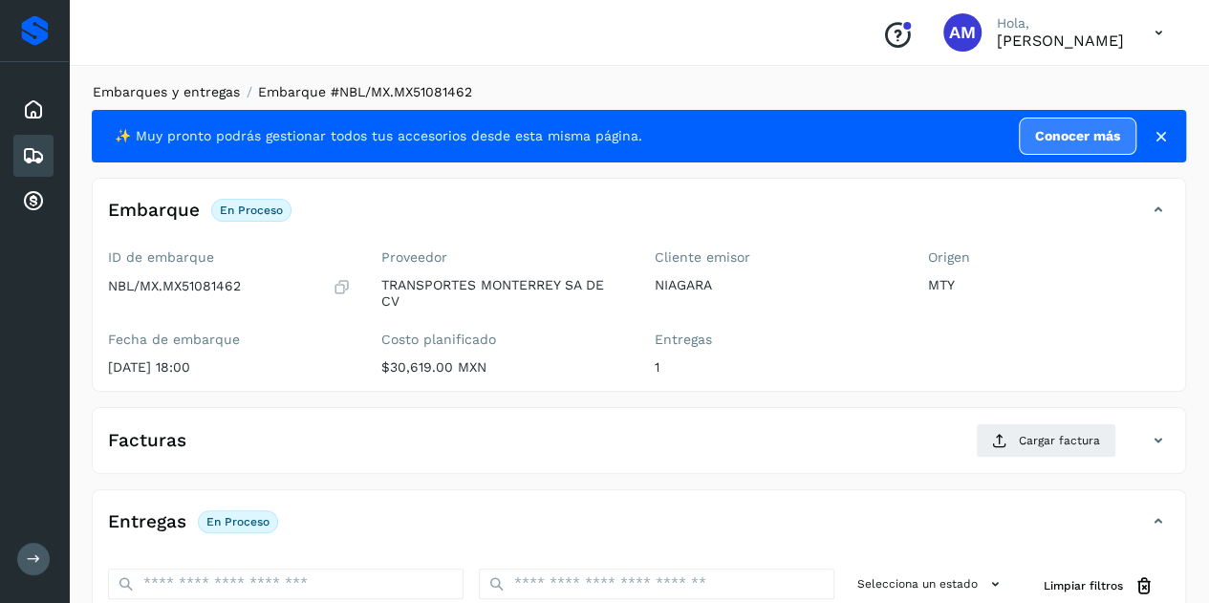
click at [206, 88] on link "Embarques y entregas" at bounding box center [166, 91] width 147 height 15
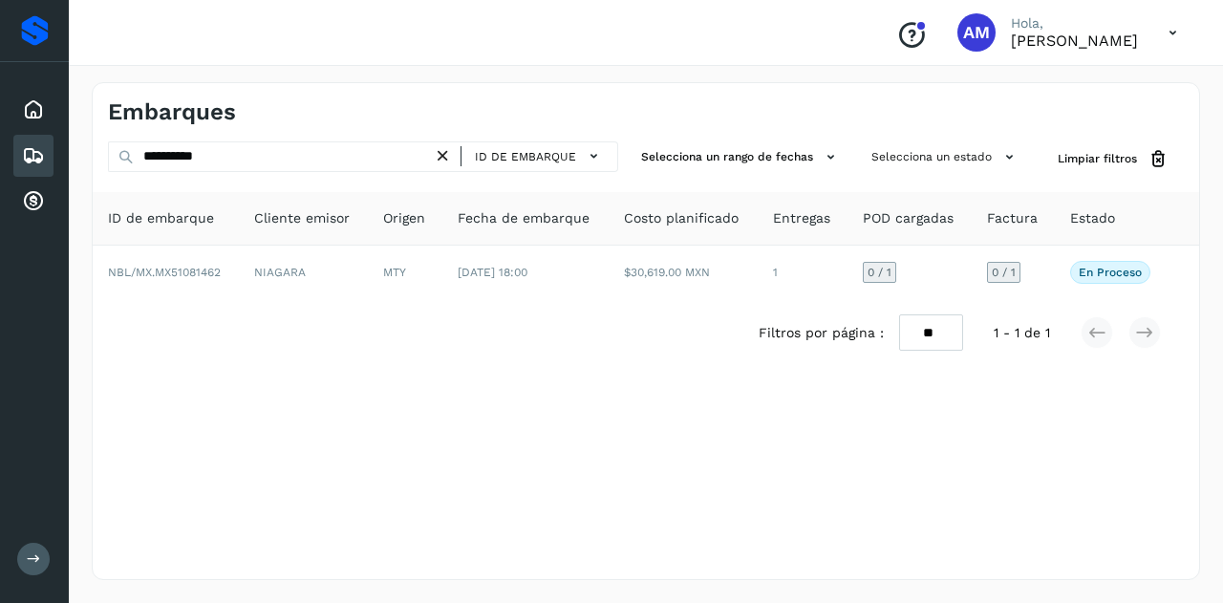
drag, startPoint x: 447, startPoint y: 156, endPoint x: 394, endPoint y: 165, distance: 54.4
click at [443, 157] on icon at bounding box center [443, 156] width 20 height 20
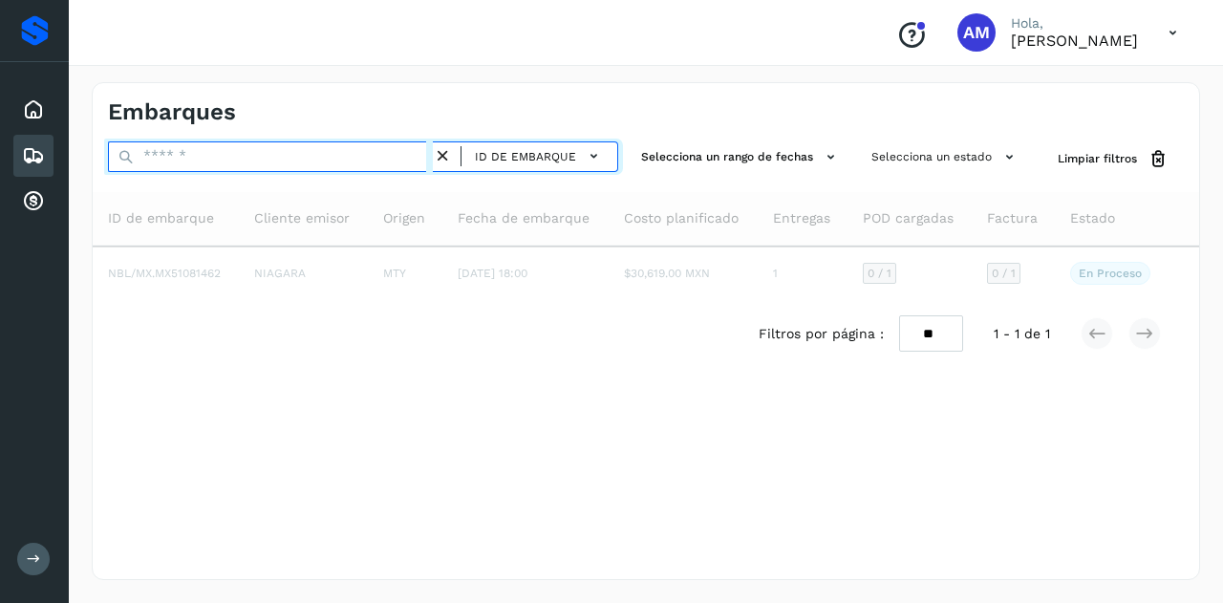
click at [381, 165] on input "text" at bounding box center [270, 156] width 325 height 31
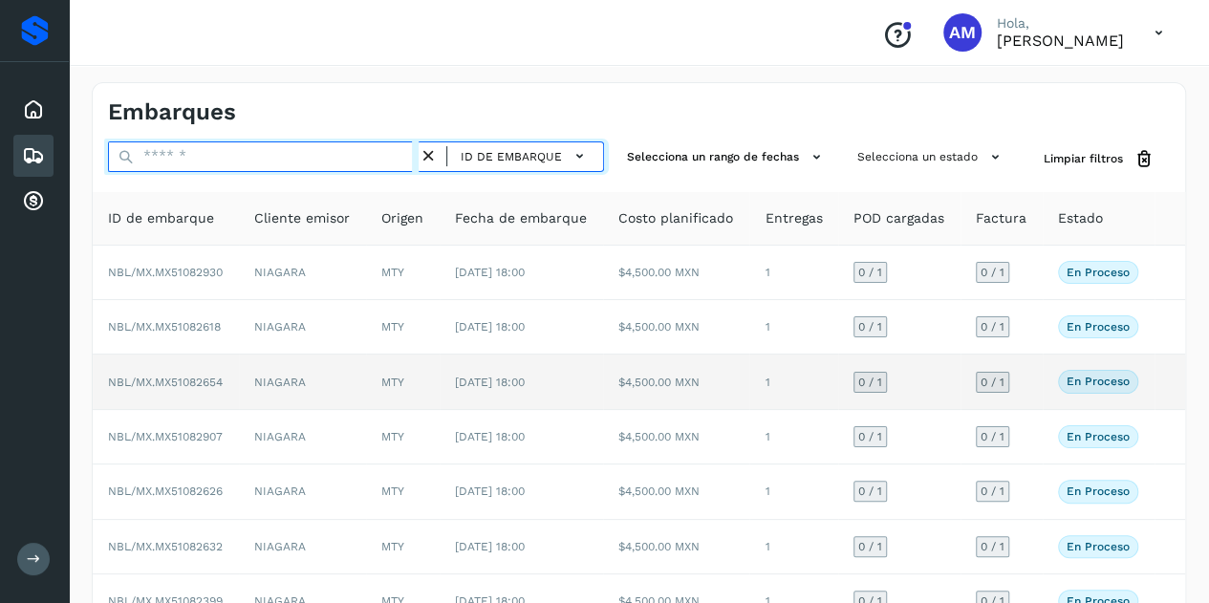
paste input "**********"
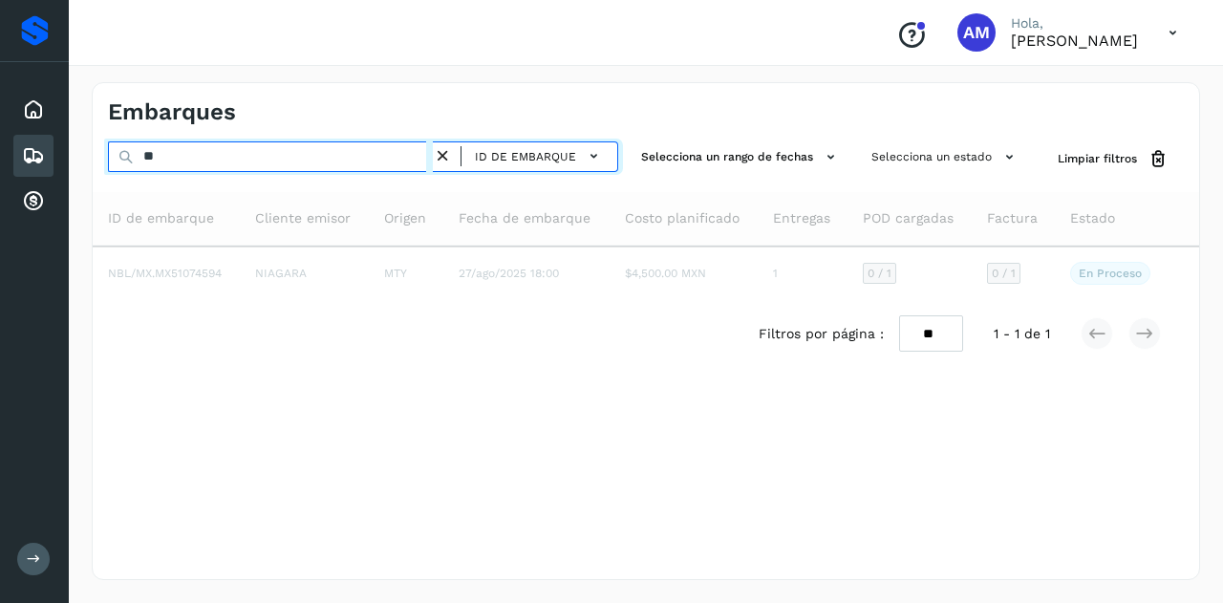
type input "*"
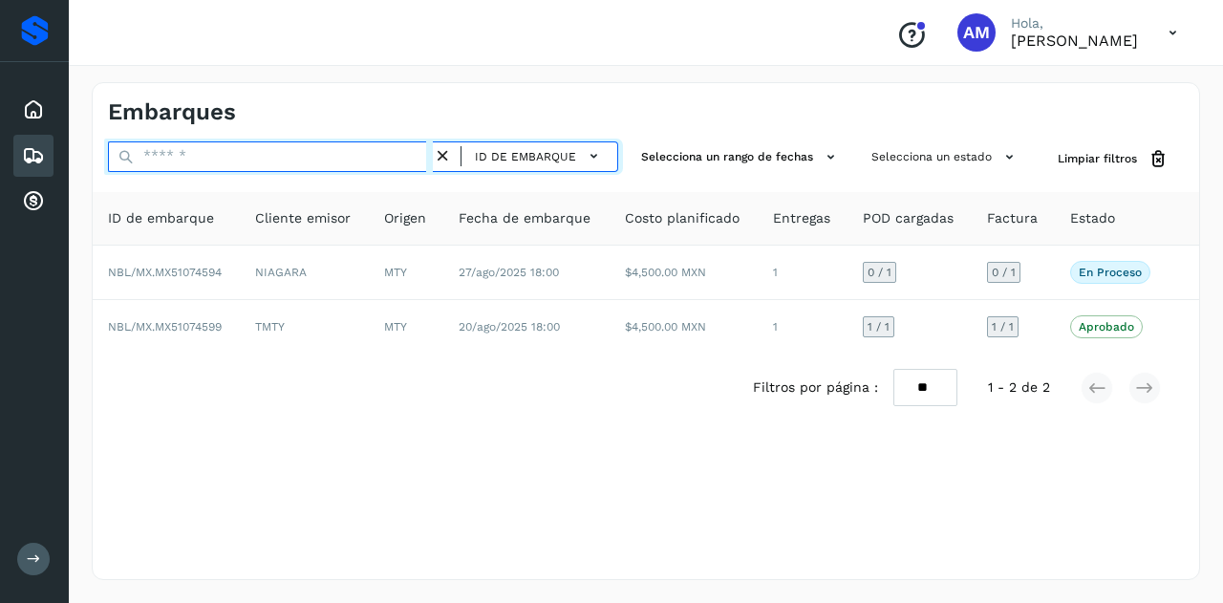
paste input "**********"
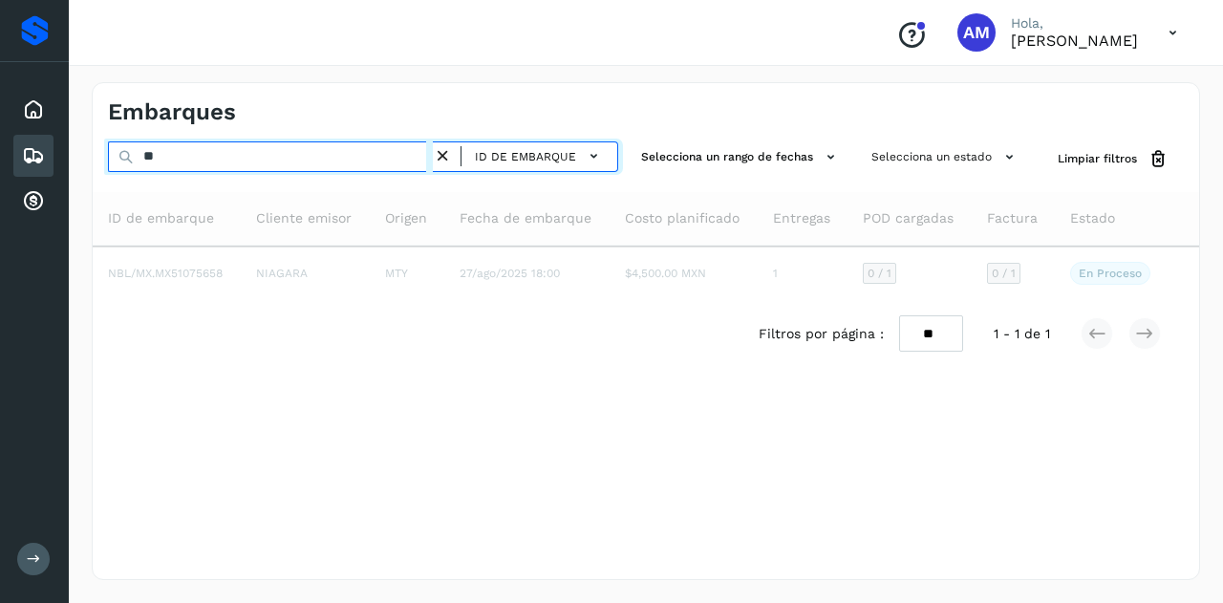
type input "*"
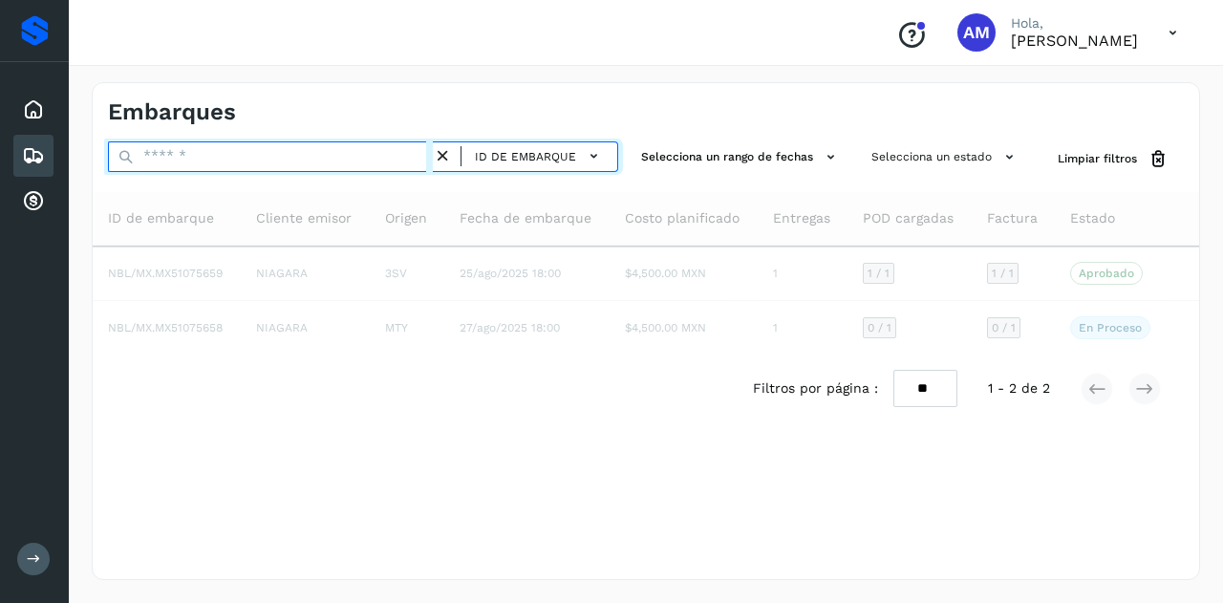
paste input "**********"
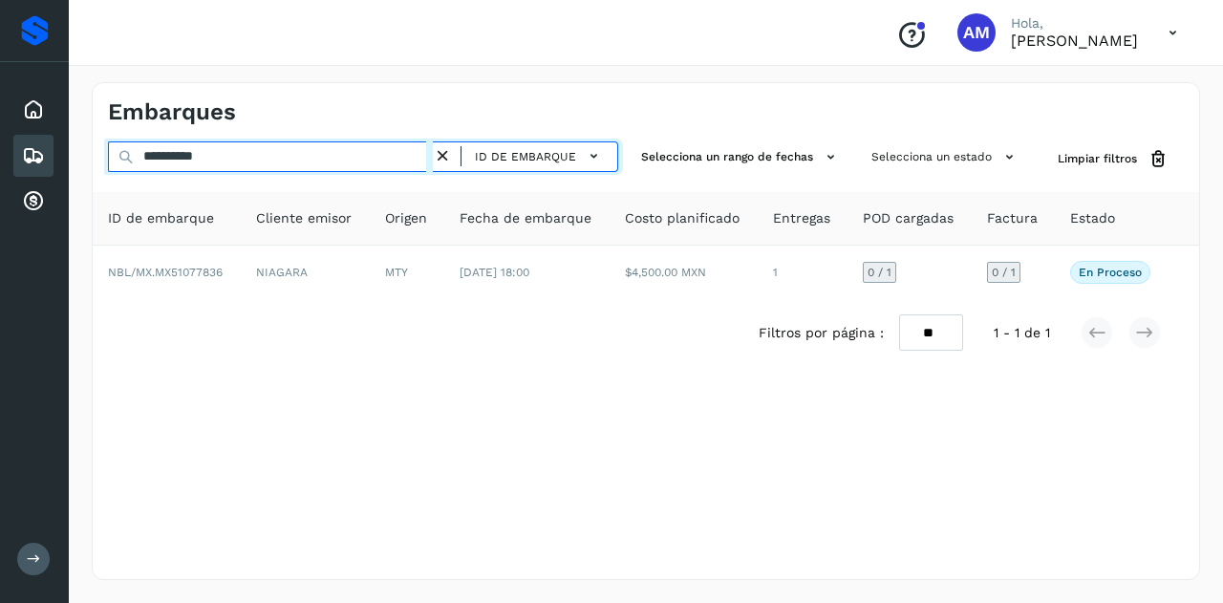
type input "**********"
